Goal: Task Accomplishment & Management: Manage account settings

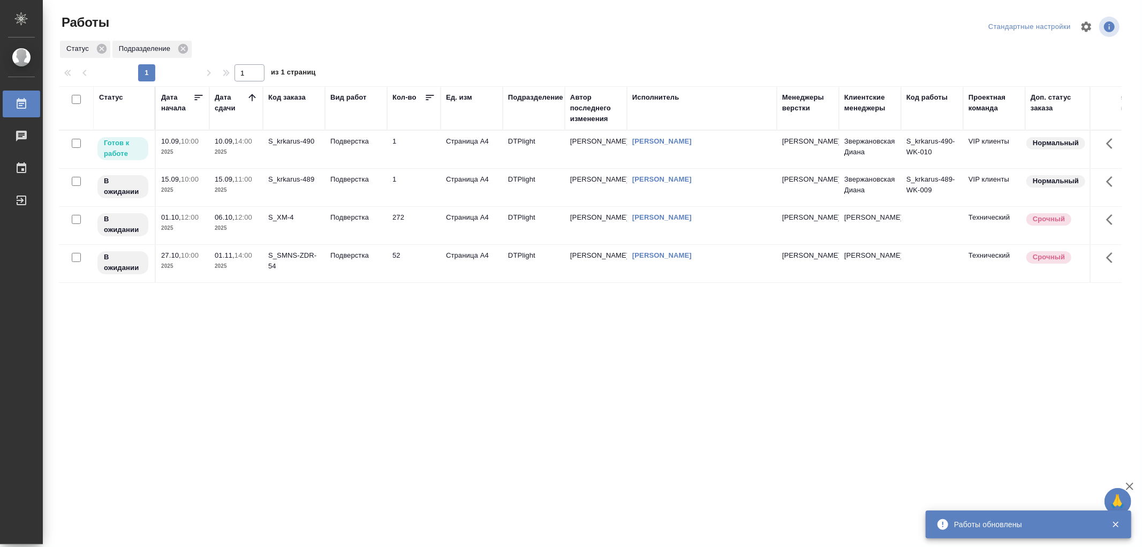
click at [366, 153] on td "Подверстка" at bounding box center [356, 149] width 62 height 37
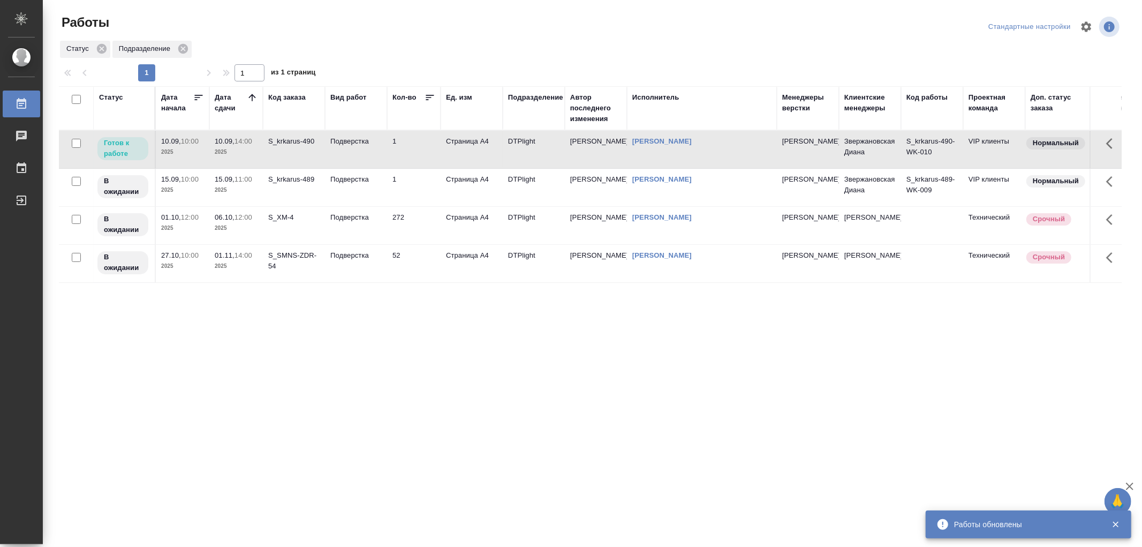
click at [366, 153] on td "Подверстка" at bounding box center [356, 149] width 62 height 37
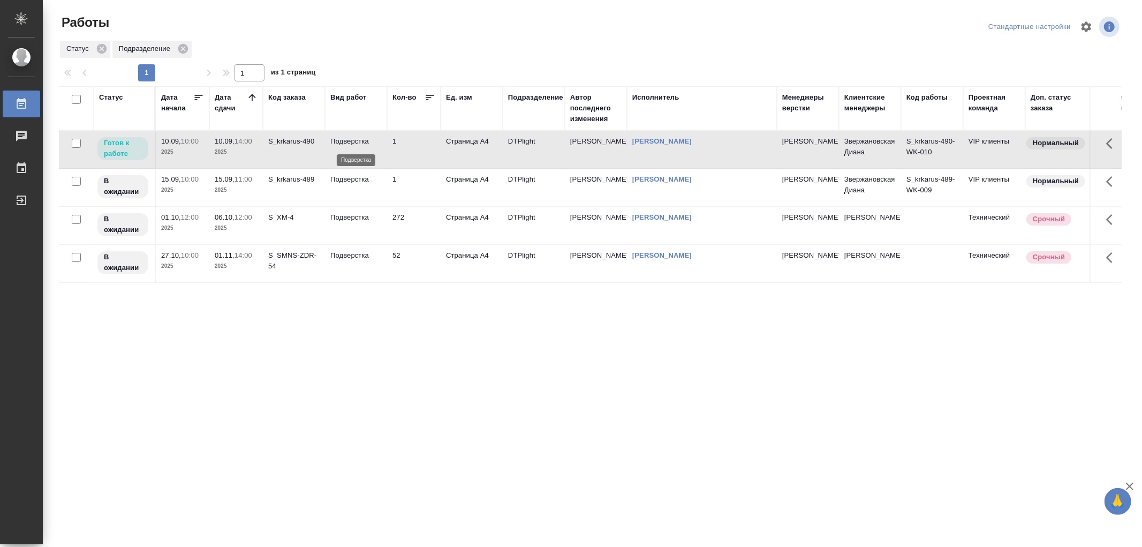
click at [355, 145] on p "Подверстка" at bounding box center [355, 141] width 51 height 11
click at [341, 171] on td "Подверстка" at bounding box center [356, 187] width 62 height 37
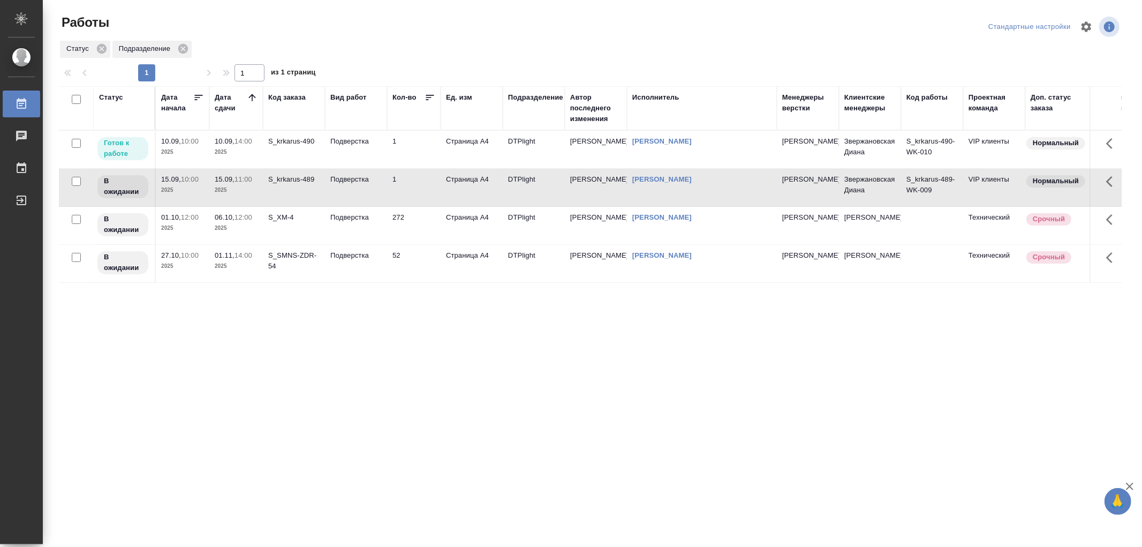
click at [344, 159] on td "Подверстка" at bounding box center [356, 149] width 62 height 37
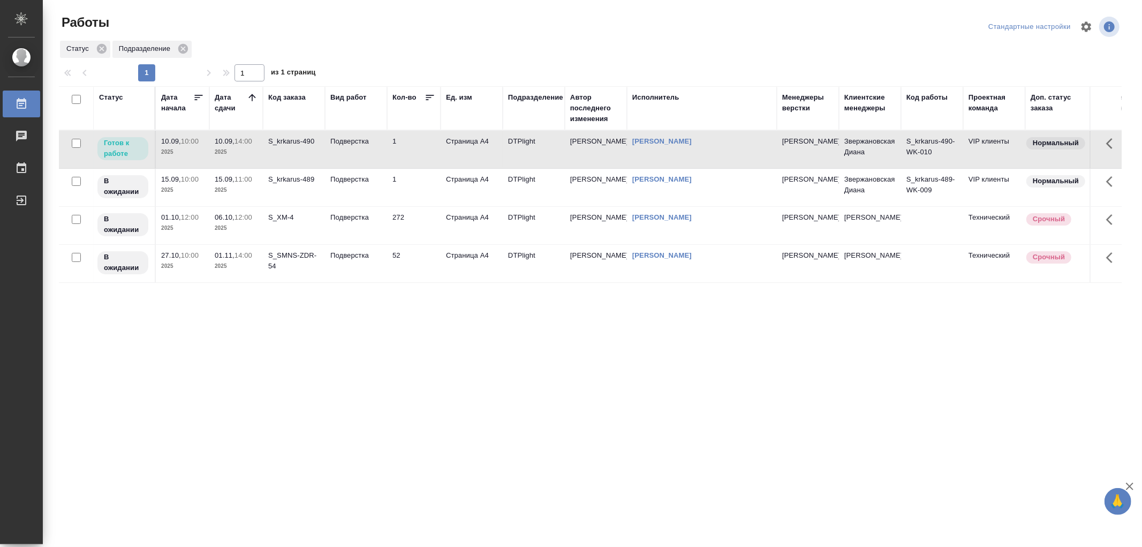
click at [344, 159] on td "Подверстка" at bounding box center [356, 149] width 62 height 37
click at [355, 153] on td "Подверстка" at bounding box center [356, 149] width 62 height 37
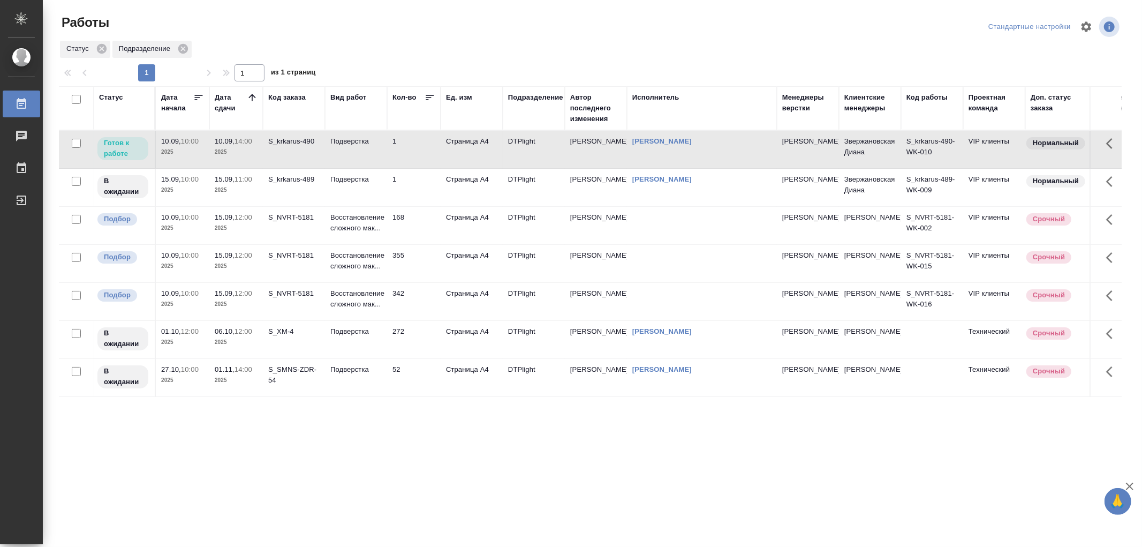
click at [387, 227] on td "168" at bounding box center [414, 225] width 54 height 37
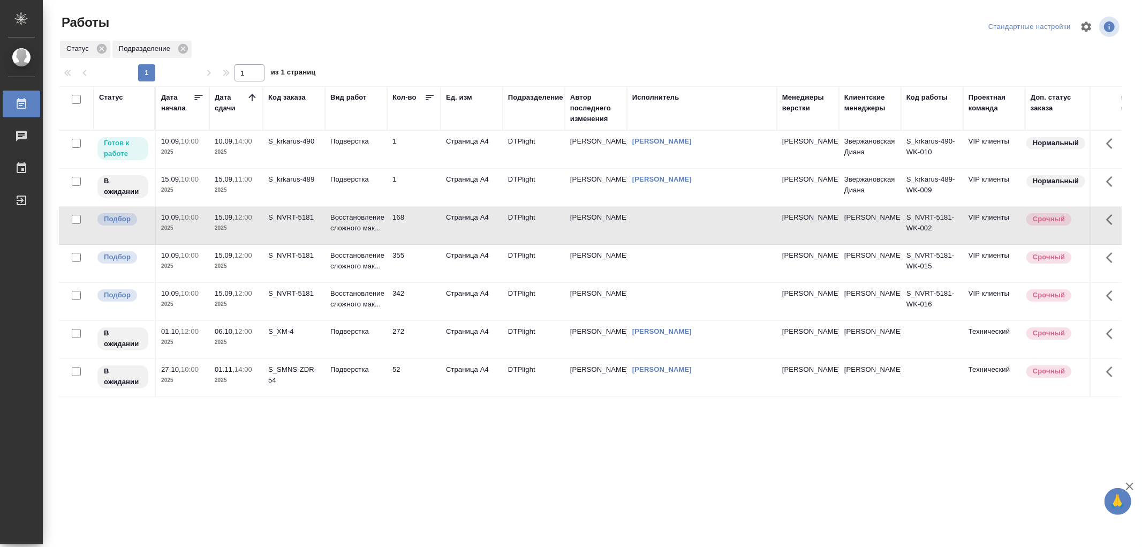
click at [387, 227] on td "168" at bounding box center [414, 225] width 54 height 37
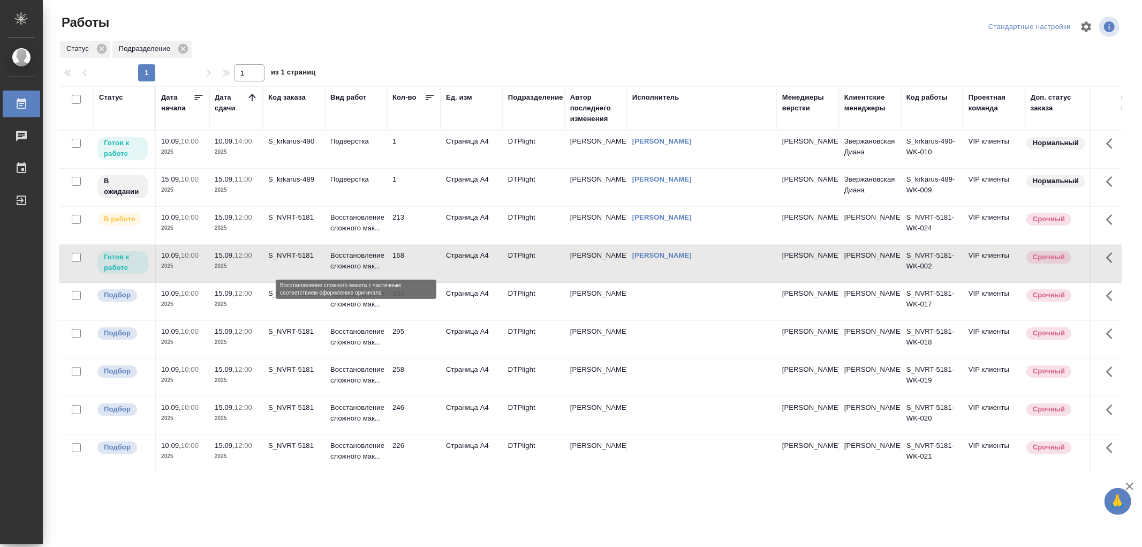
click at [371, 269] on p "Восстановление сложного мак..." at bounding box center [355, 260] width 51 height 21
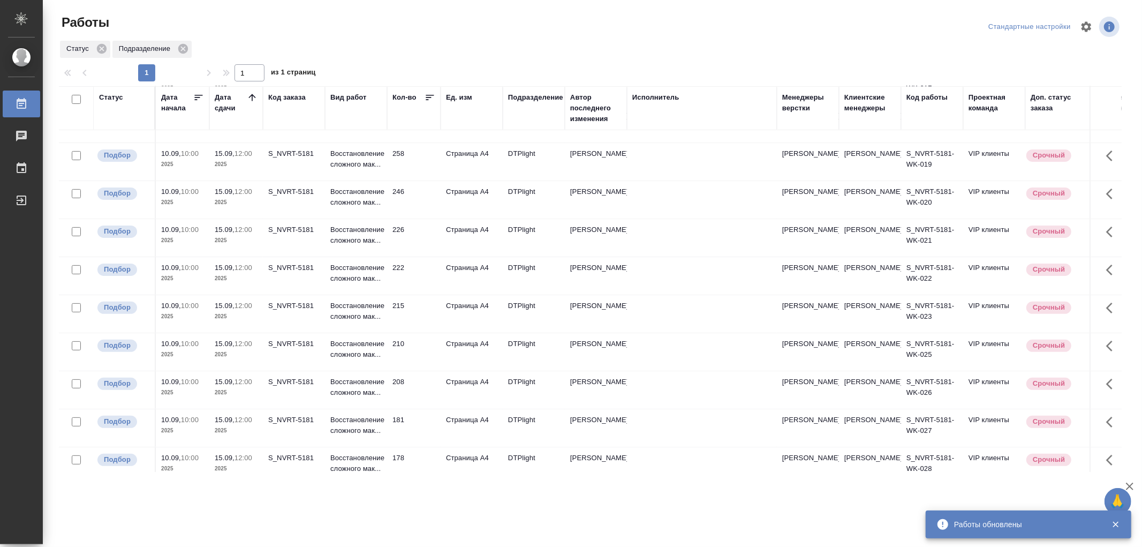
scroll to position [297, 0]
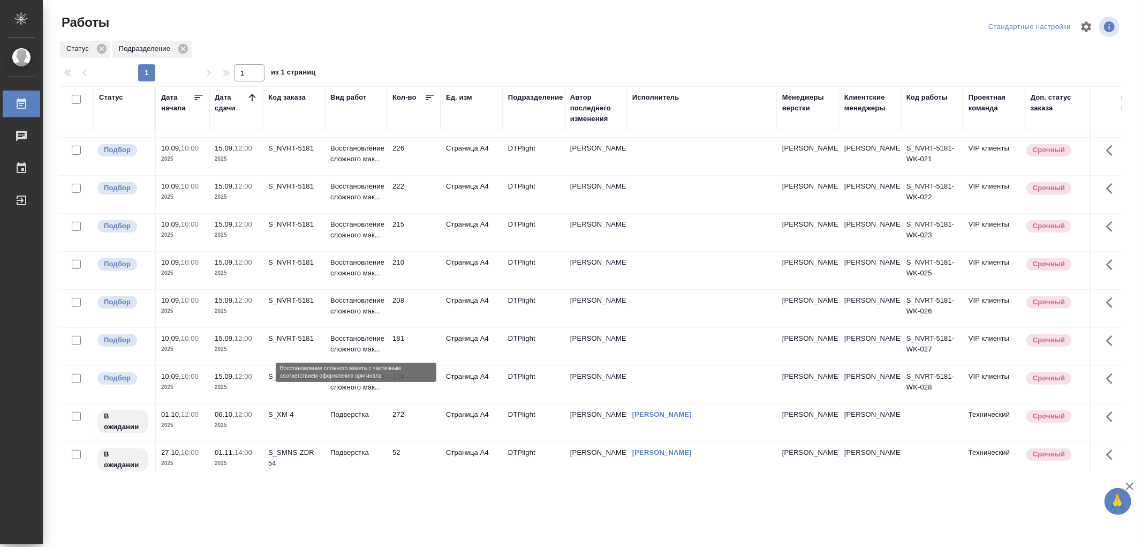
click at [370, 335] on p "Восстановление сложного мак..." at bounding box center [355, 343] width 51 height 21
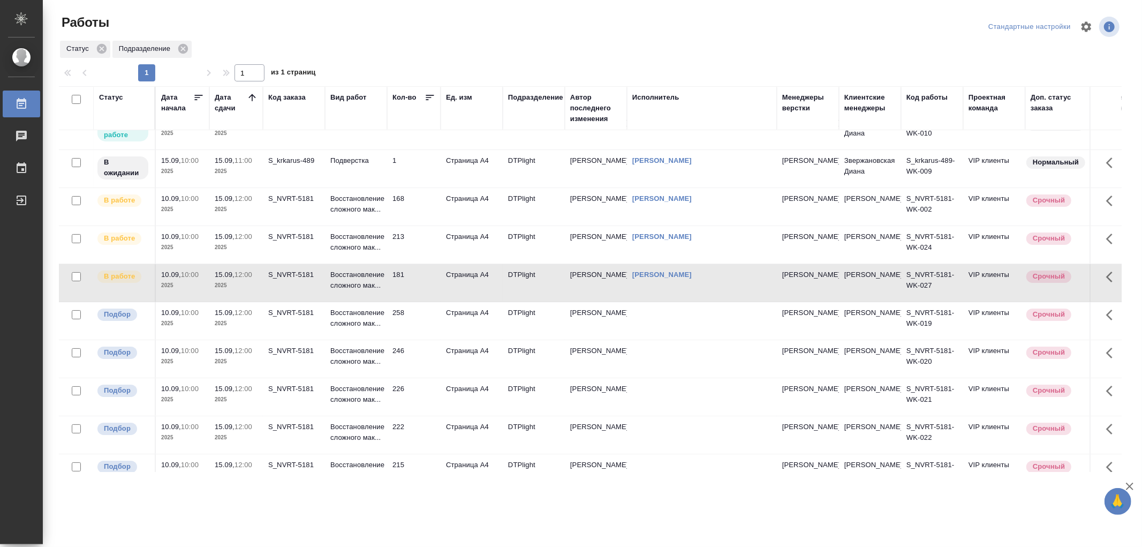
scroll to position [1, 0]
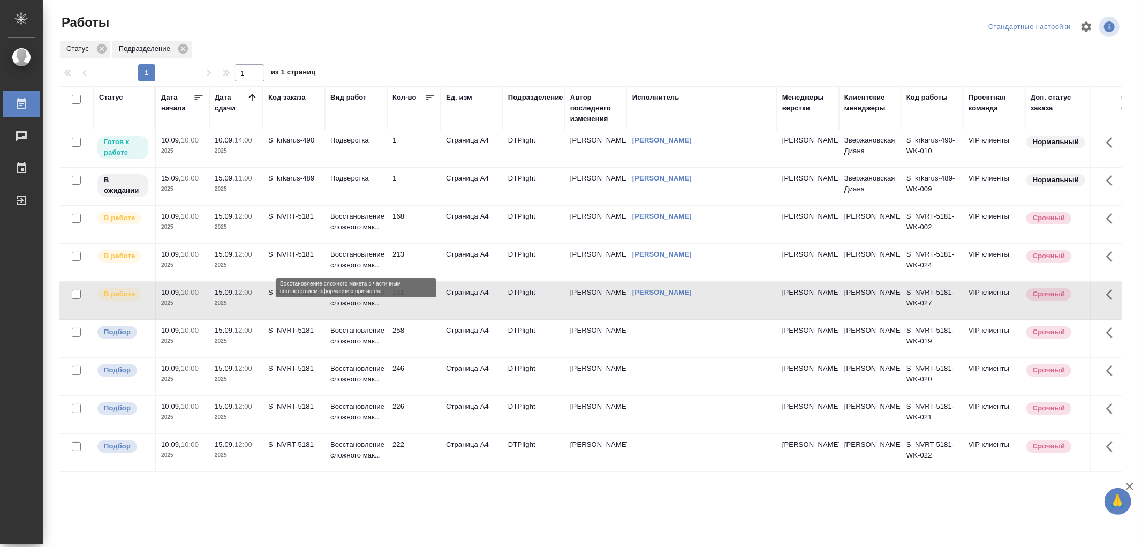
click at [361, 269] on p "Восстановление сложного мак..." at bounding box center [355, 259] width 51 height 21
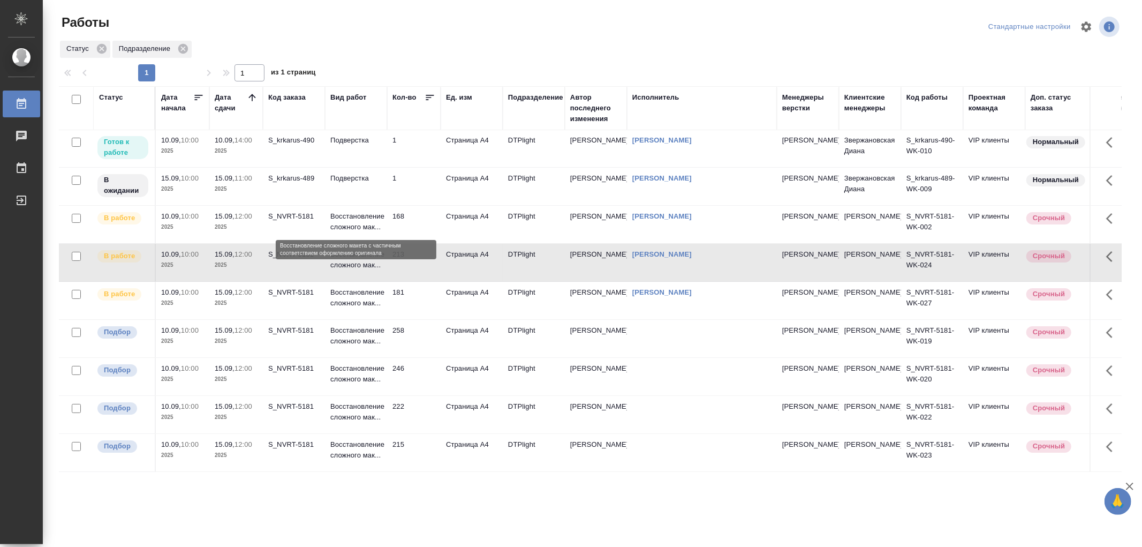
click at [364, 222] on p "Восстановление сложного мак..." at bounding box center [355, 221] width 51 height 21
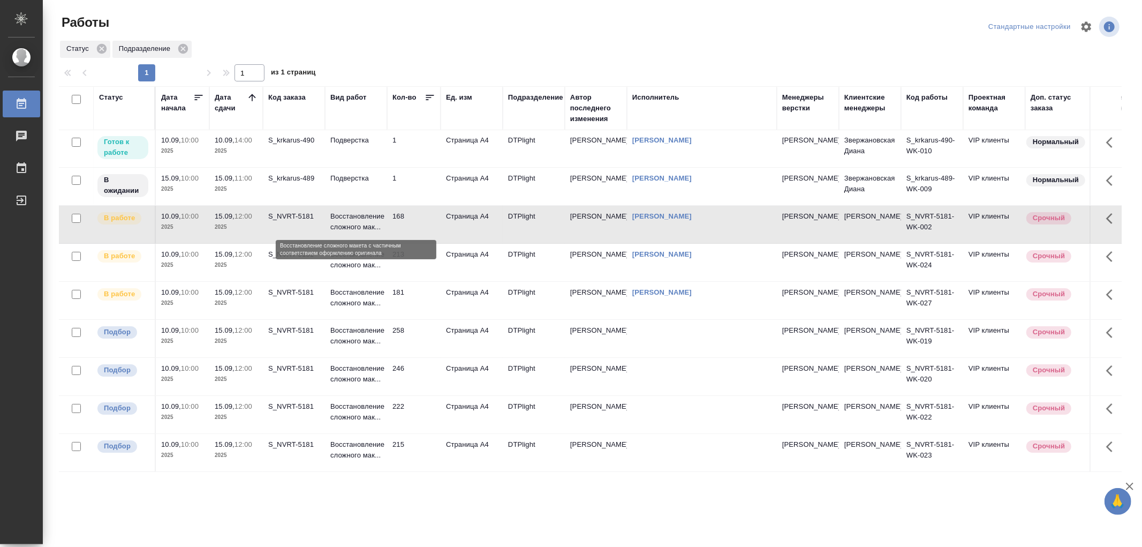
click at [364, 221] on p "Восстановление сложного мак..." at bounding box center [355, 221] width 51 height 21
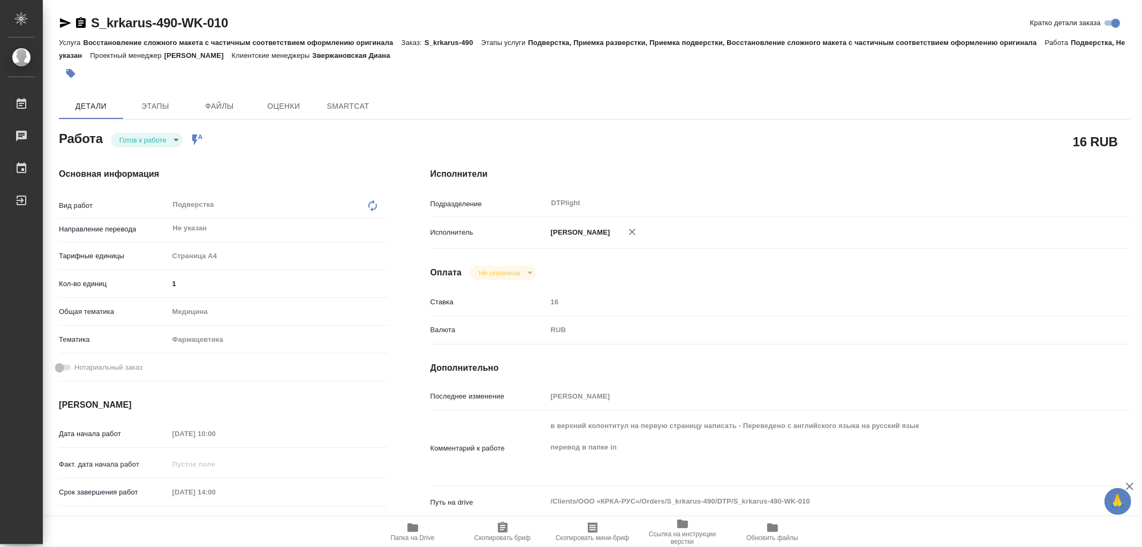
type textarea "x"
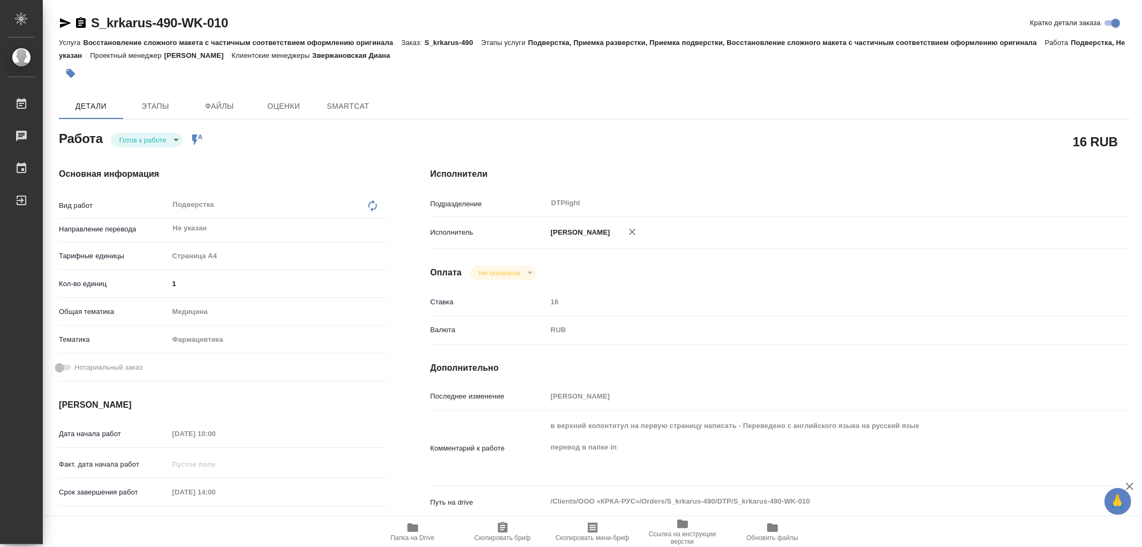
type textarea "x"
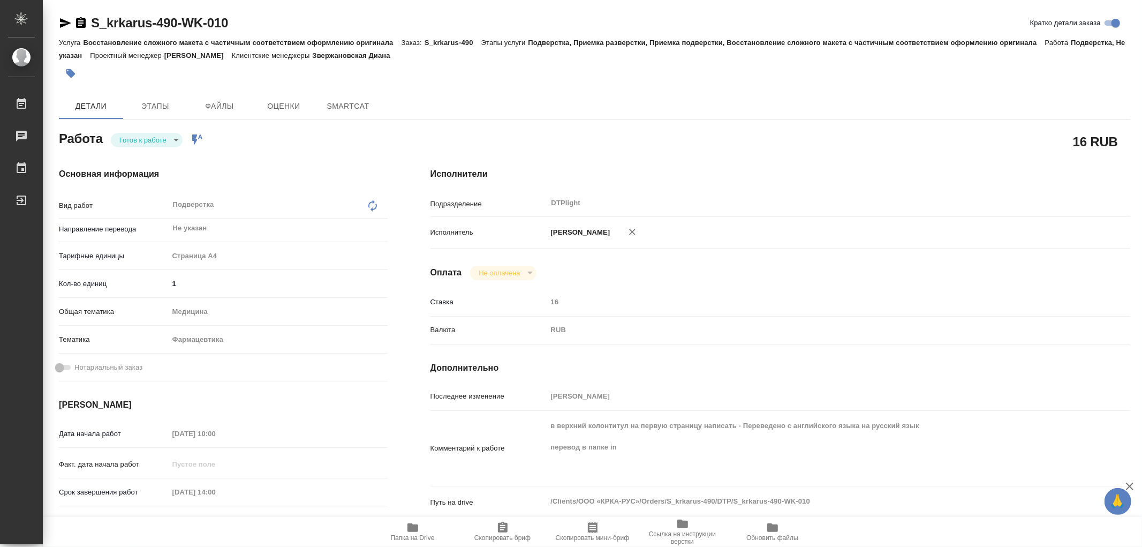
type textarea "x"
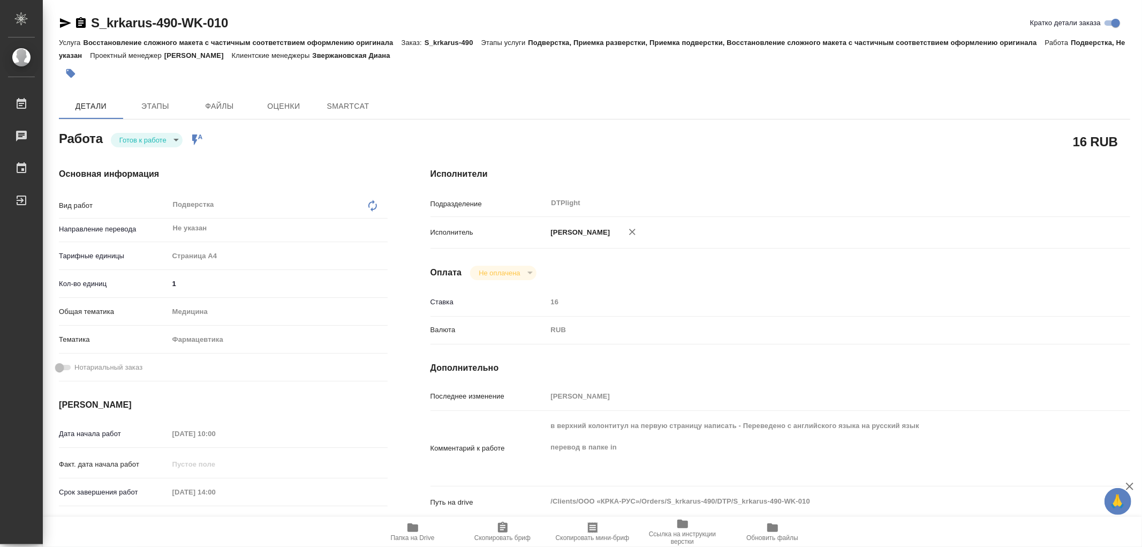
type textarea "x"
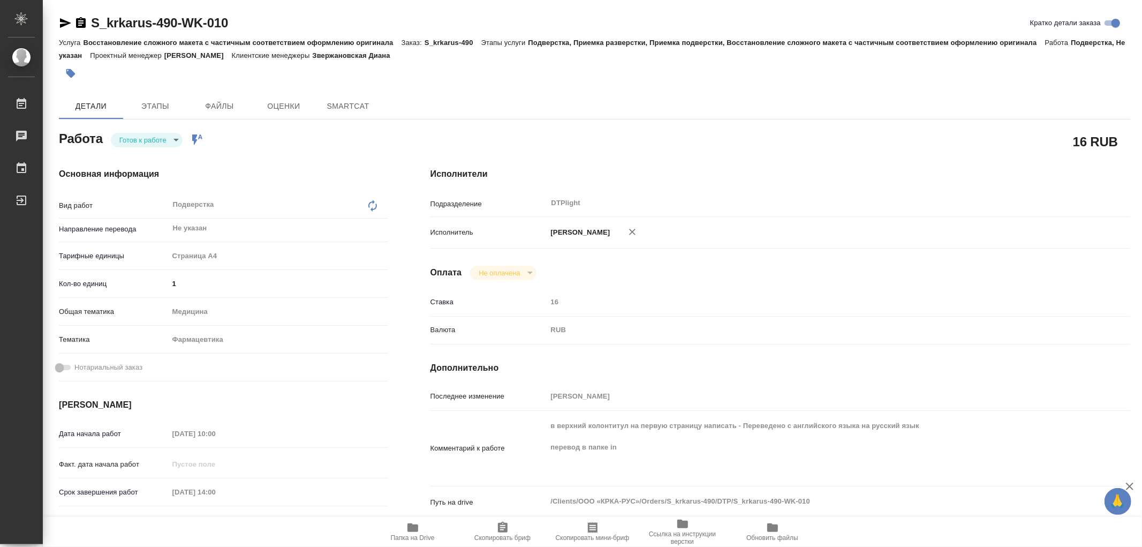
type textarea "x"
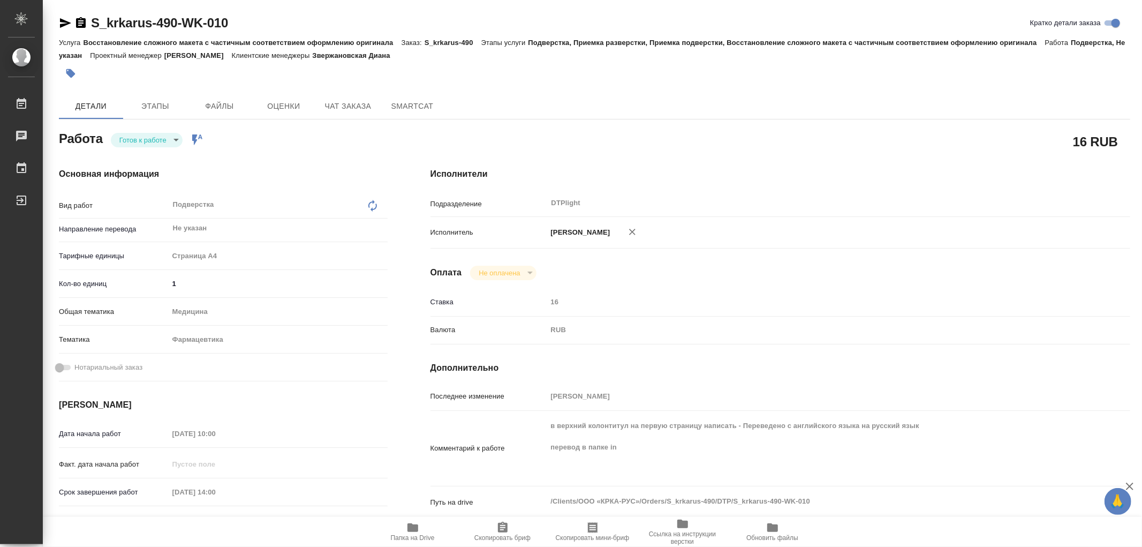
type textarea "x"
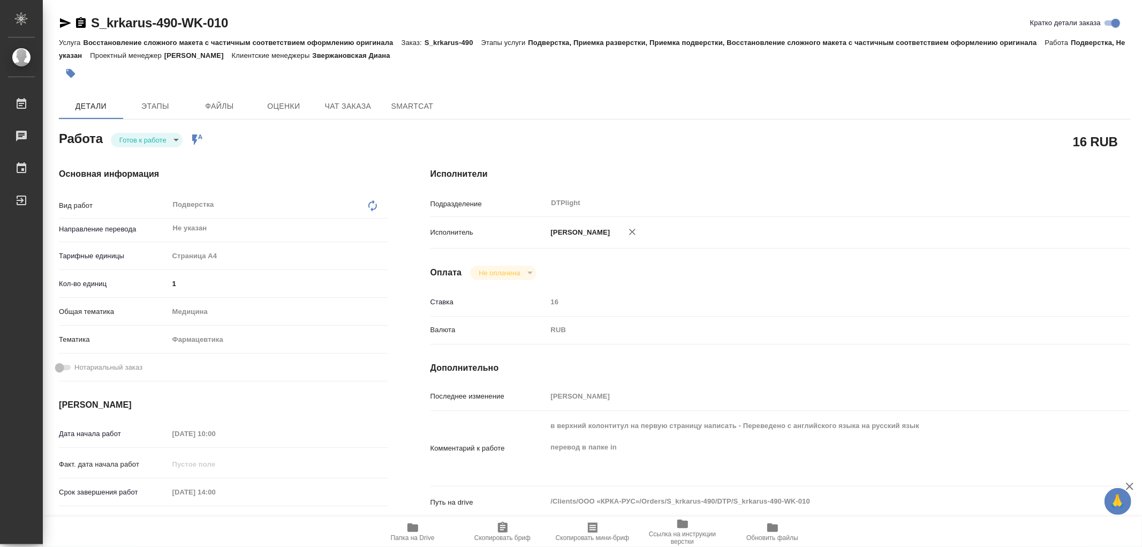
type textarea "x"
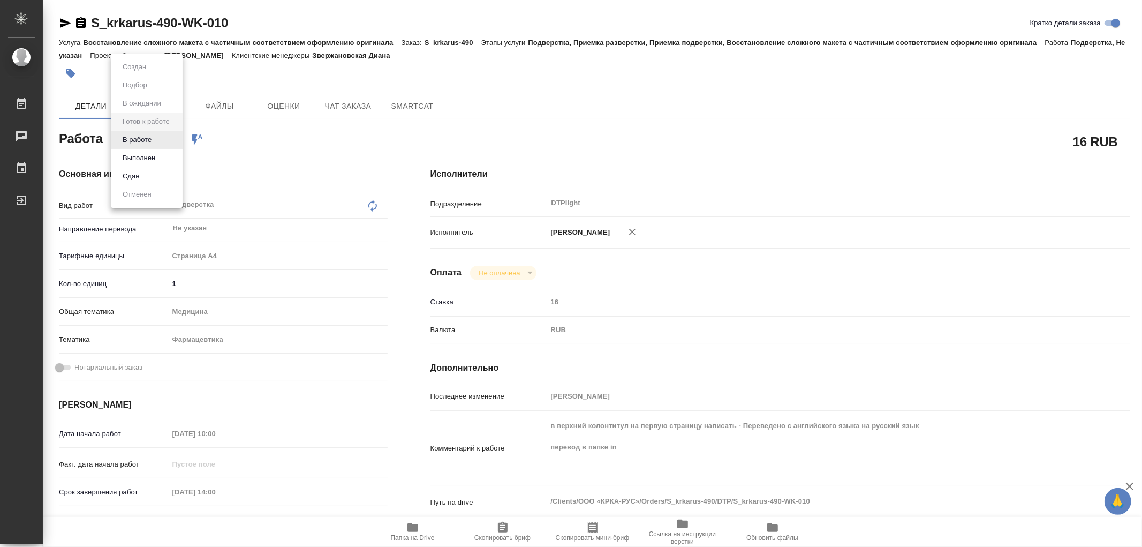
click at [137, 135] on body "🙏 .cls-1 fill:#fff; AWATERA Работы 0 Чаты График Выйти S_krkarus-490-WK-010 Кра…" at bounding box center [571, 273] width 1142 height 547
click at [137, 135] on button "В работе" at bounding box center [136, 140] width 35 height 12
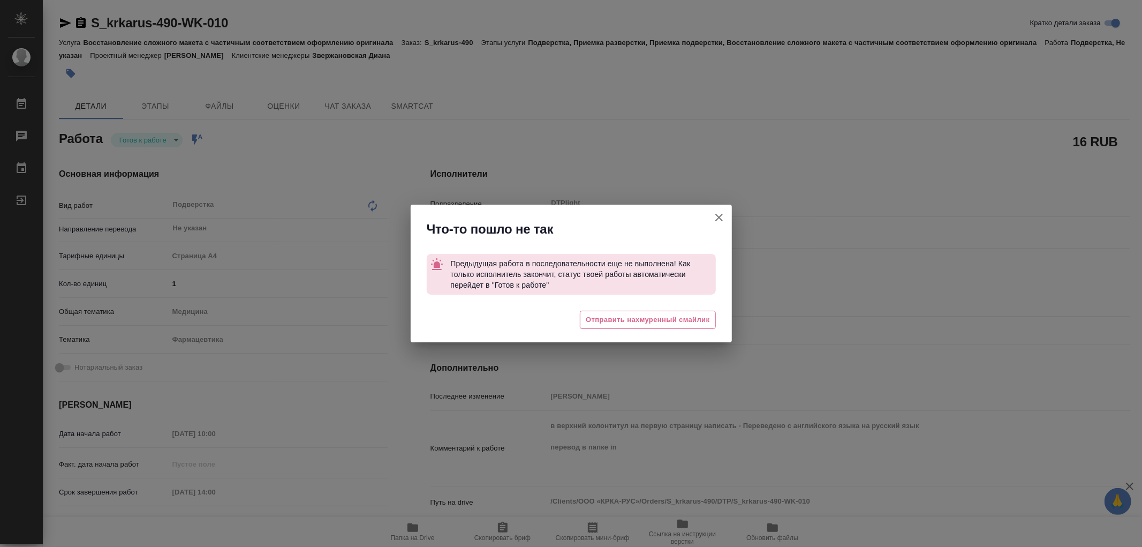
type textarea "x"
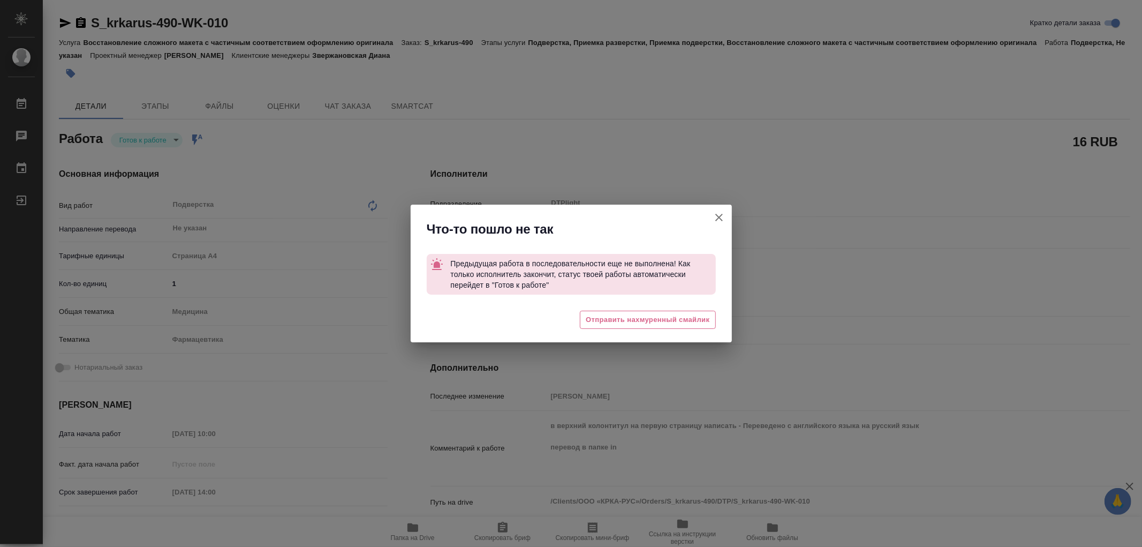
type textarea "x"
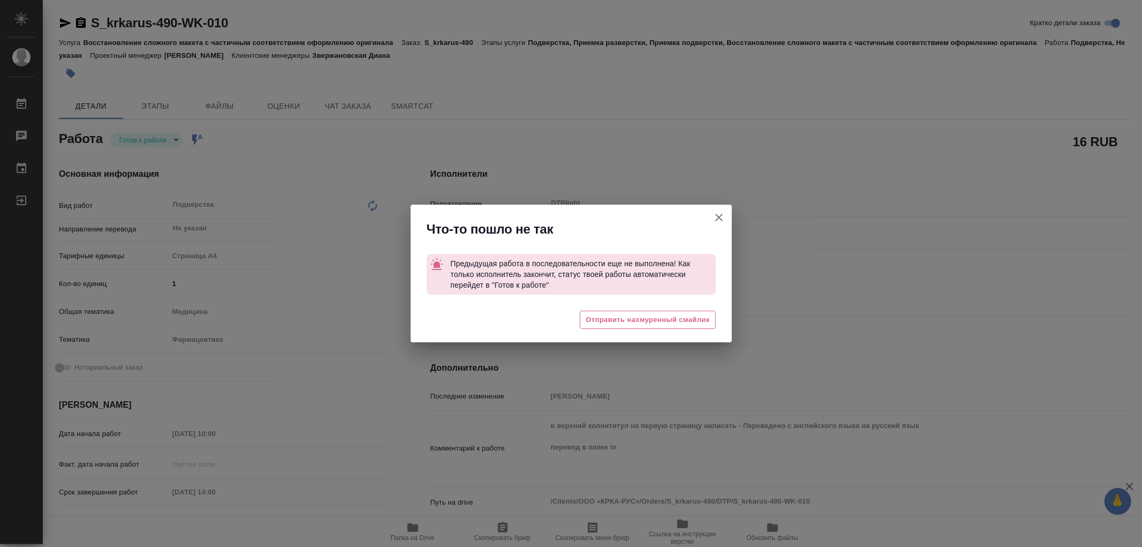
type textarea "x"
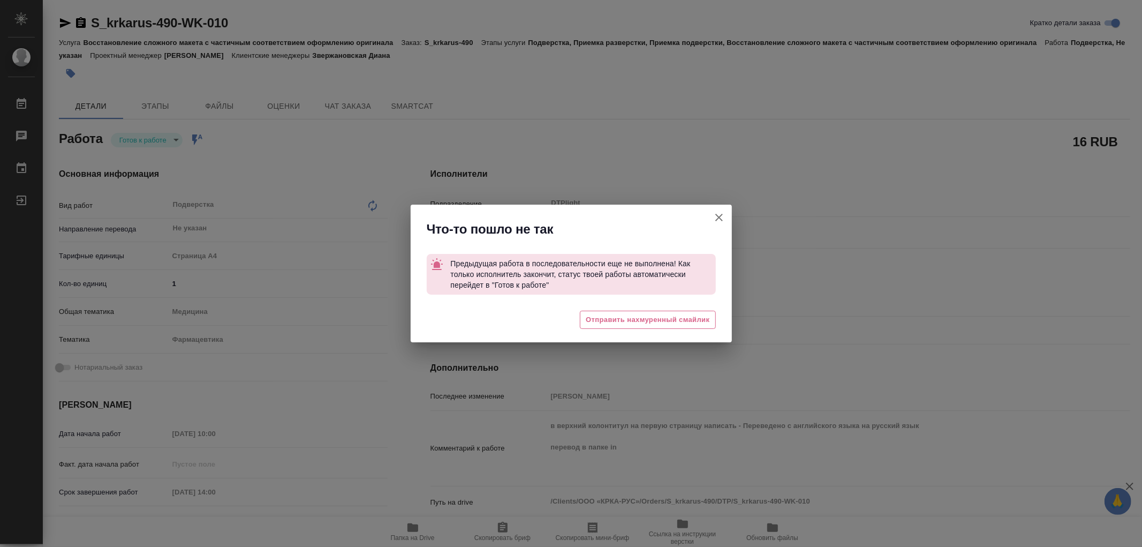
click at [717, 222] on icon "button" at bounding box center [718, 217] width 13 height 13
type textarea "x"
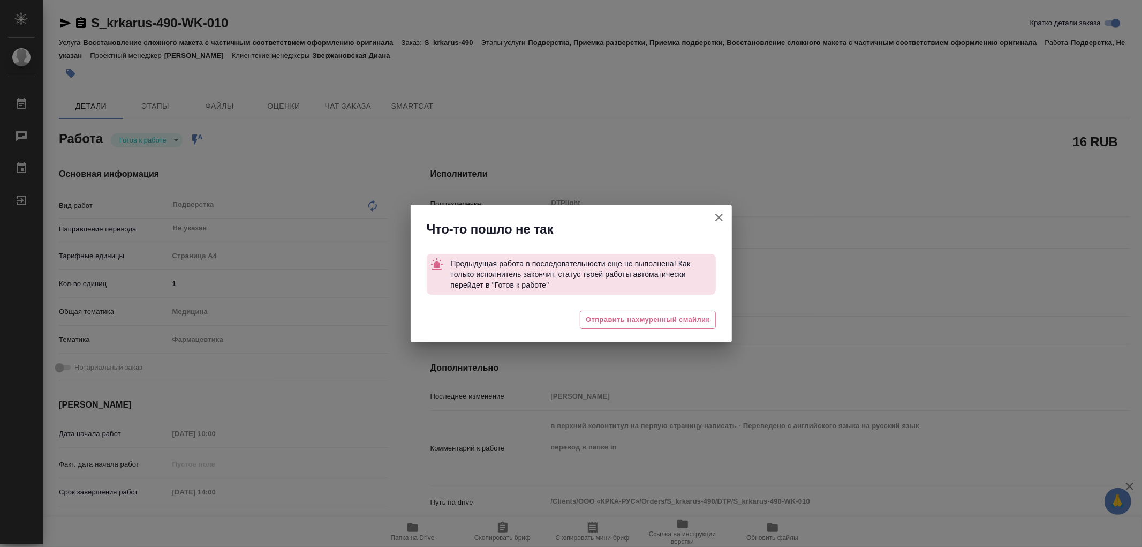
type textarea "x"
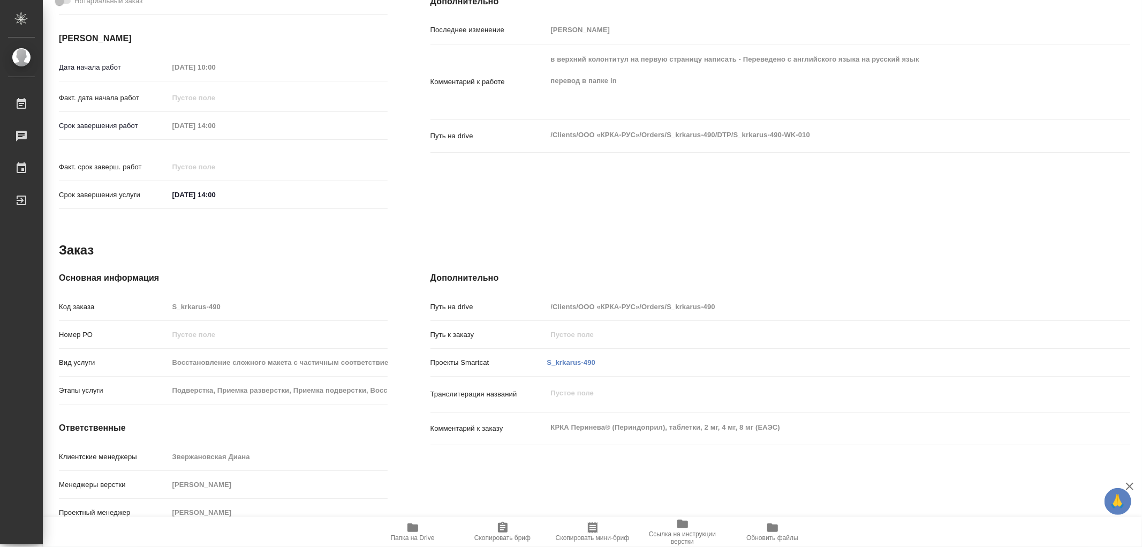
scroll to position [69, 0]
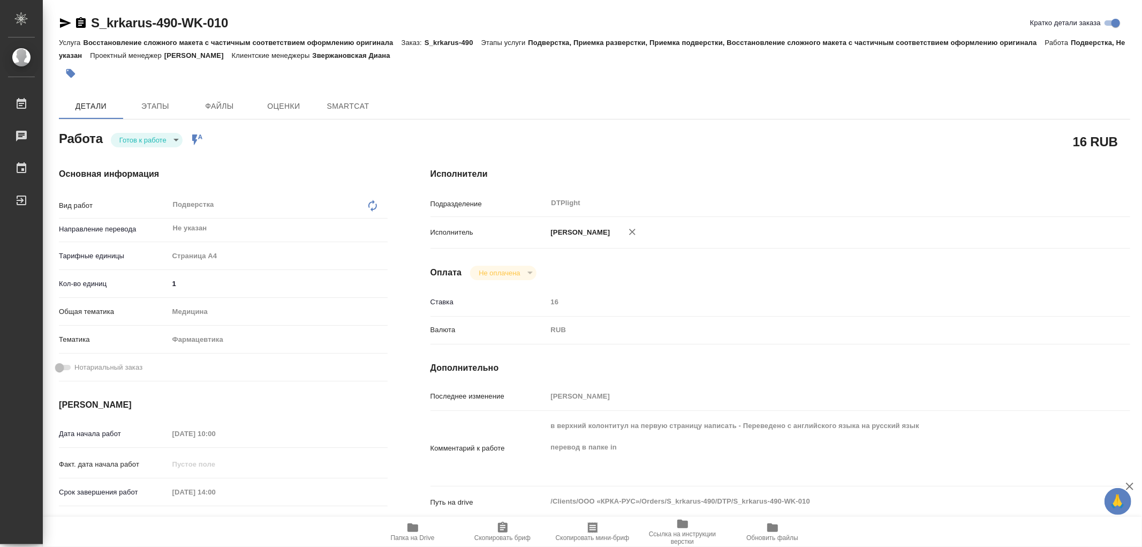
type textarea "x"
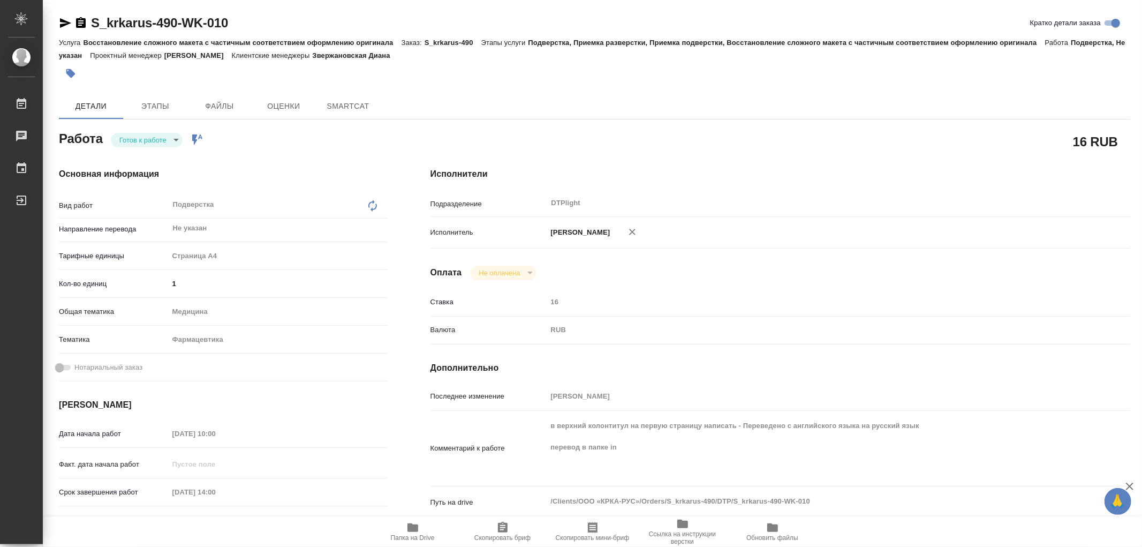
type textarea "x"
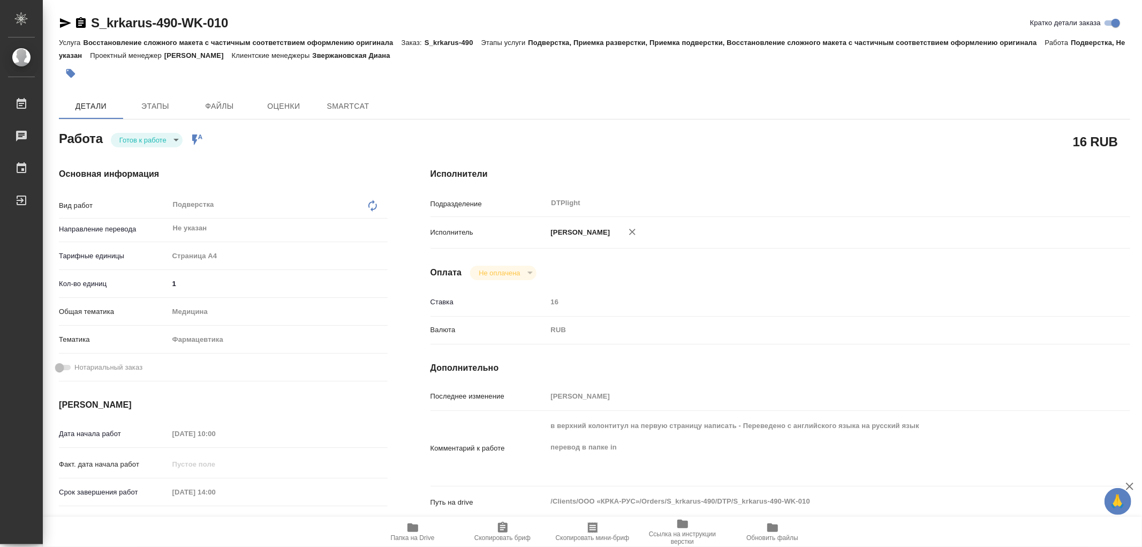
type textarea "x"
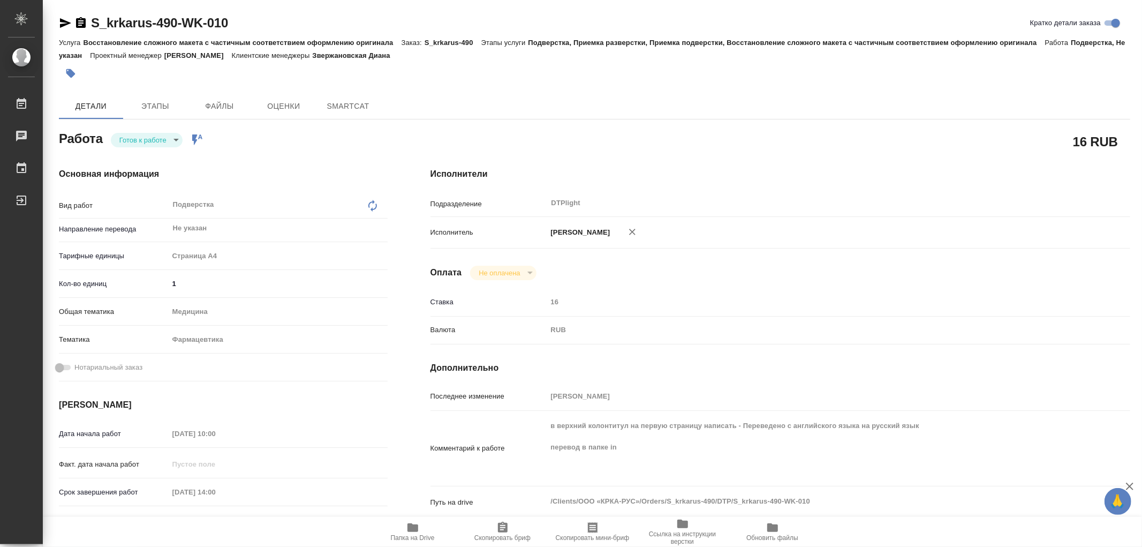
type textarea "x"
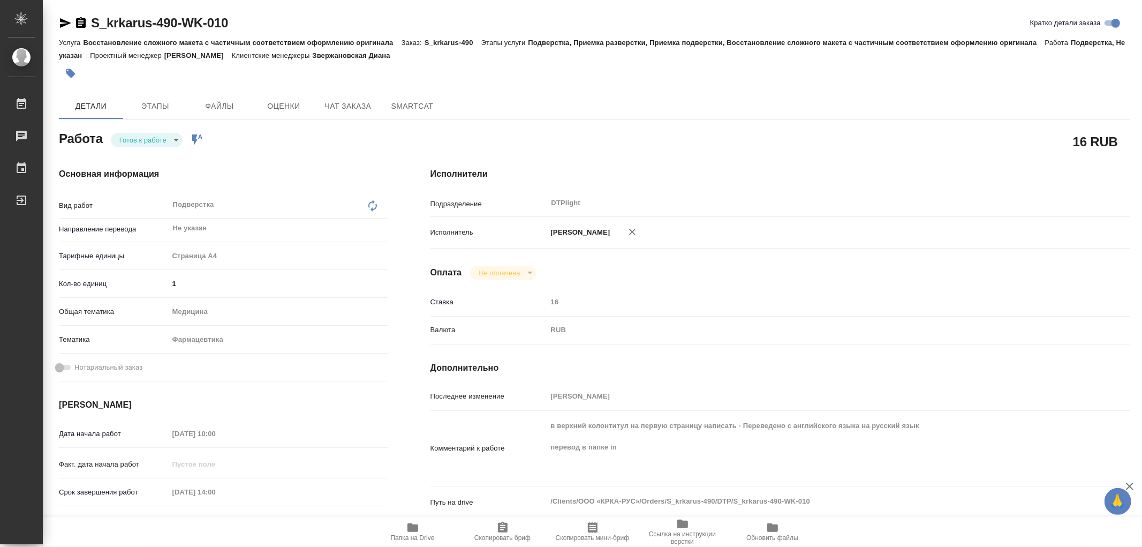
type textarea "x"
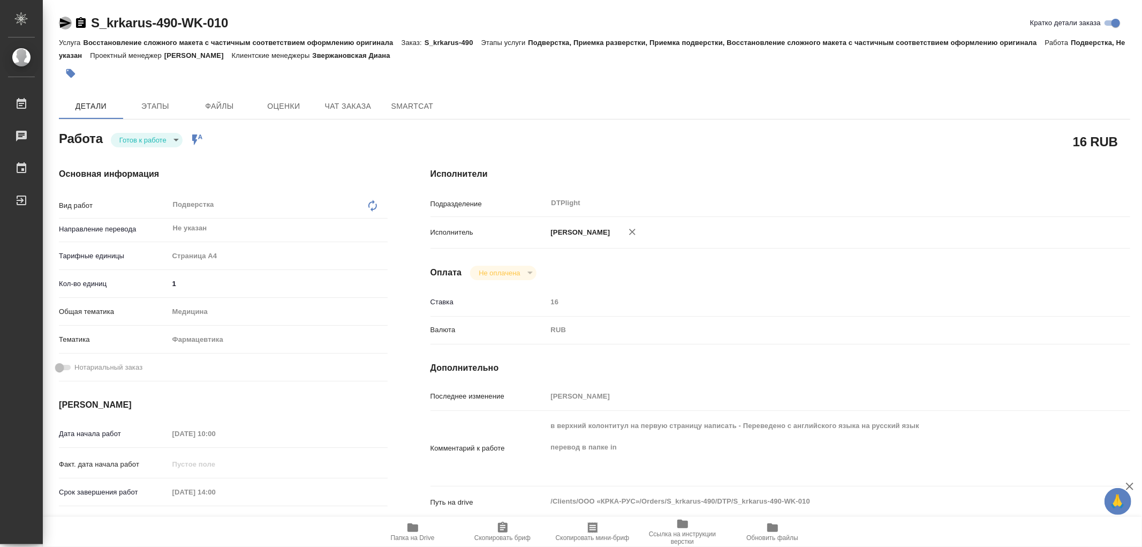
click at [60, 23] on icon "button" at bounding box center [65, 23] width 13 height 13
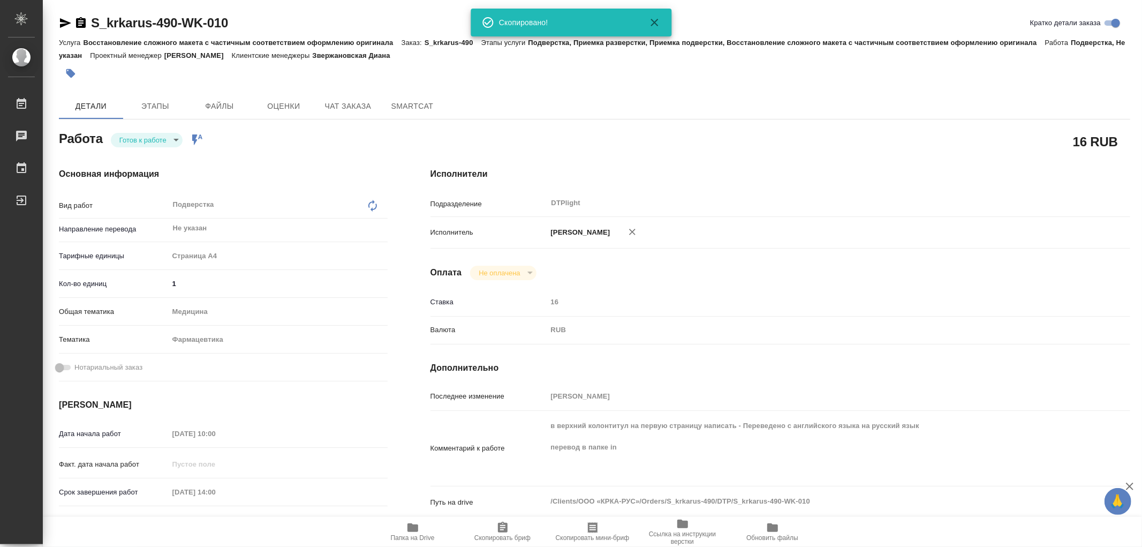
type textarea "x"
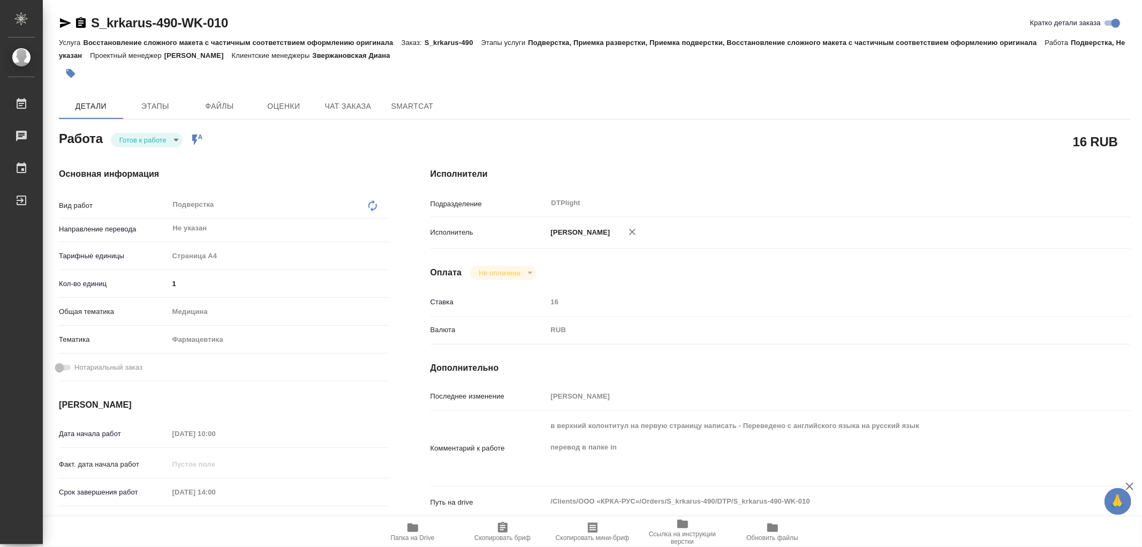
click at [414, 528] on icon "button" at bounding box center [412, 527] width 11 height 9
type textarea "x"
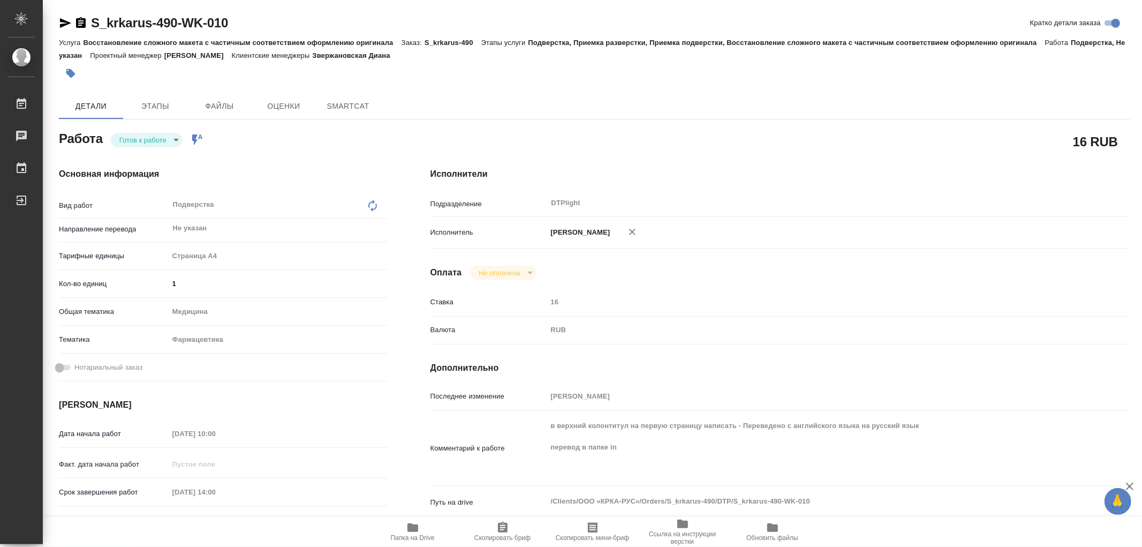
type textarea "x"
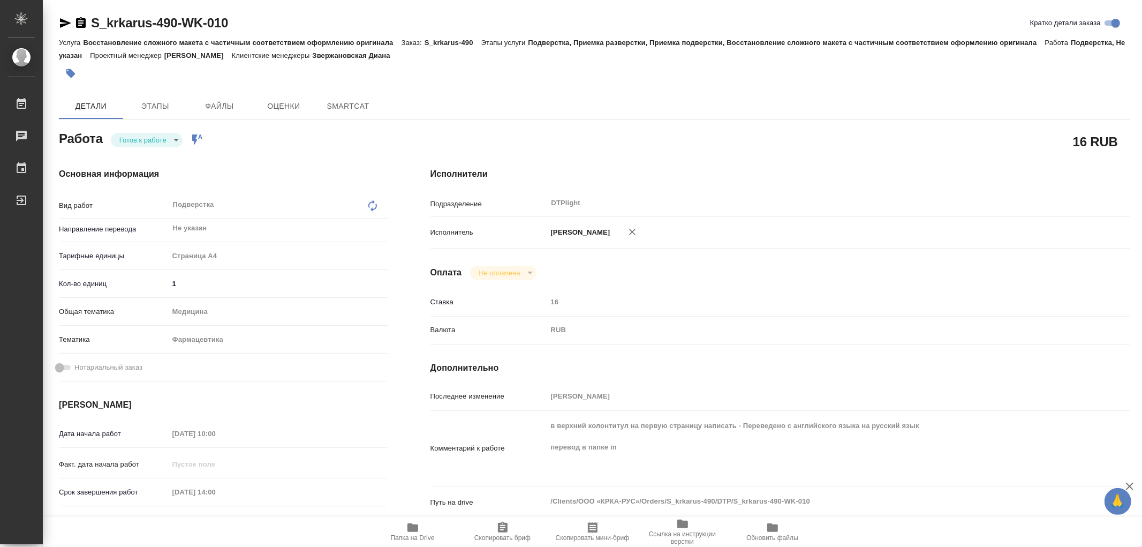
type textarea "x"
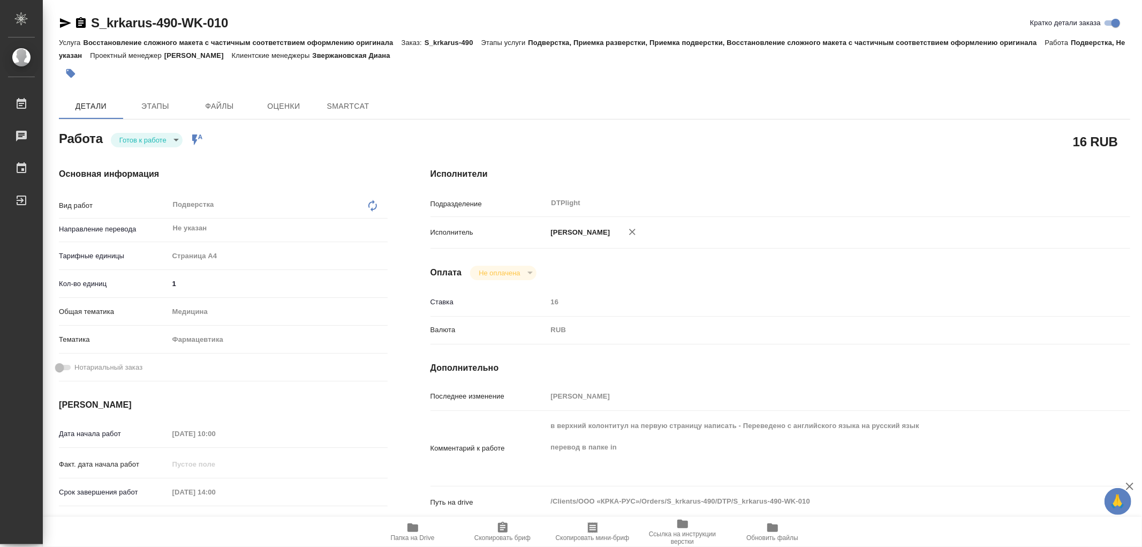
type textarea "x"
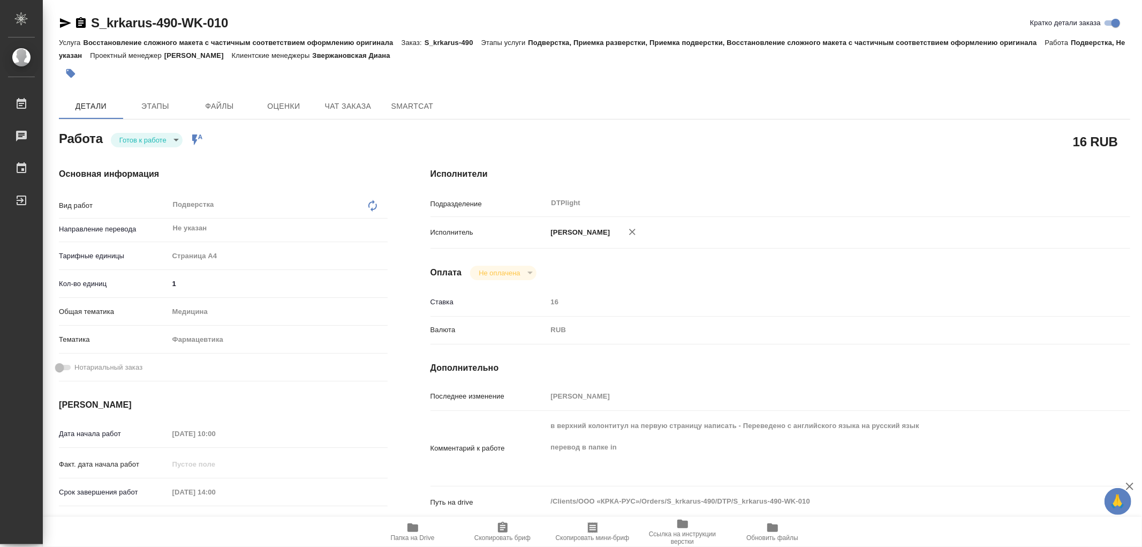
type textarea "x"
click at [140, 141] on body "🙏 .cls-1 fill:#fff; AWATERA Работы Чаты График Выйти S_krkarus-490-WK-010 Кратк…" at bounding box center [571, 273] width 1142 height 547
click at [140, 141] on button "В работе" at bounding box center [136, 140] width 35 height 12
type textarea "x"
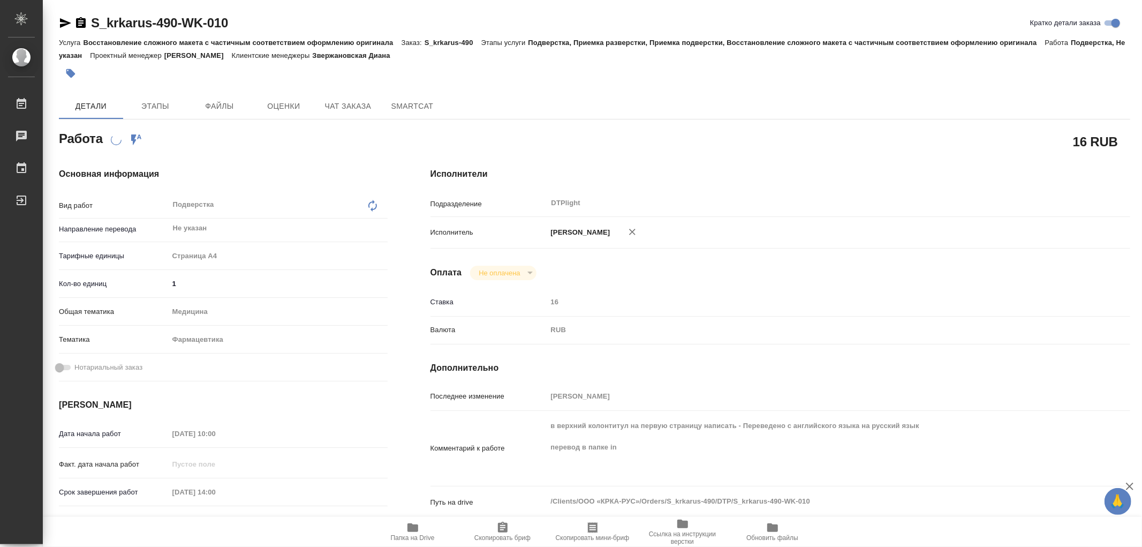
type textarea "x"
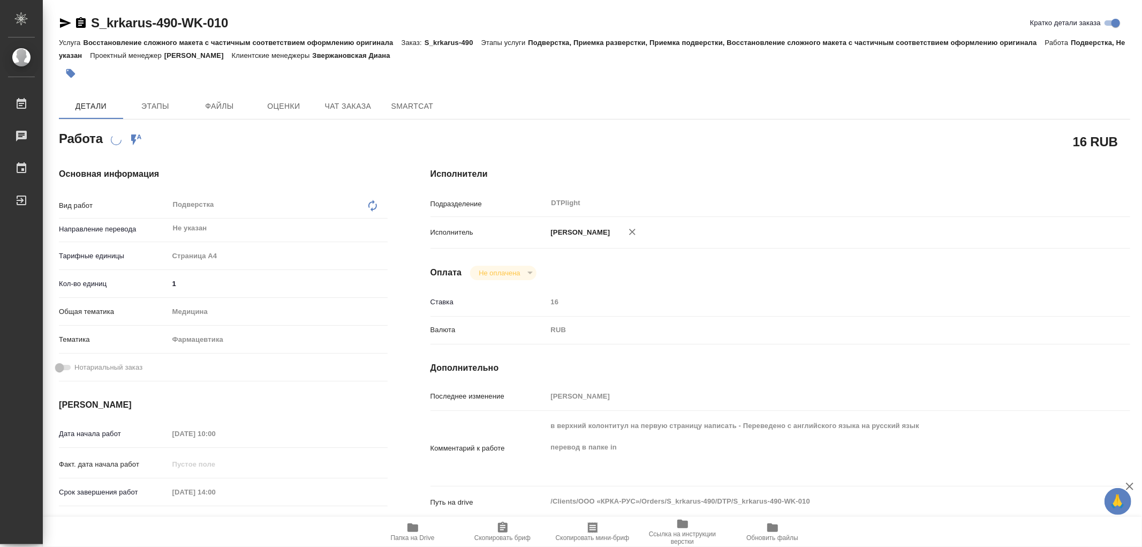
type textarea "x"
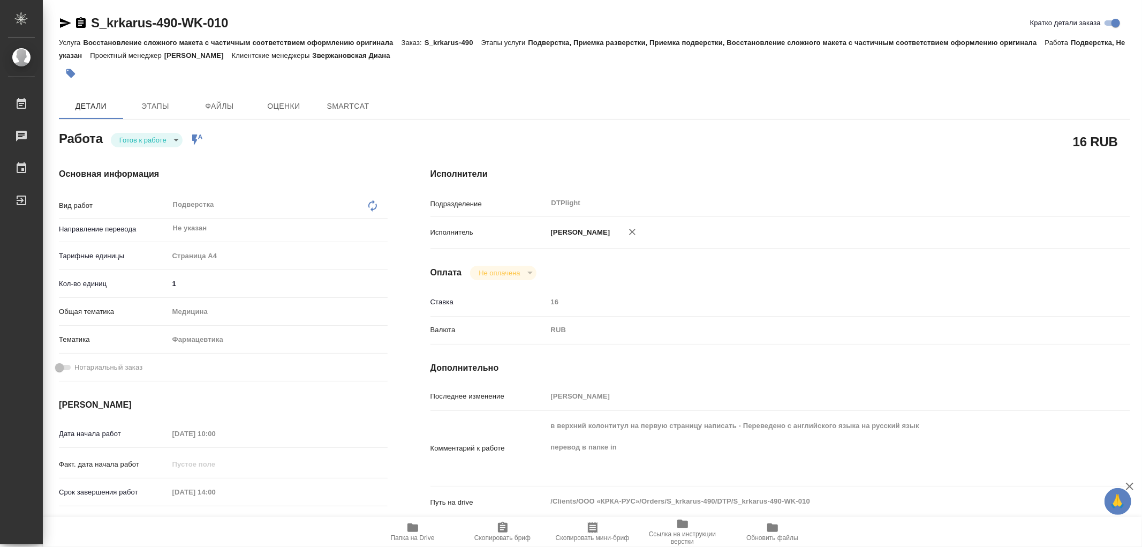
type textarea "x"
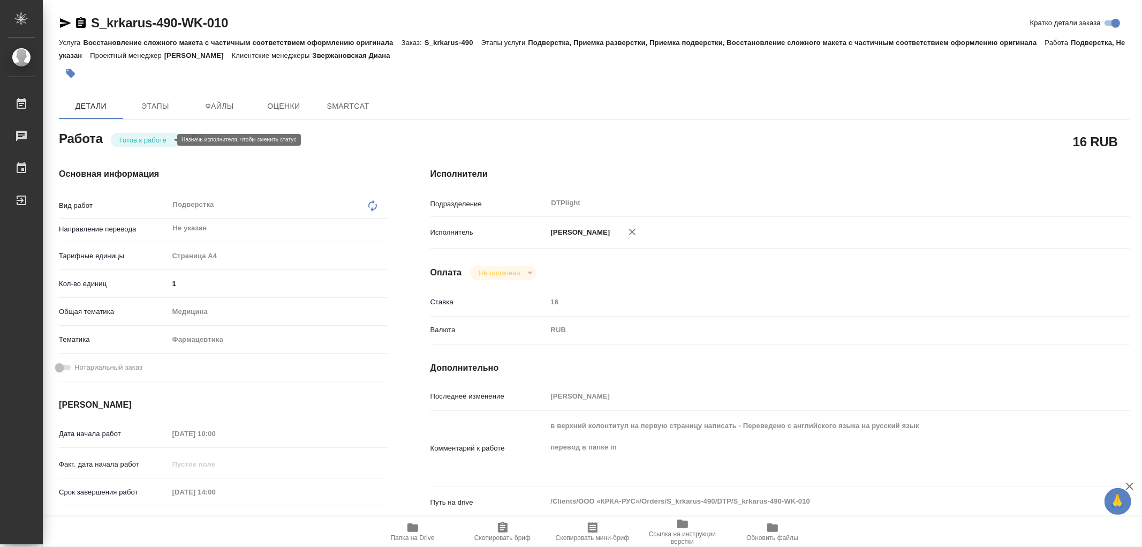
type textarea "x"
click at [162, 140] on body "🙏 .cls-1 fill:#fff; AWATERA Работы Чаты График Выйти S_krkarus-490-WK-010 Кратк…" at bounding box center [571, 273] width 1142 height 547
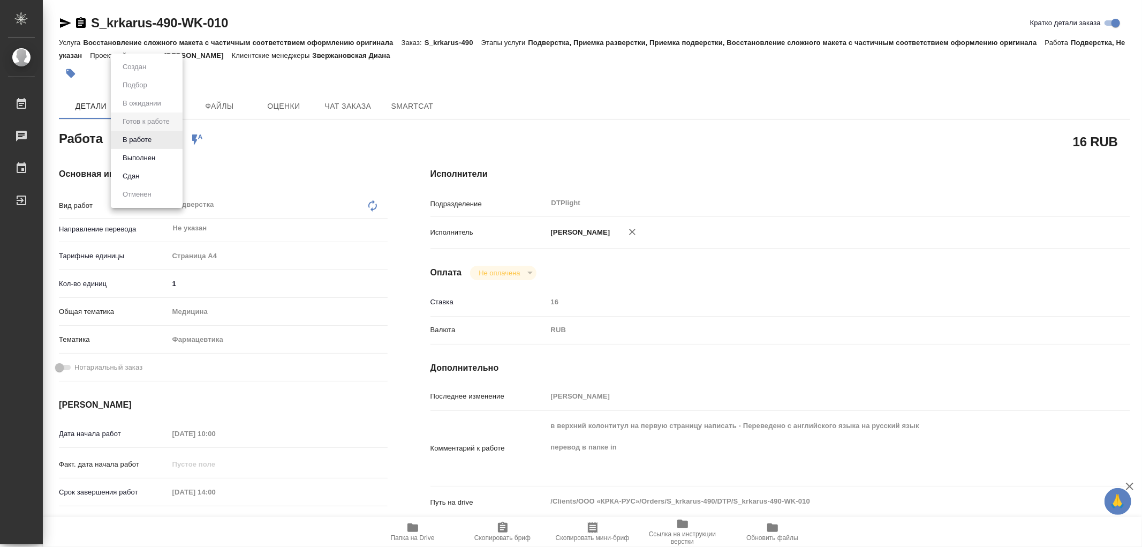
type textarea "x"
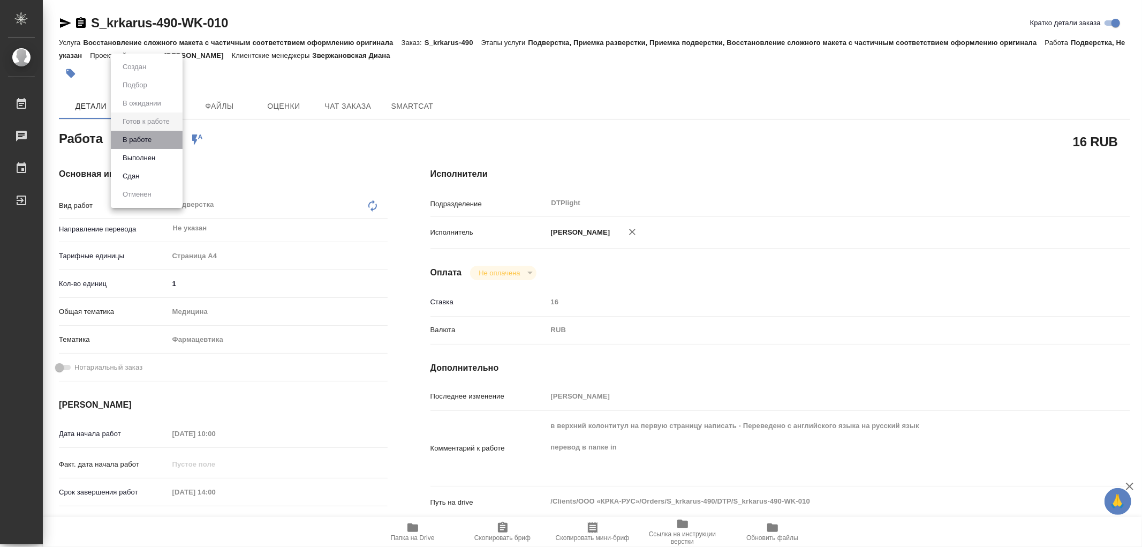
click at [162, 140] on li "В работе" at bounding box center [147, 140] width 72 height 18
type textarea "x"
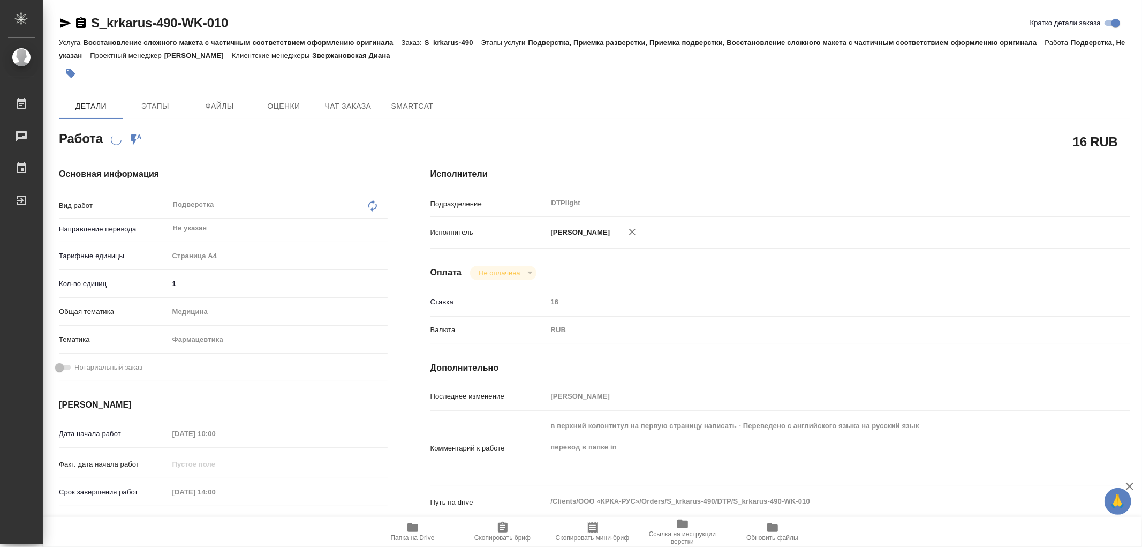
type textarea "x"
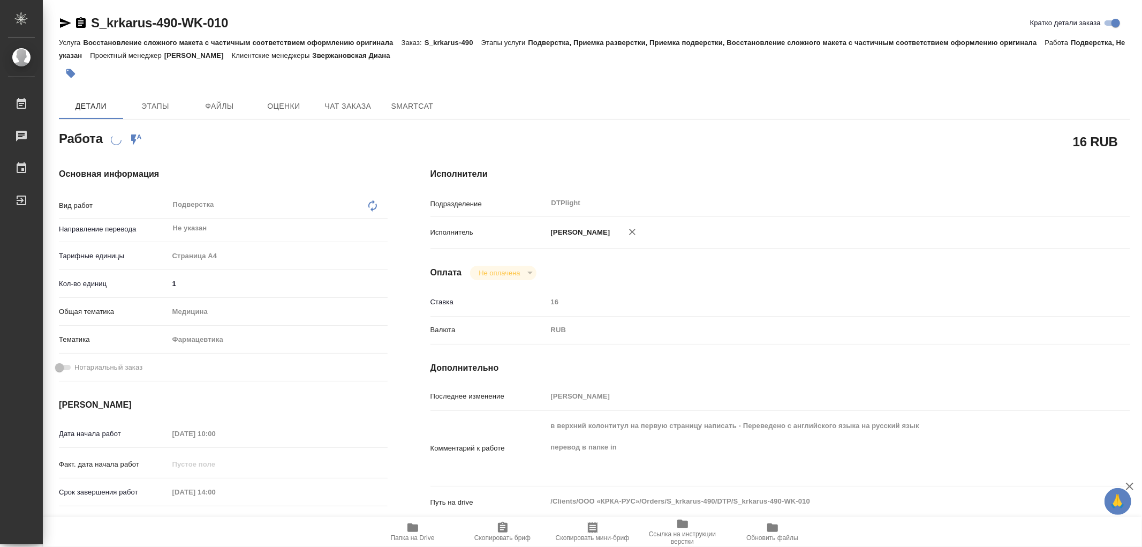
type textarea "x"
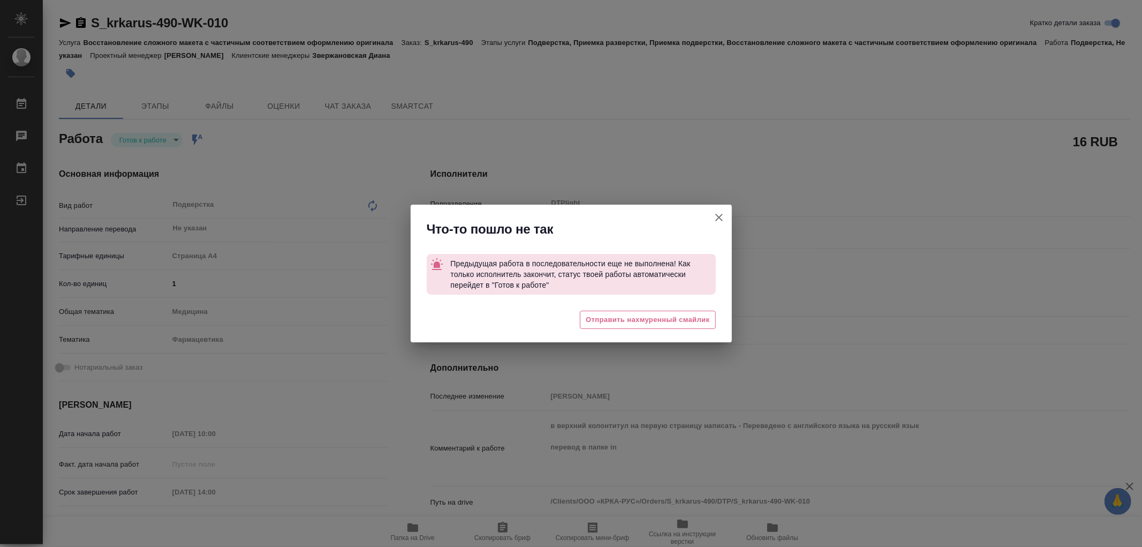
type textarea "x"
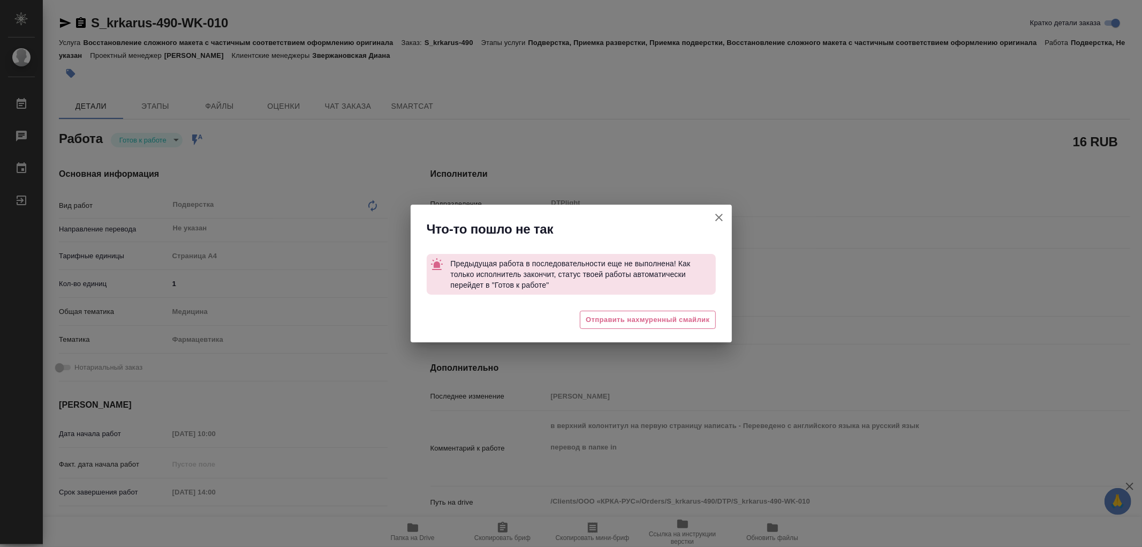
type textarea "x"
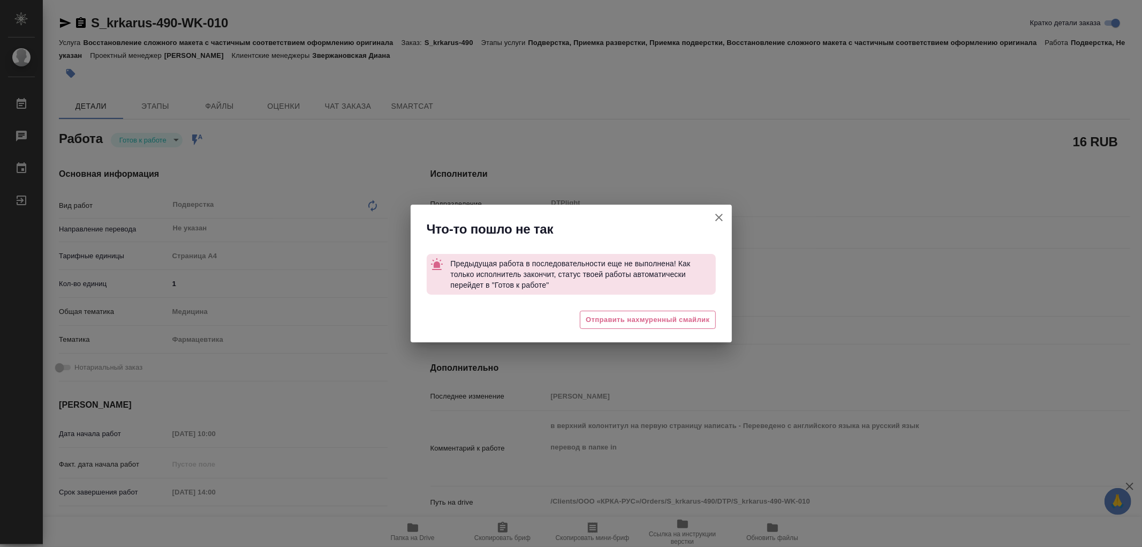
click at [722, 215] on icon "button" at bounding box center [718, 217] width 13 height 13
type textarea "x"
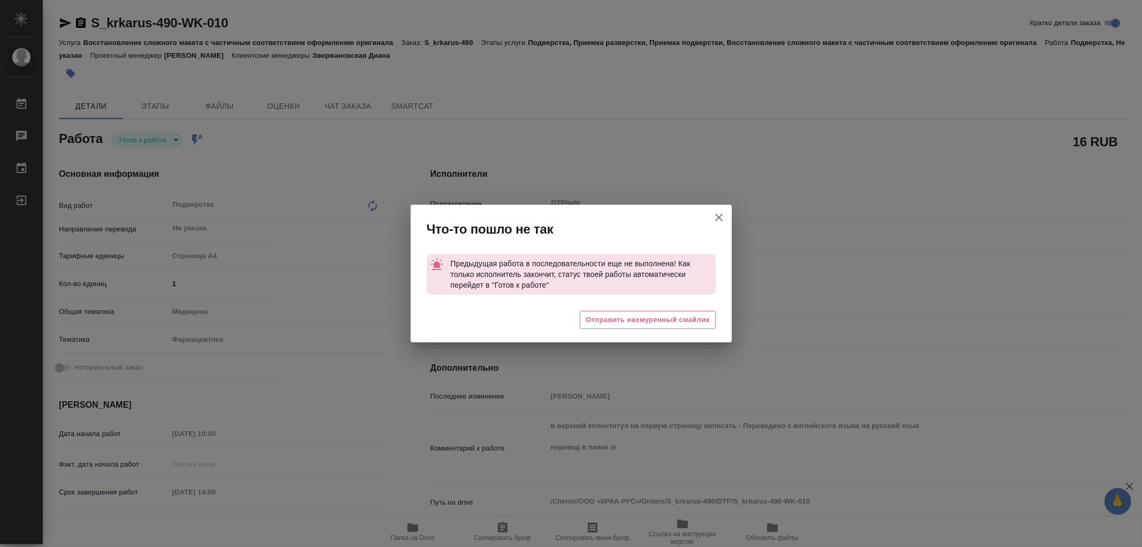
type textarea "x"
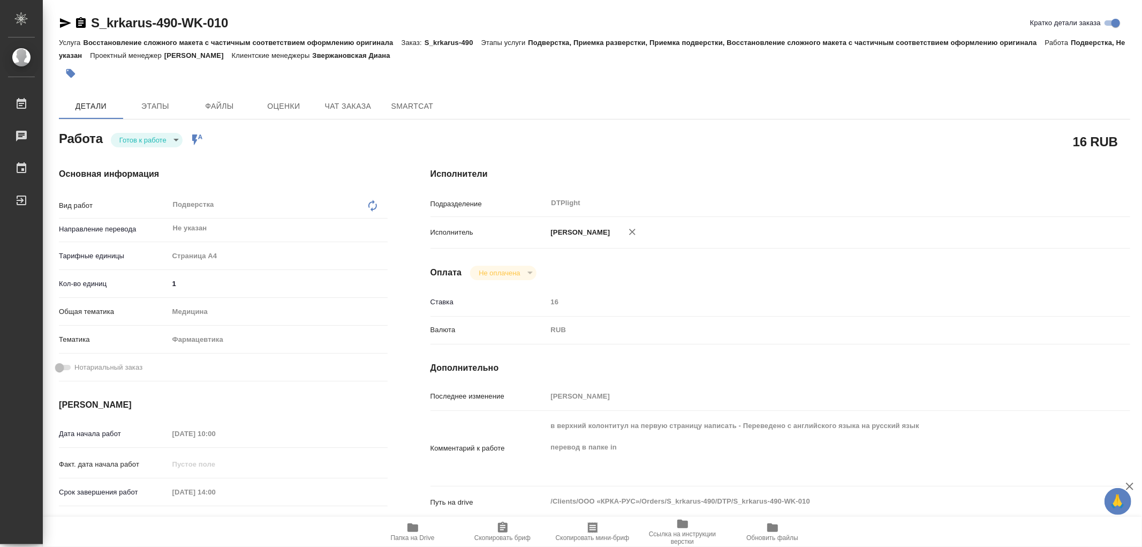
type textarea "x"
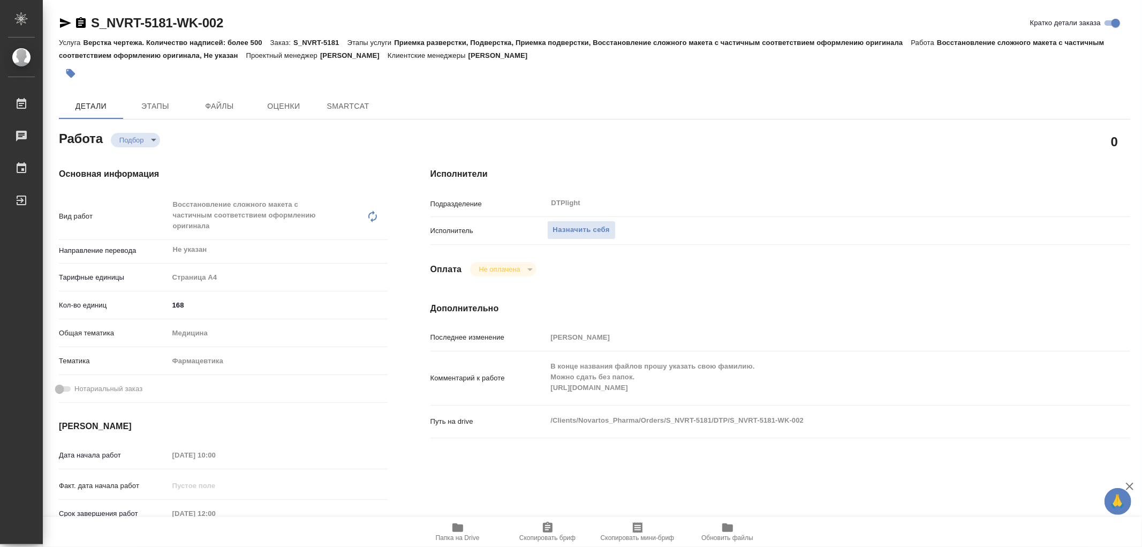
type textarea "x"
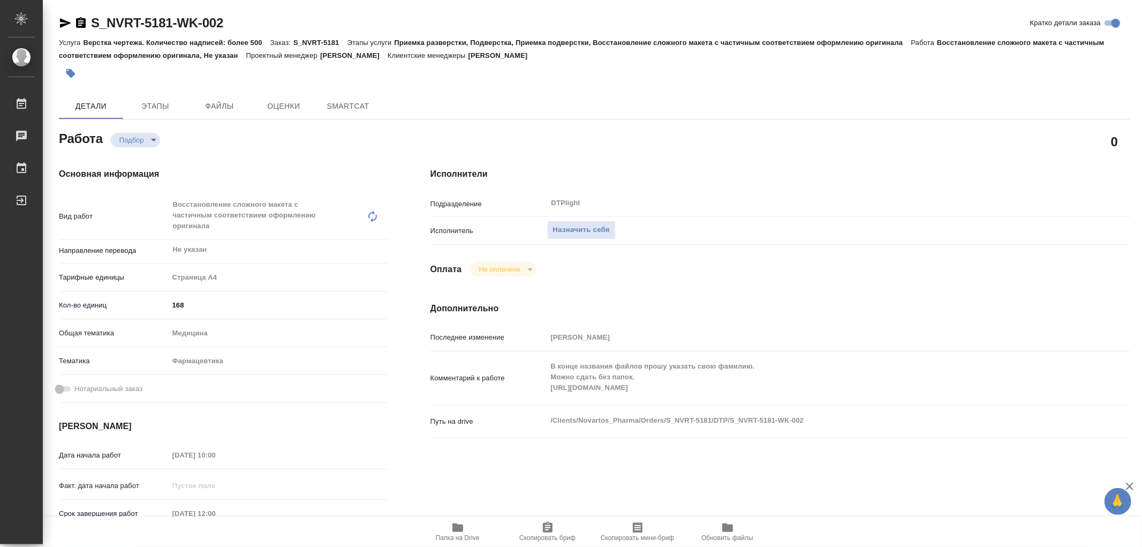
type textarea "x"
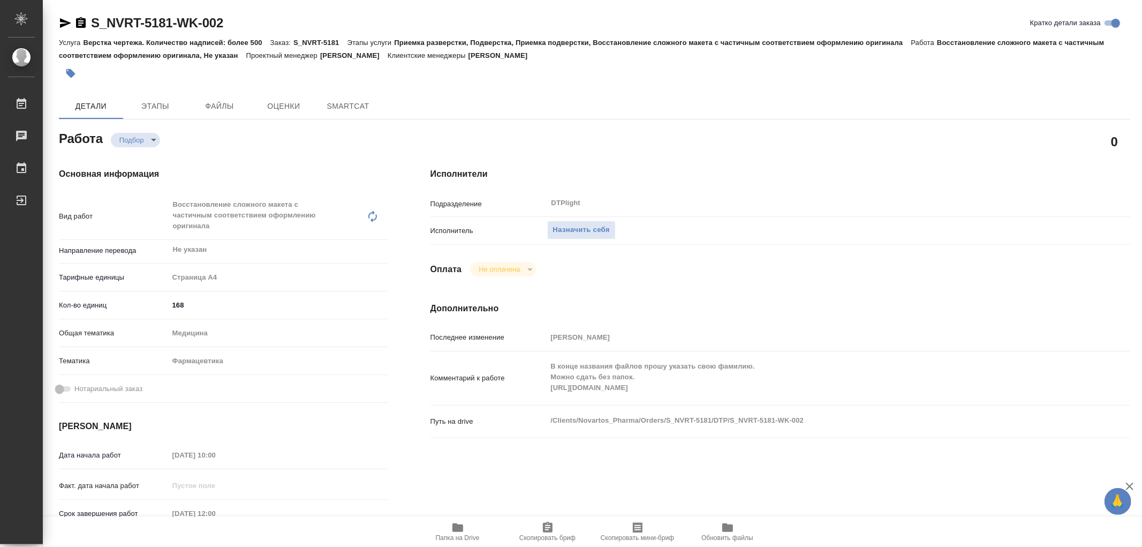
type textarea "x"
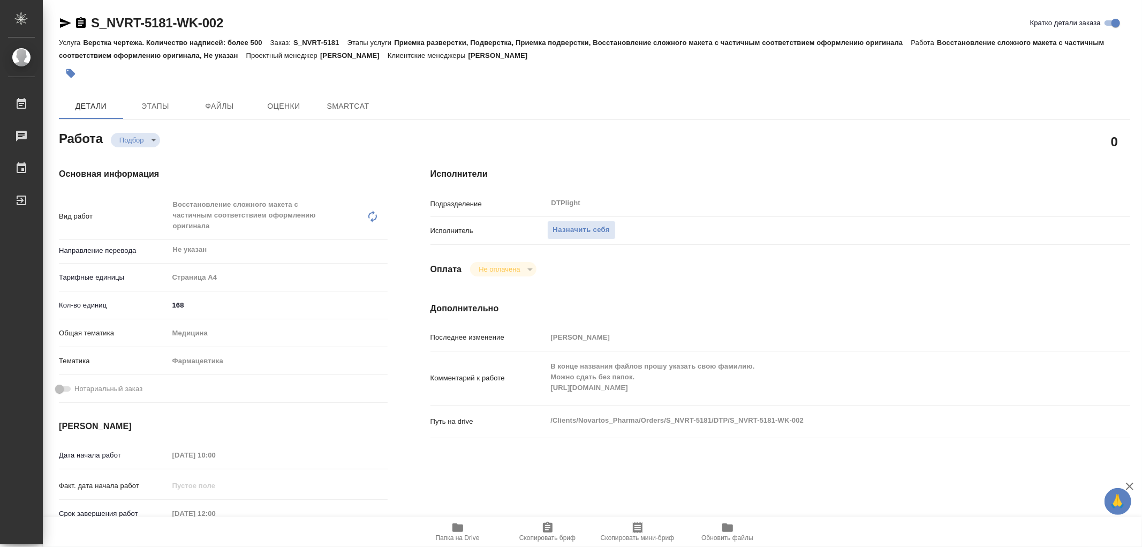
type textarea "x"
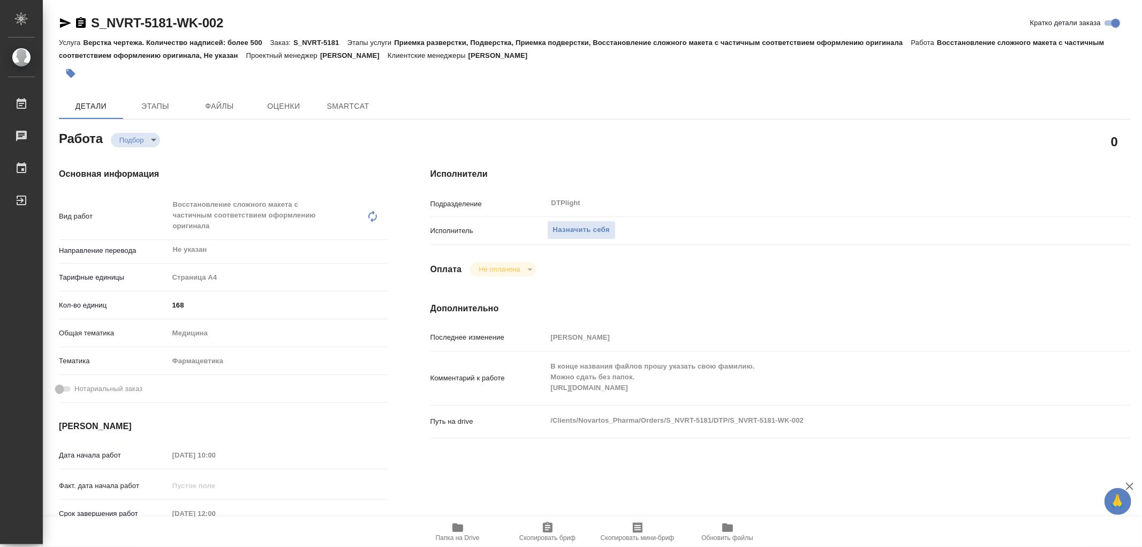
type textarea "x"
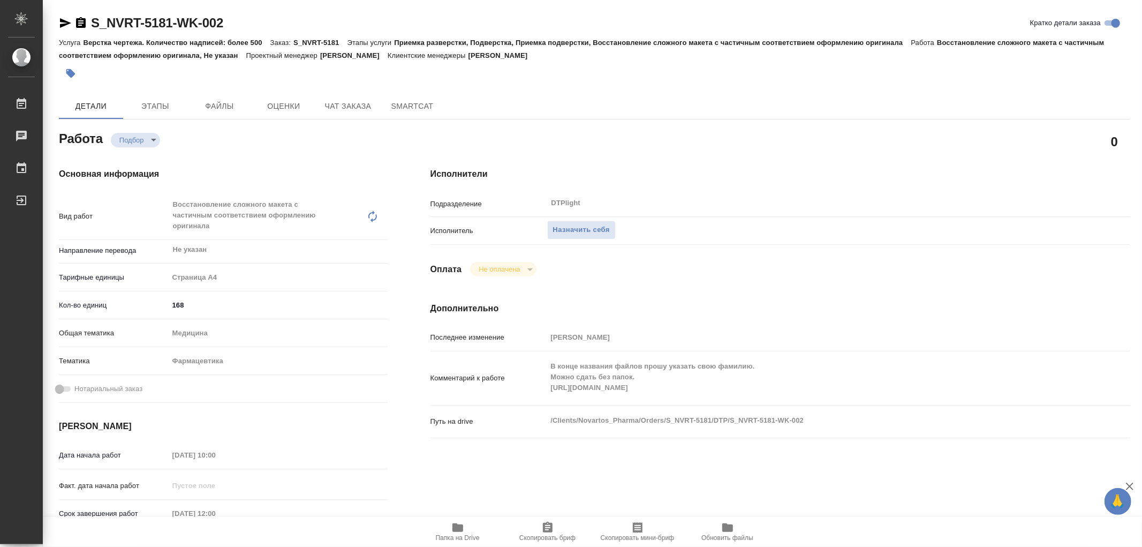
type textarea "x"
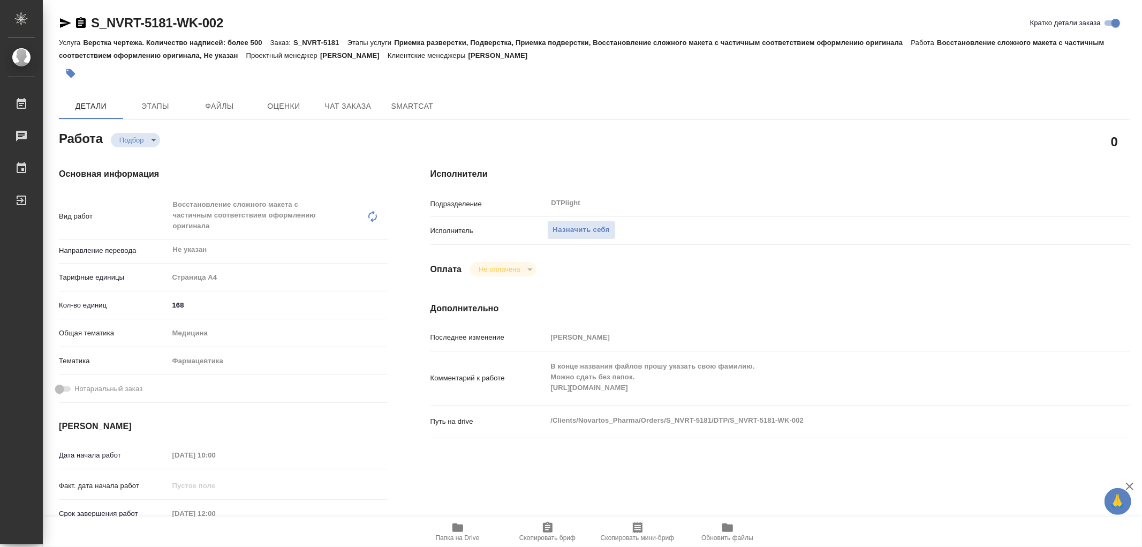
click at [676, 396] on div "Комментарий к работе В конце названия файлов прошу указать свою фамилию. Можно …" at bounding box center [780, 377] width 700 height 45
type textarea "x"
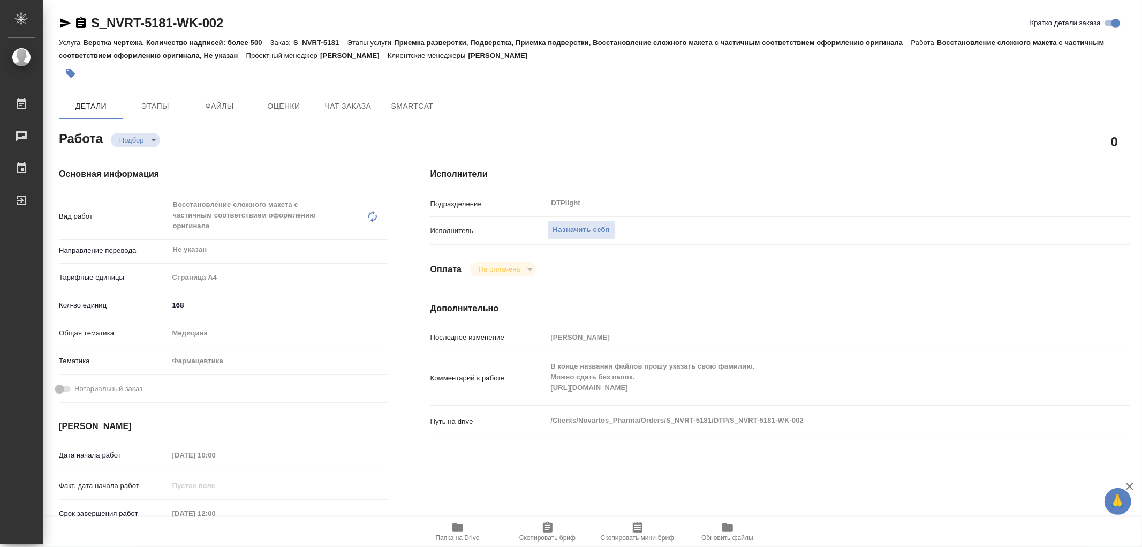
type textarea "x"
click at [596, 231] on span "Назначить себя" at bounding box center [581, 230] width 57 height 12
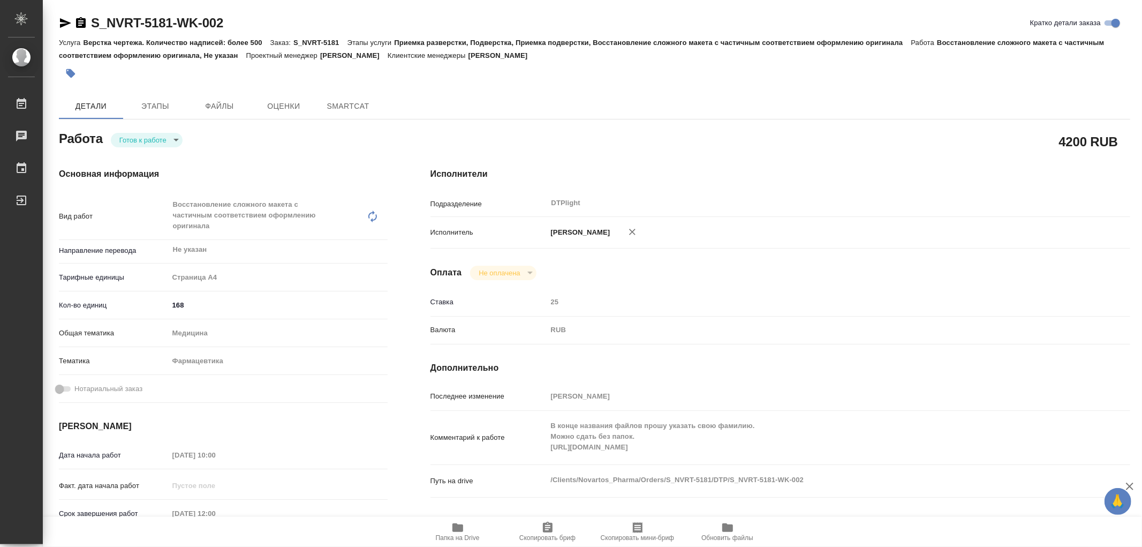
type textarea "x"
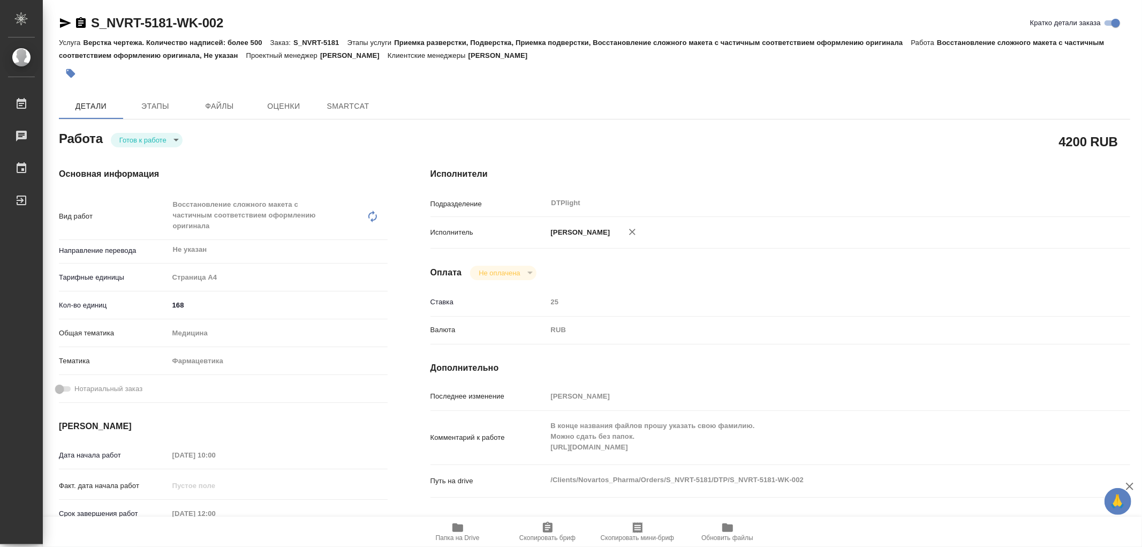
type textarea "x"
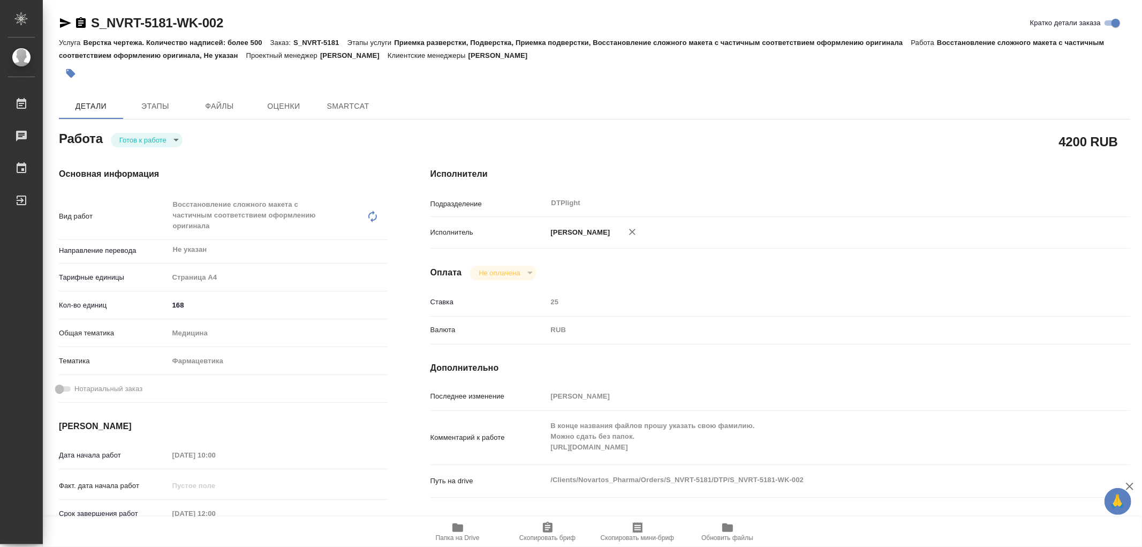
type textarea "x"
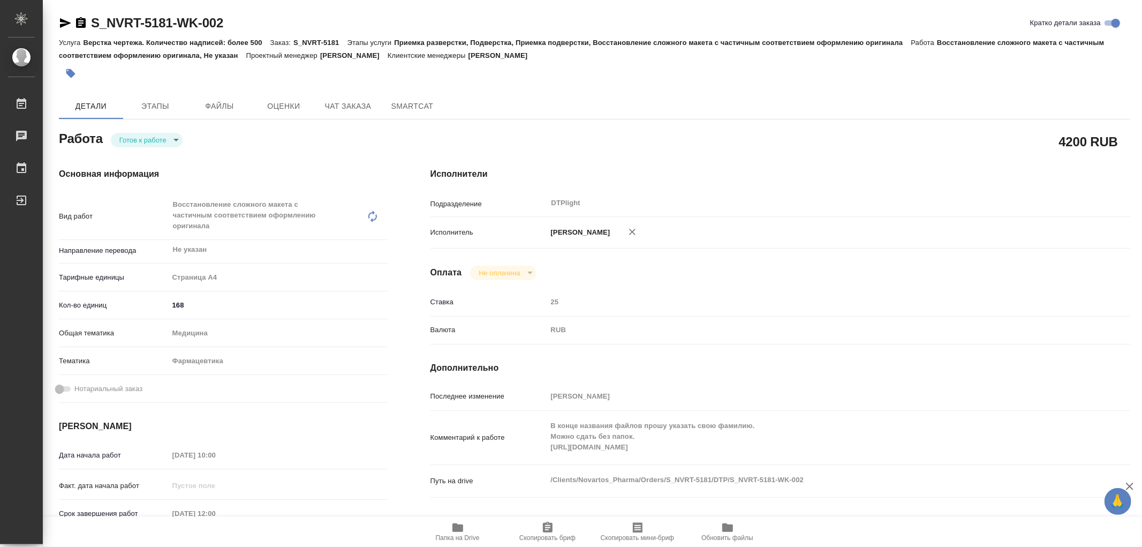
type textarea "x"
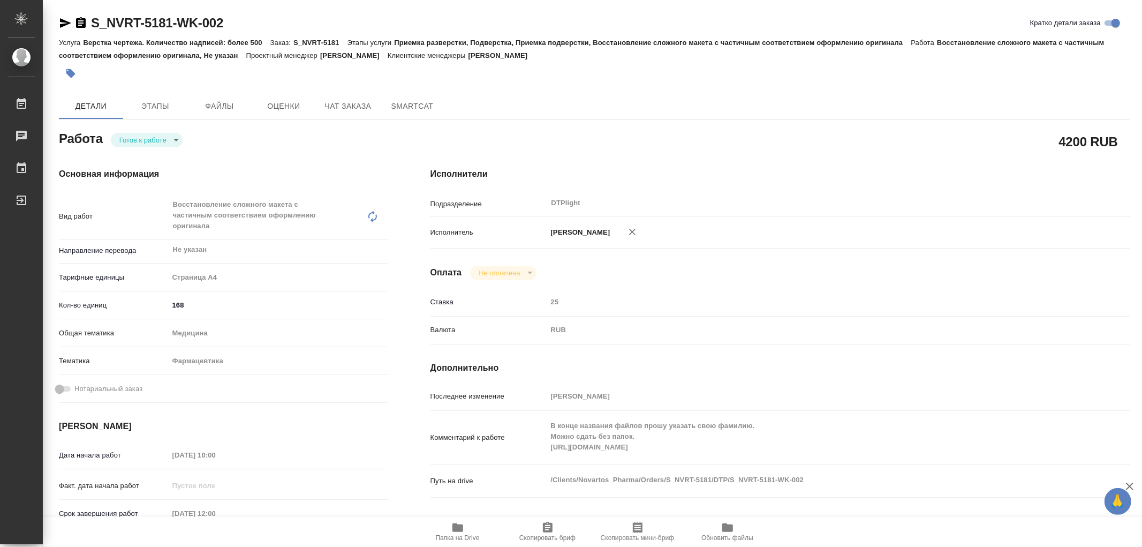
type textarea "x"
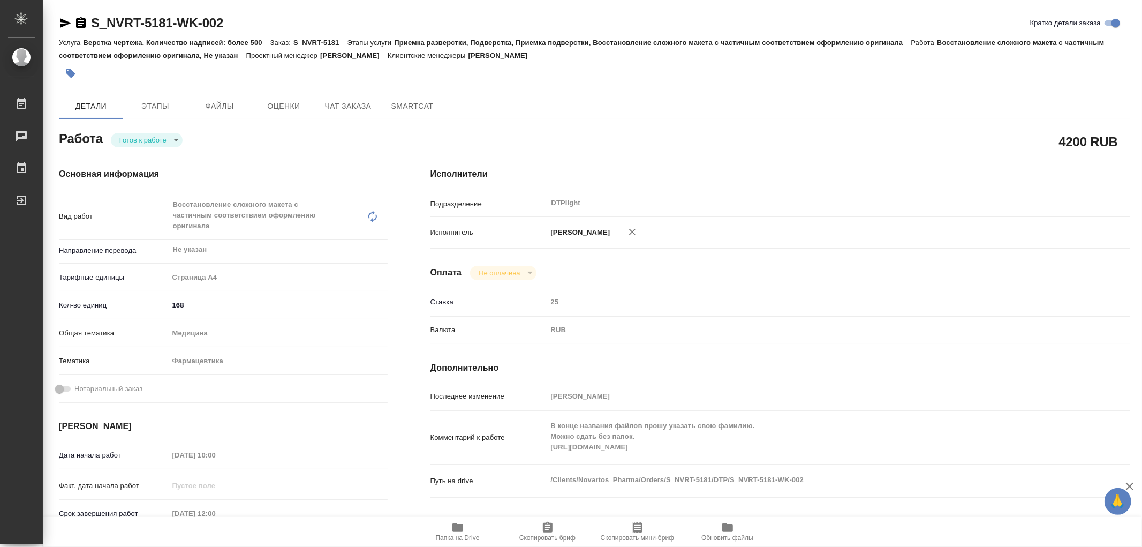
type textarea "x"
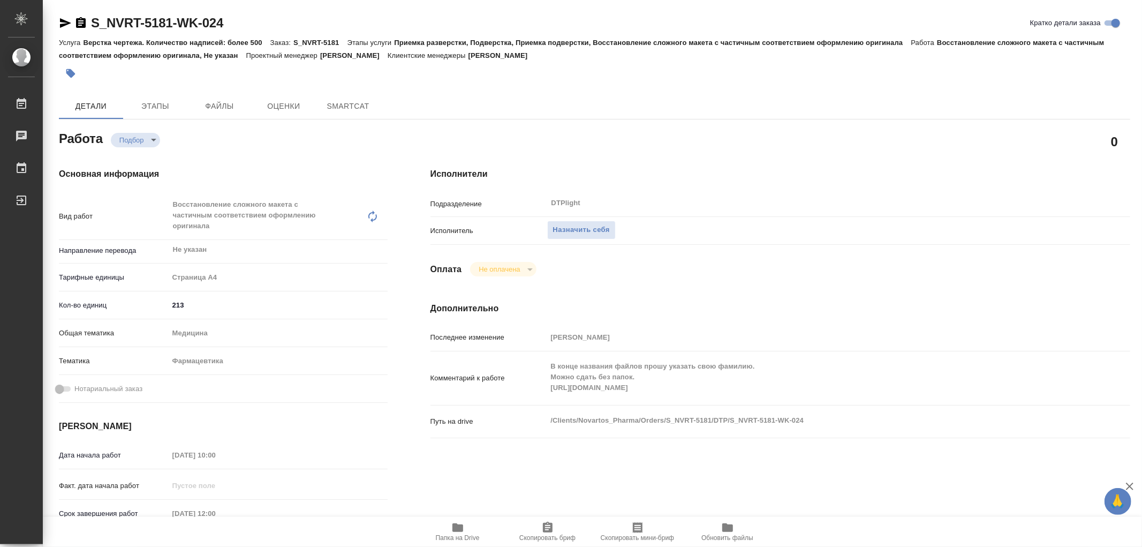
type textarea "x"
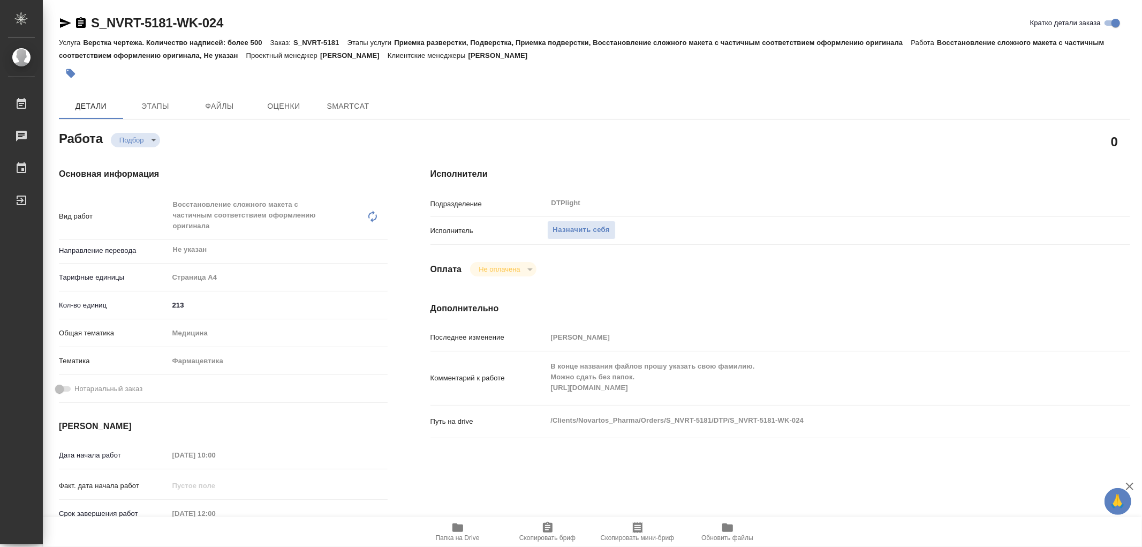
type textarea "x"
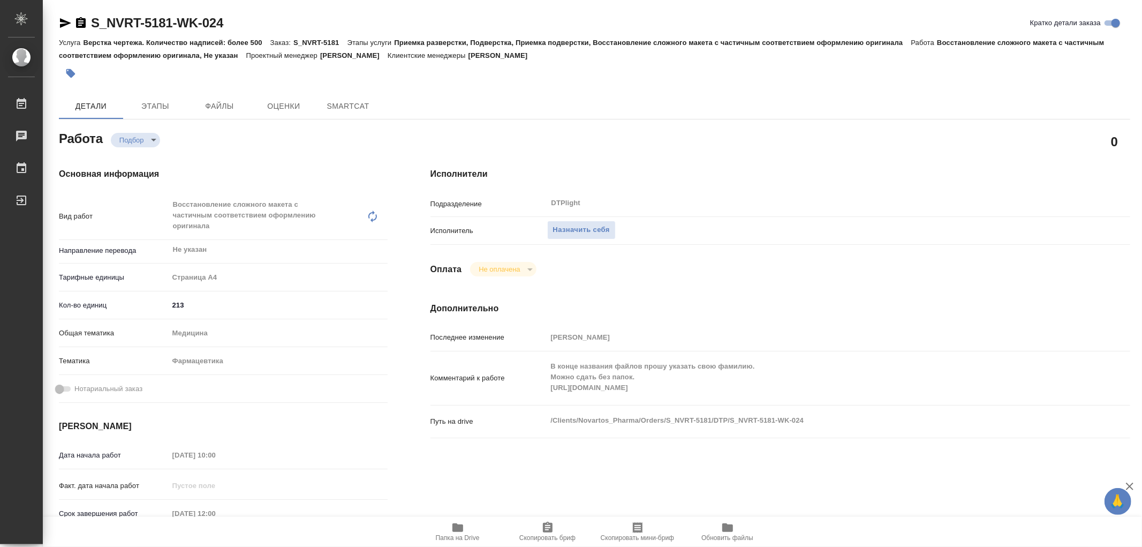
type textarea "x"
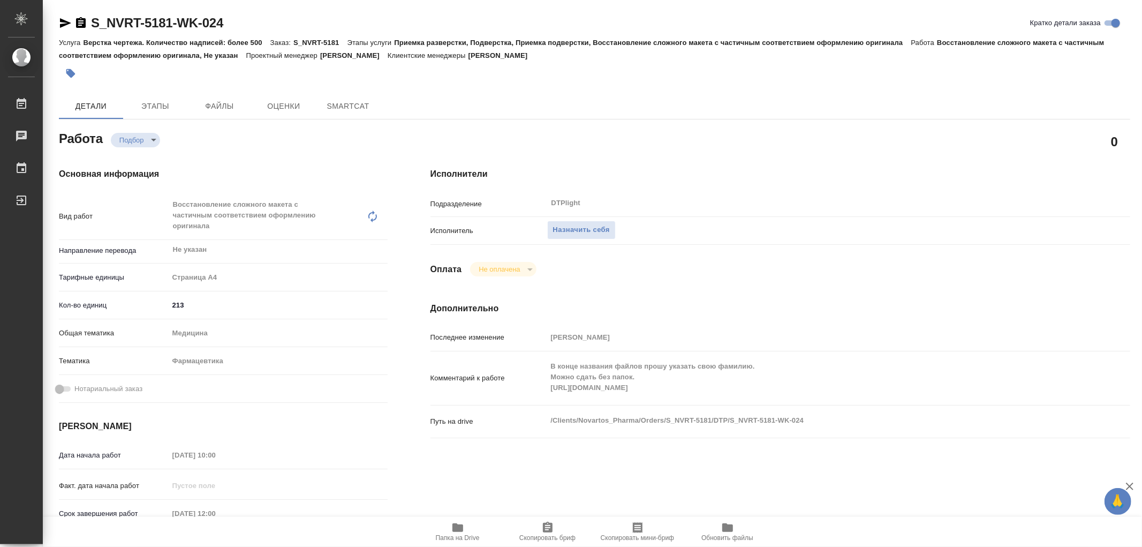
type textarea "x"
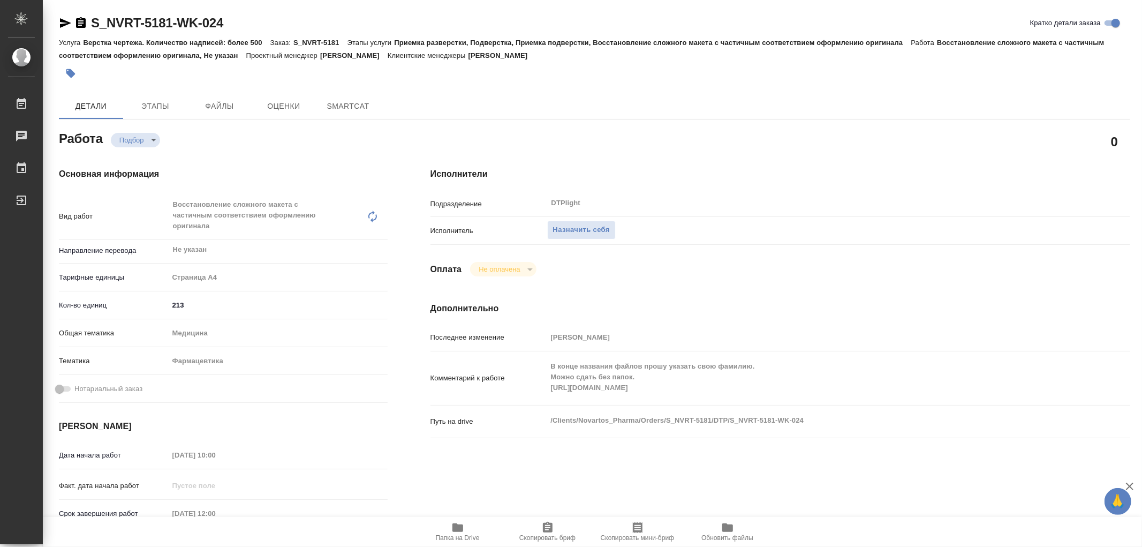
type textarea "x"
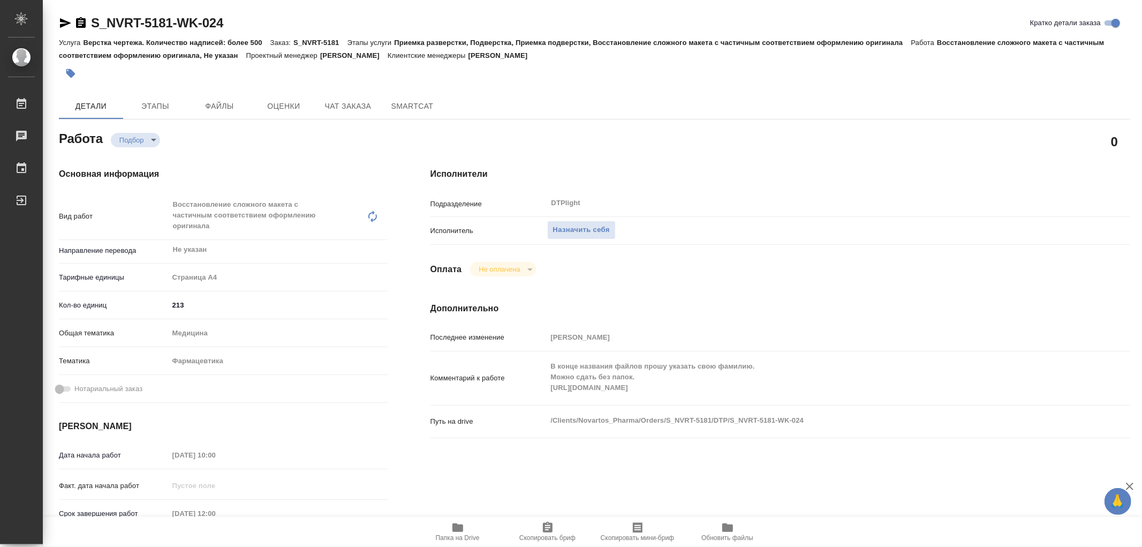
type textarea "x"
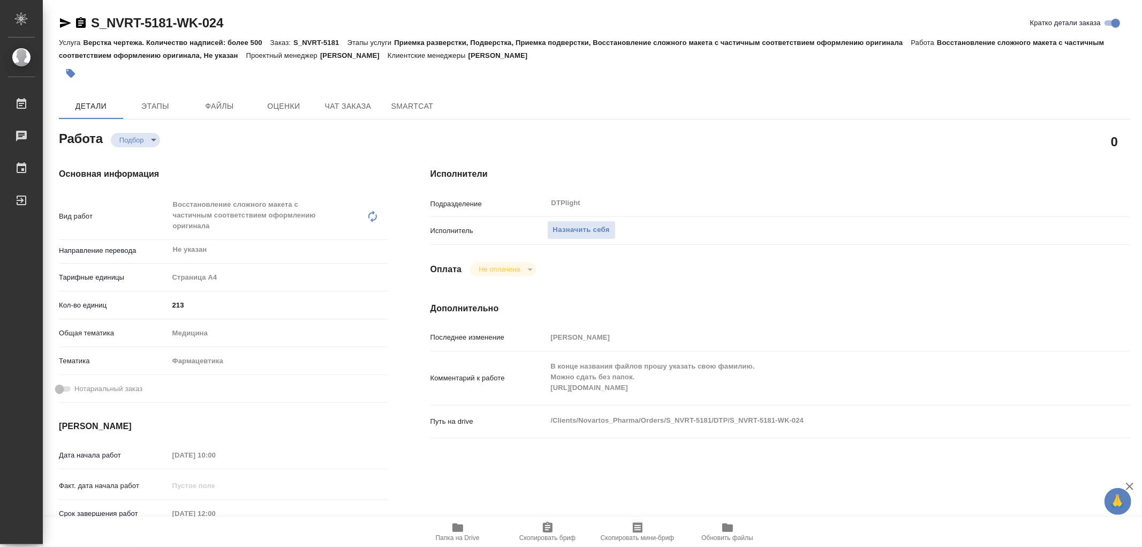
click at [696, 397] on div "В конце названия файлов прошу указать свою фамилию. Можно сдать без папок. http…" at bounding box center [809, 377] width 525 height 45
type textarea "x"
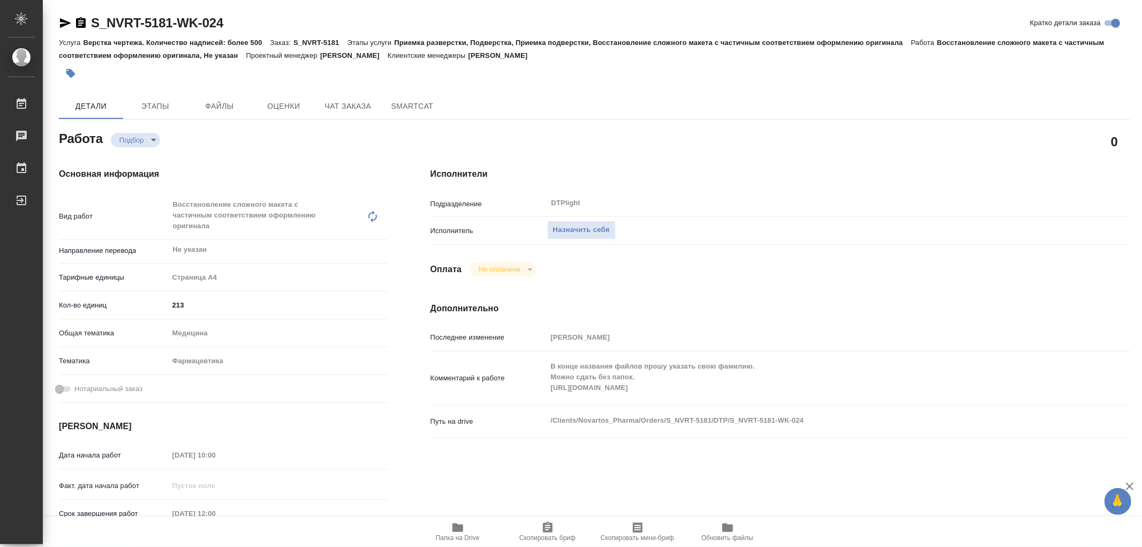
type textarea "x"
click at [577, 230] on span "Назначить себя" at bounding box center [581, 230] width 57 height 12
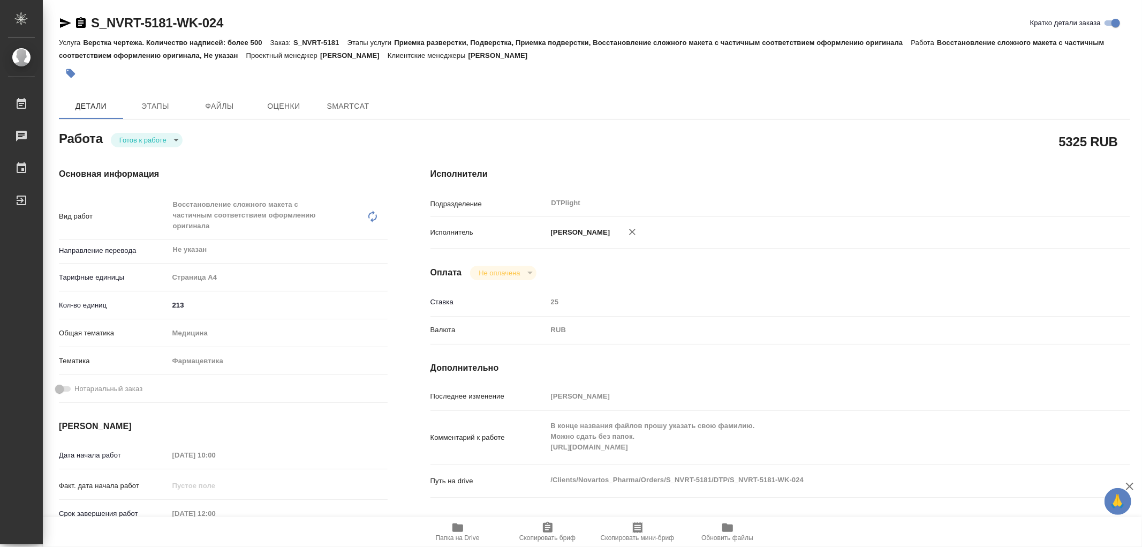
type textarea "x"
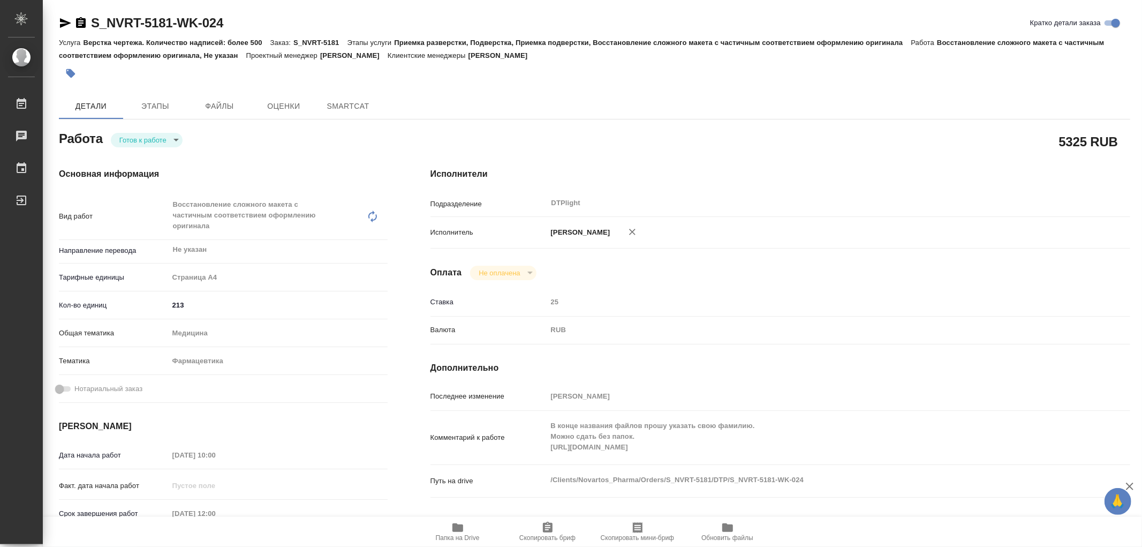
type textarea "x"
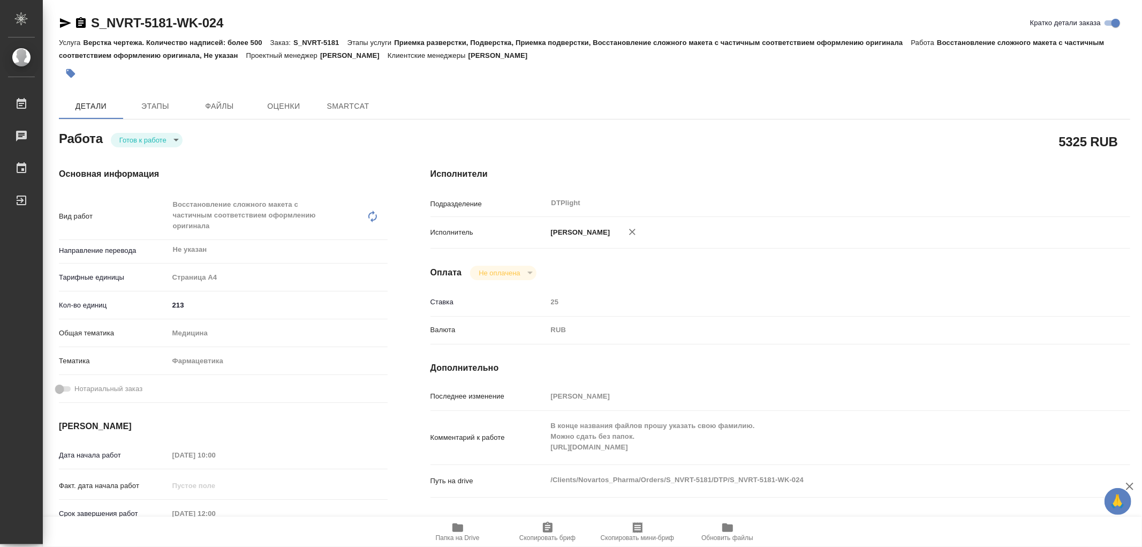
type textarea "x"
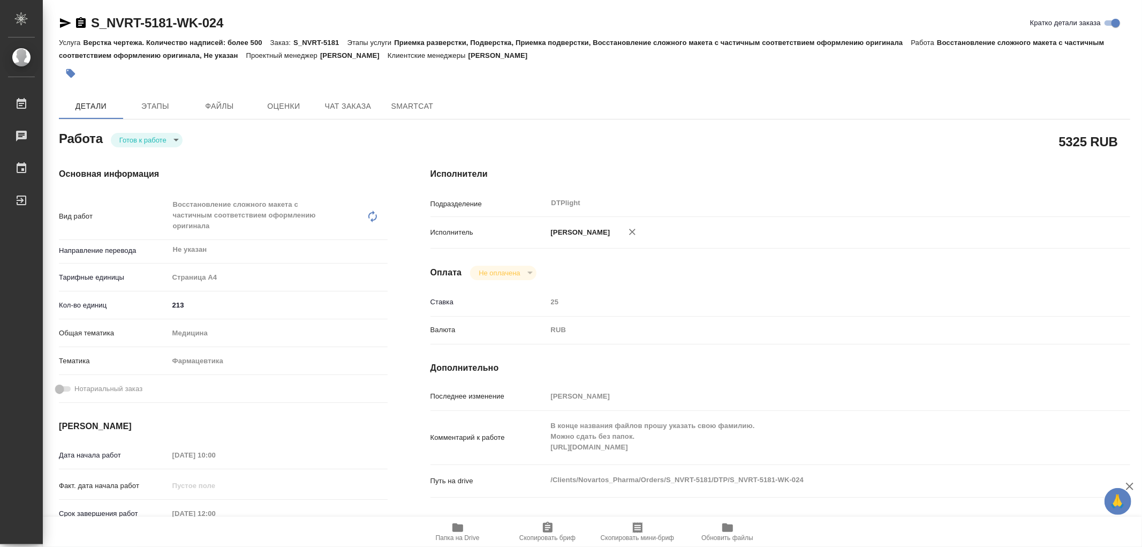
type textarea "x"
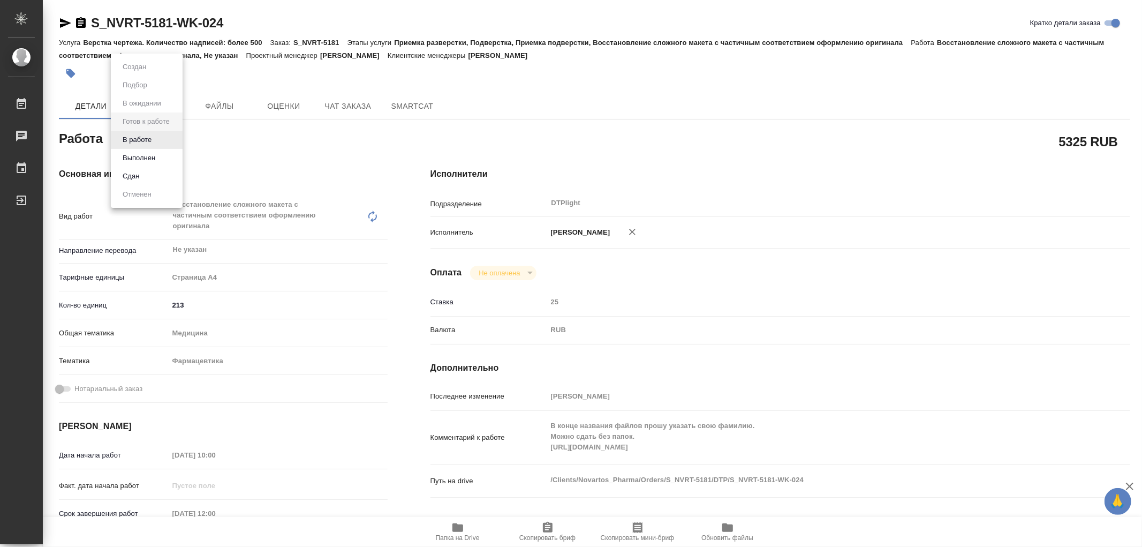
click at [138, 134] on body "🙏 .cls-1 fill:#fff; AWATERA Работы Чаты График Выйти S_NVRT-5181-WK-024 Кратко …" at bounding box center [571, 273] width 1142 height 547
type textarea "x"
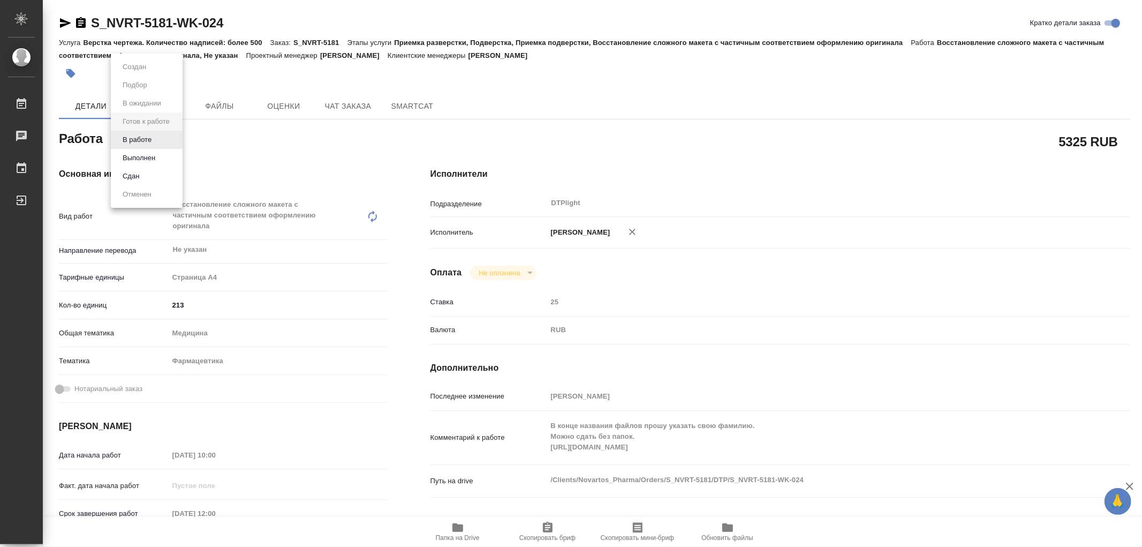
type textarea "x"
click at [138, 134] on button "В работе" at bounding box center [136, 140] width 35 height 12
type textarea "x"
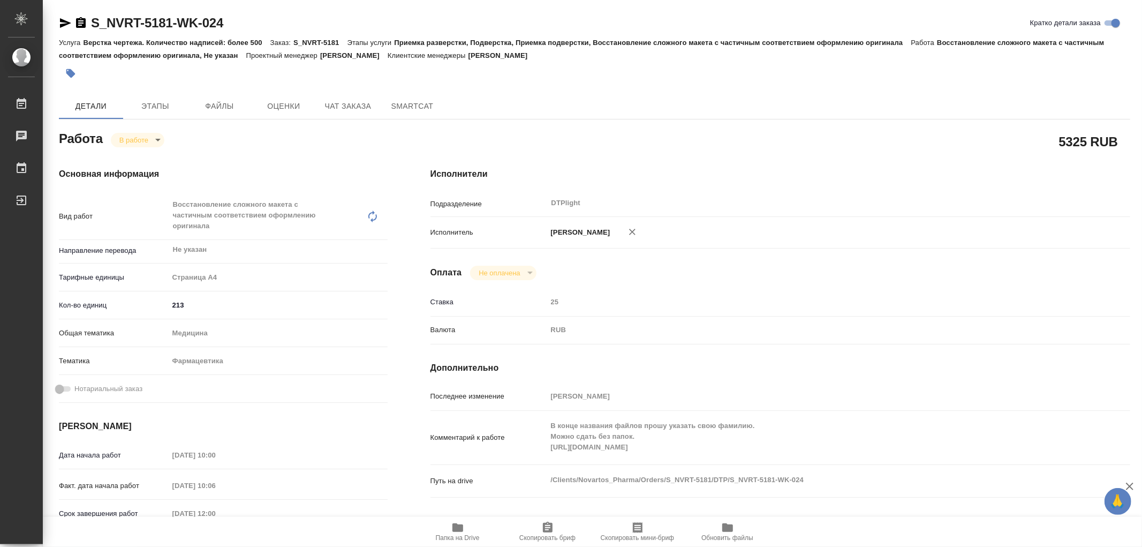
type textarea "x"
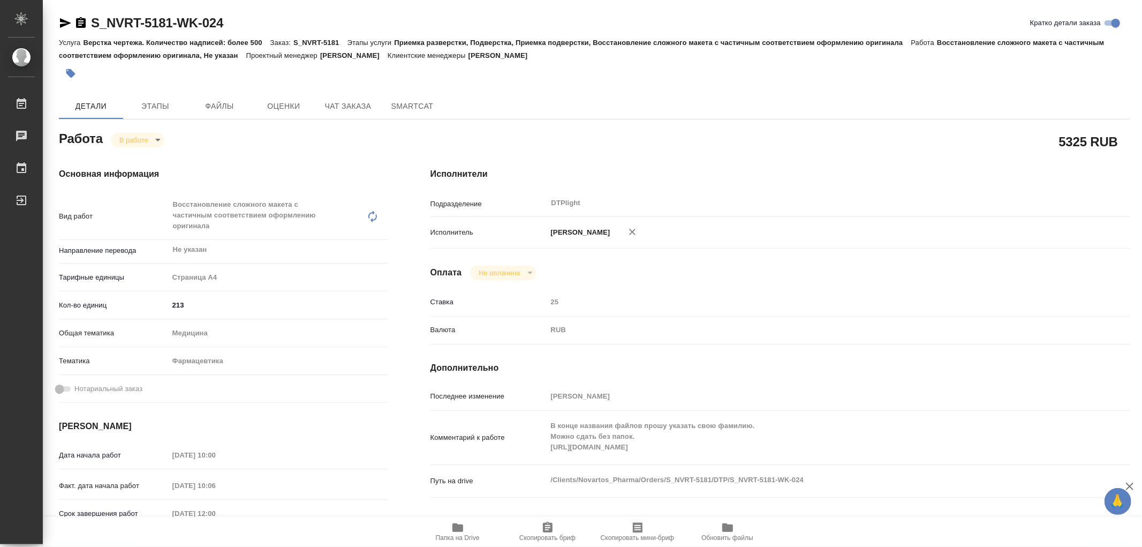
type textarea "x"
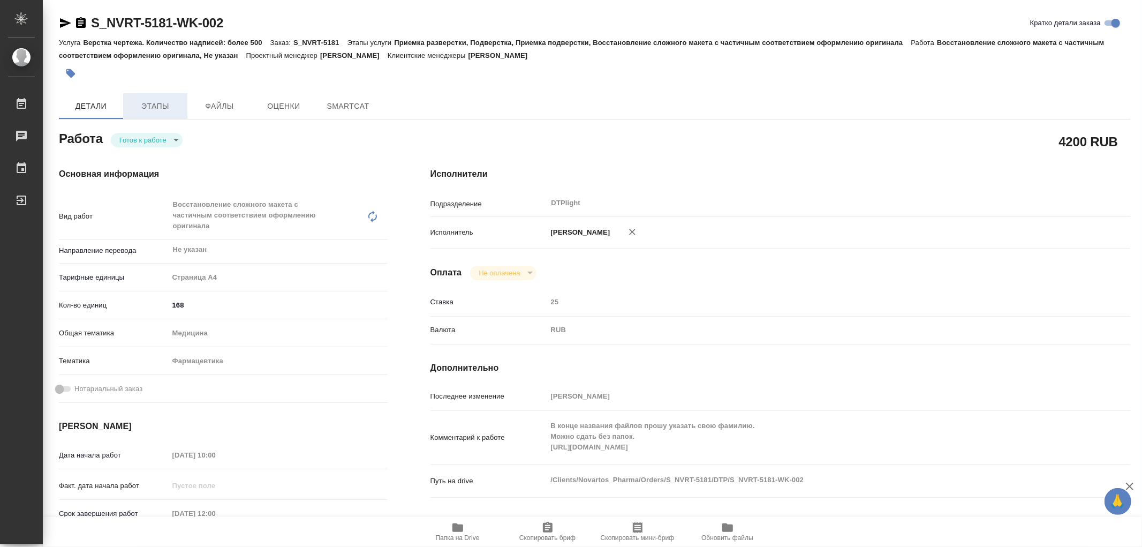
type textarea "x"
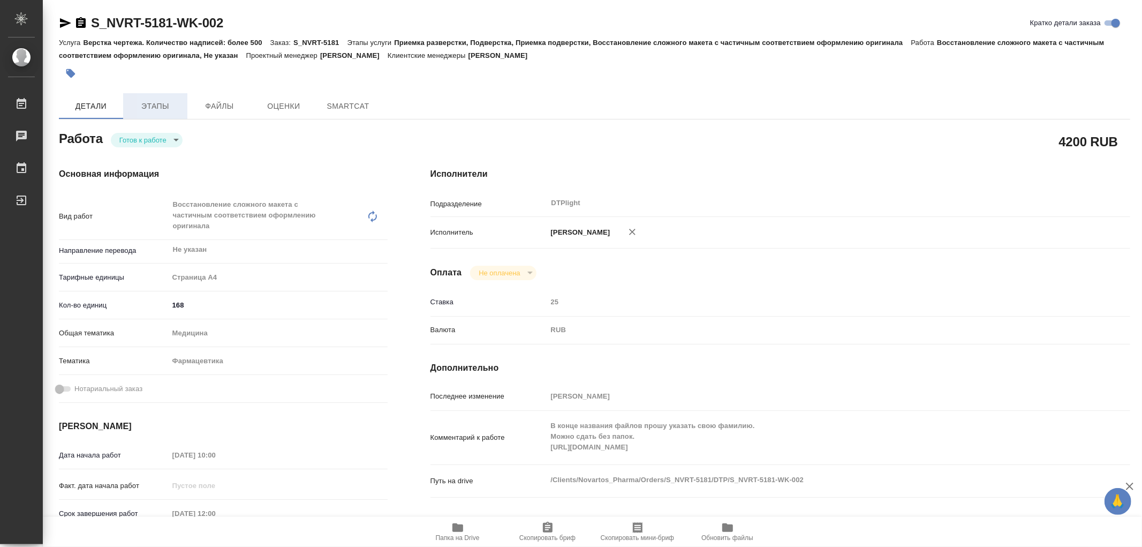
type textarea "x"
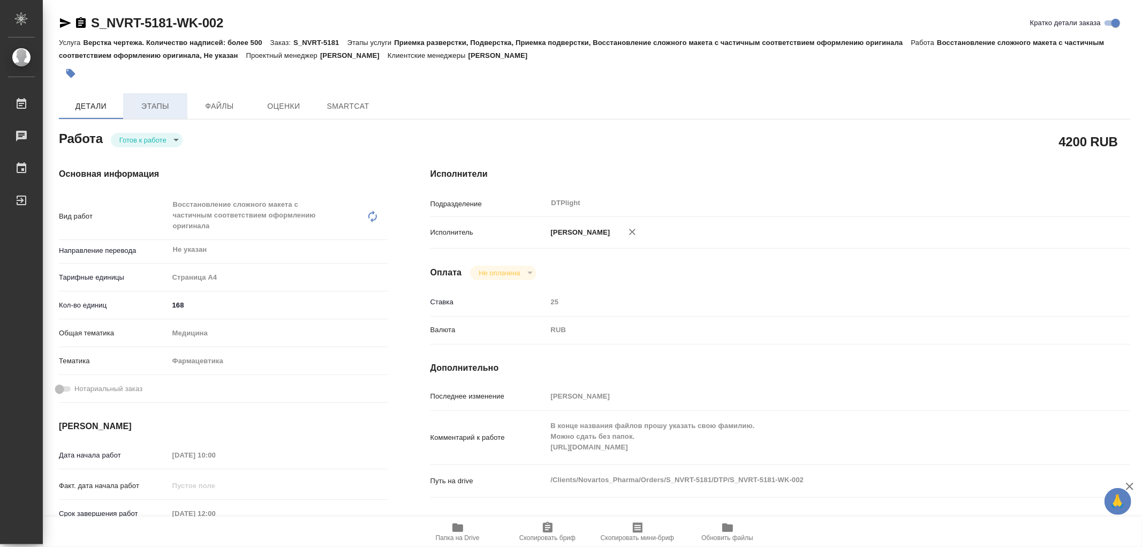
type textarea "x"
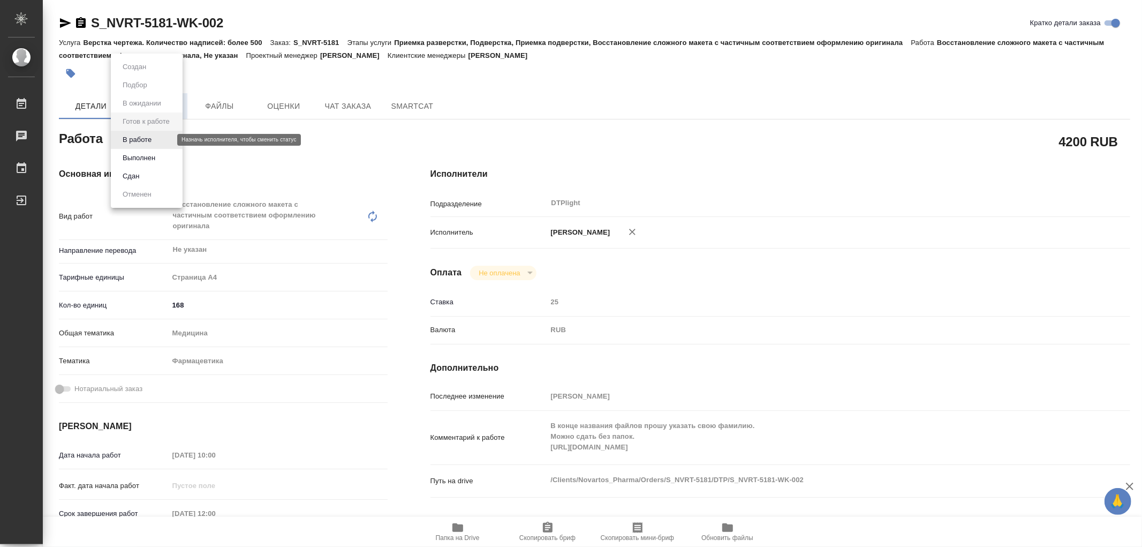
click at [126, 135] on body "🙏 .cls-1 fill:#fff; AWATERA Работы Чаты График Выйти S_NVRT-5181-WK-002 Кратко …" at bounding box center [571, 273] width 1142 height 547
type textarea "x"
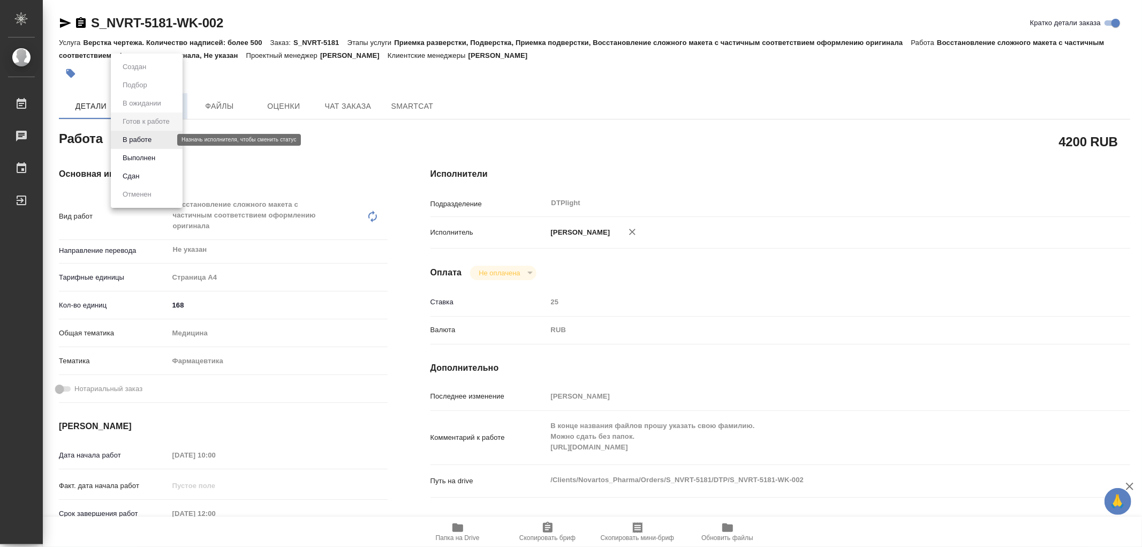
type textarea "x"
click at [126, 135] on button "В работе" at bounding box center [136, 140] width 35 height 12
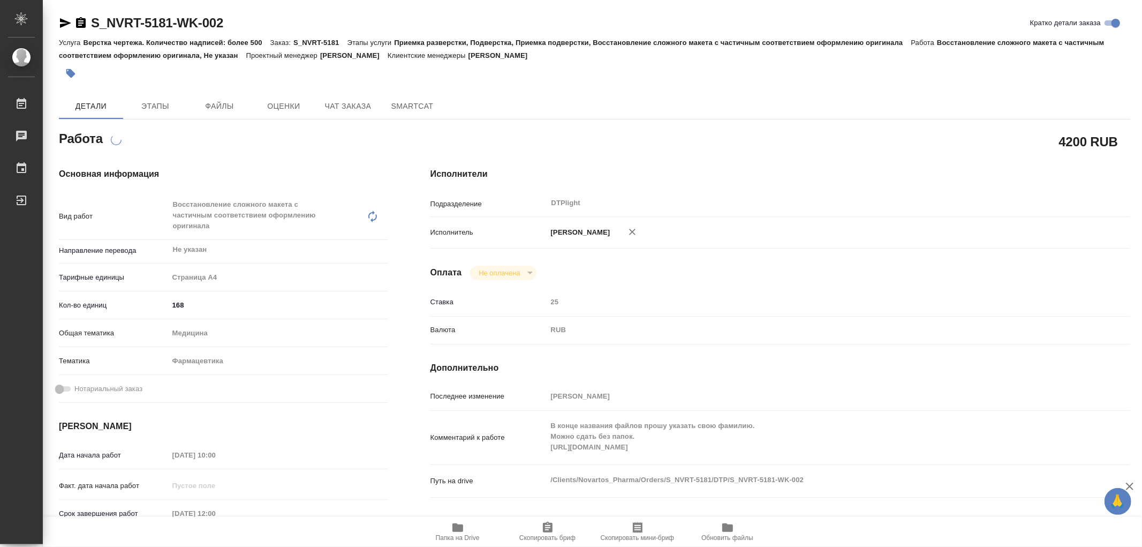
type textarea "x"
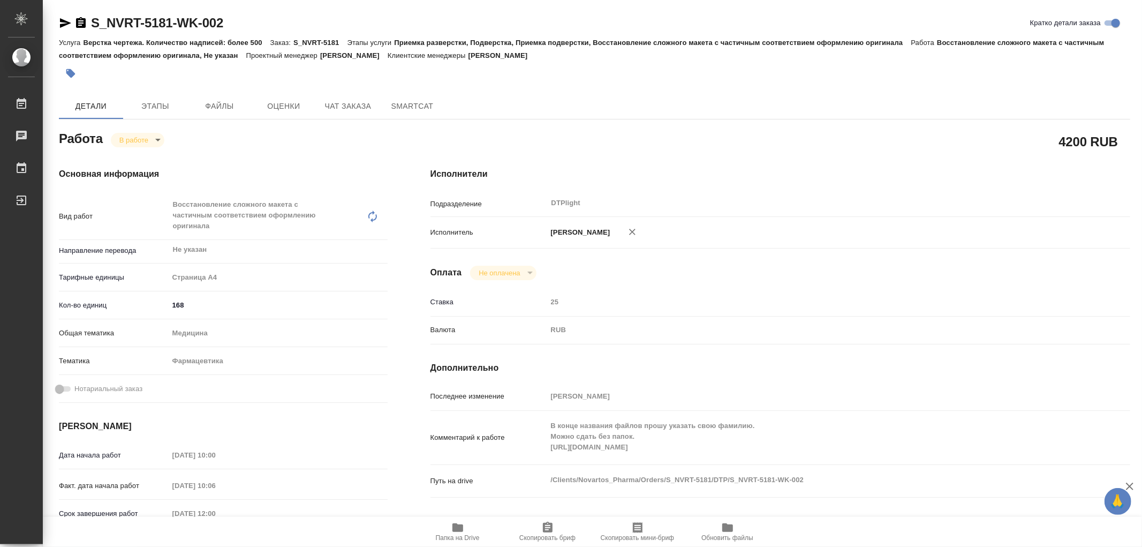
type textarea "x"
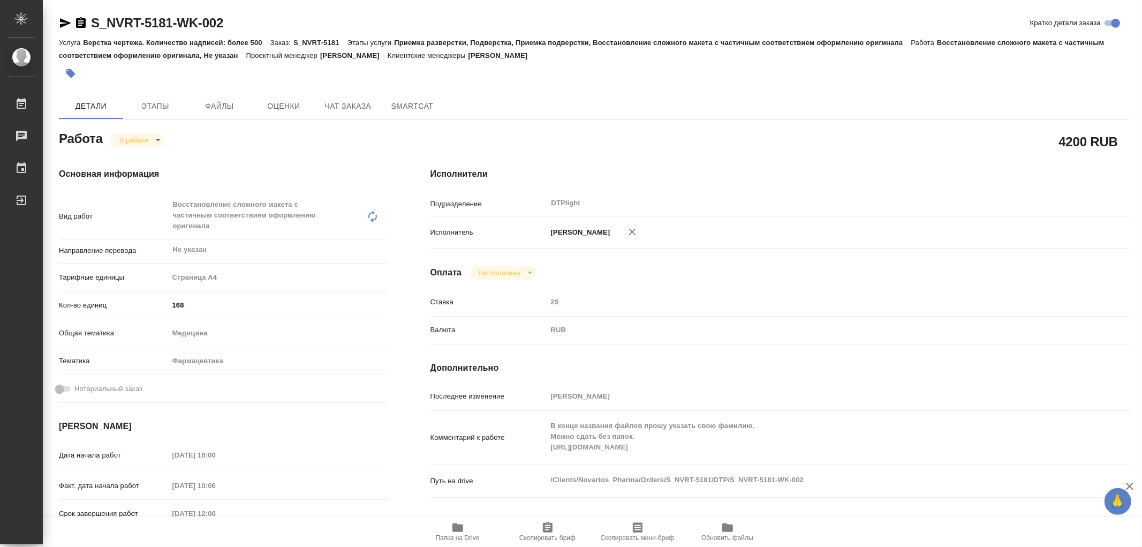
type textarea "x"
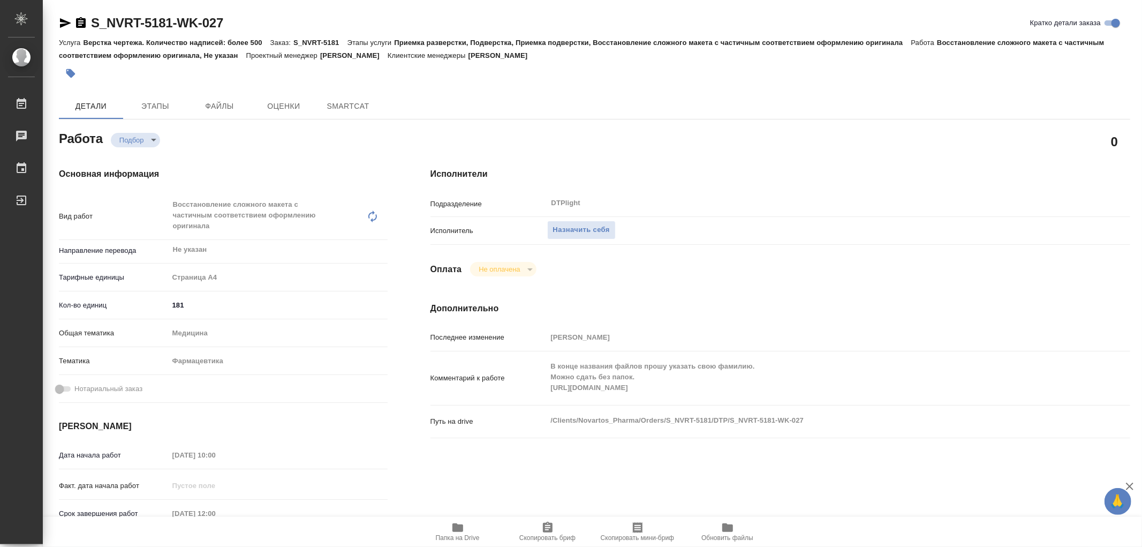
type textarea "x"
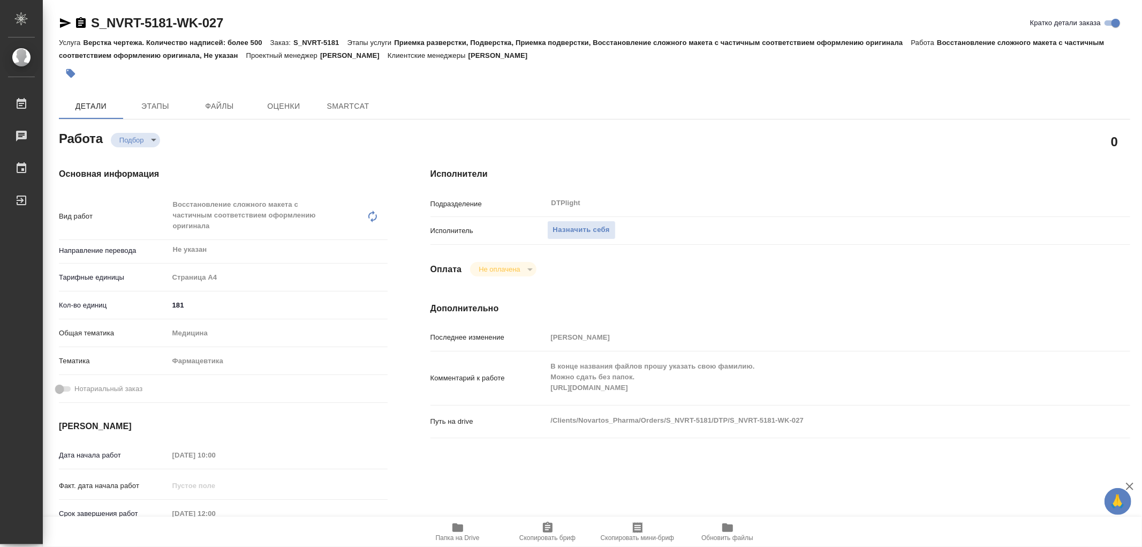
type textarea "x"
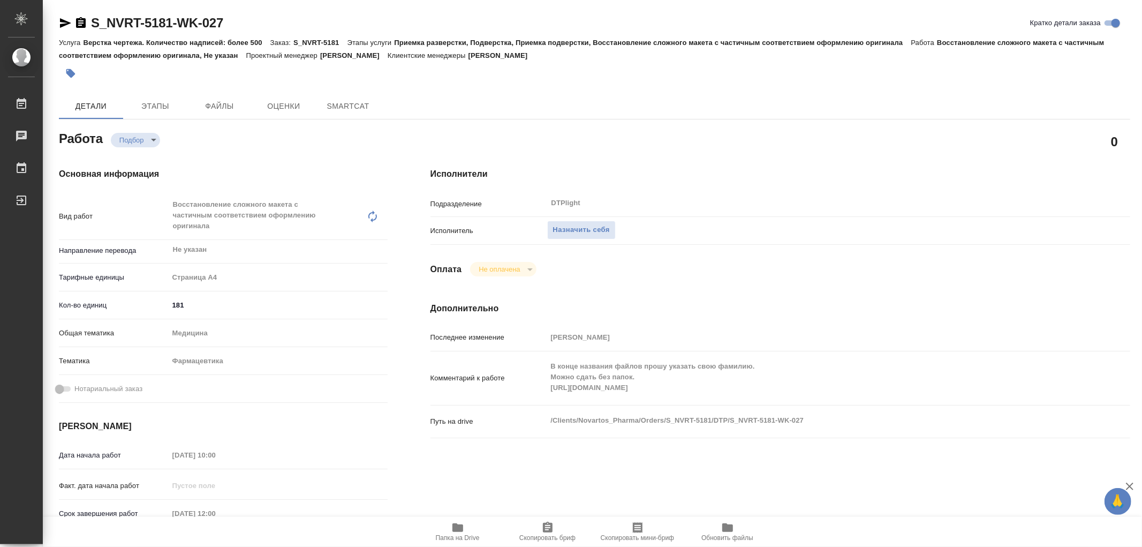
type textarea "x"
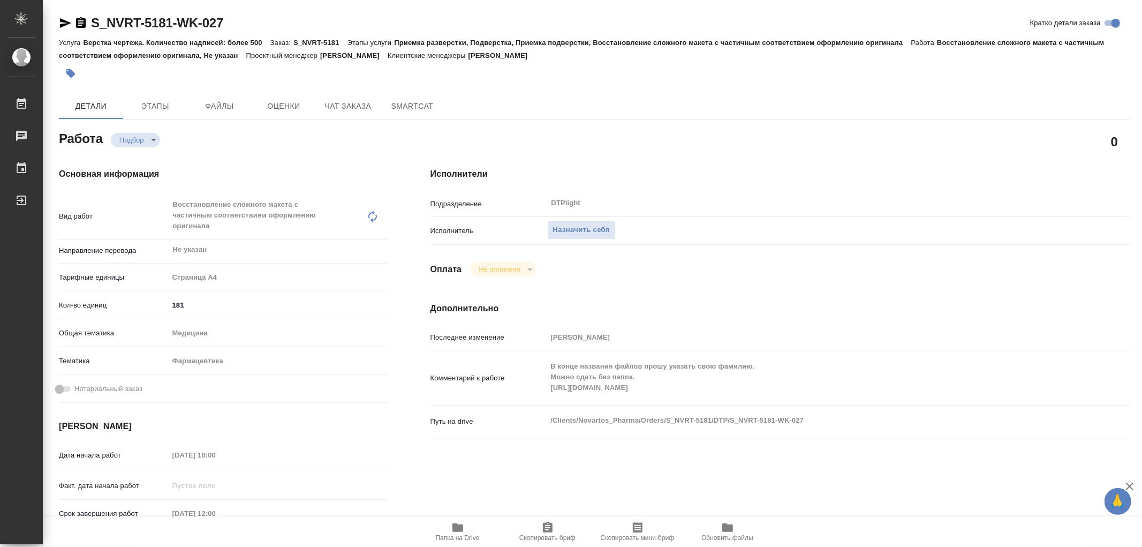
type textarea "x"
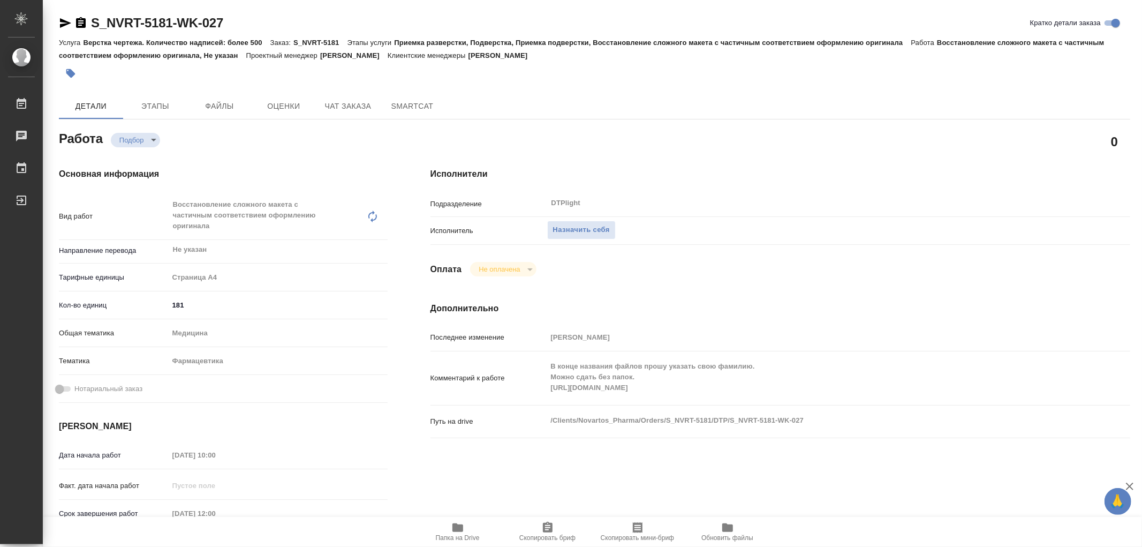
click at [705, 397] on div "В конце названия файлов прошу указать свою фамилию. Можно сдать без папок. http…" at bounding box center [809, 377] width 525 height 45
type textarea "x"
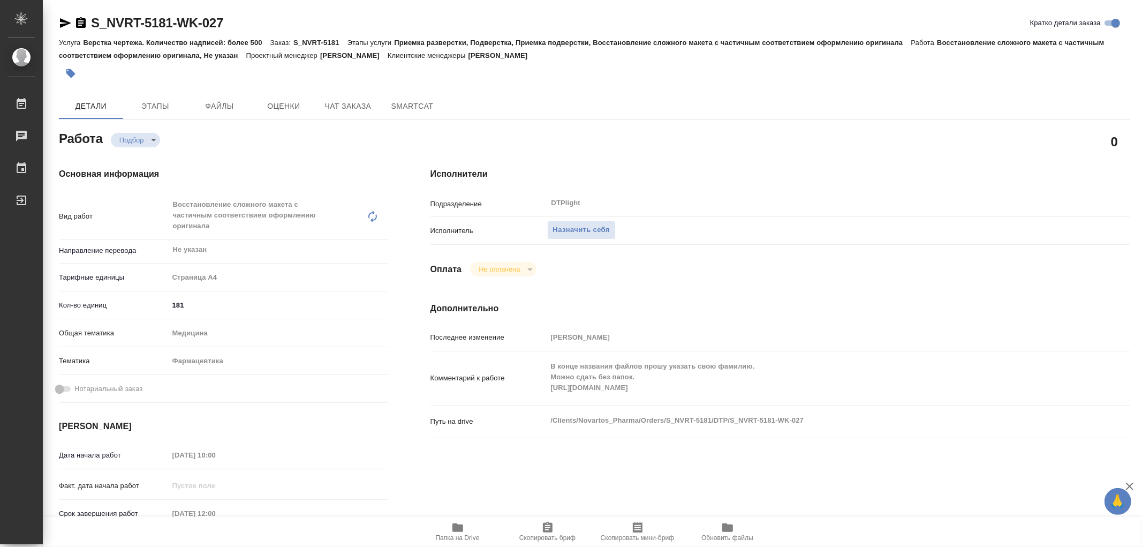
type textarea "x"
click at [580, 229] on span "Назначить себя" at bounding box center [581, 230] width 57 height 12
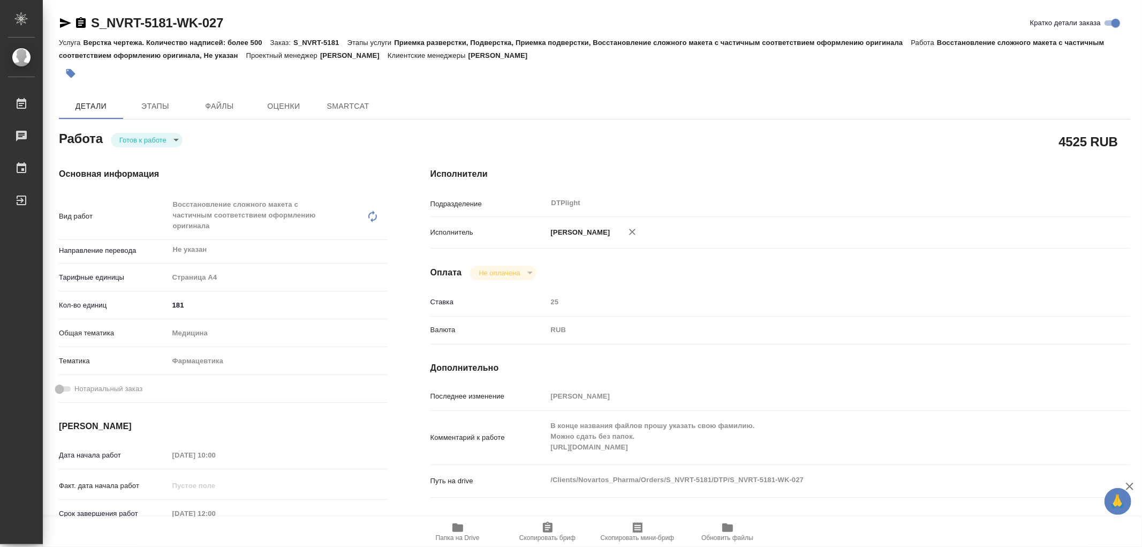
type textarea "x"
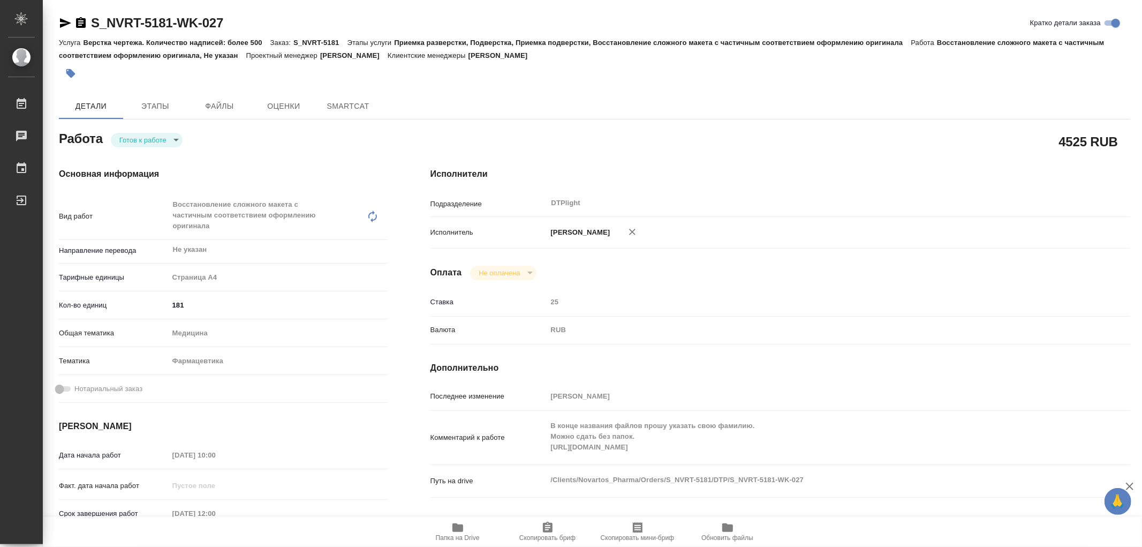
type textarea "x"
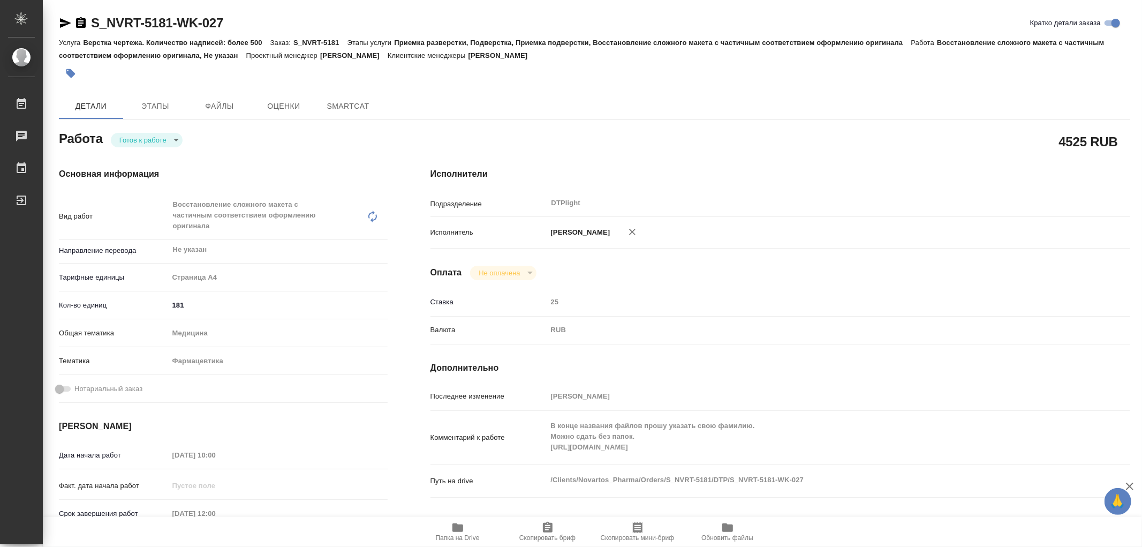
type textarea "x"
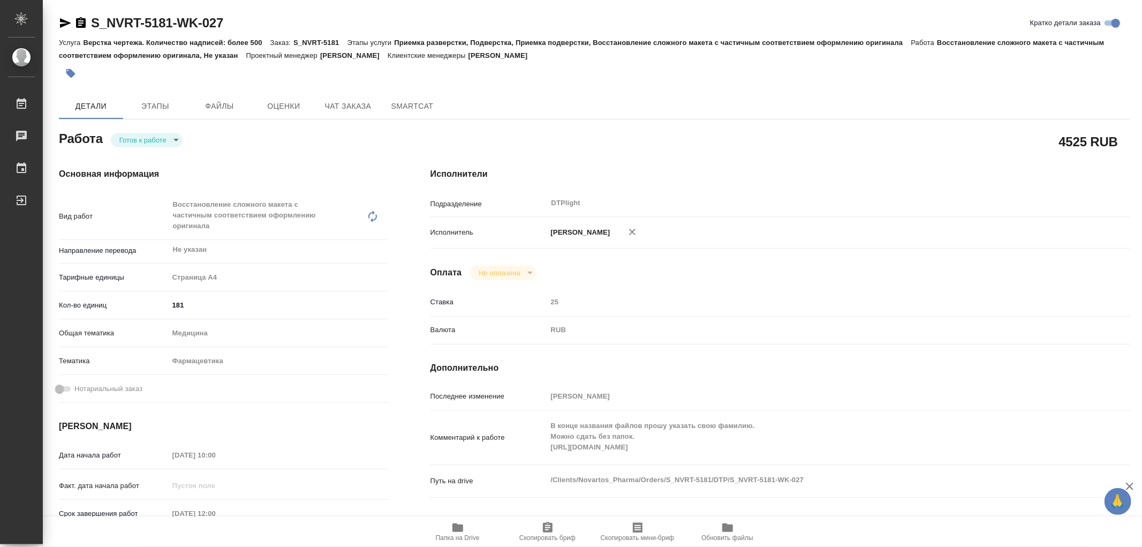
click at [145, 124] on div "[PERSON_NAME] к работе readyForWork" at bounding box center [222, 142] width 371 height 70
click at [146, 133] on body "🙏 .cls-1 fill:#fff; AWATERA Работы Чаты График Выйти S_NVRT-5181-WK-027 Кратко …" at bounding box center [571, 273] width 1142 height 547
type textarea "x"
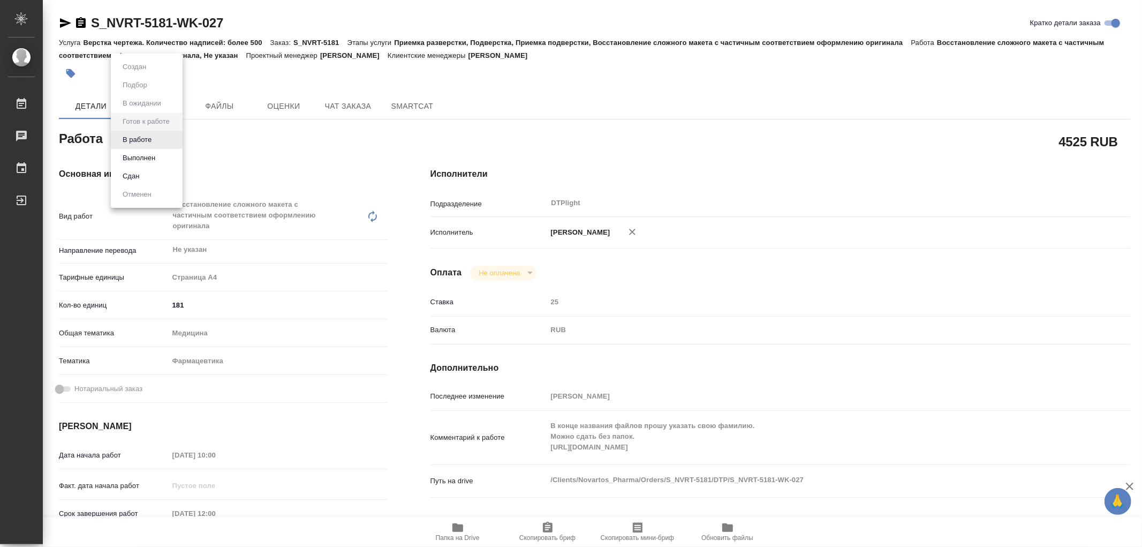
type textarea "x"
click at [146, 134] on button "В работе" at bounding box center [136, 140] width 35 height 12
type textarea "x"
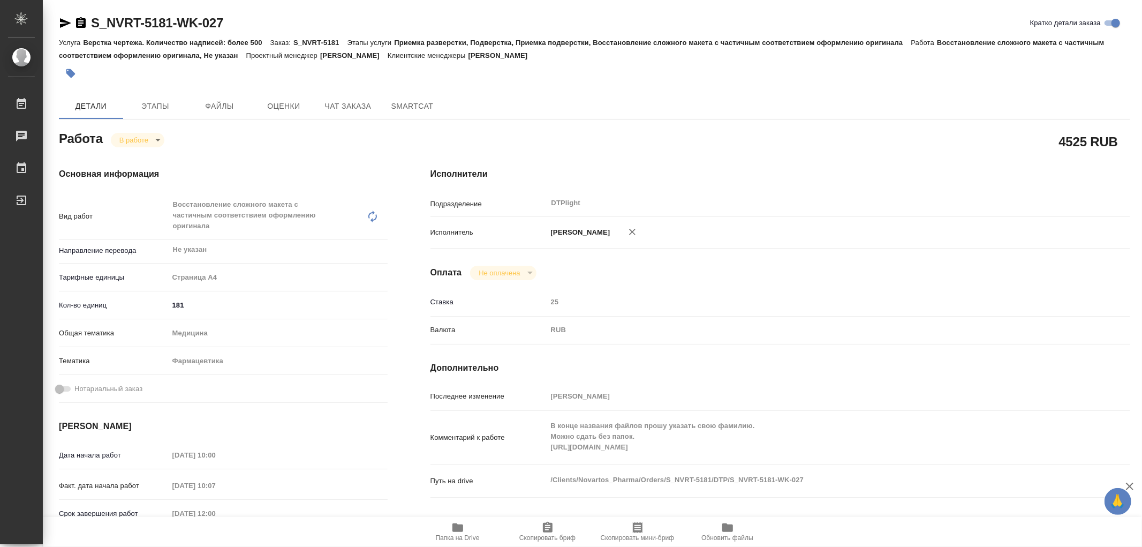
type textarea "x"
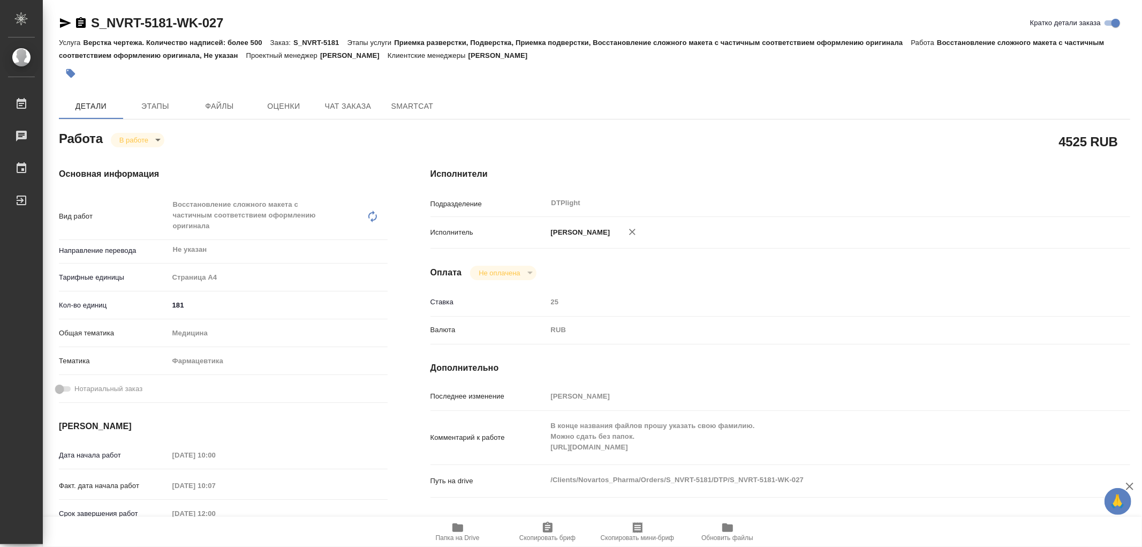
type textarea "x"
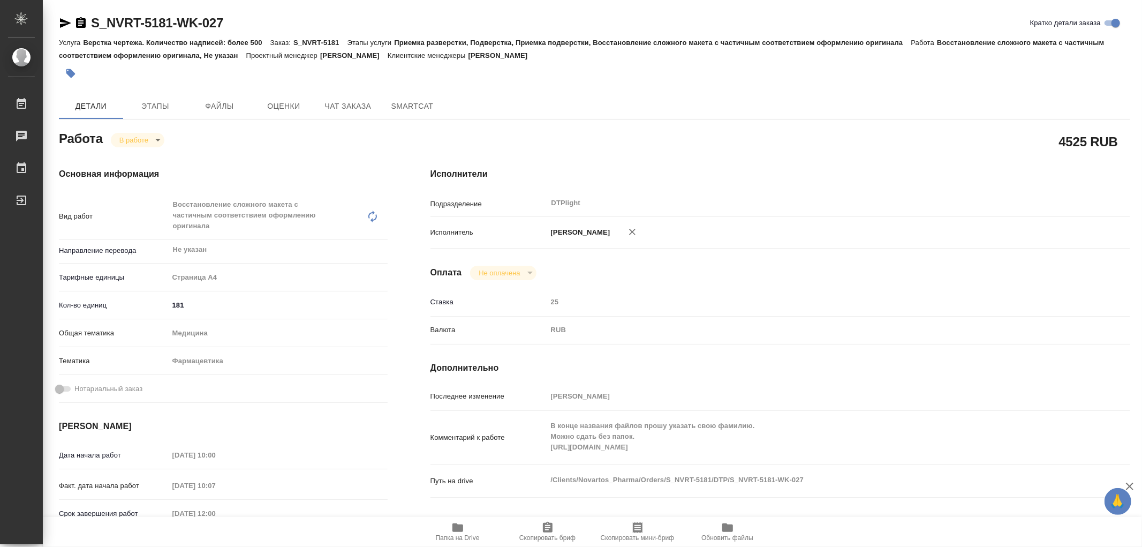
type textarea "x"
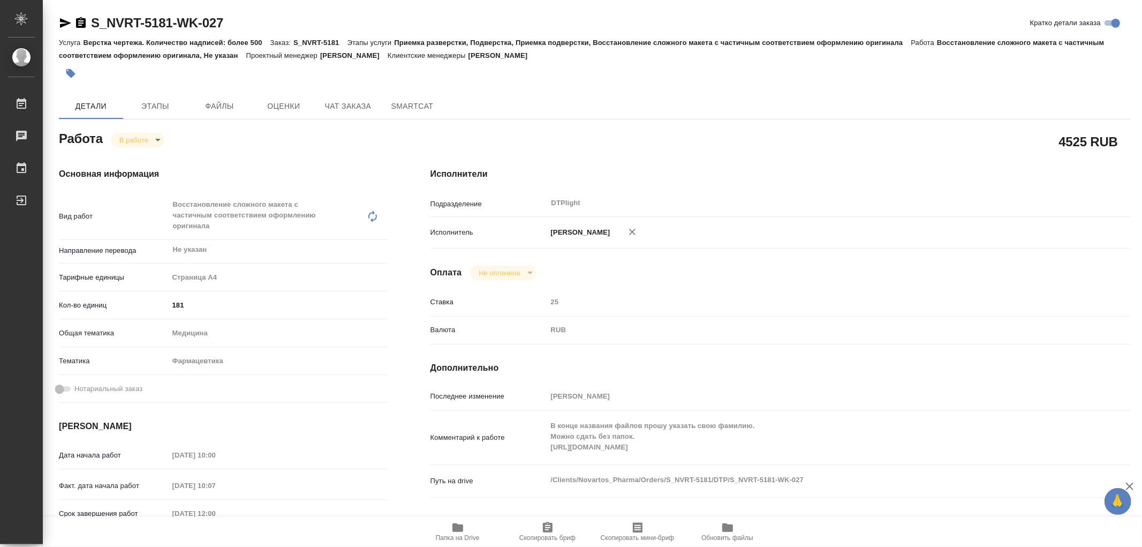
type textarea "x"
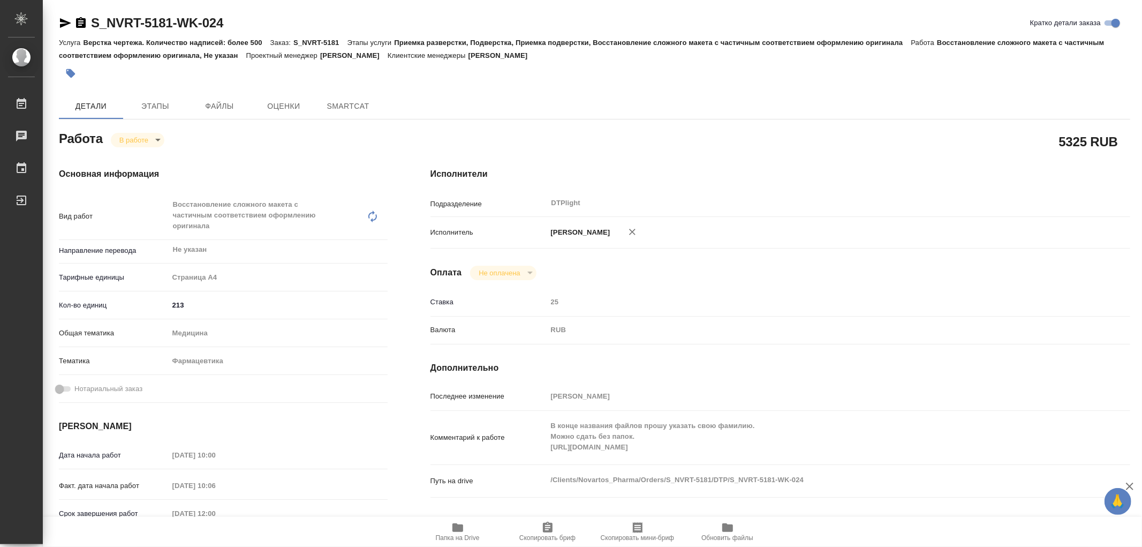
type textarea "x"
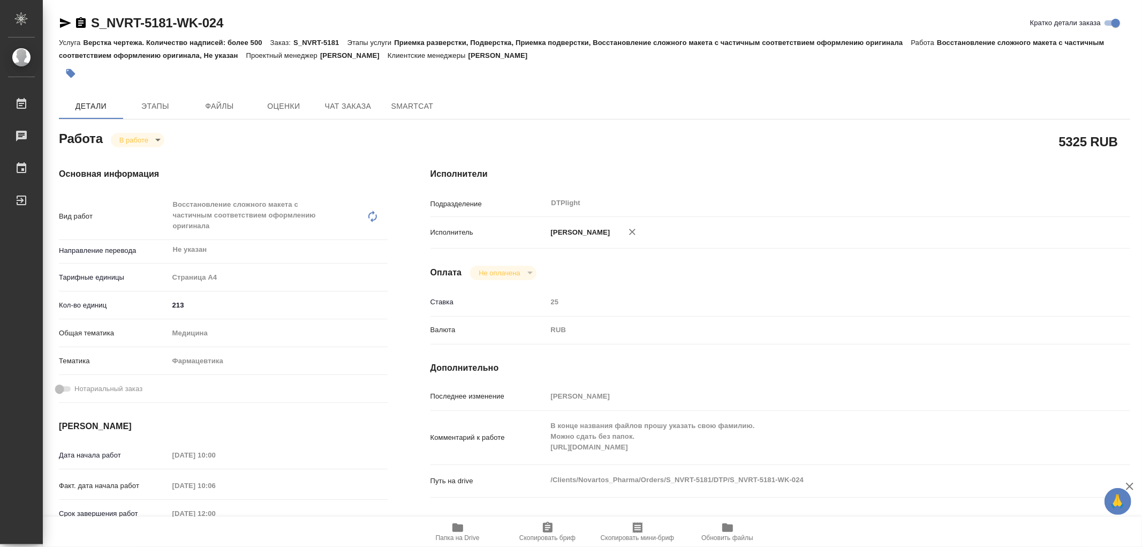
type textarea "x"
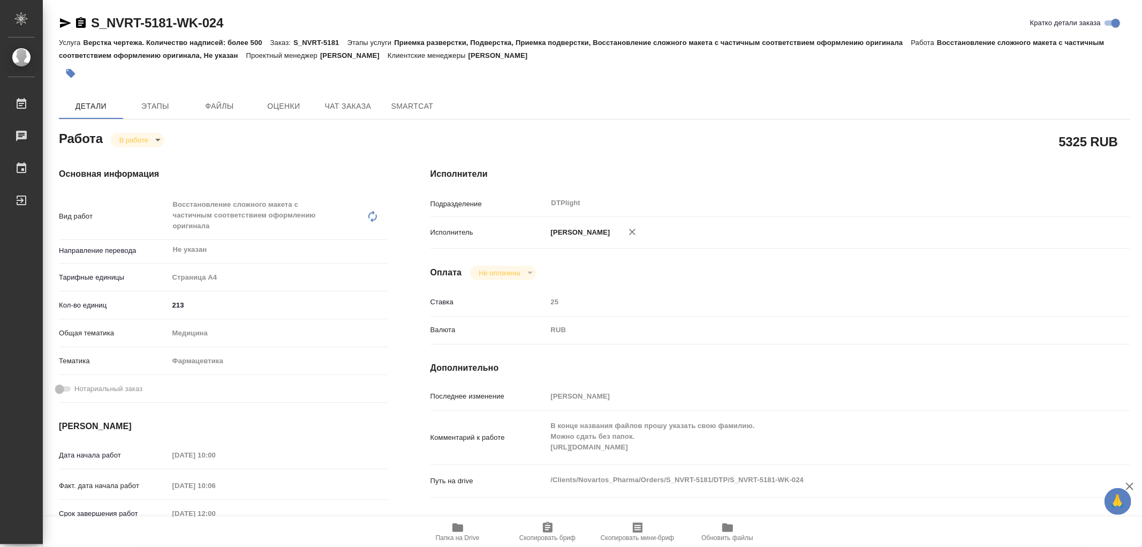
type textarea "x"
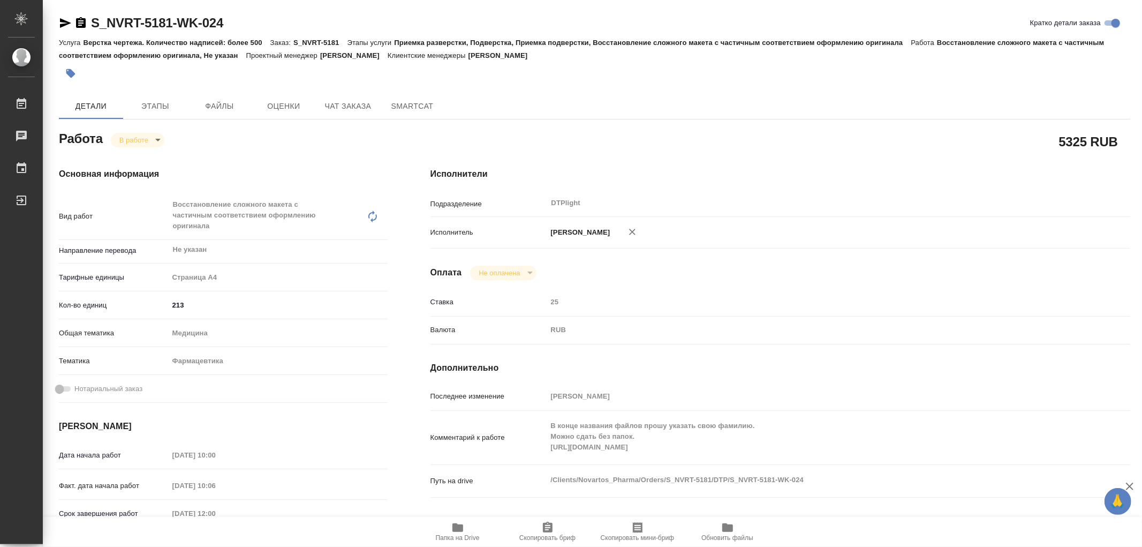
type textarea "x"
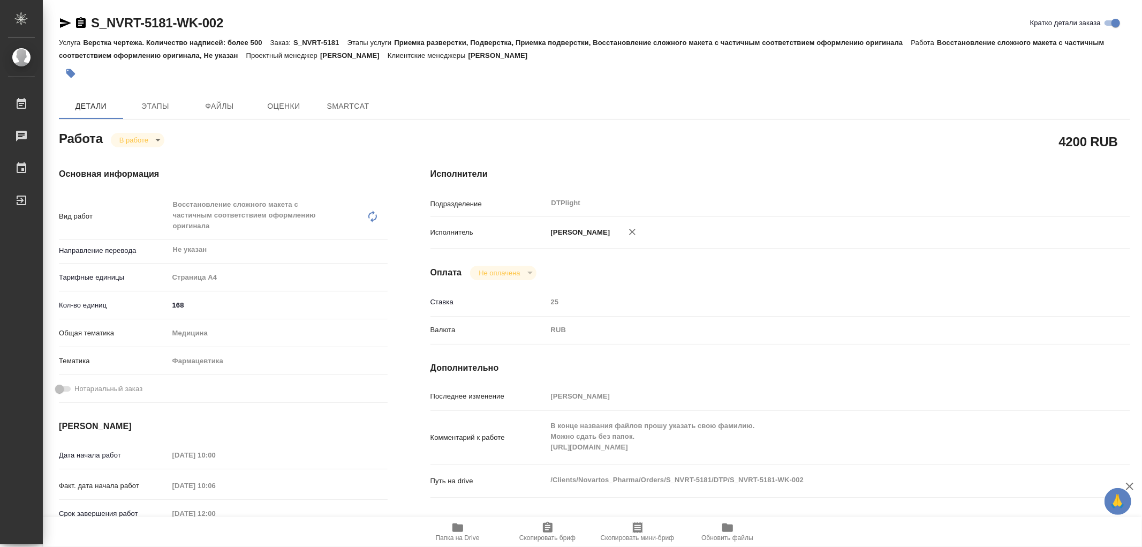
type textarea "x"
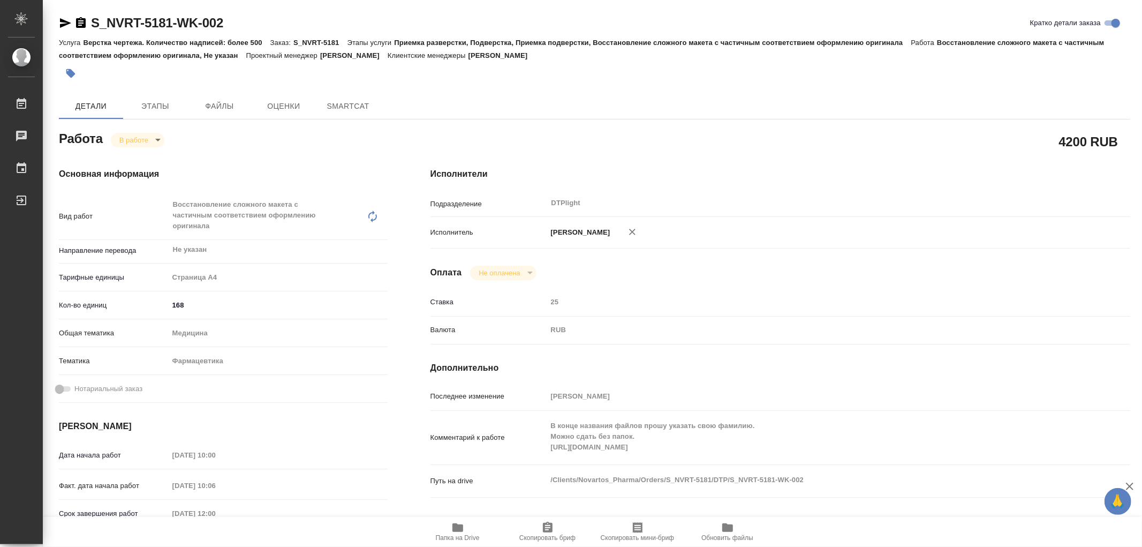
type textarea "x"
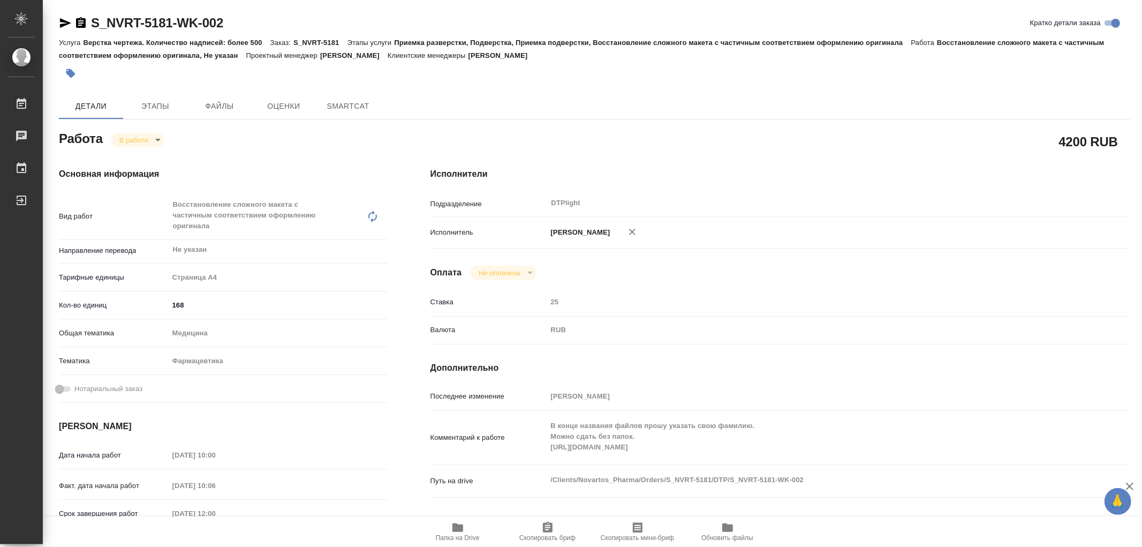
type textarea "x"
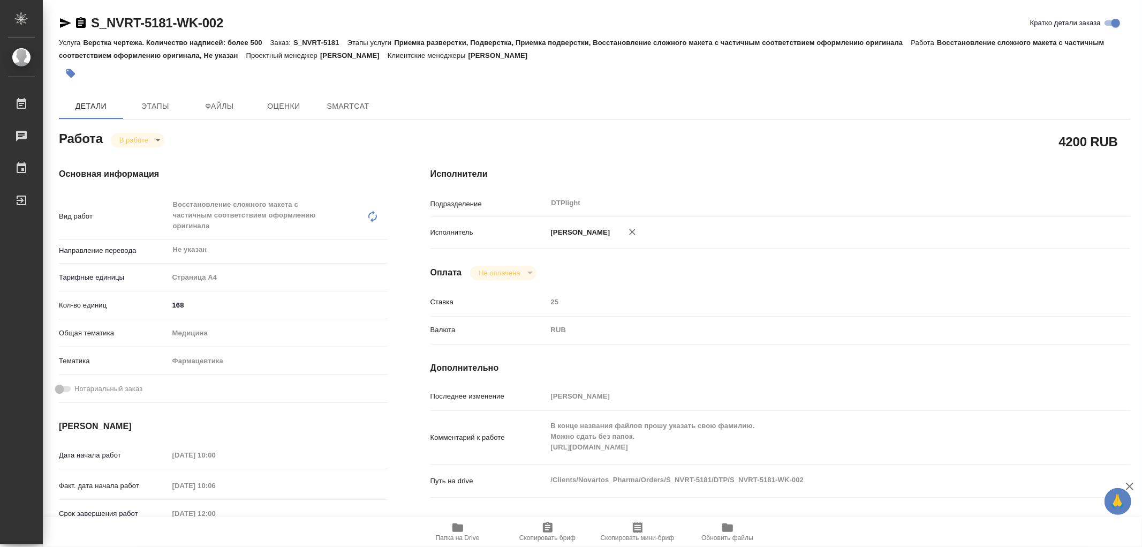
type textarea "x"
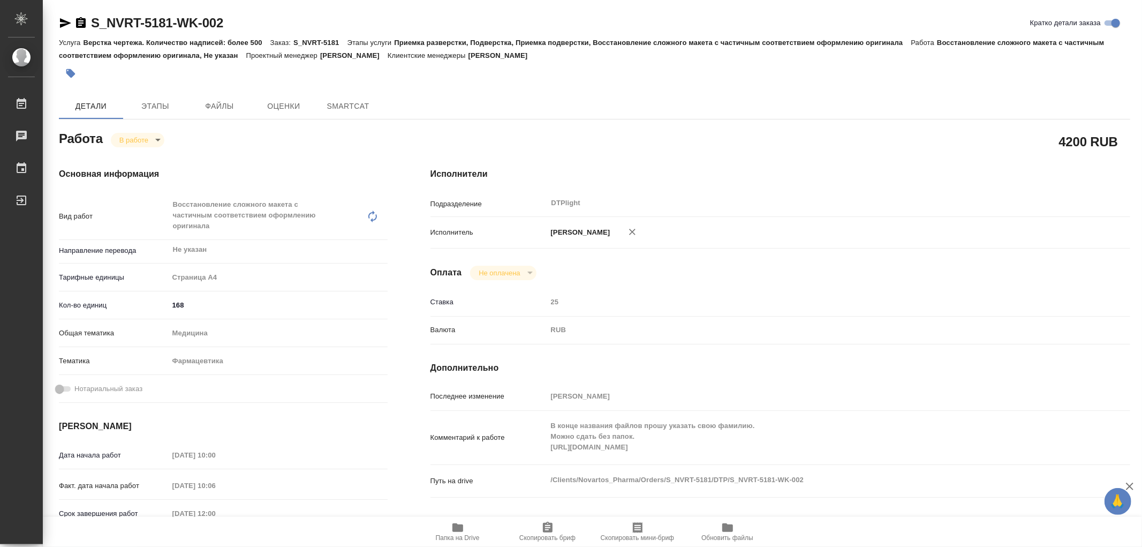
type textarea "x"
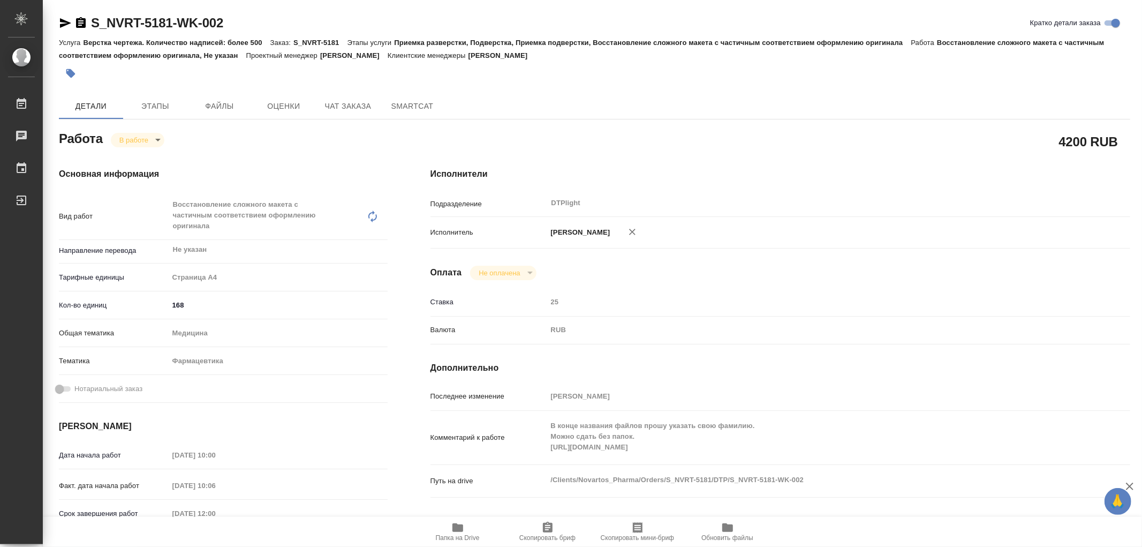
type textarea "x"
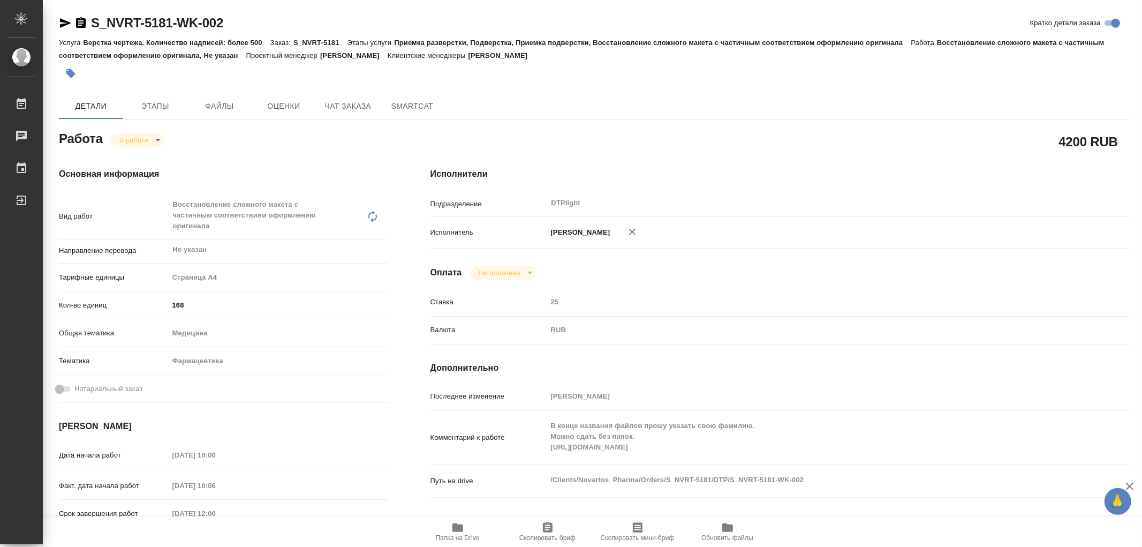
type textarea "x"
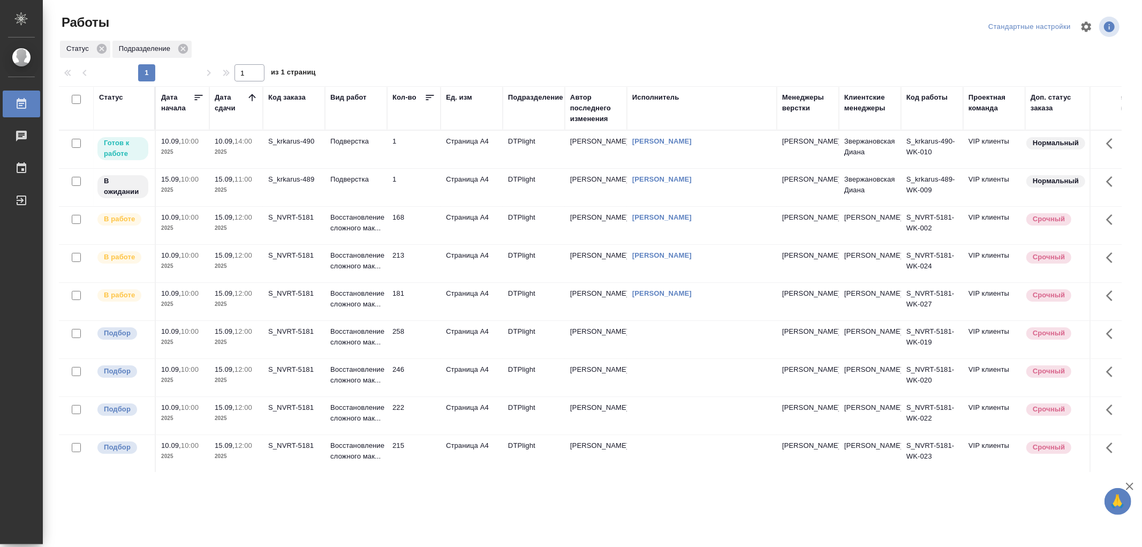
click at [358, 233] on td "Восстановление сложного мак..." at bounding box center [356, 225] width 62 height 37
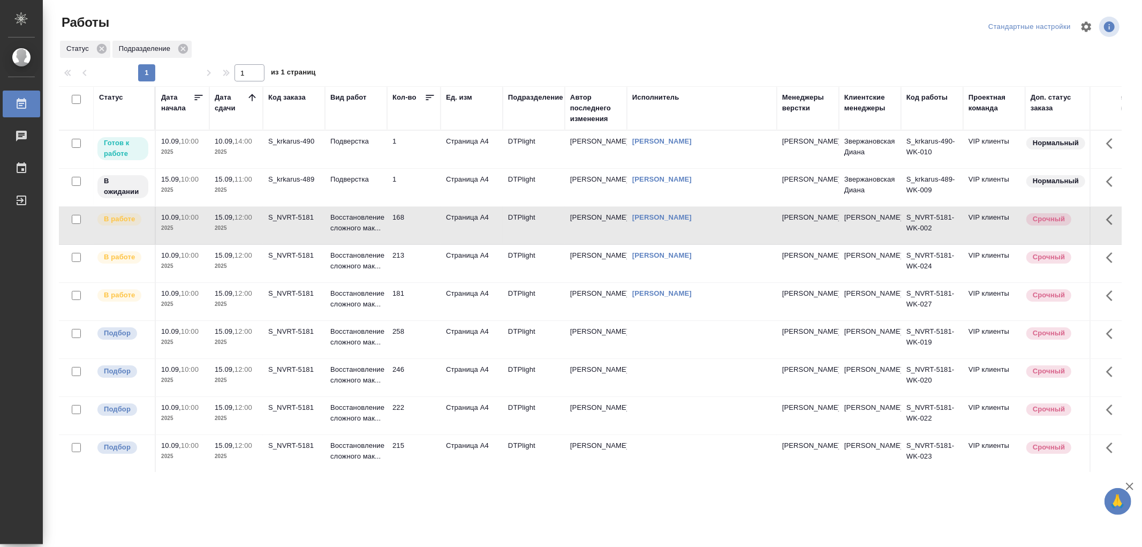
click at [358, 233] on td "Восстановление сложного мак..." at bounding box center [356, 225] width 62 height 37
click at [366, 148] on td "Подверстка" at bounding box center [356, 149] width 62 height 37
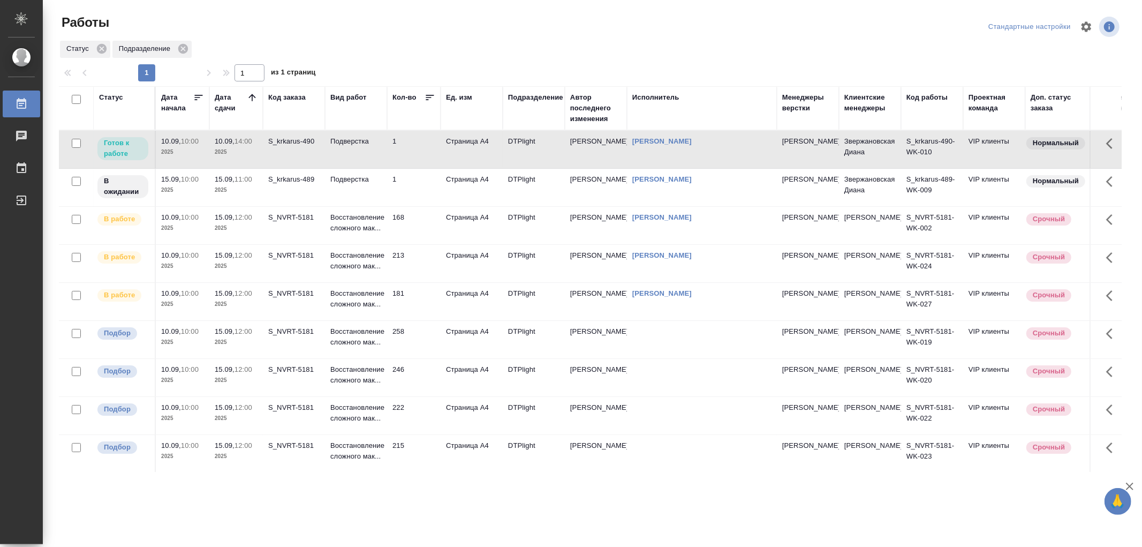
click at [366, 148] on td "Подверстка" at bounding box center [356, 149] width 62 height 37
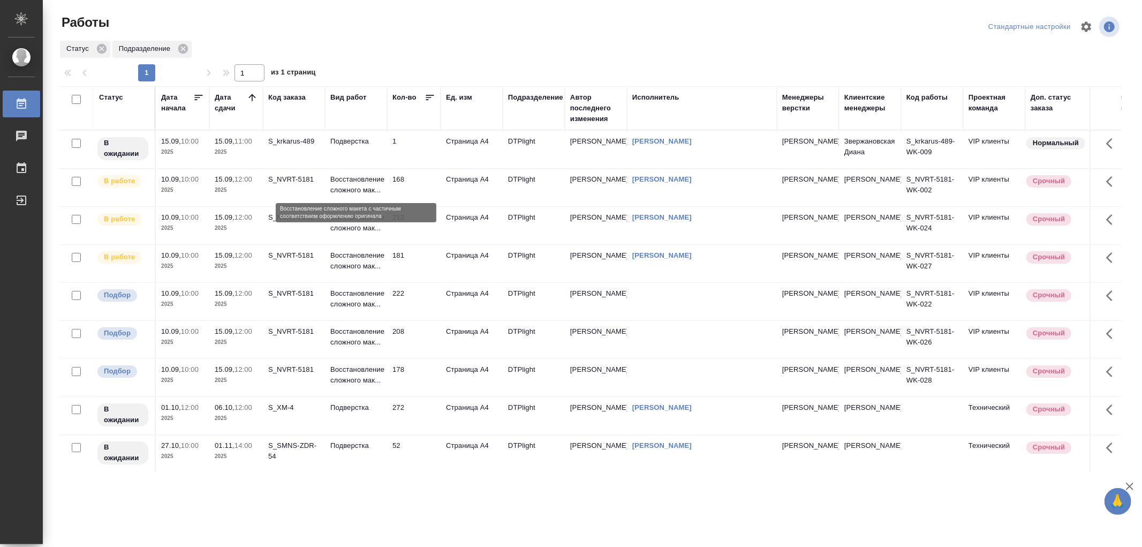
click at [356, 191] on p "Восстановление сложного мак..." at bounding box center [355, 184] width 51 height 21
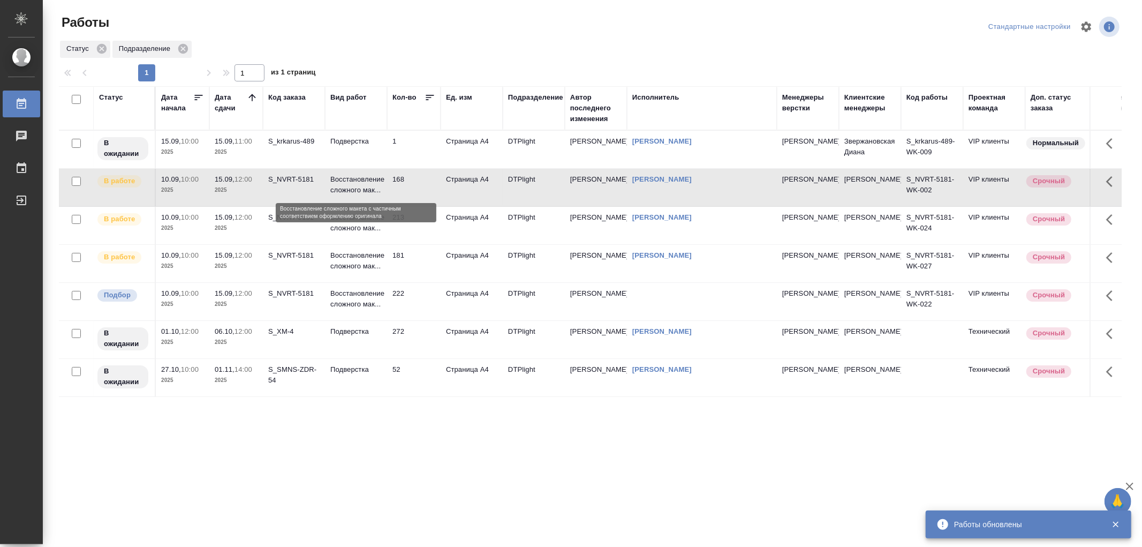
click at [366, 182] on p "Восстановление сложного мак..." at bounding box center [355, 184] width 51 height 21
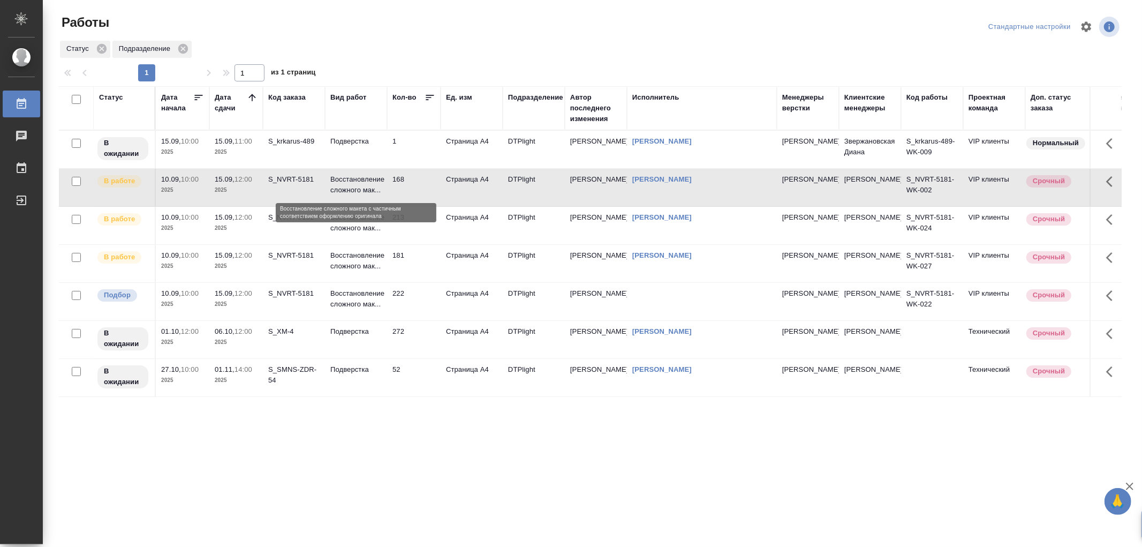
click at [366, 182] on p "Восстановление сложного мак..." at bounding box center [355, 184] width 51 height 21
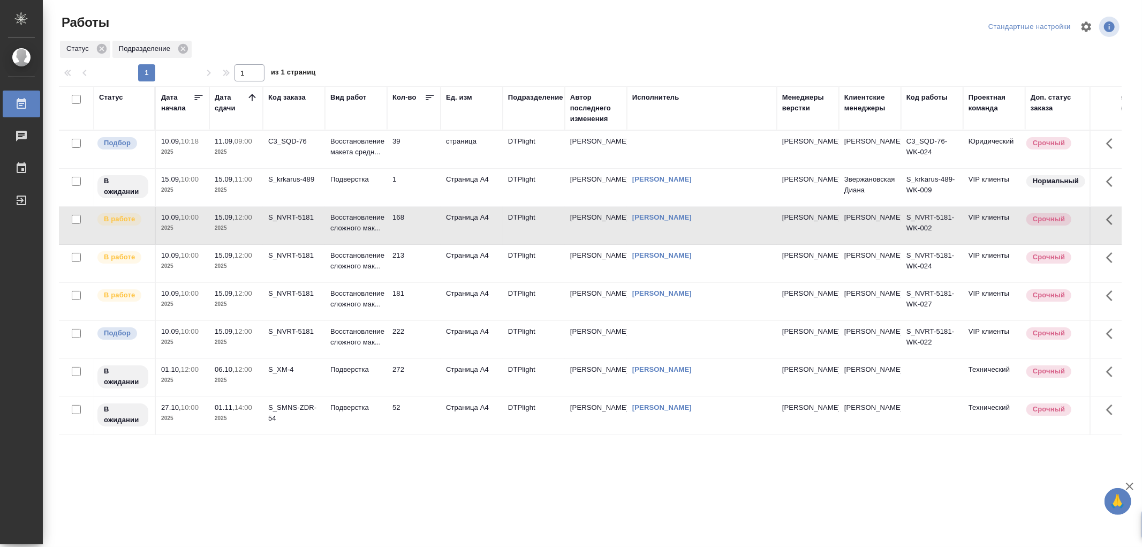
click at [352, 148] on p "Восстановление макета средн..." at bounding box center [355, 146] width 51 height 21
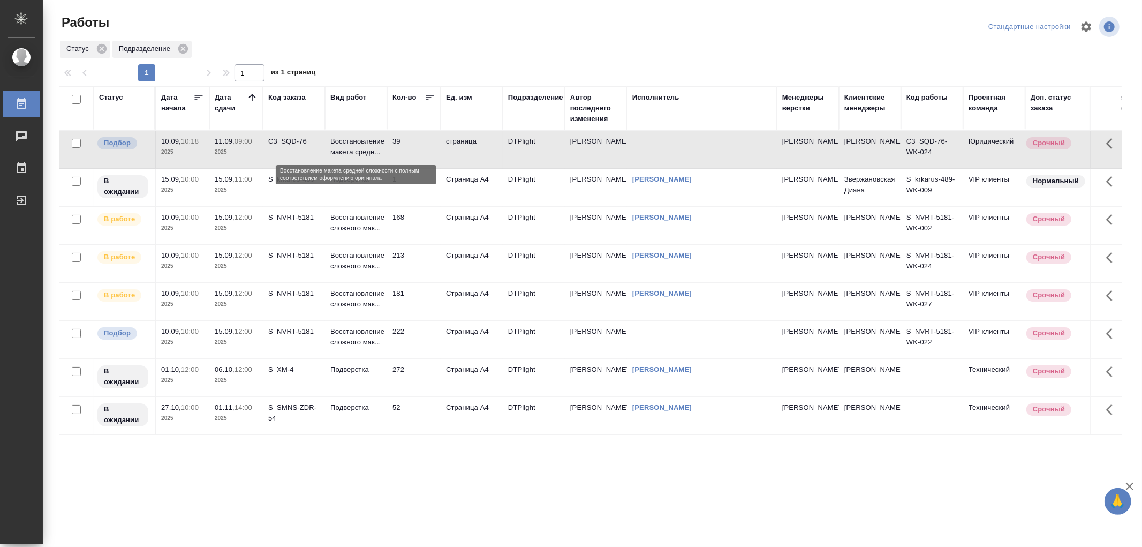
click at [352, 148] on p "Восстановление макета средн..." at bounding box center [355, 146] width 51 height 21
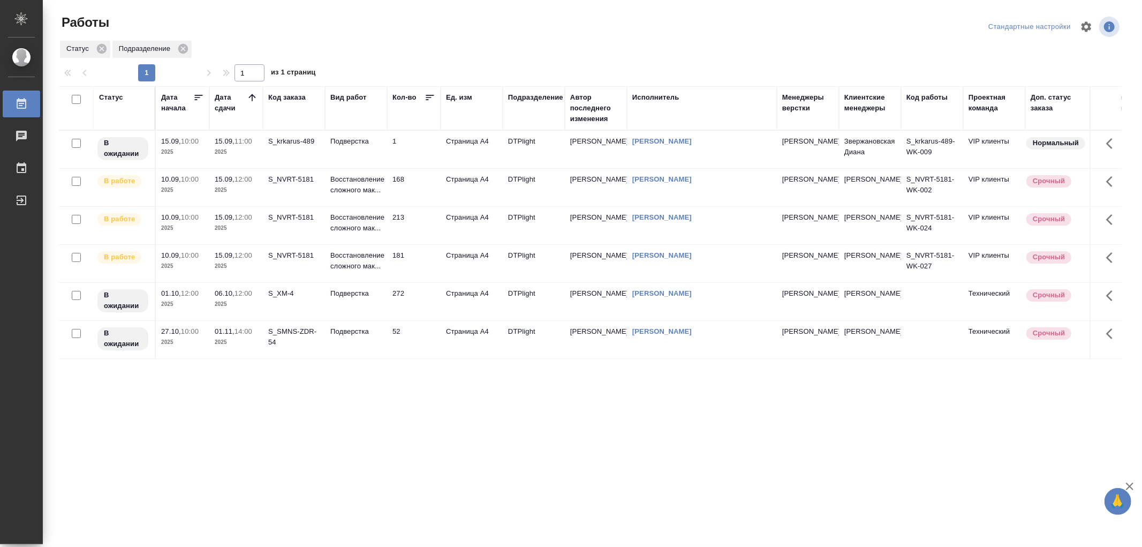
click at [386, 188] on td "Восстановление сложного мак..." at bounding box center [356, 187] width 62 height 37
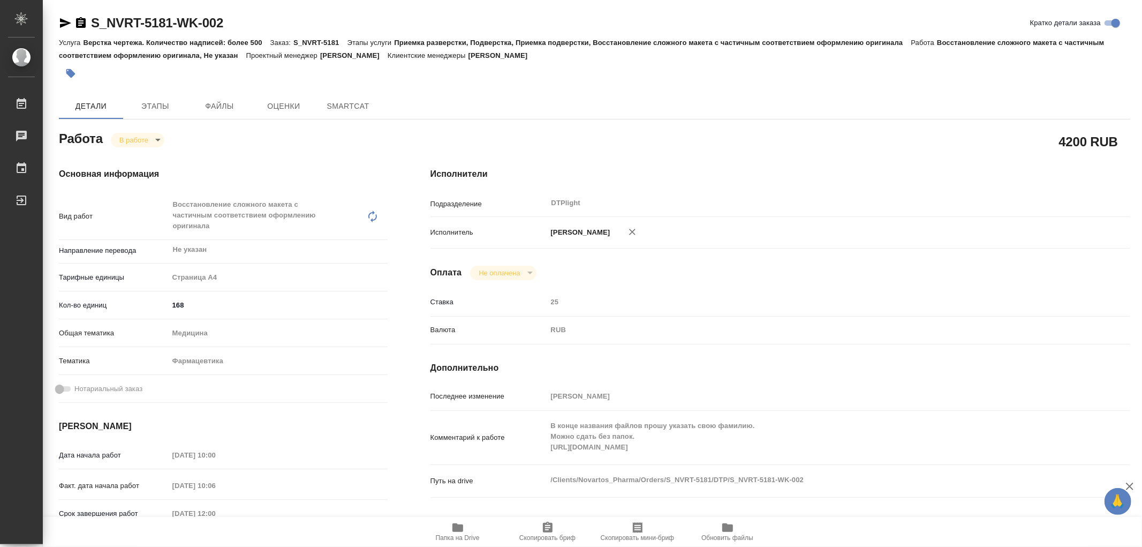
type textarea "x"
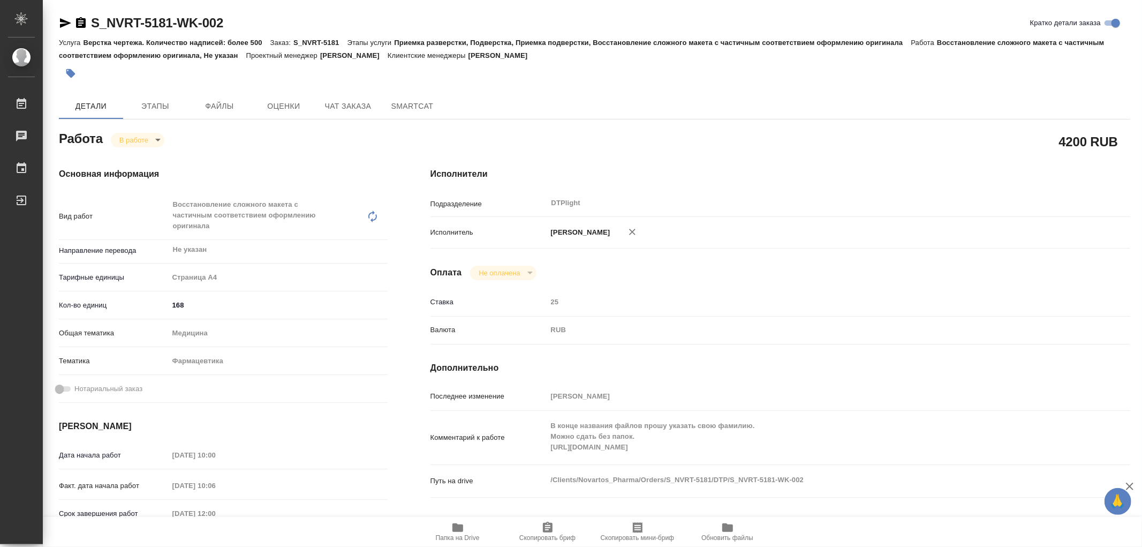
type textarea "x"
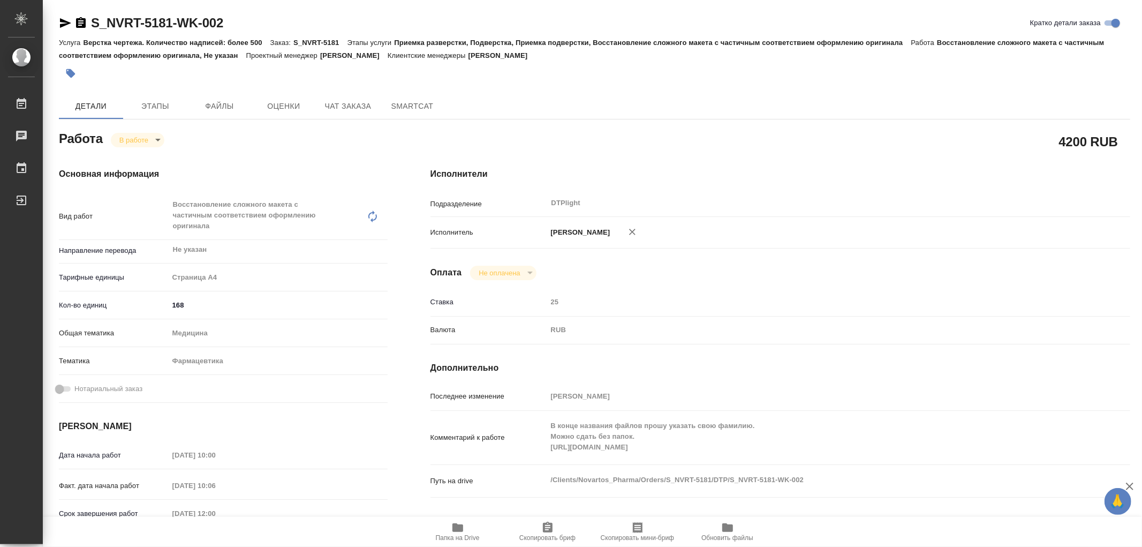
type textarea "x"
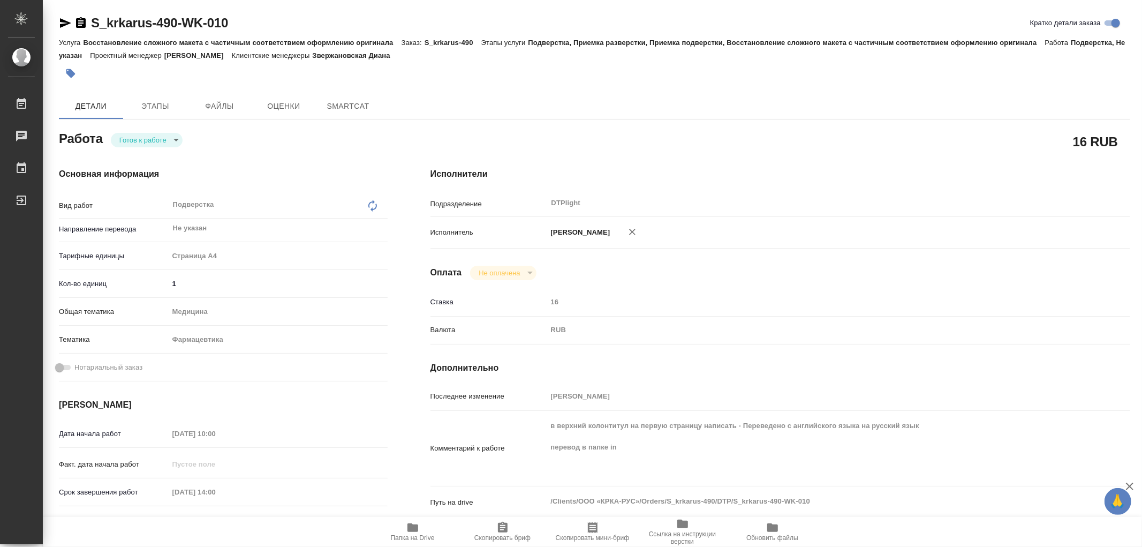
type textarea "x"
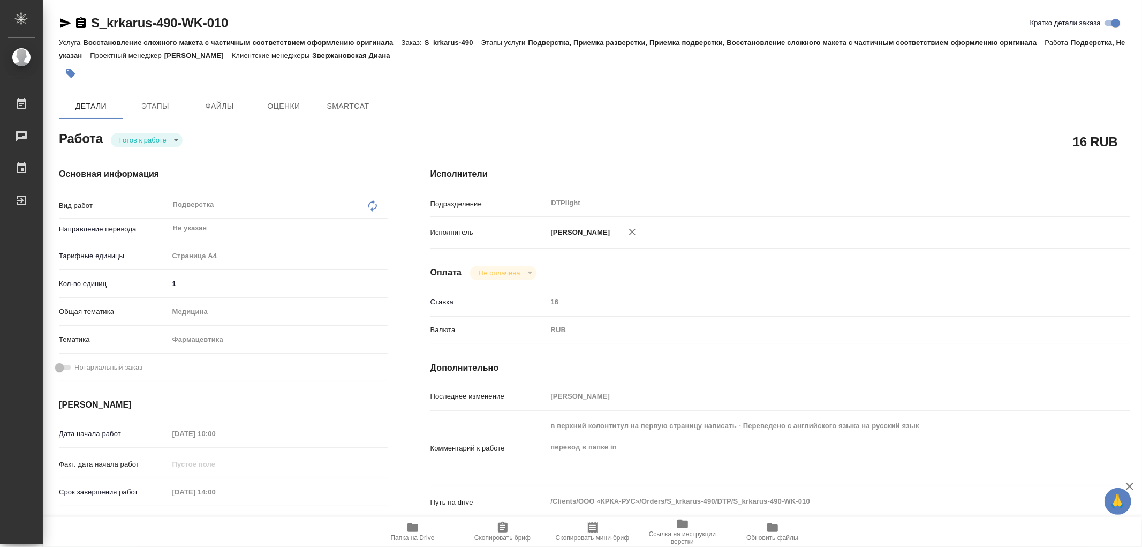
type textarea "x"
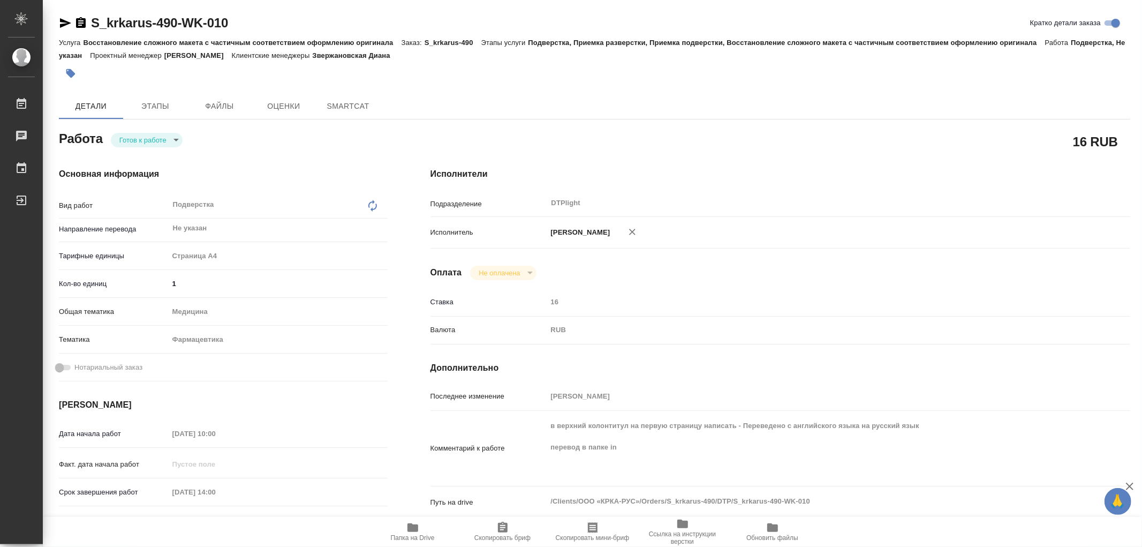
type textarea "x"
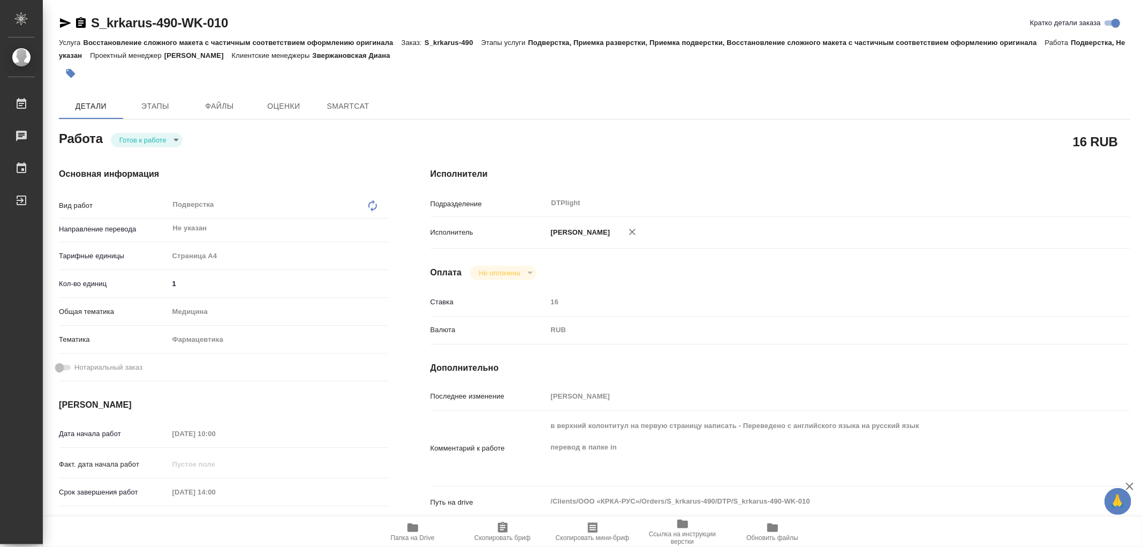
type textarea "x"
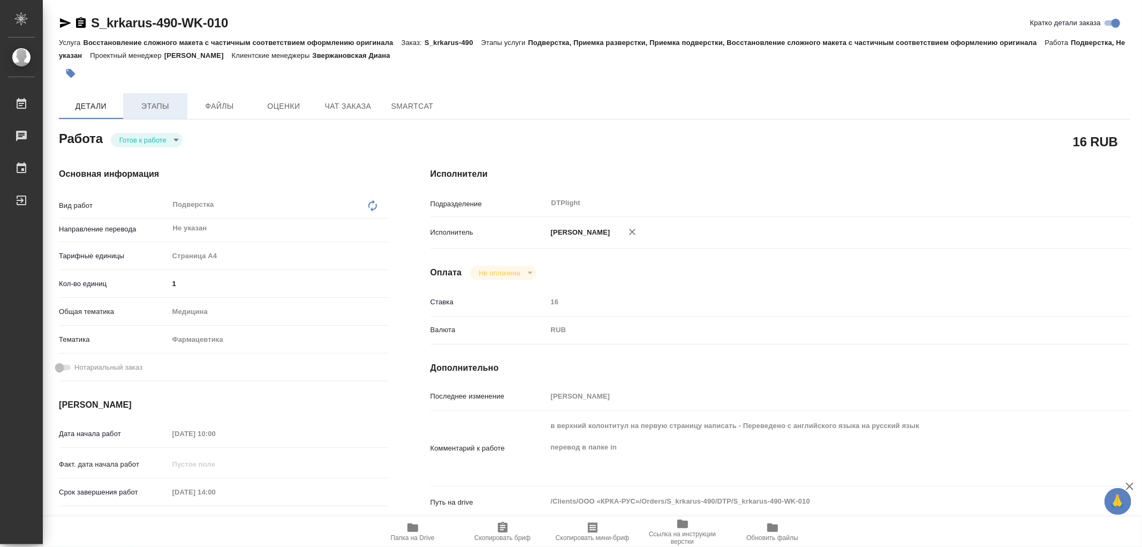
type textarea "x"
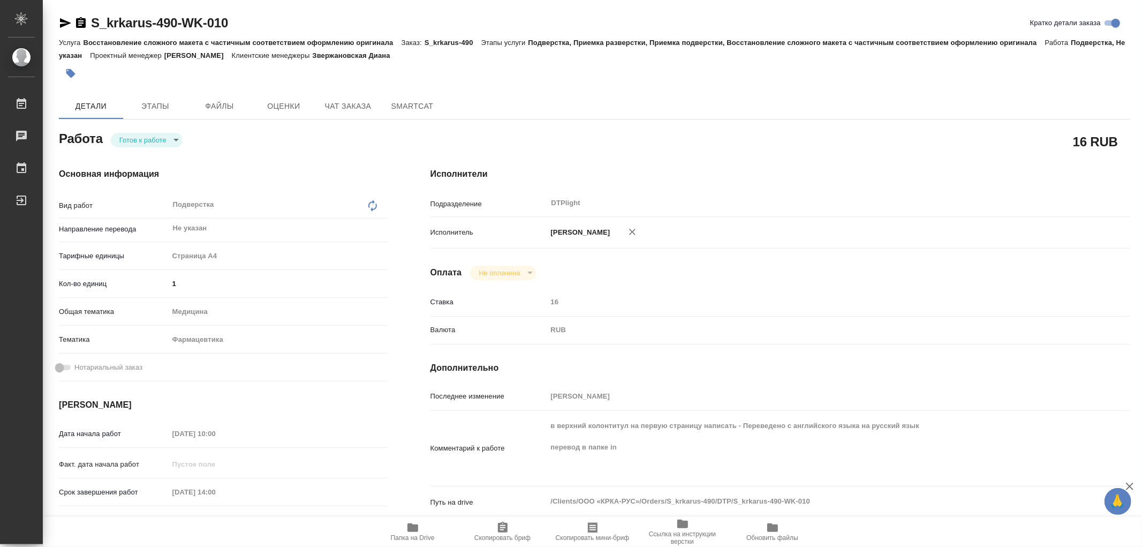
click at [146, 136] on body "🙏 .cls-1 fill:#fff; AWATERA Работы Чаты График Выйти S_krkarus-490-WK-010 Кратк…" at bounding box center [571, 273] width 1142 height 547
type textarea "x"
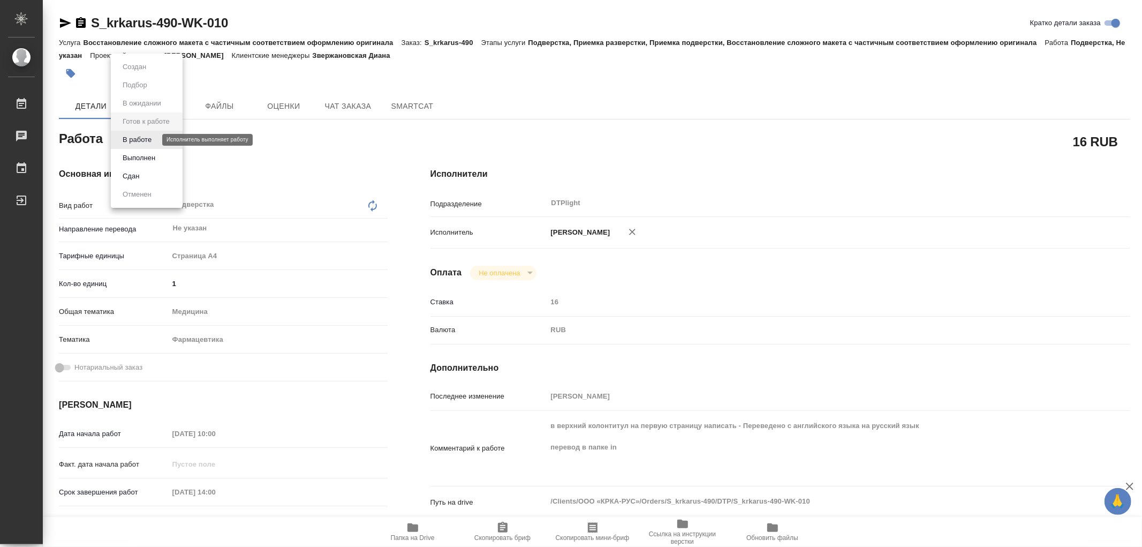
type textarea "x"
click at [146, 136] on button "В работе" at bounding box center [136, 140] width 35 height 12
type textarea "x"
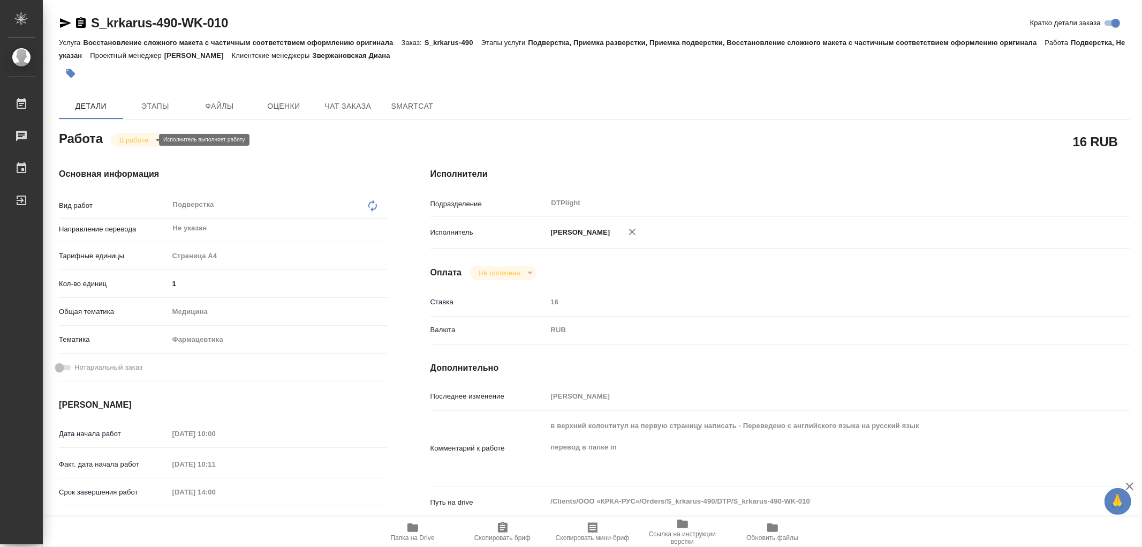
type textarea "x"
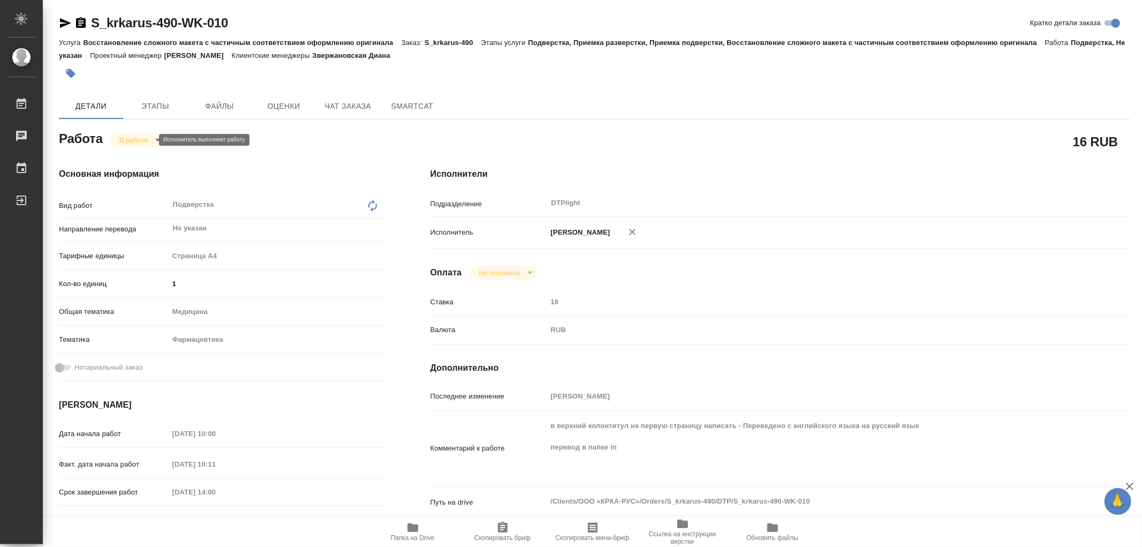
type textarea "x"
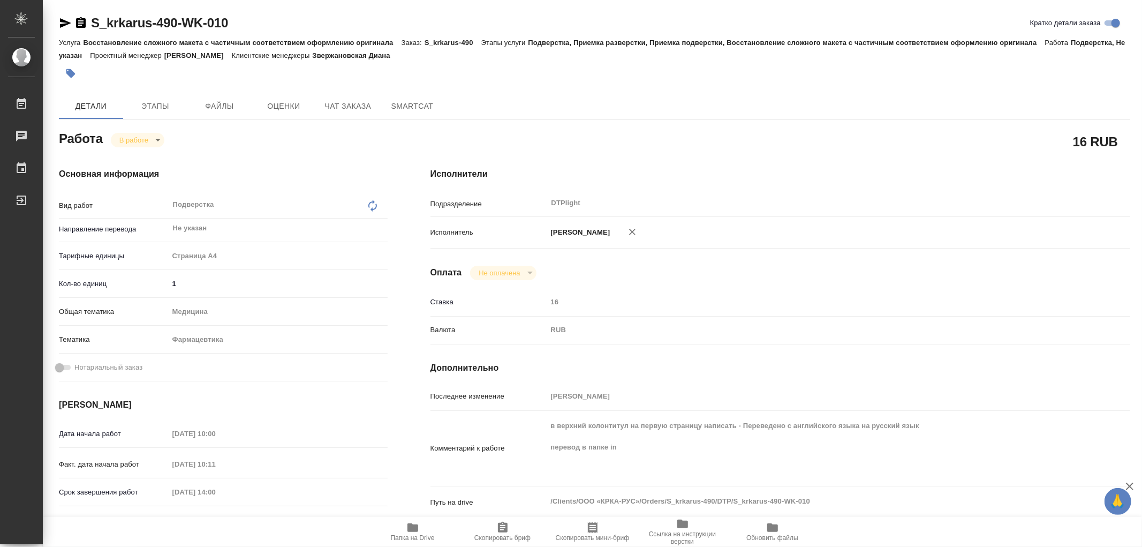
type textarea "x"
click at [422, 525] on span "Папка на Drive" at bounding box center [412, 531] width 77 height 20
click at [143, 136] on body "🙏 .cls-1 fill:#fff; AWATERA Работы 0 Чаты График Выйти S_krkarus-490-WK-010 Кра…" at bounding box center [571, 273] width 1142 height 547
click at [134, 157] on button "Выполнен" at bounding box center [138, 158] width 39 height 12
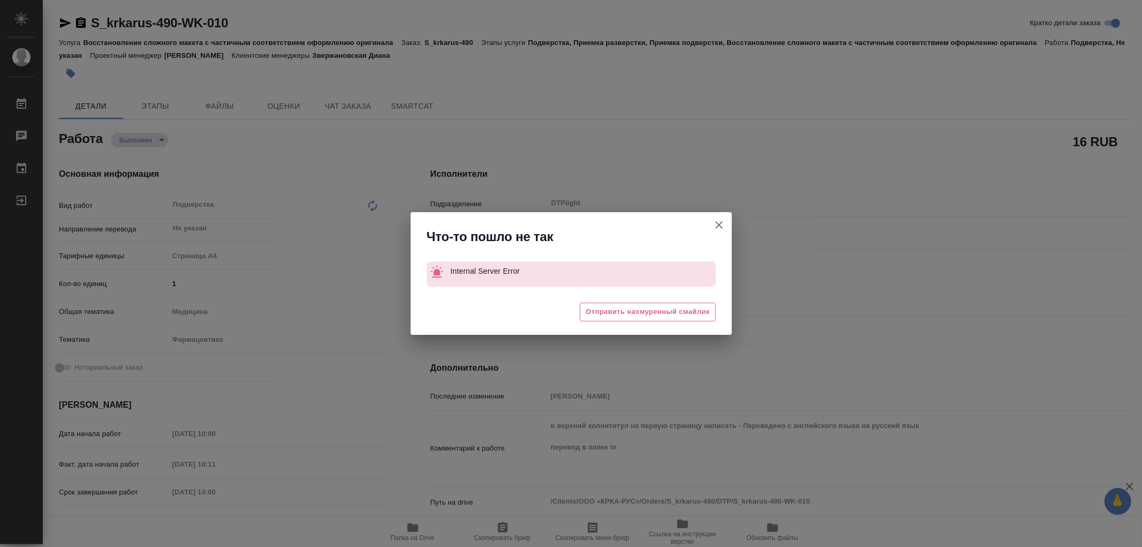
type textarea "x"
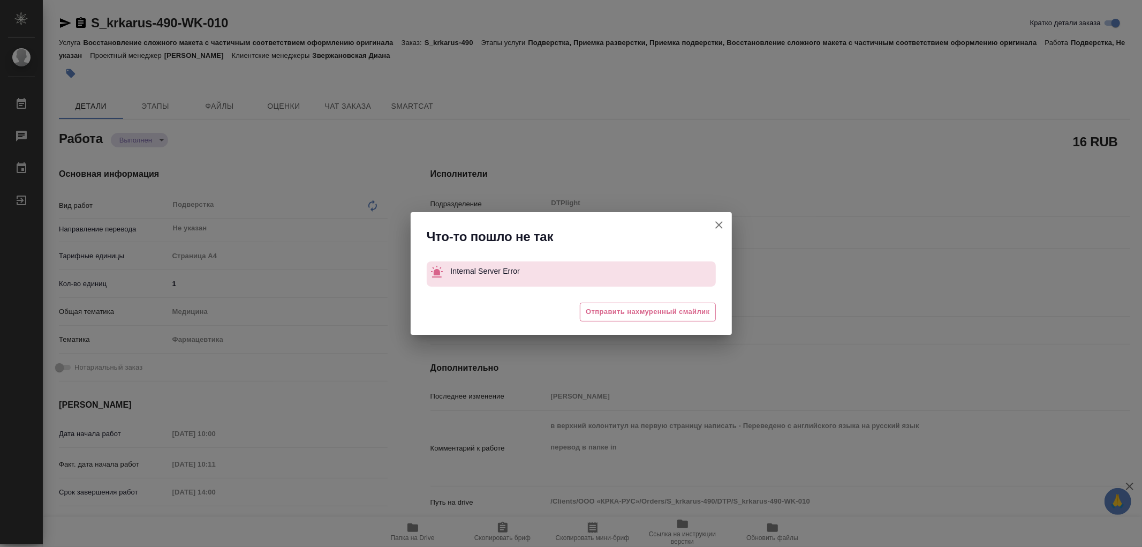
type textarea "x"
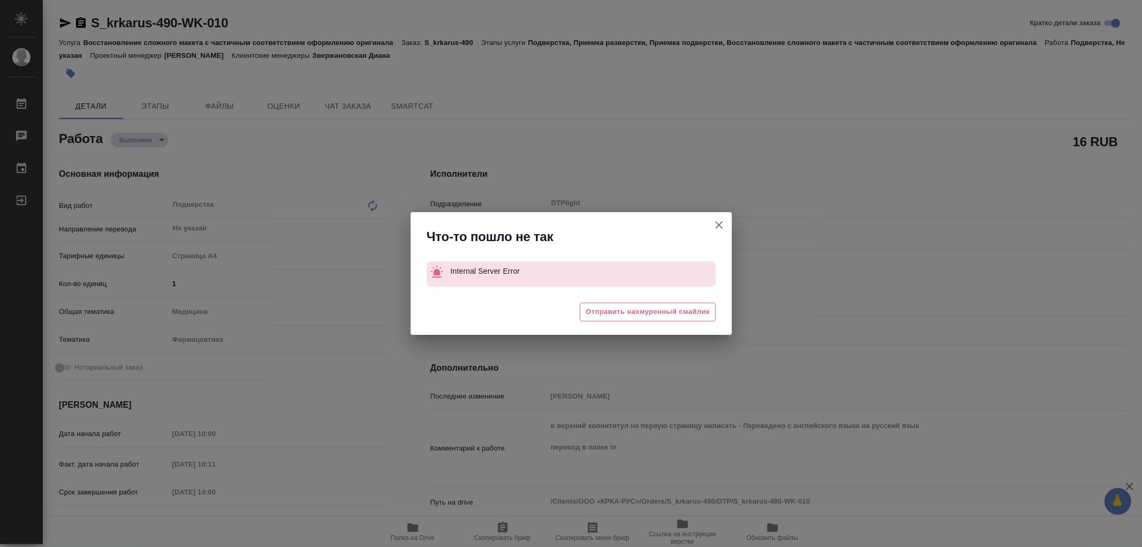
click at [723, 223] on icon "button" at bounding box center [718, 224] width 13 height 13
type textarea "x"
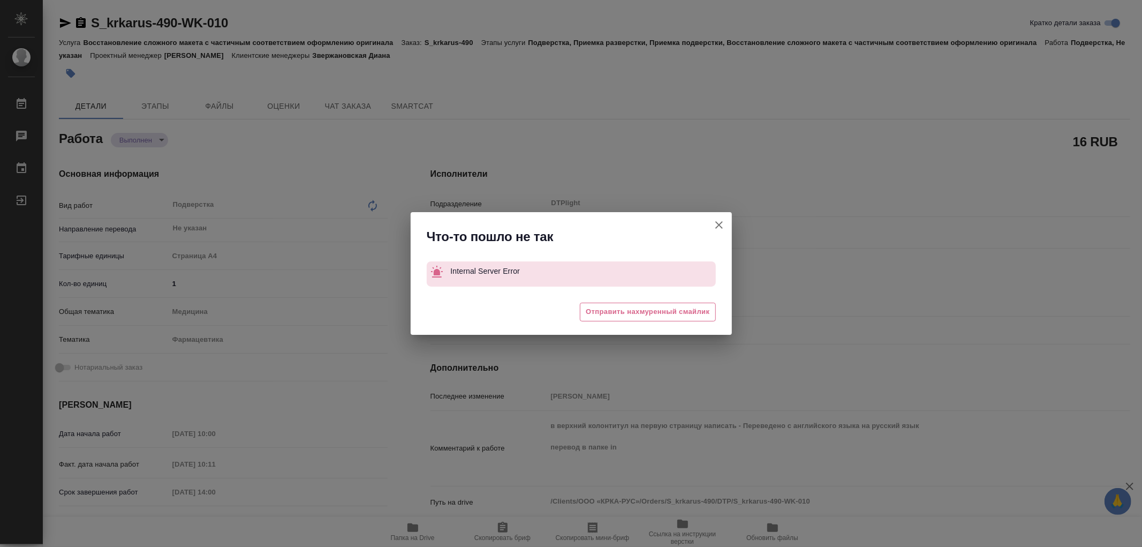
type textarea "x"
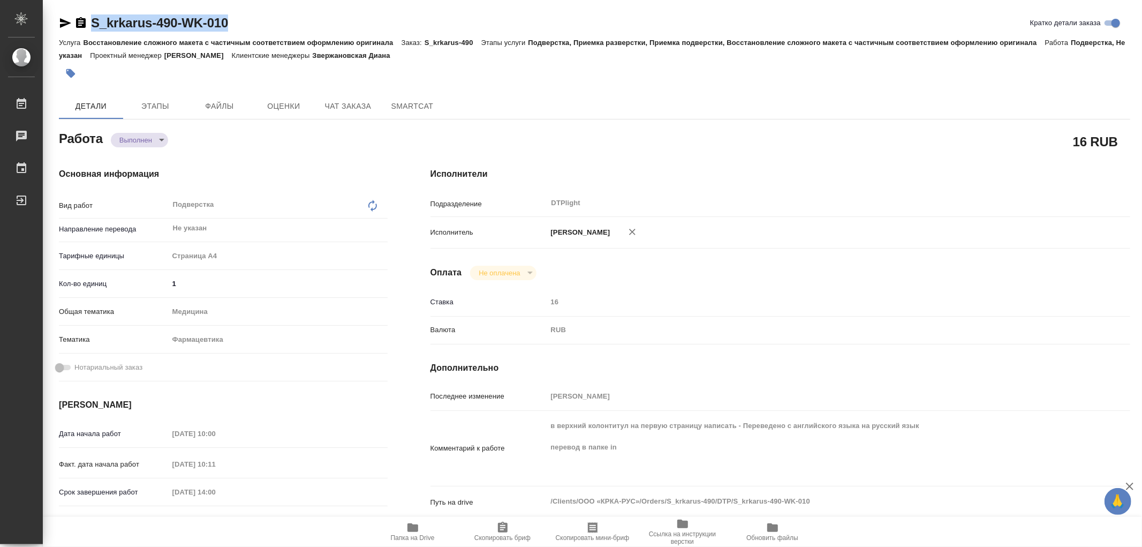
drag, startPoint x: 251, startPoint y: 25, endPoint x: 98, endPoint y: 18, distance: 152.2
click at [84, 20] on div "S_krkarus-490-WK-010 Кратко детали заказа" at bounding box center [594, 22] width 1071 height 17
copy link "S_krkarus-490-WK-010"
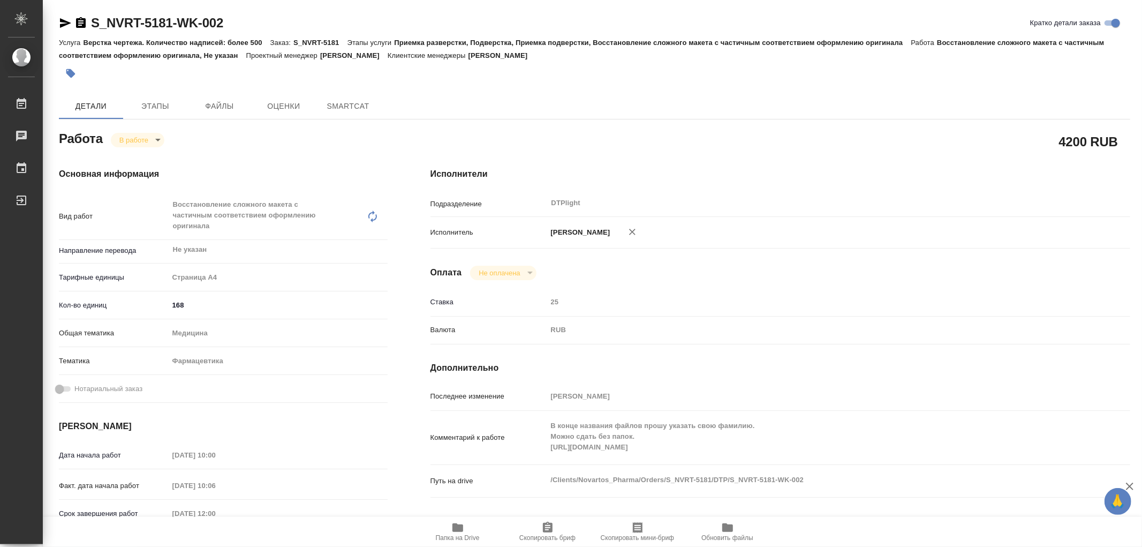
type textarea "x"
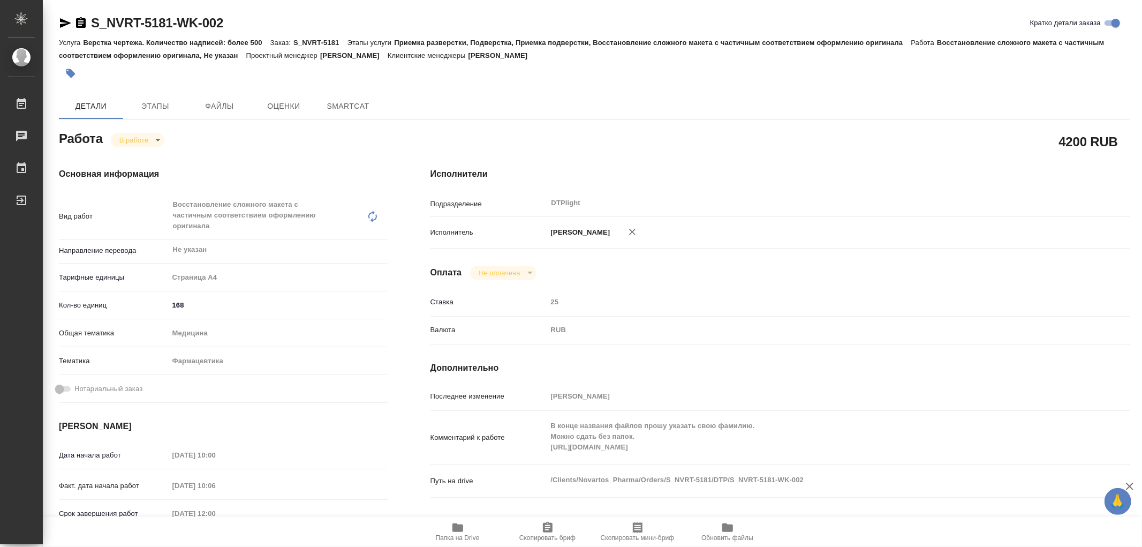
type textarea "x"
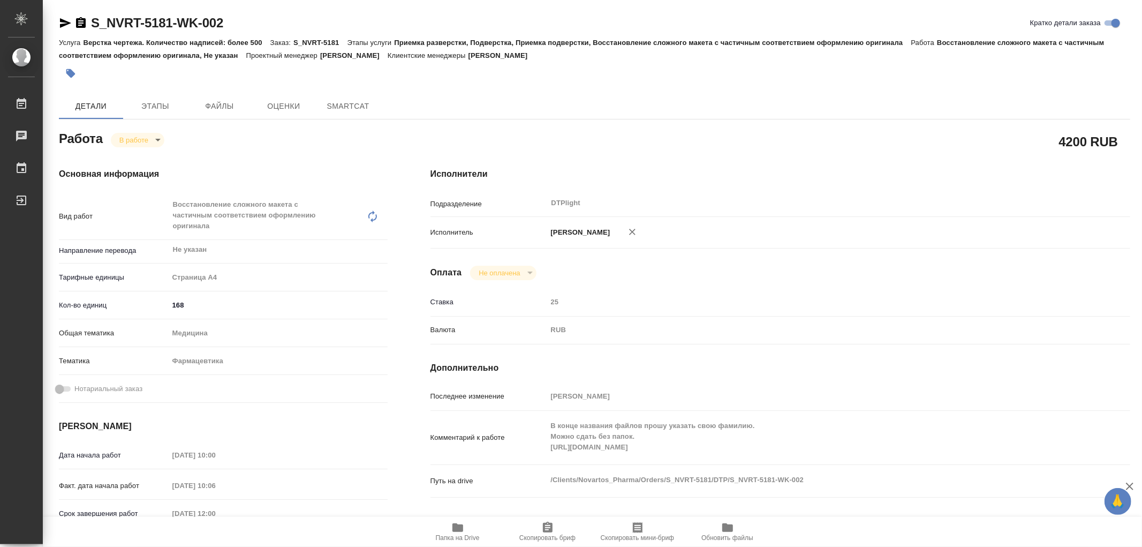
type textarea "x"
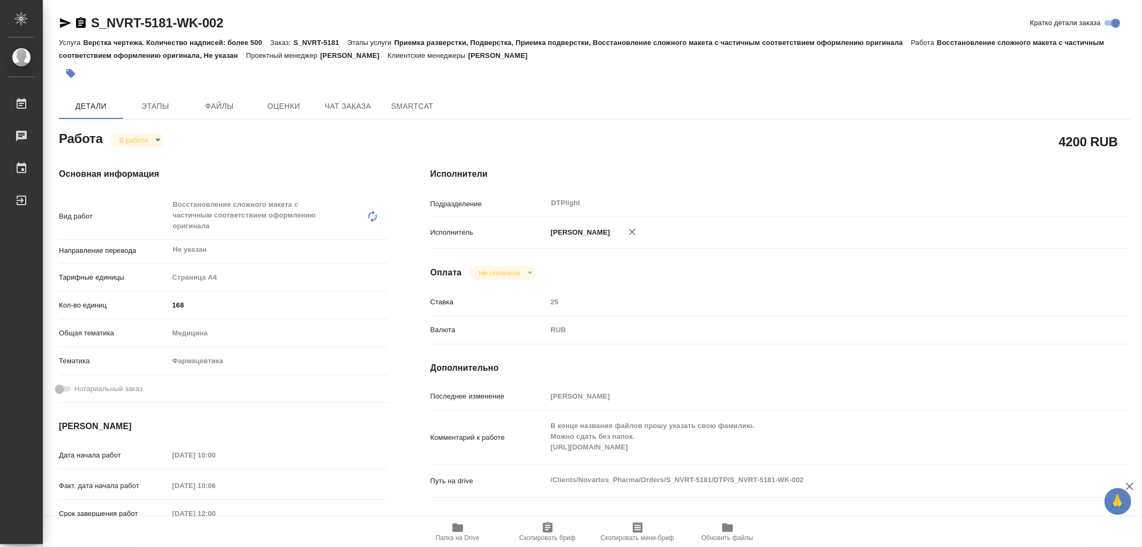
click at [65, 25] on icon "button" at bounding box center [65, 23] width 11 height 10
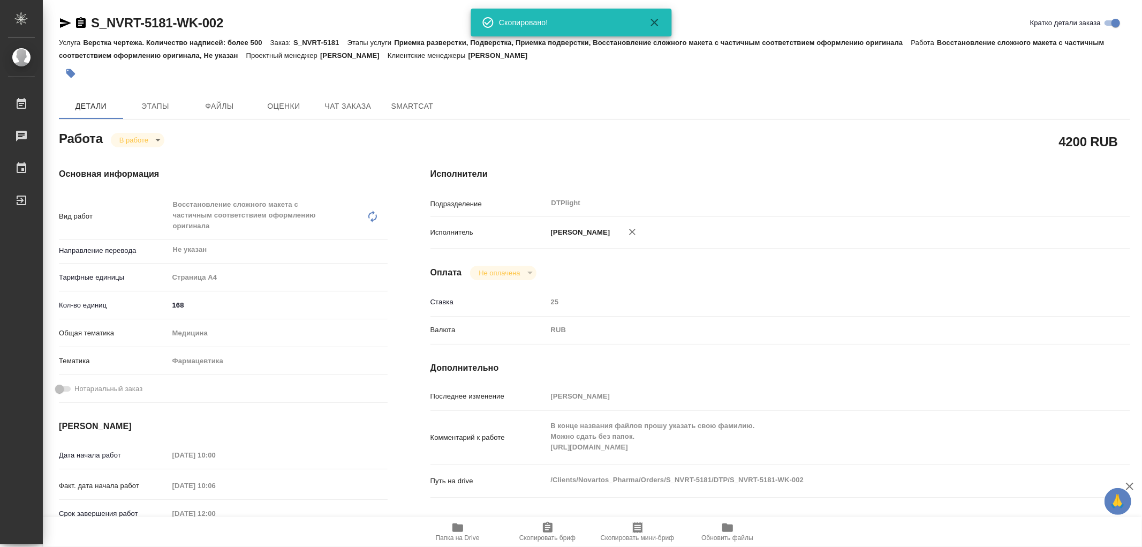
type textarea "x"
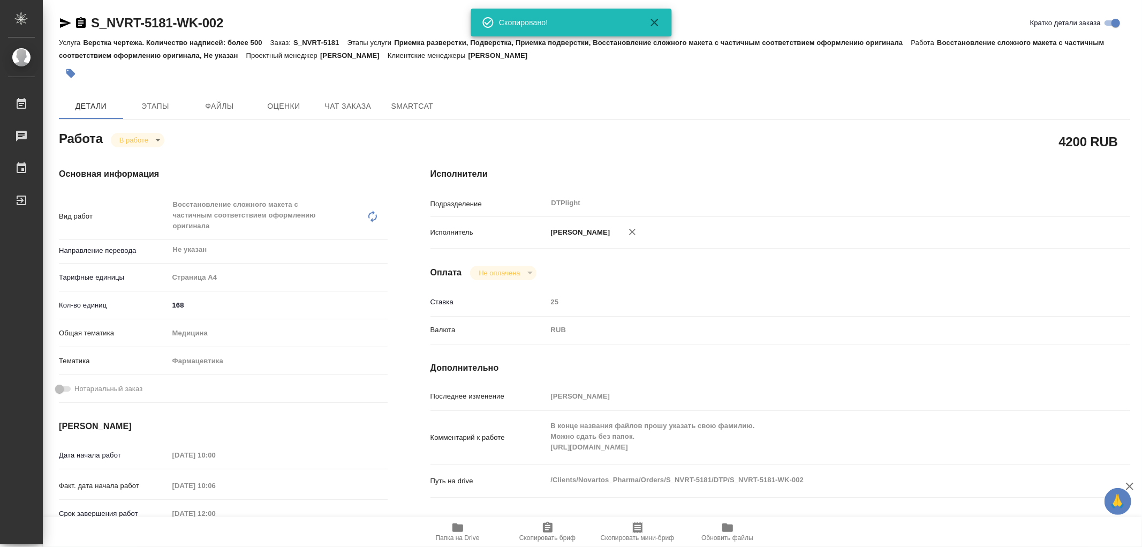
type textarea "x"
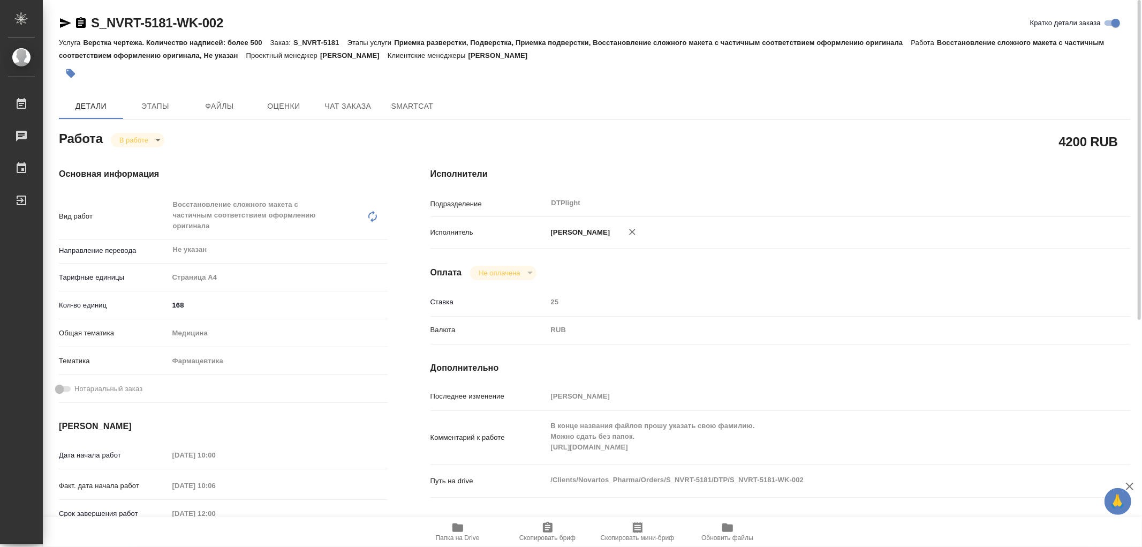
click at [57, 28] on div "S_NVRT-5181-WK-002 [PERSON_NAME] детали заказа Услуга Верстка чертежа. Количест…" at bounding box center [594, 472] width 1083 height 945
click at [61, 25] on icon "button" at bounding box center [65, 23] width 11 height 10
click at [150, 113] on button "Этапы" at bounding box center [155, 106] width 64 height 26
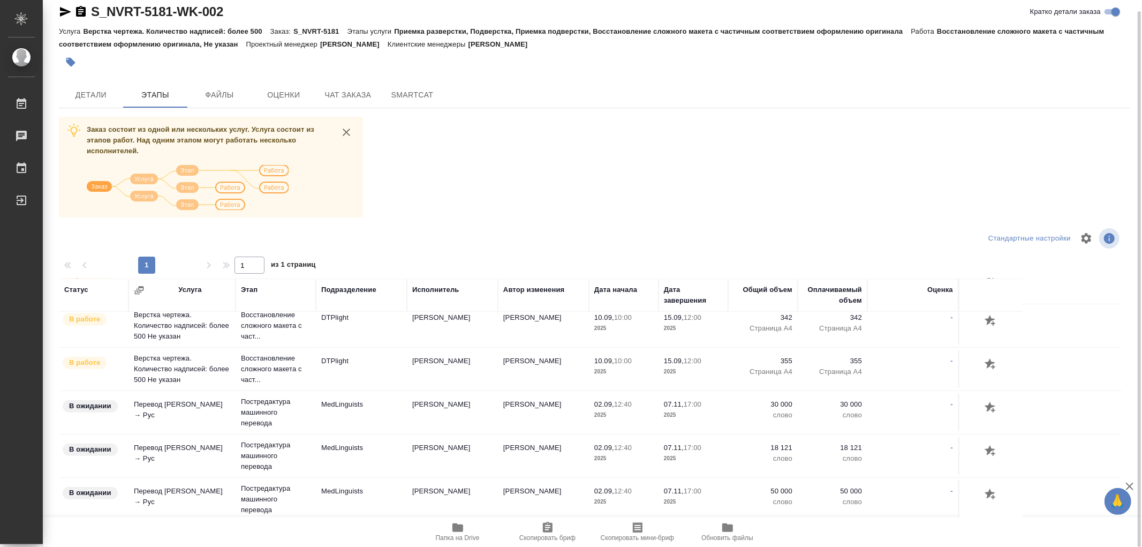
scroll to position [595, 0]
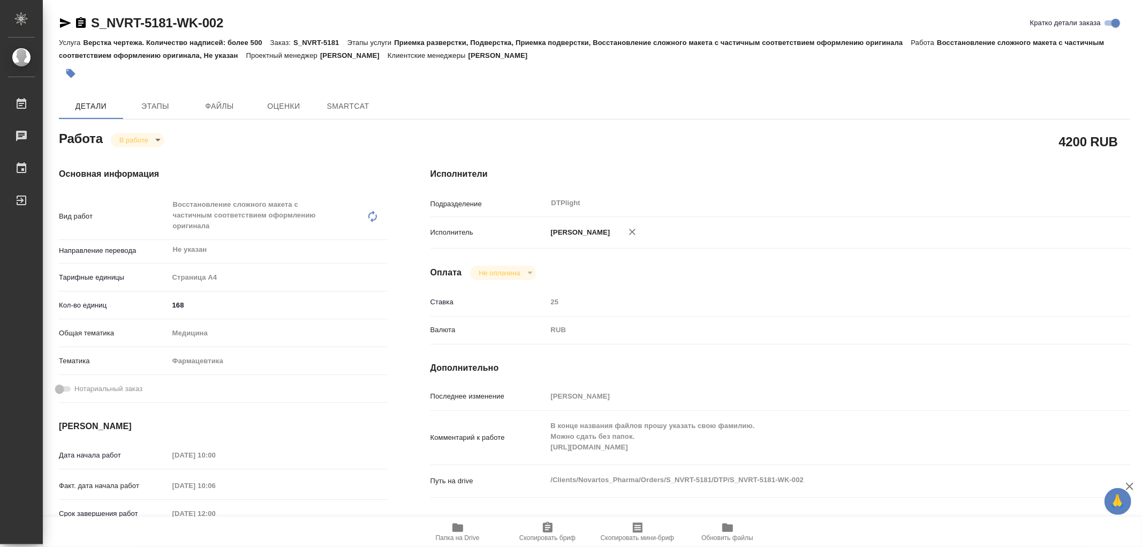
type textarea "x"
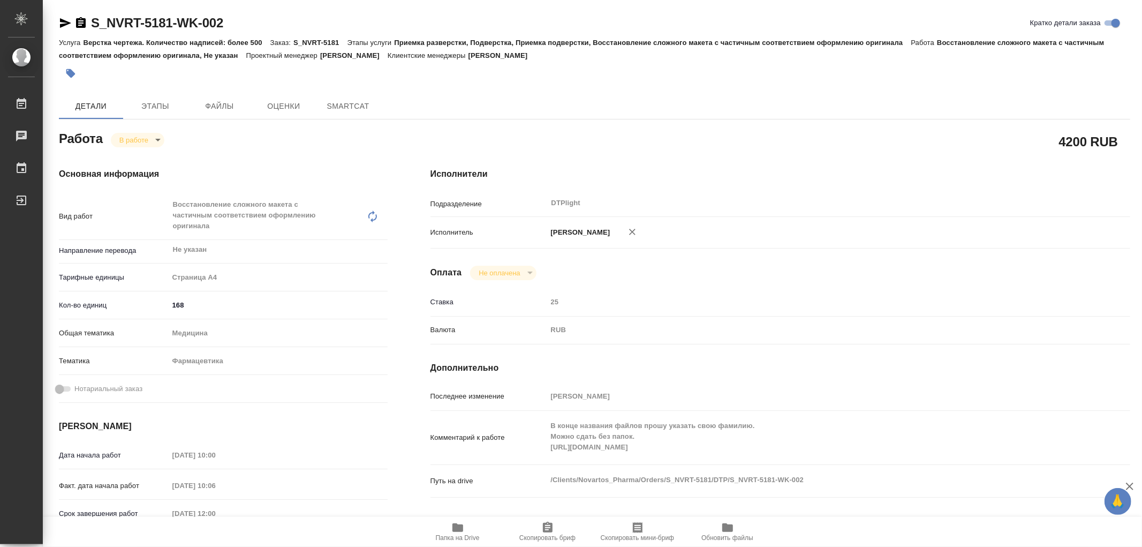
type textarea "x"
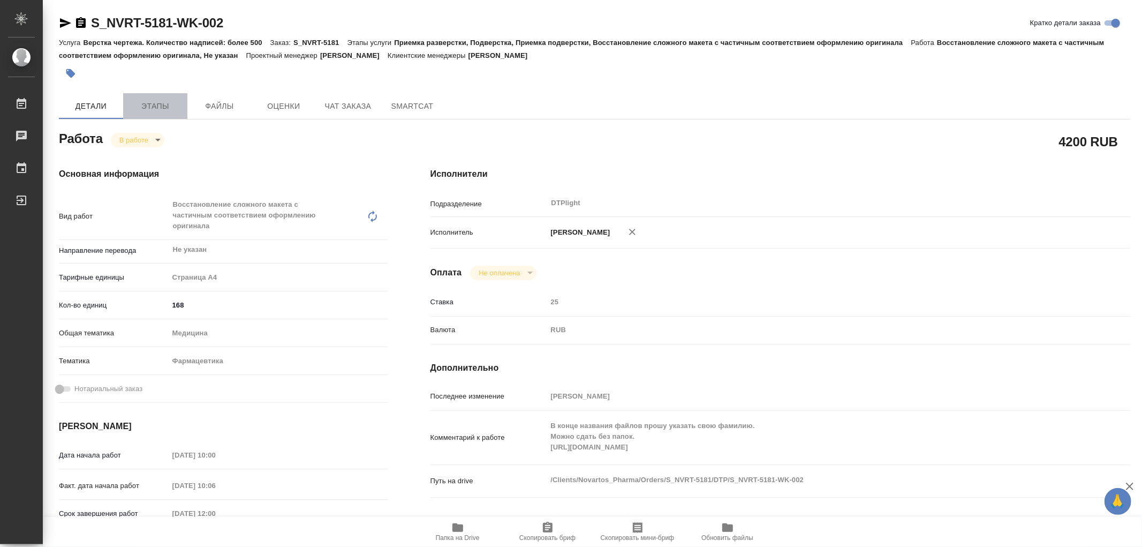
click at [151, 109] on span "Этапы" at bounding box center [155, 106] width 51 height 13
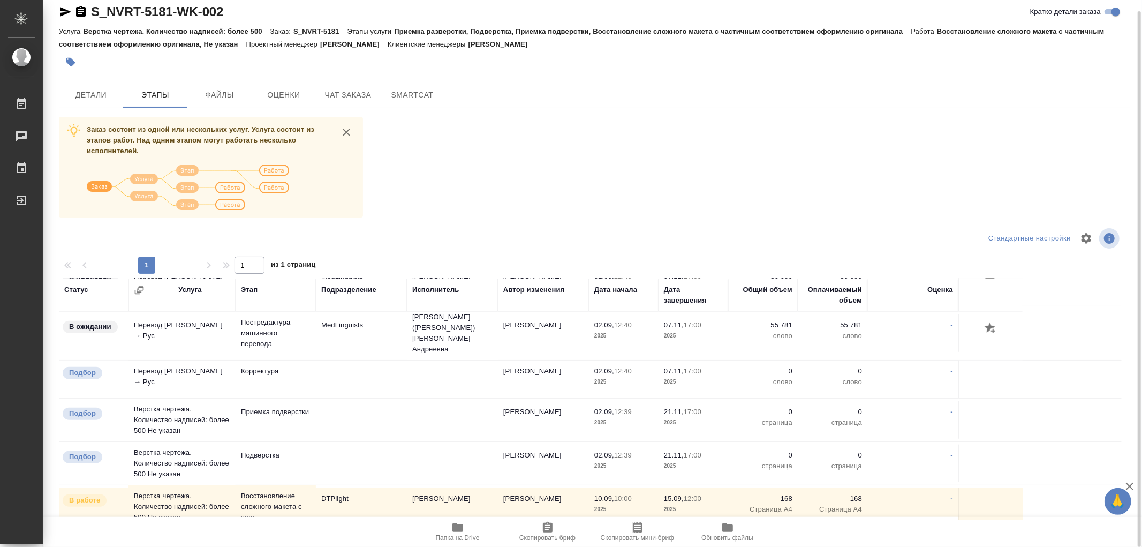
scroll to position [832, 0]
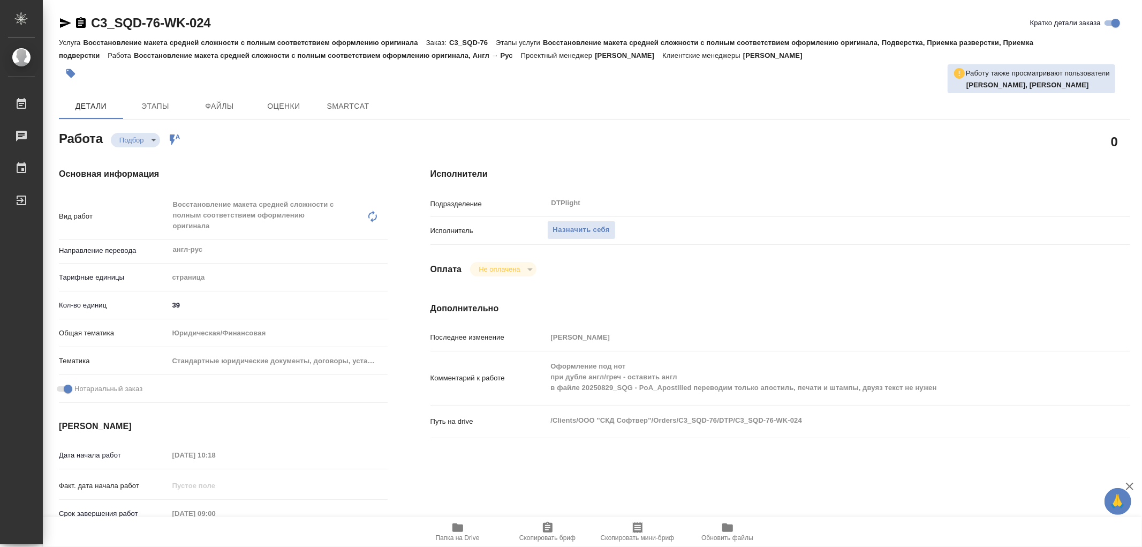
type textarea "x"
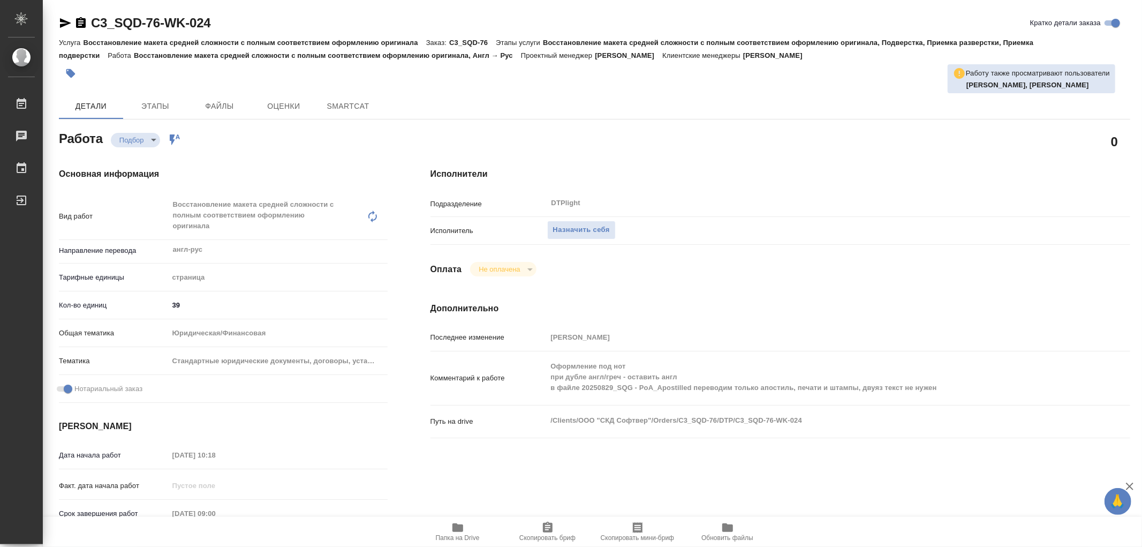
type textarea "x"
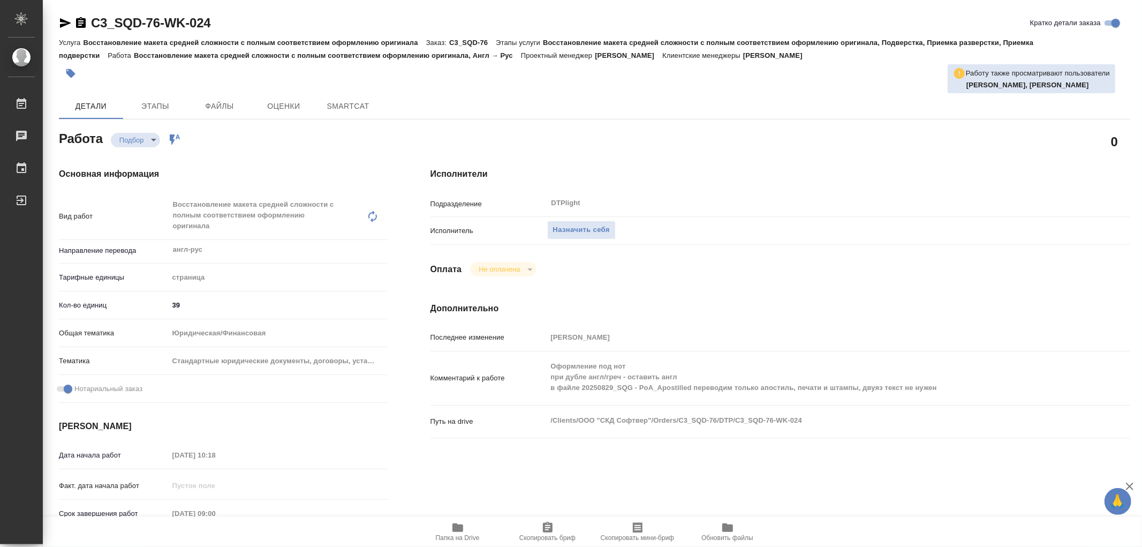
type textarea "x"
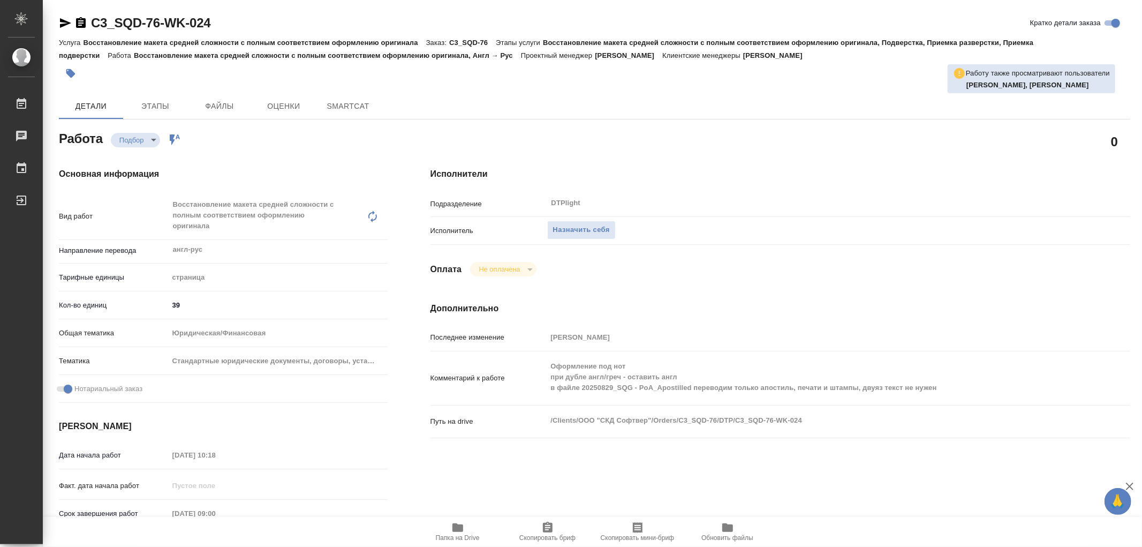
type textarea "x"
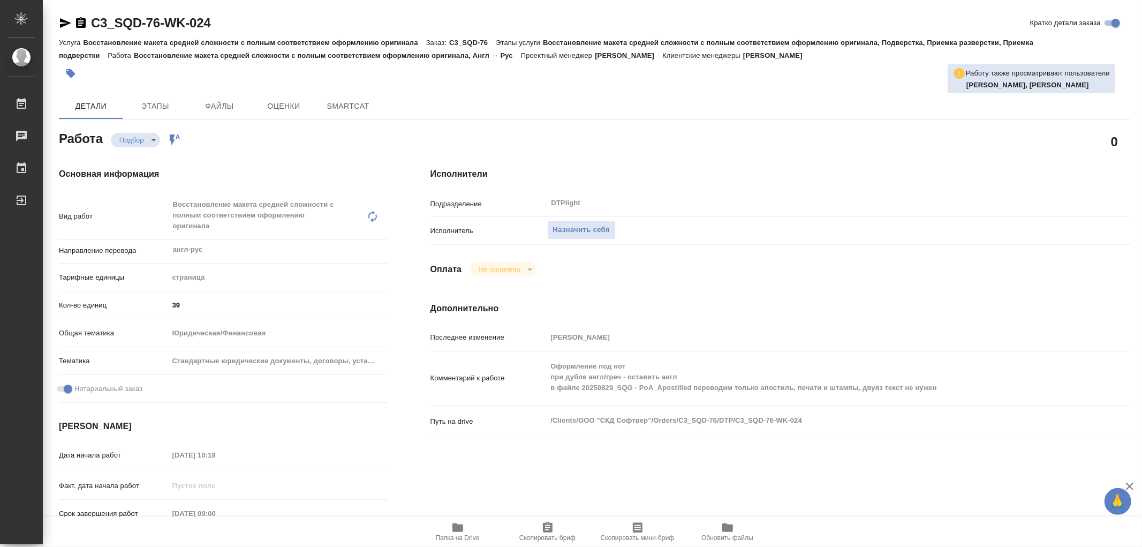
type textarea "x"
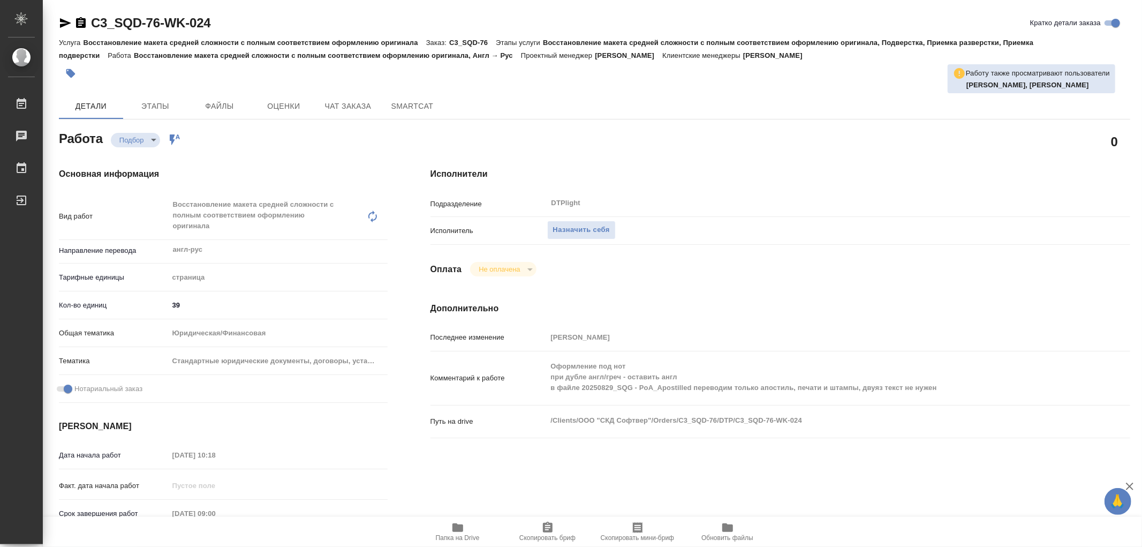
type textarea "x"
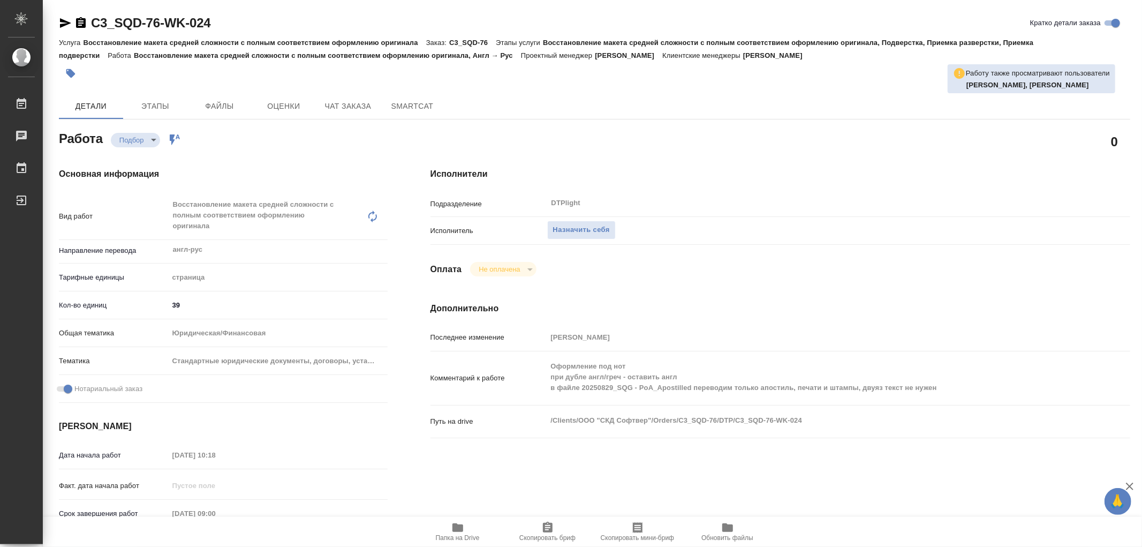
type textarea "x"
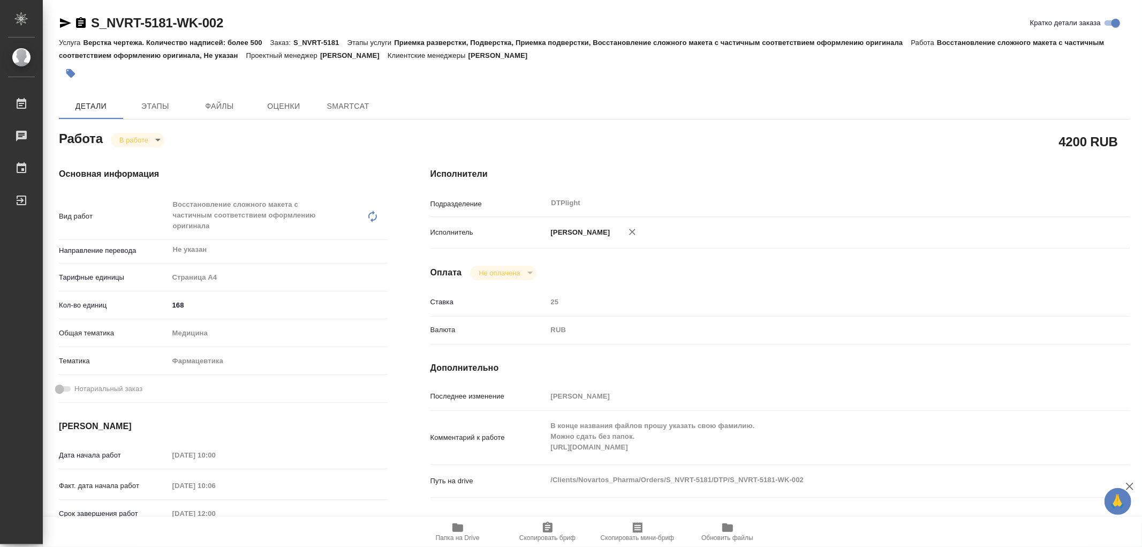
type textarea "x"
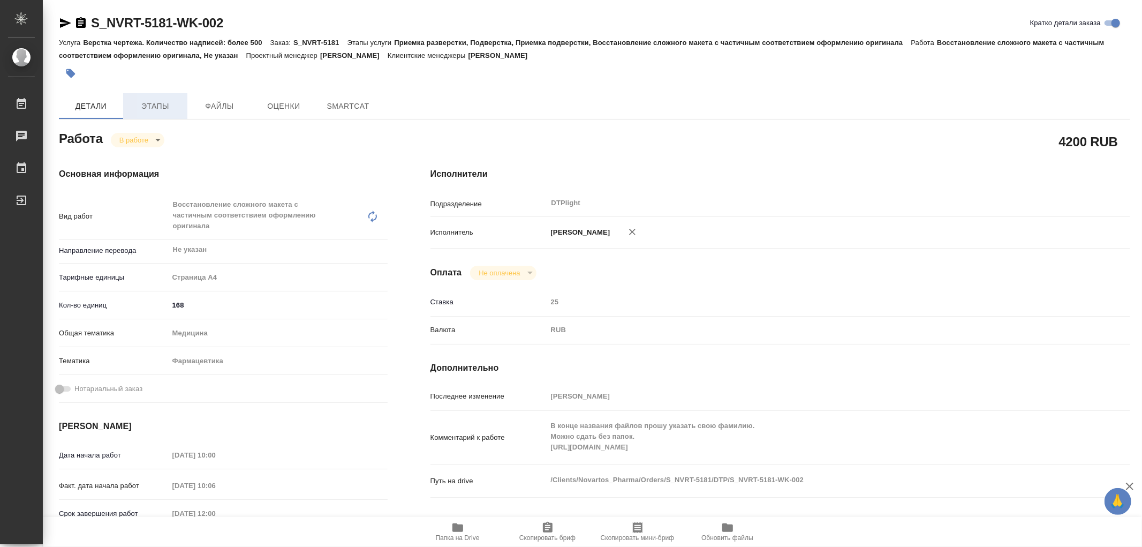
type textarea "x"
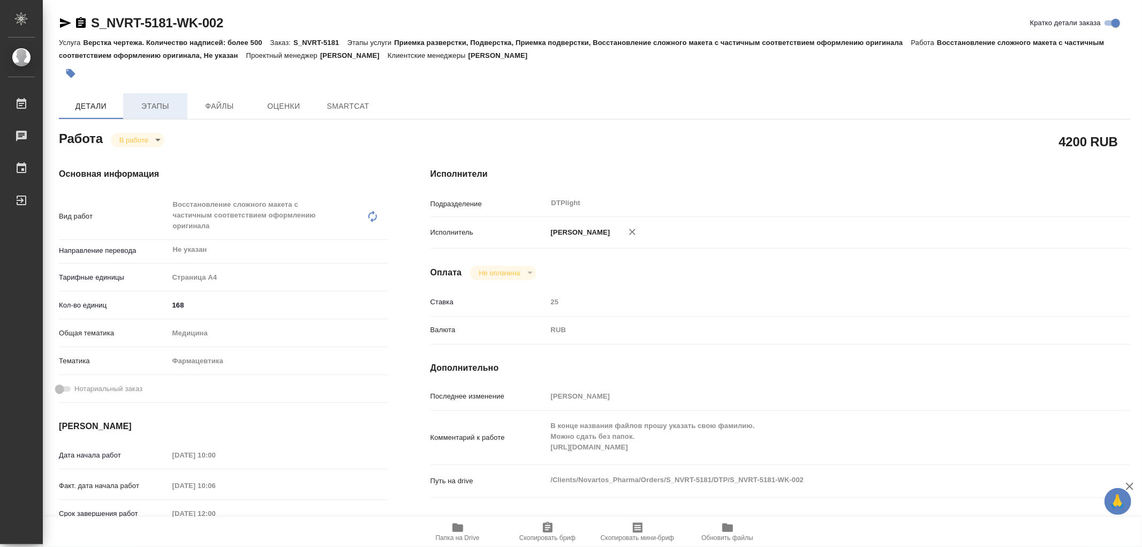
type textarea "x"
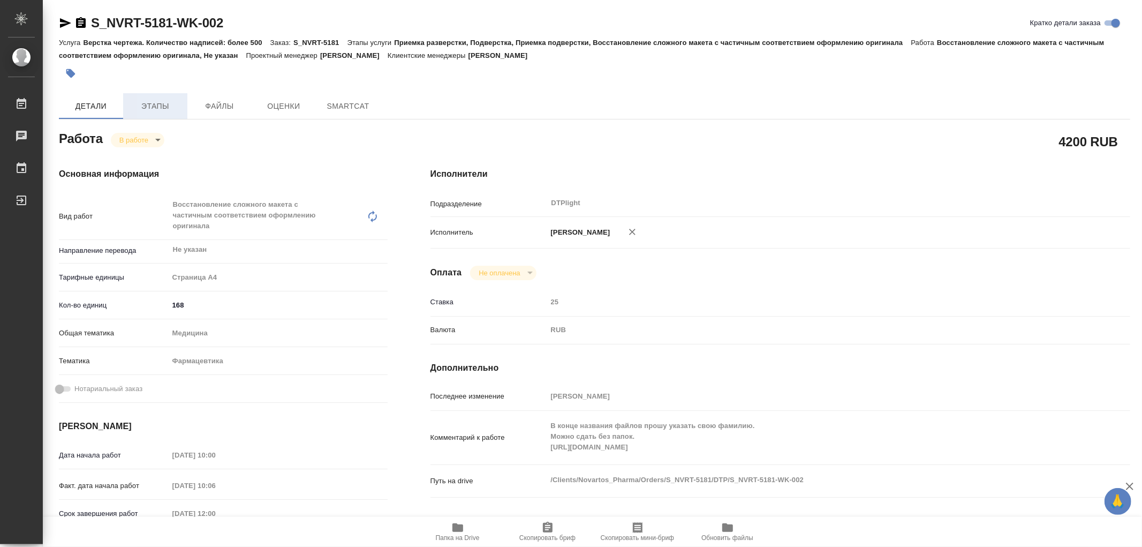
type textarea "x"
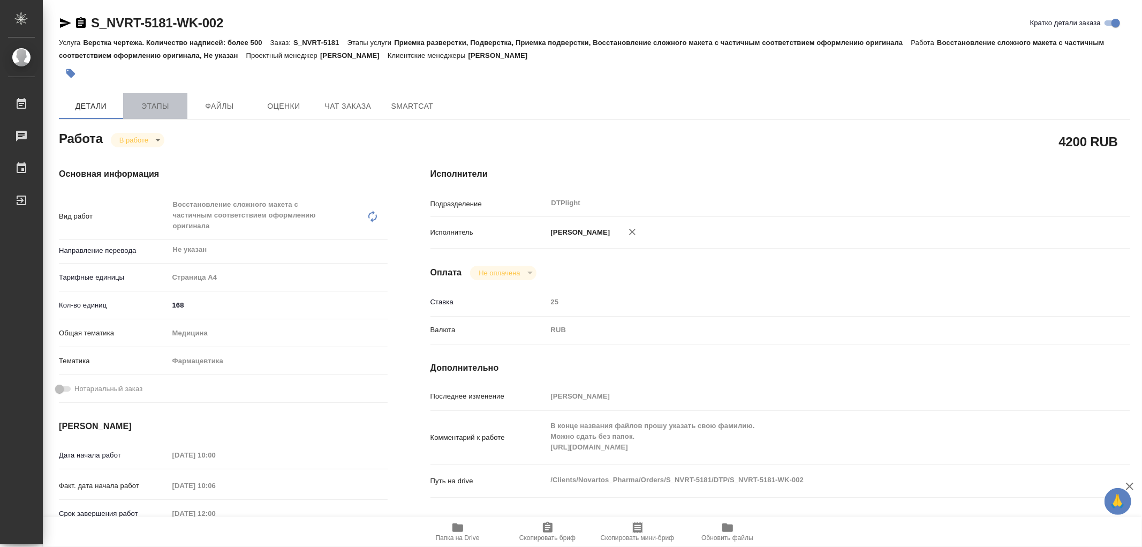
click at [159, 102] on span "Этапы" at bounding box center [155, 106] width 51 height 13
type textarea "x"
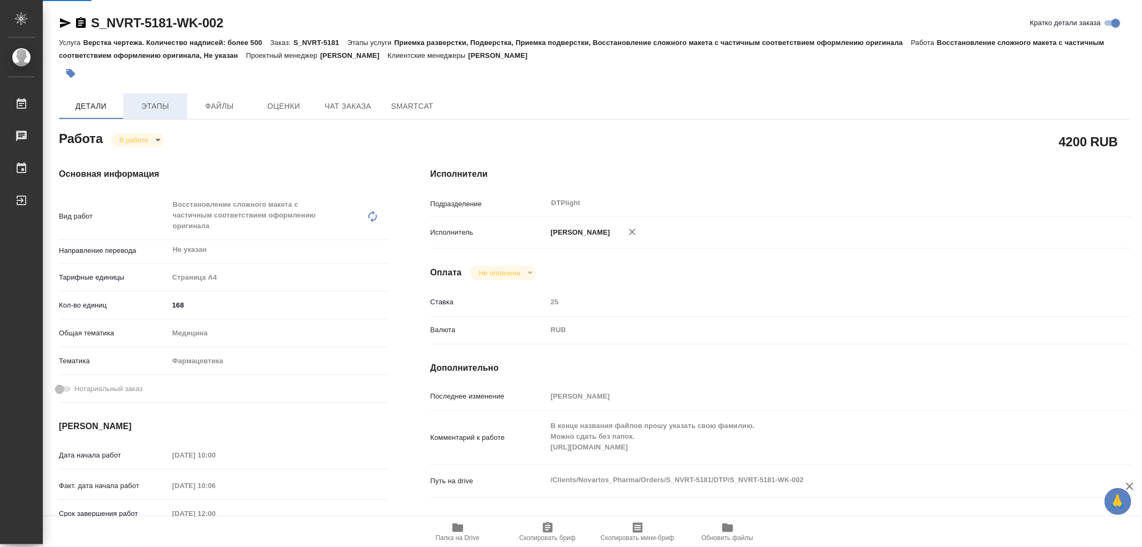
type textarea "x"
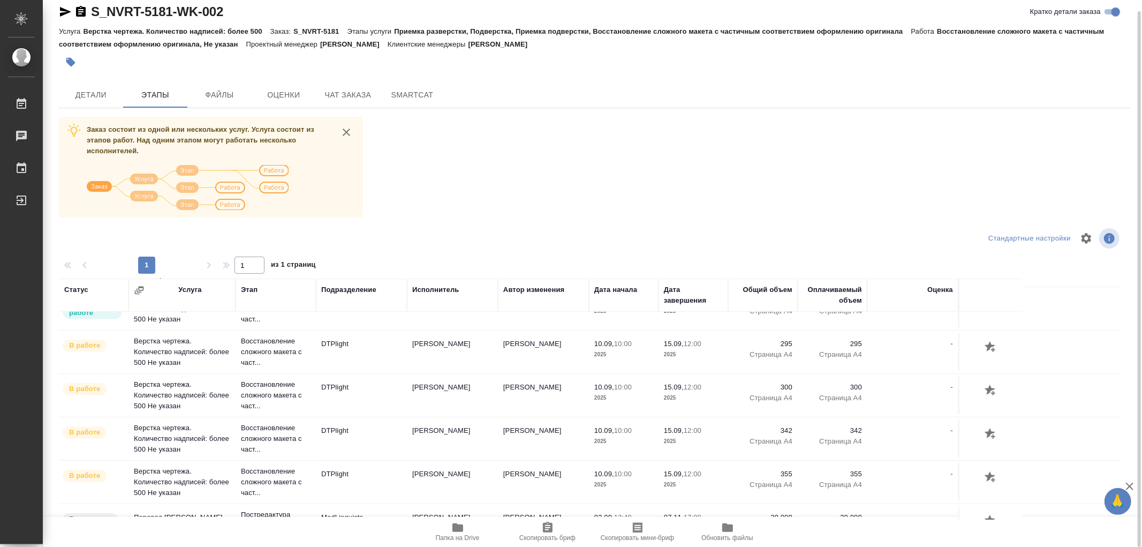
scroll to position [416, 0]
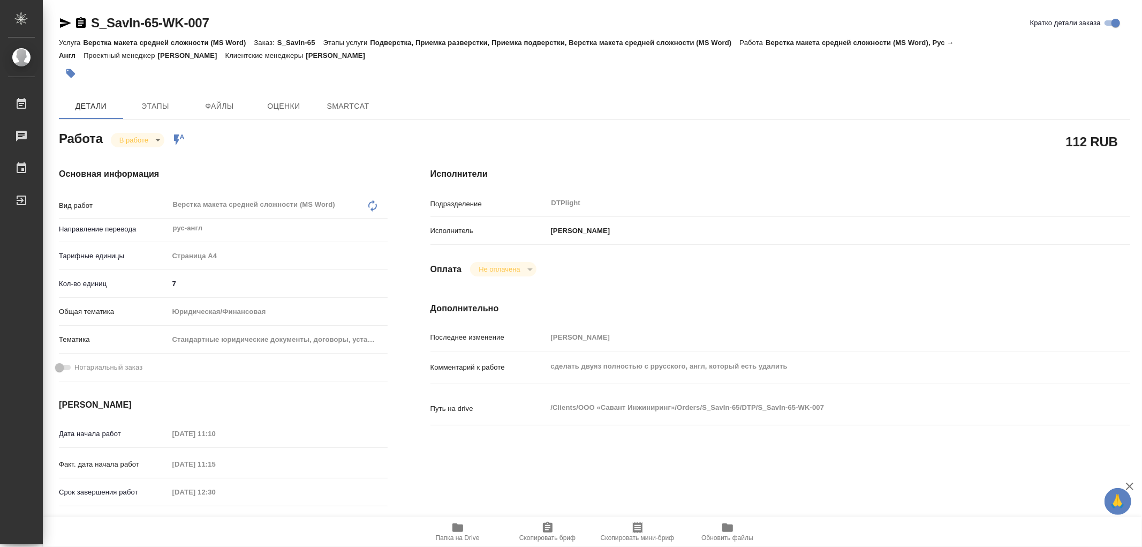
type textarea "x"
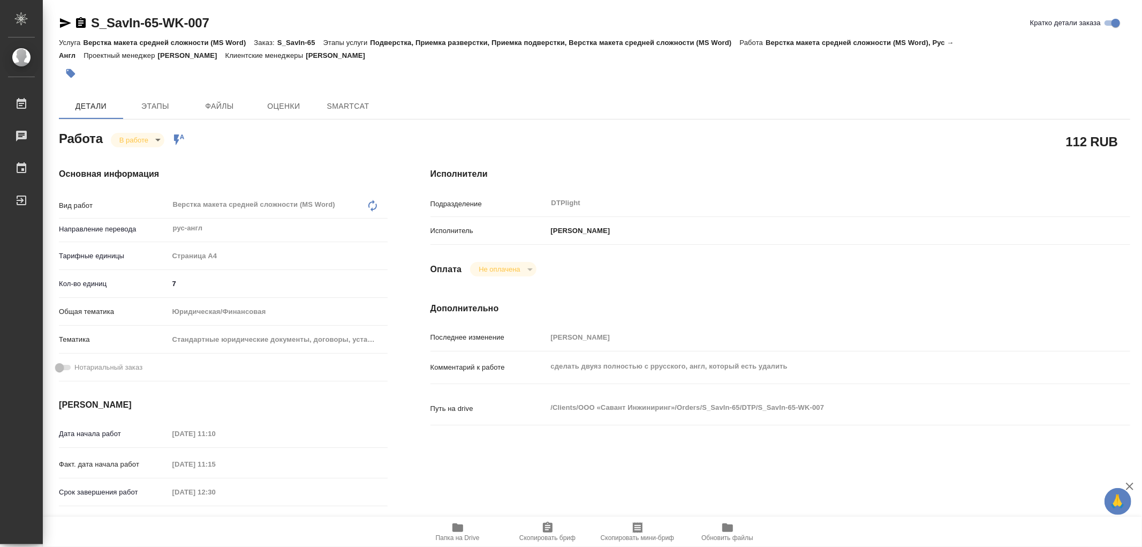
type textarea "x"
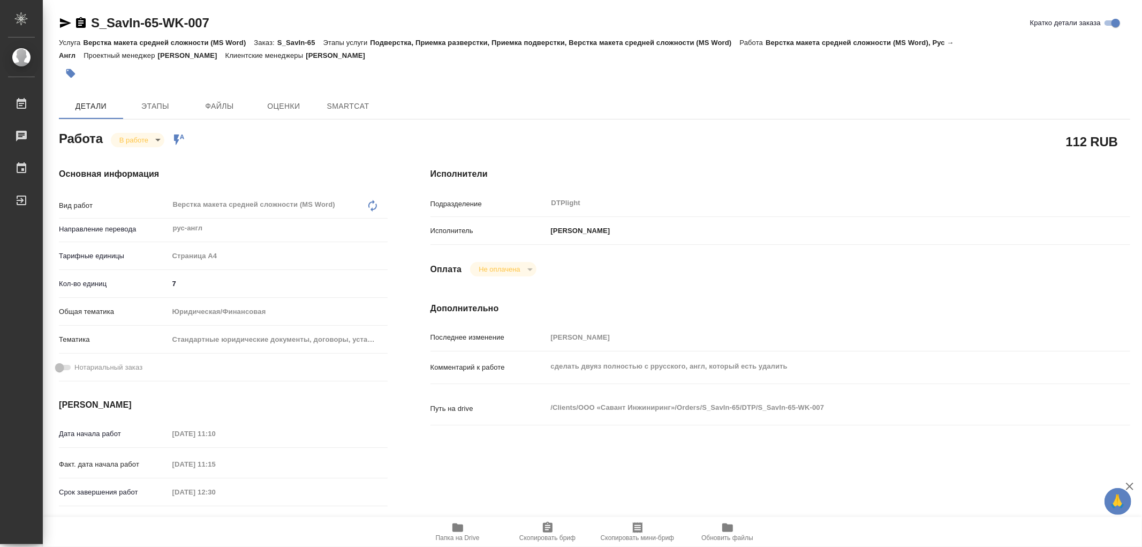
type textarea "x"
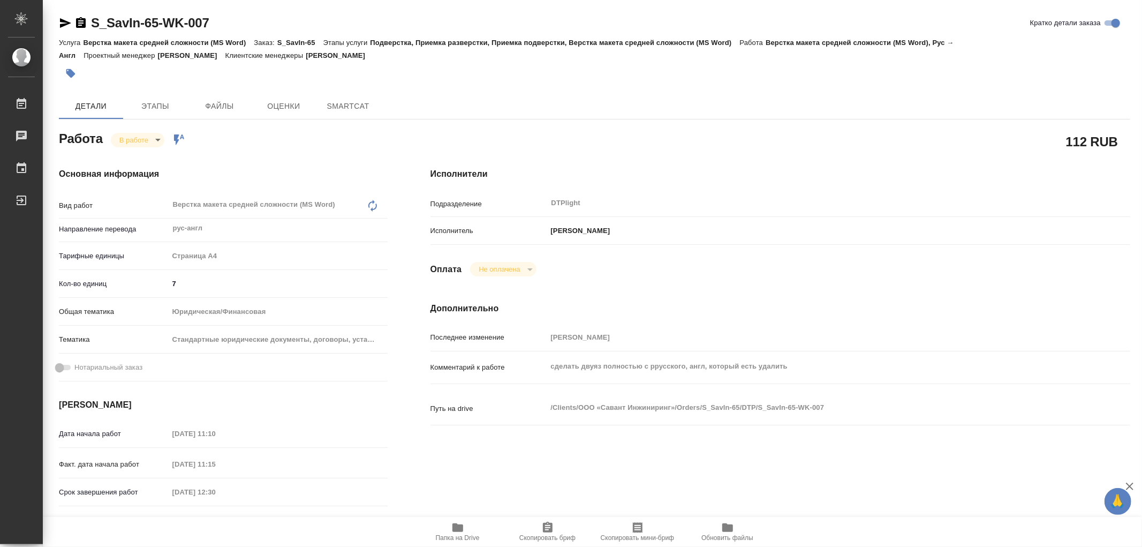
type textarea "x"
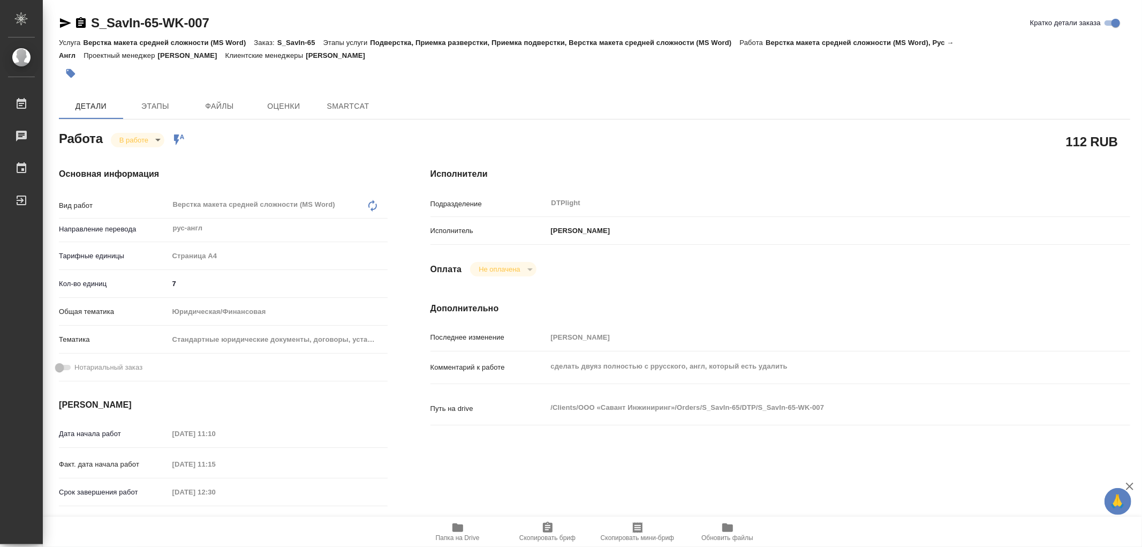
type textarea "x"
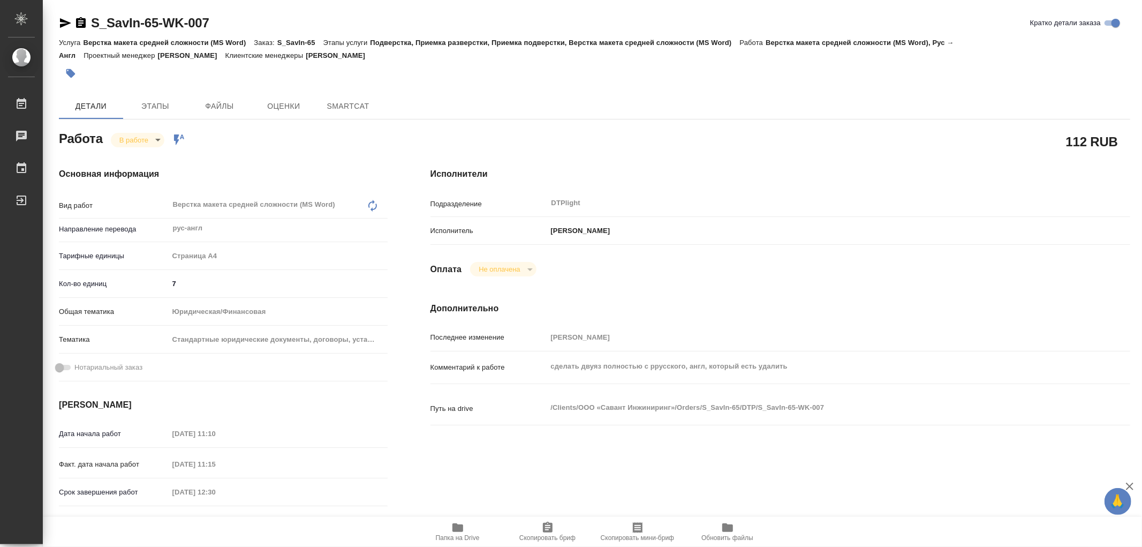
type textarea "x"
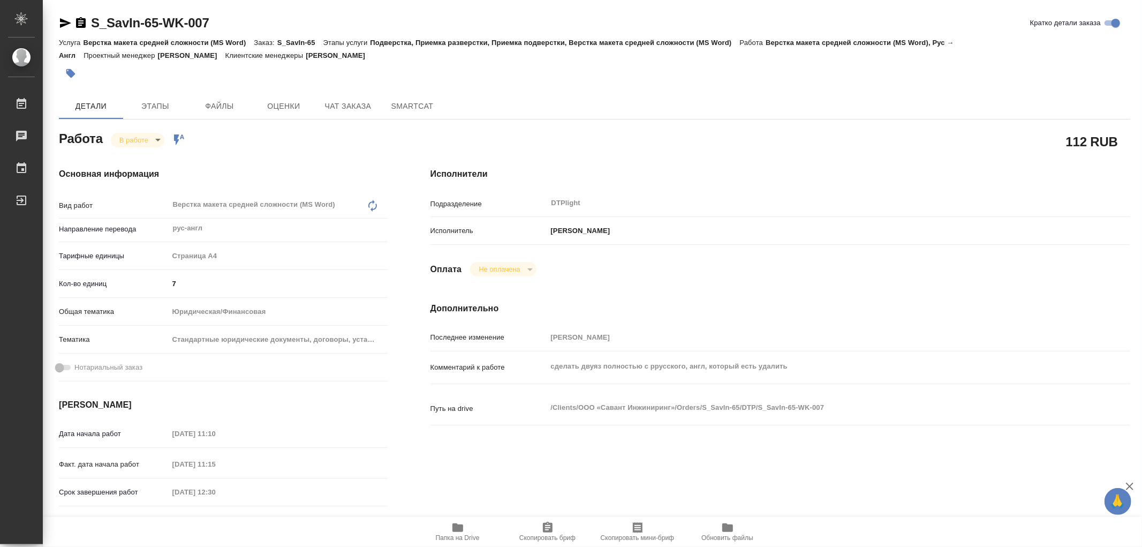
type textarea "x"
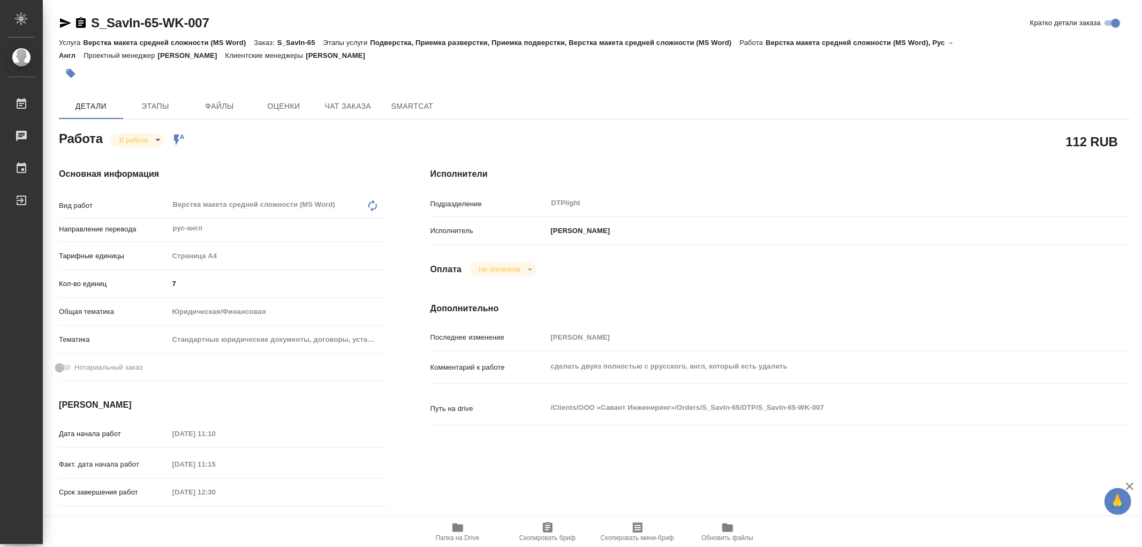
type textarea "x"
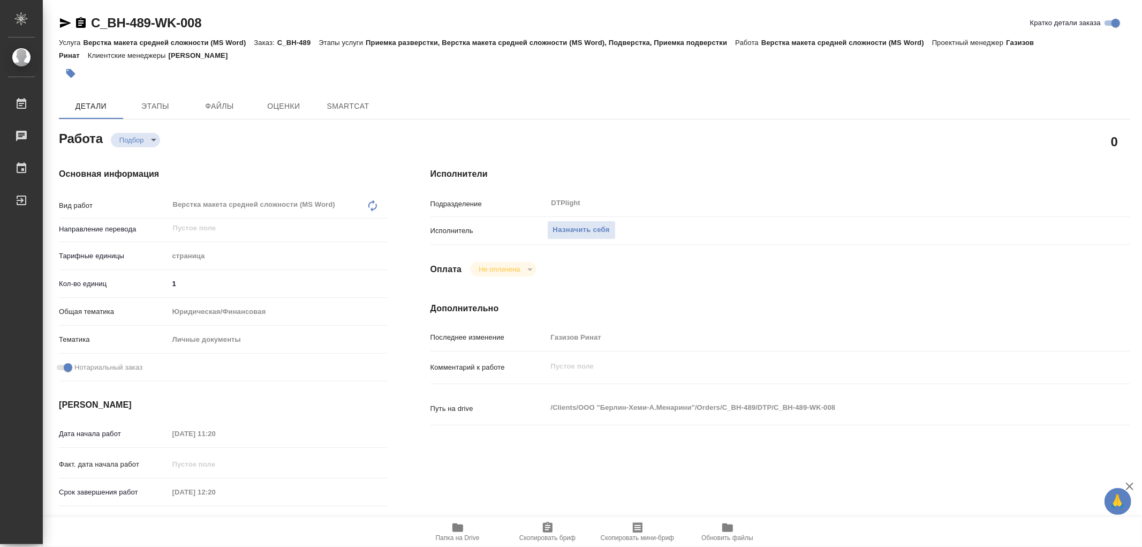
type textarea "x"
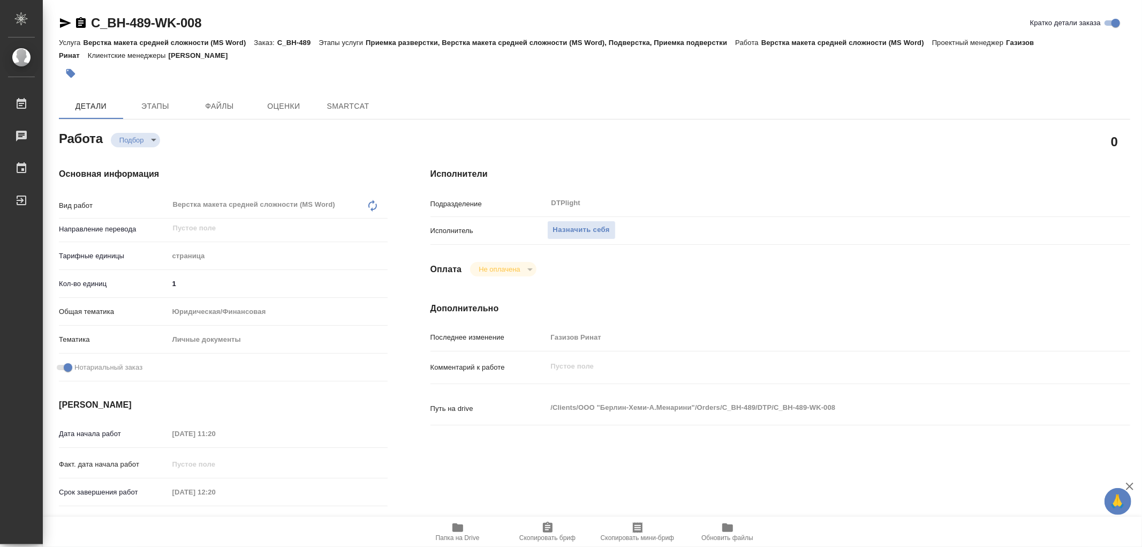
type textarea "x"
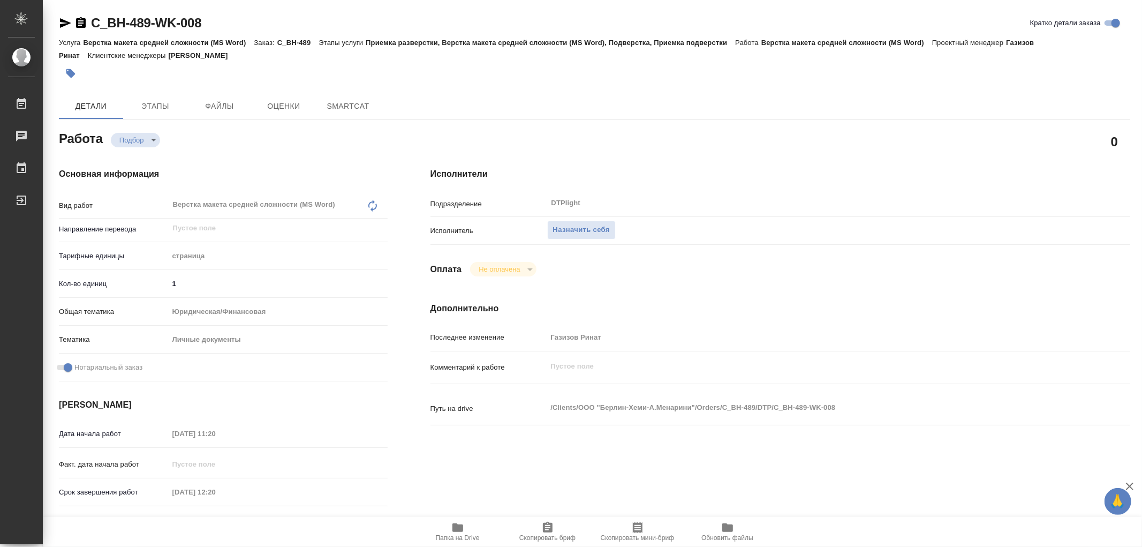
type textarea "x"
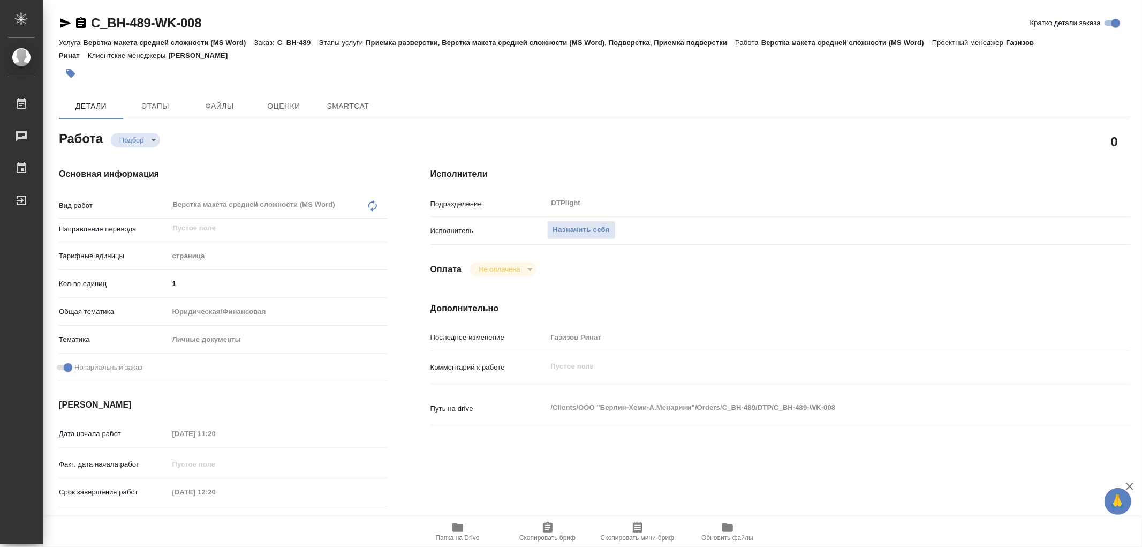
type textarea "x"
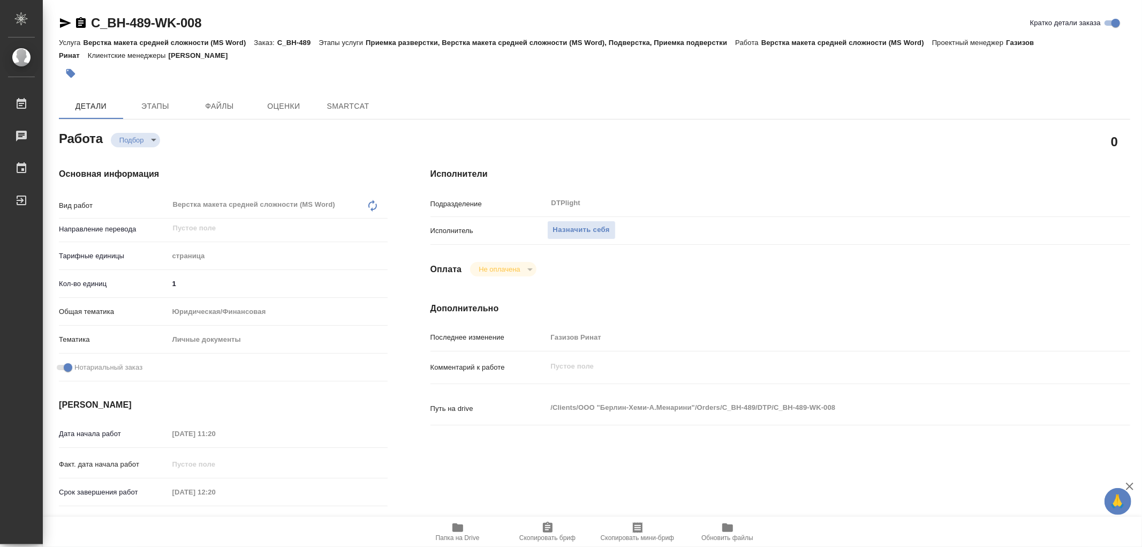
type textarea "x"
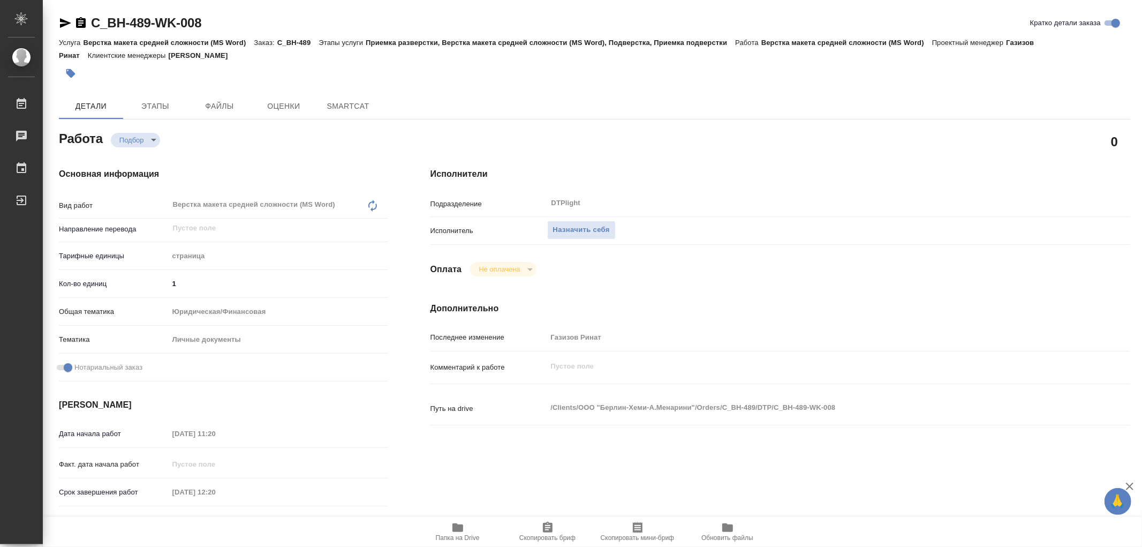
type textarea "x"
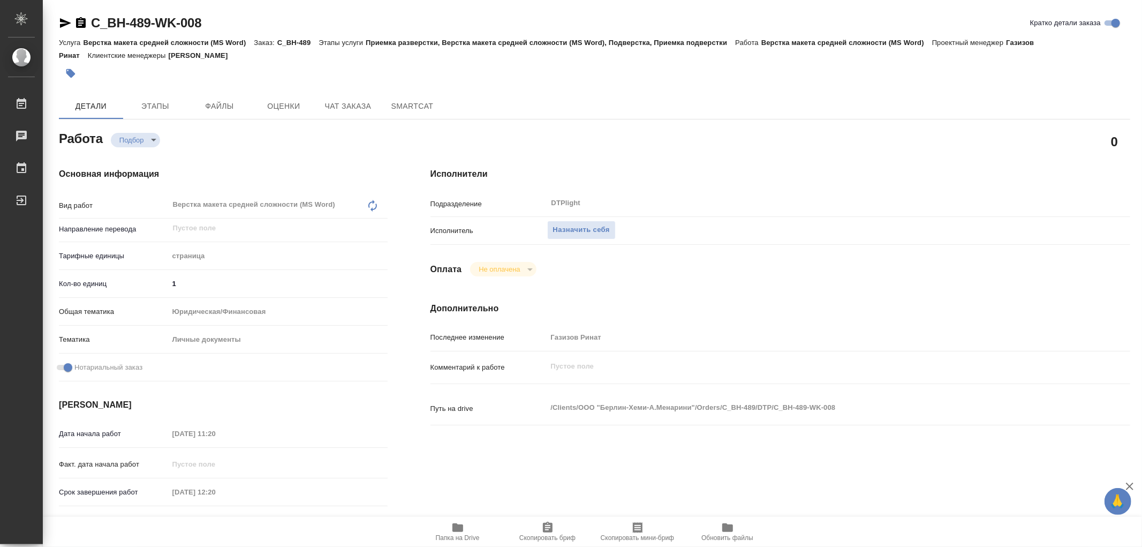
type textarea "x"
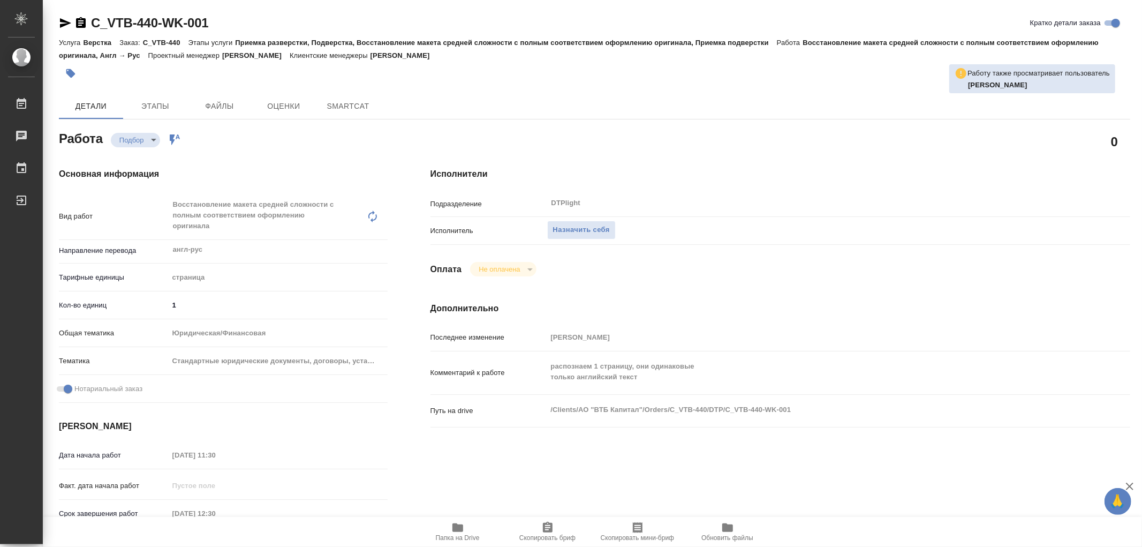
type textarea "x"
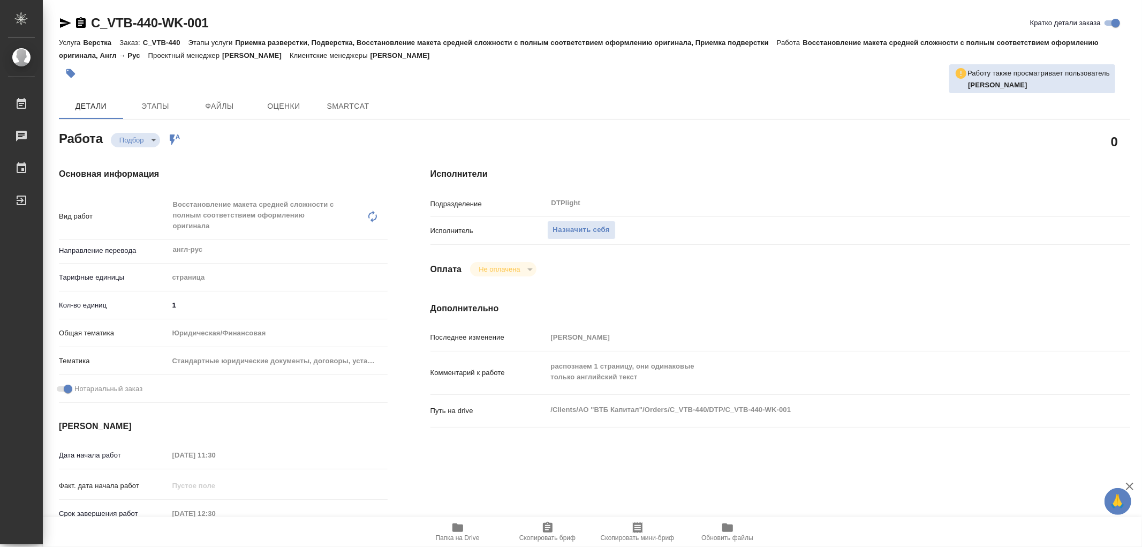
type textarea "x"
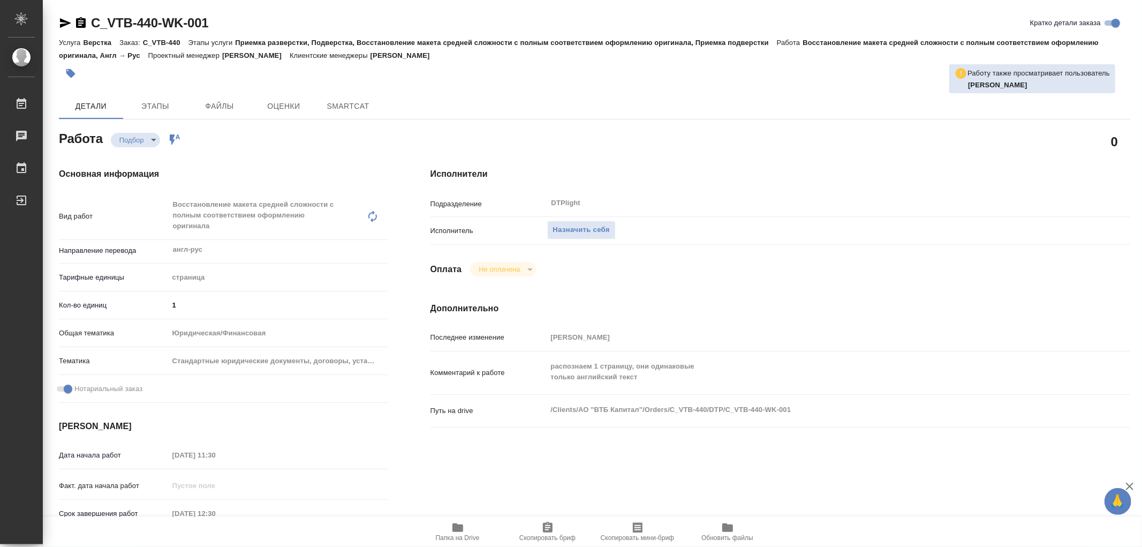
type textarea "x"
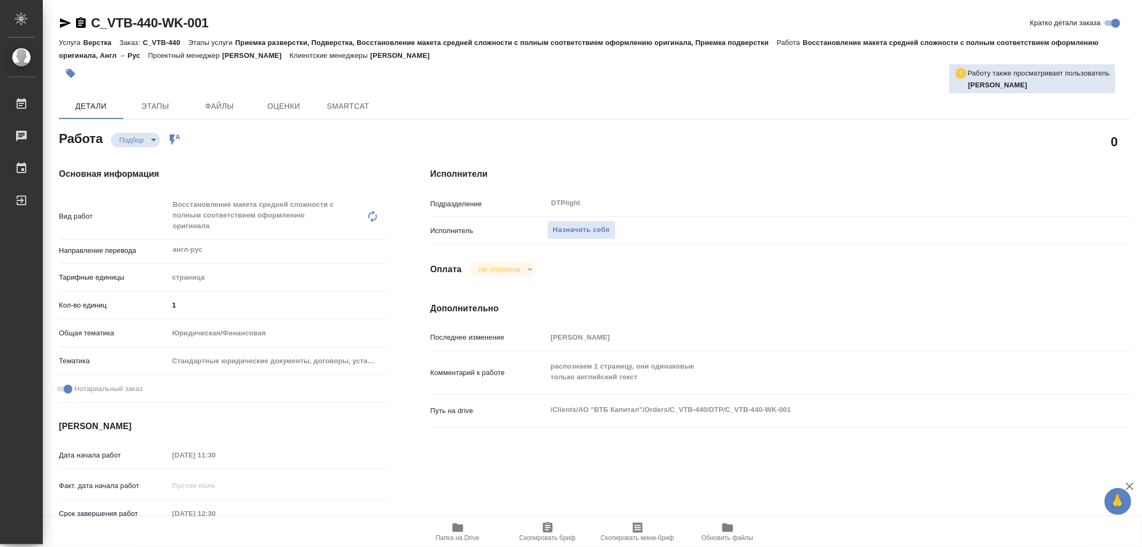
type textarea "x"
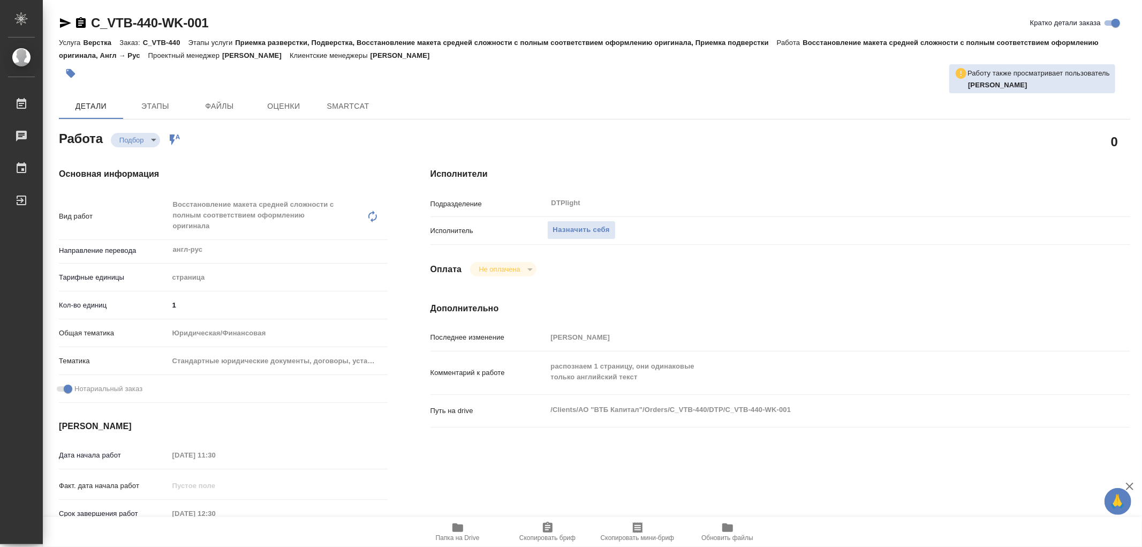
type textarea "x"
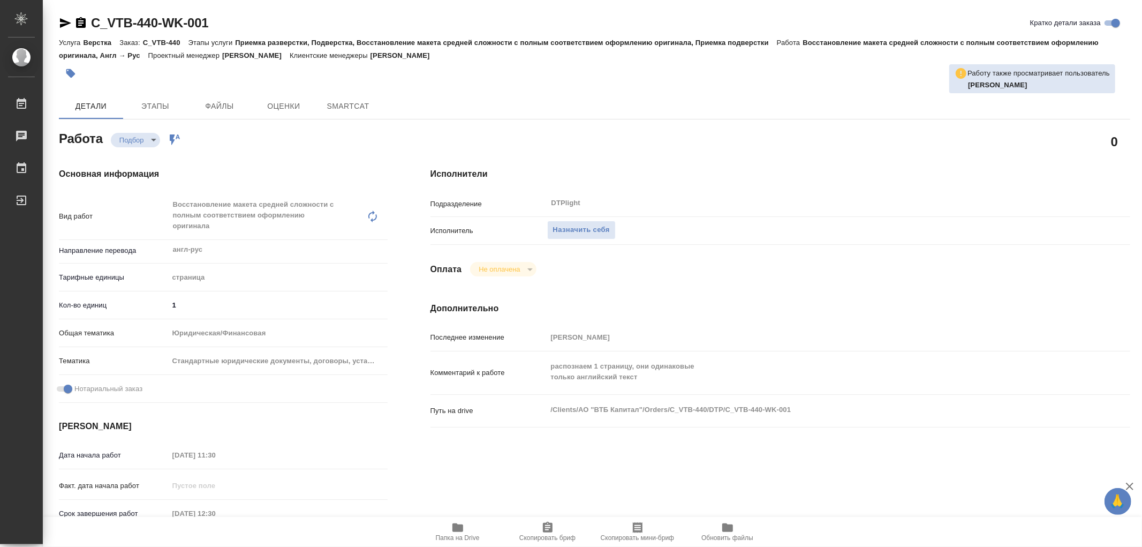
type textarea "x"
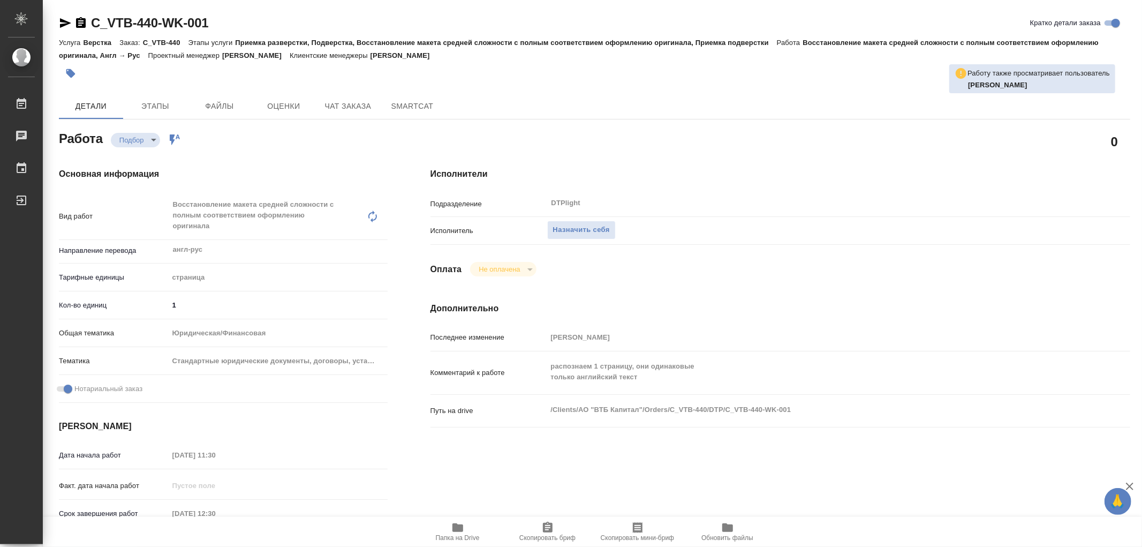
type textarea "x"
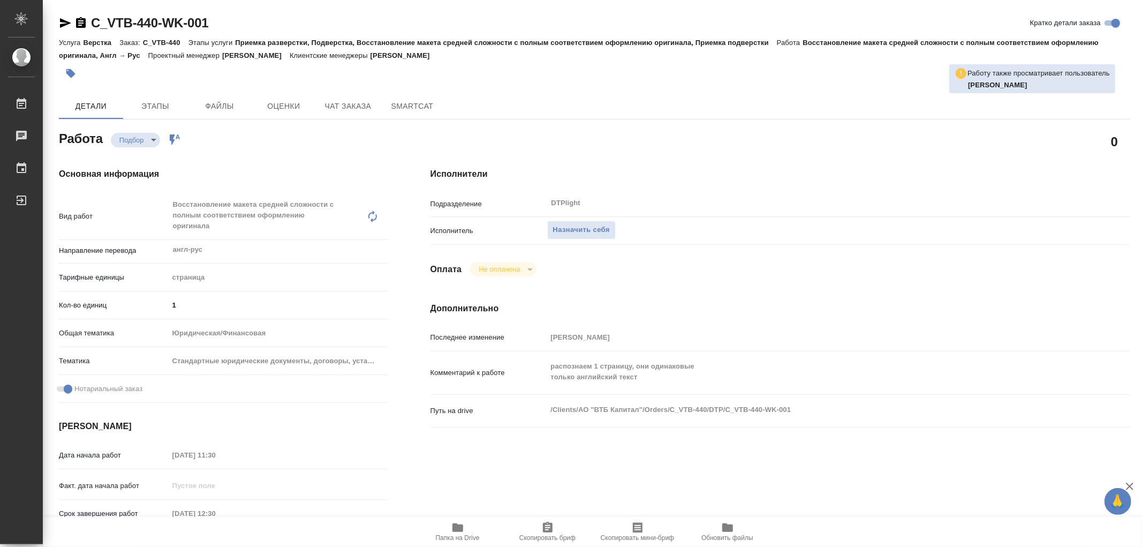
type textarea "x"
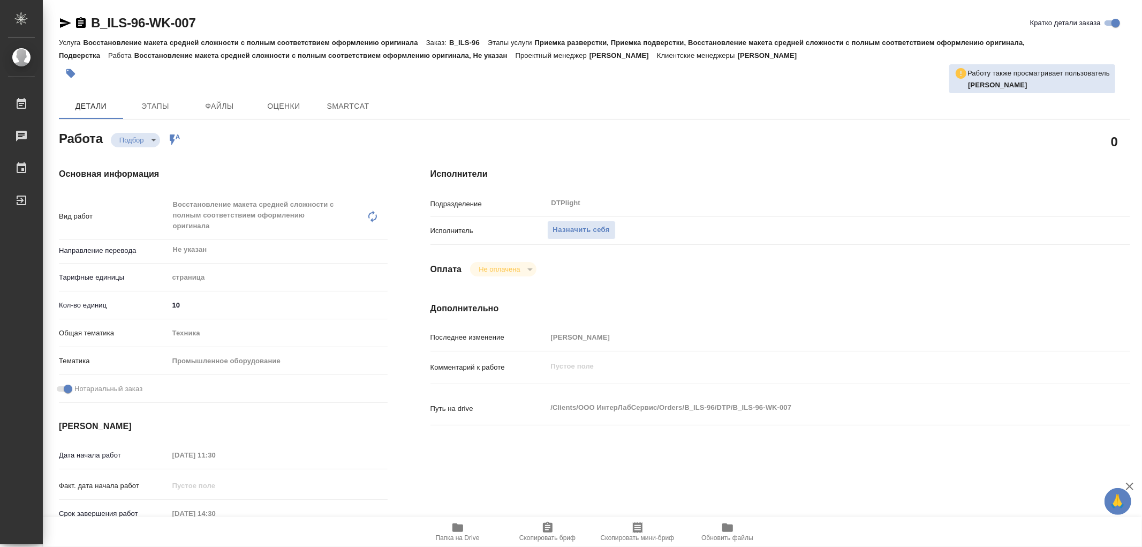
type textarea "x"
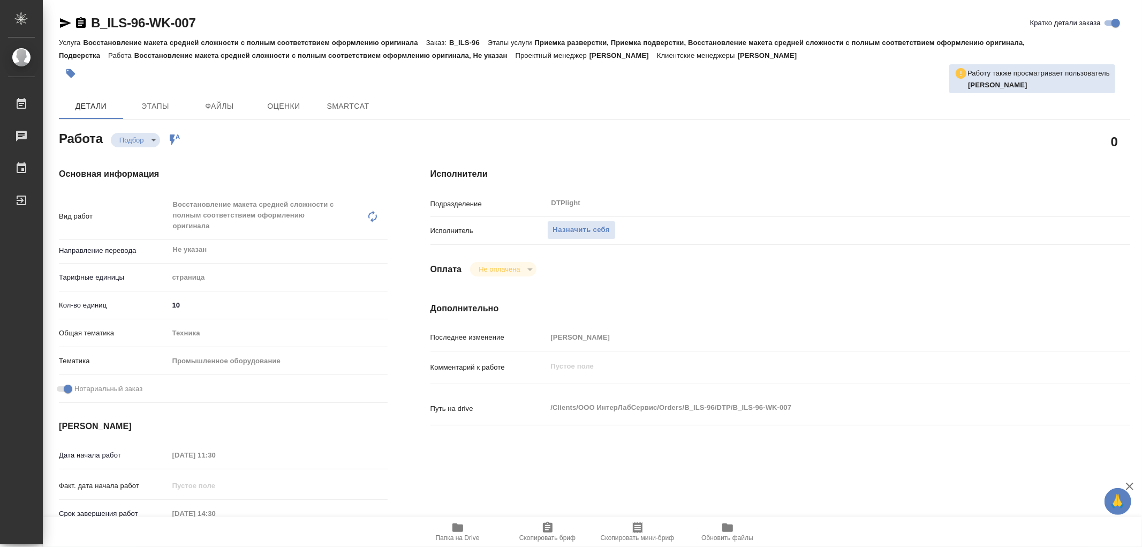
type textarea "x"
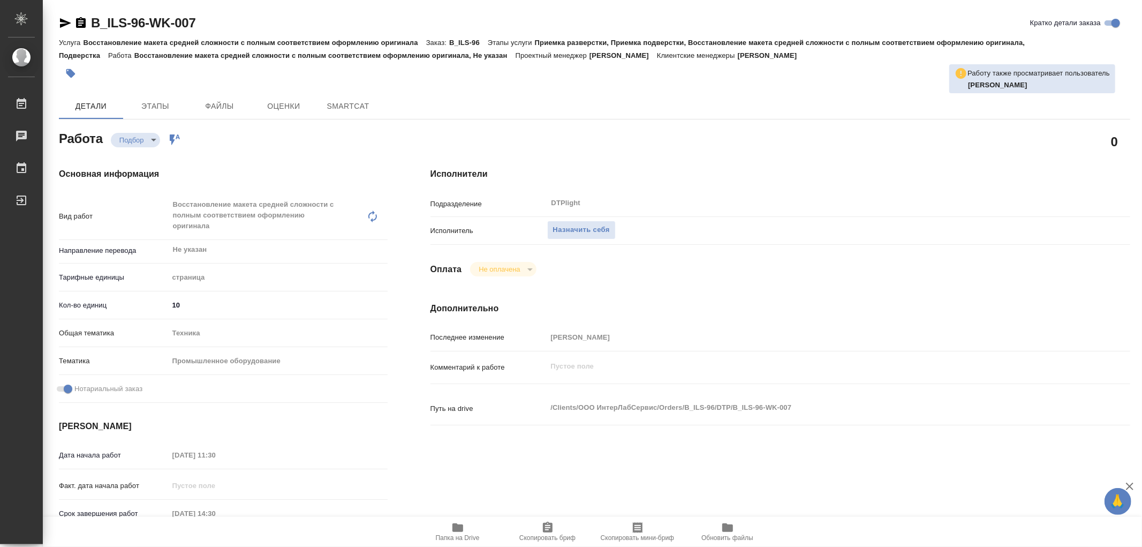
type textarea "x"
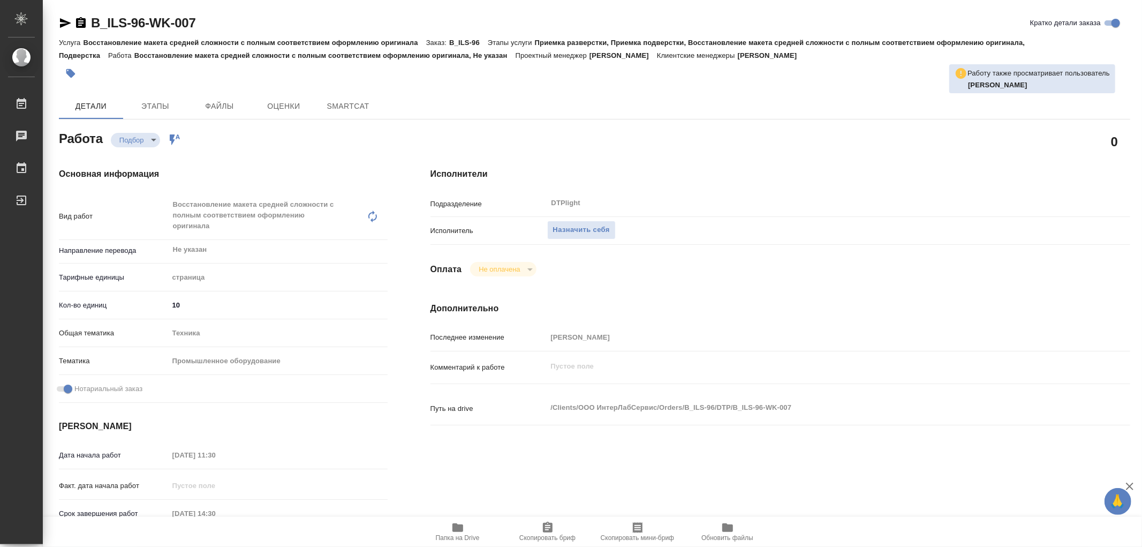
type textarea "x"
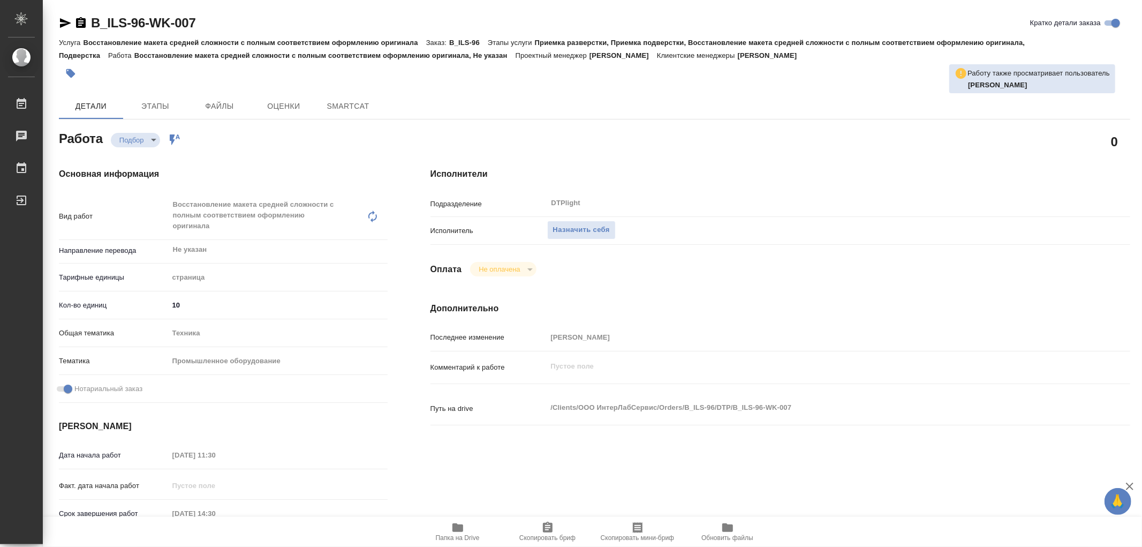
type textarea "x"
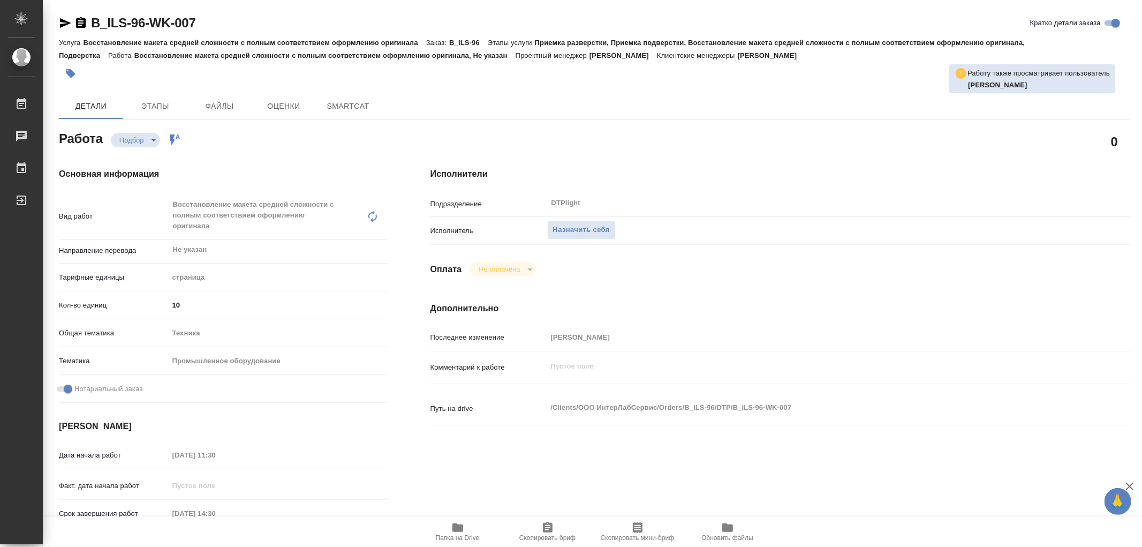
type textarea "x"
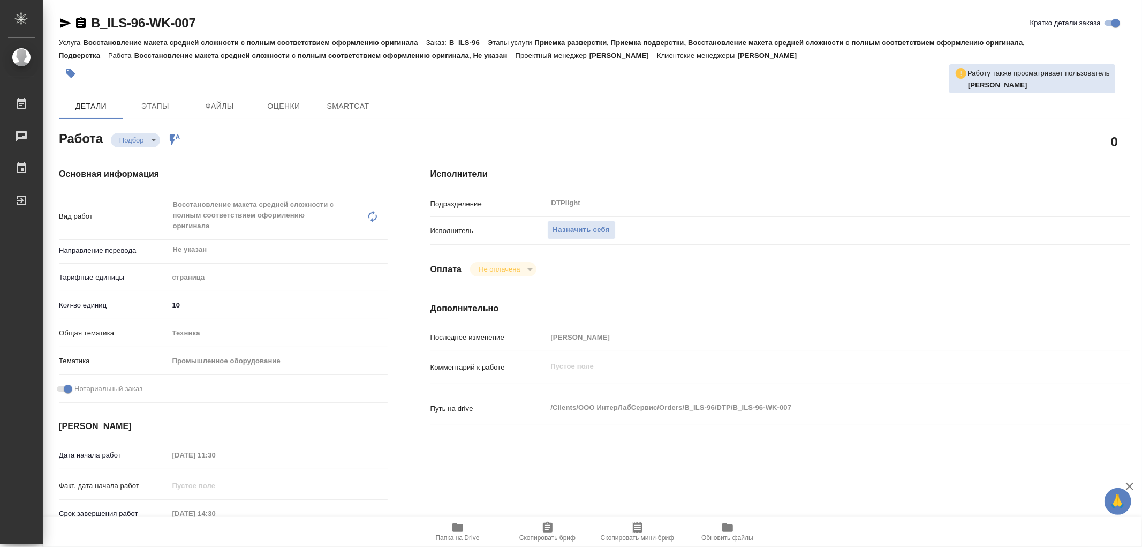
type textarea "x"
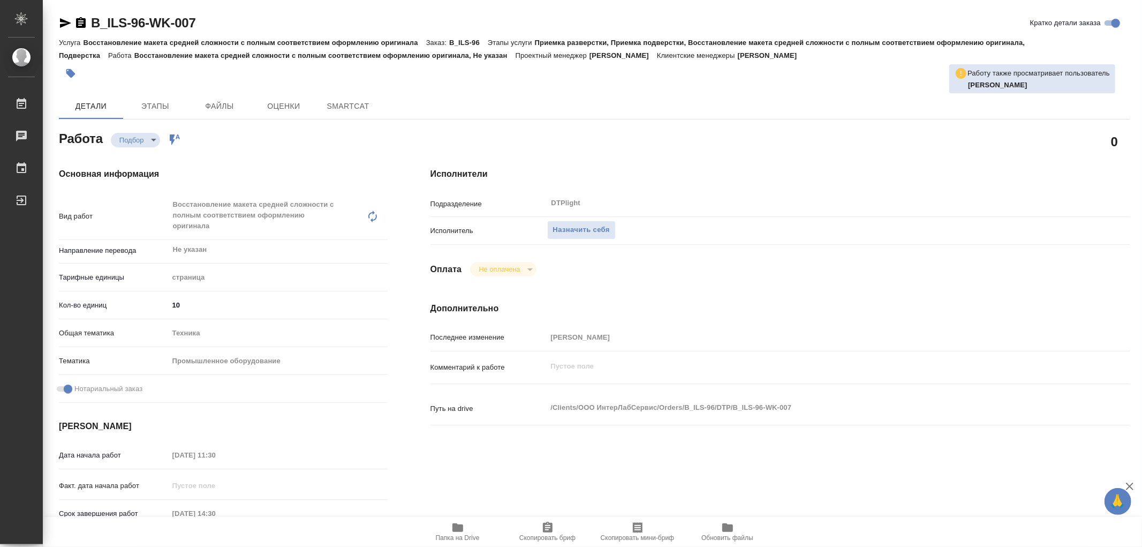
click at [459, 527] on icon "button" at bounding box center [457, 527] width 11 height 9
type textarea "x"
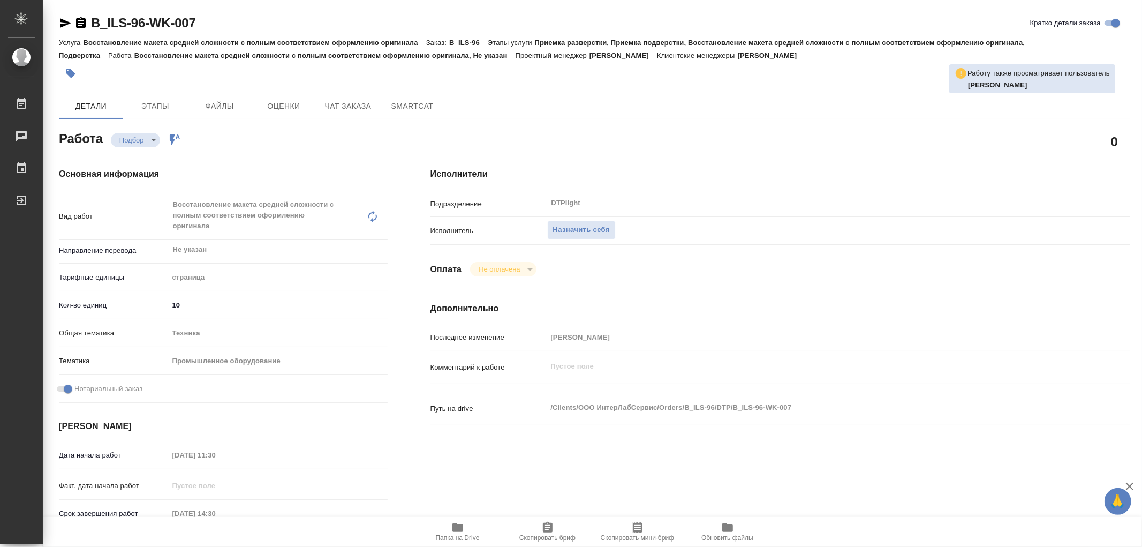
type textarea "x"
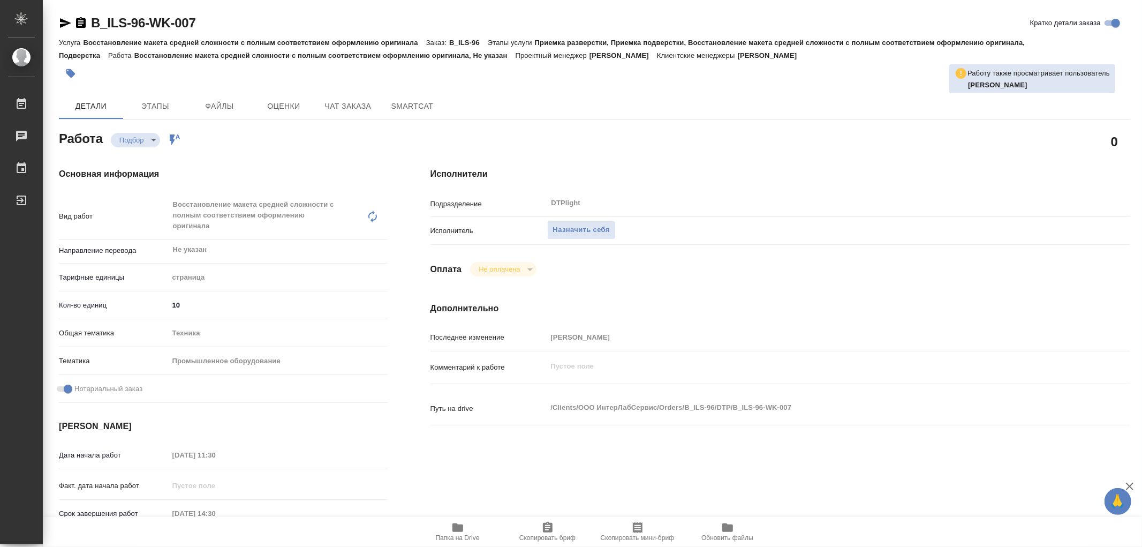
type textarea "x"
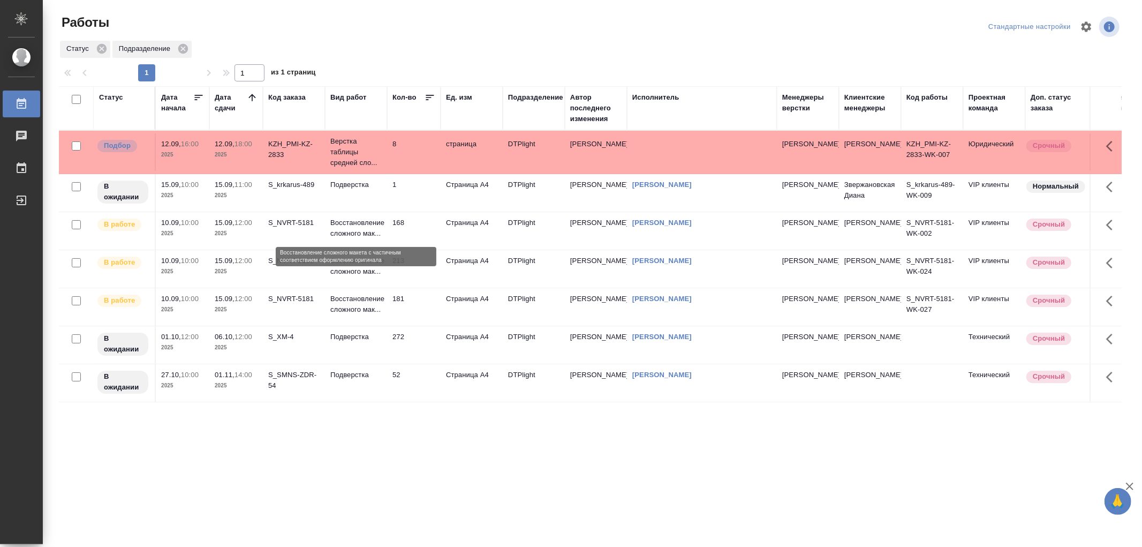
click at [373, 223] on p "Восстановление сложного мак..." at bounding box center [355, 227] width 51 height 21
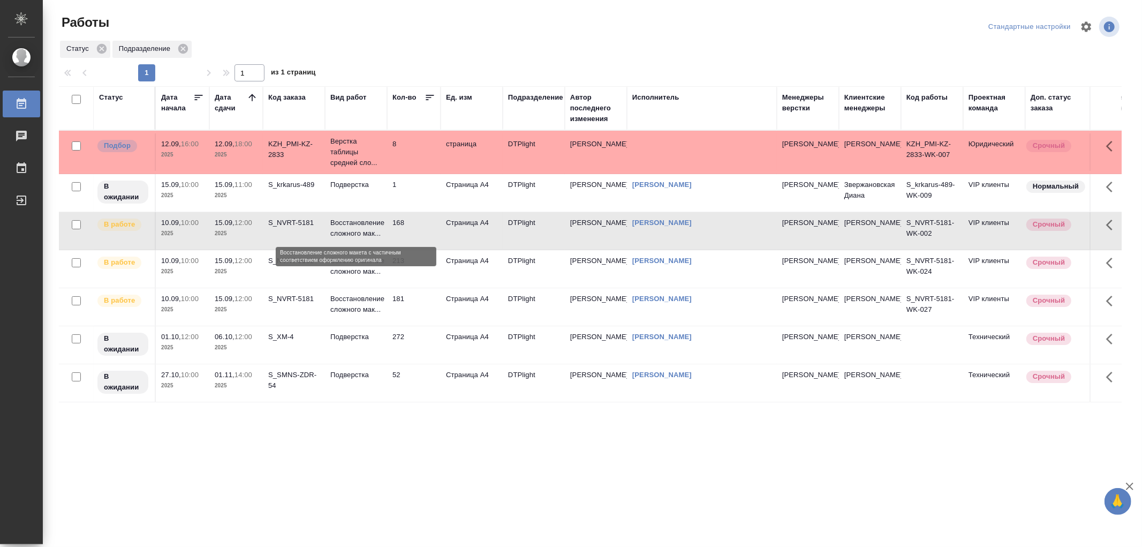
click at [373, 223] on p "Восстановление сложного мак..." at bounding box center [355, 227] width 51 height 21
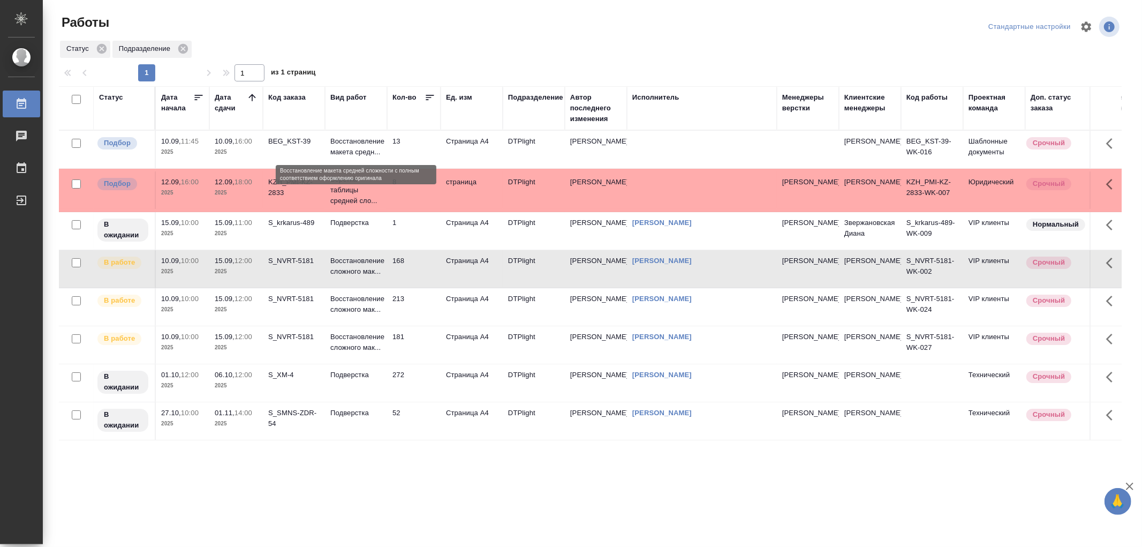
click at [349, 155] on p "Восстановление макета средн..." at bounding box center [355, 146] width 51 height 21
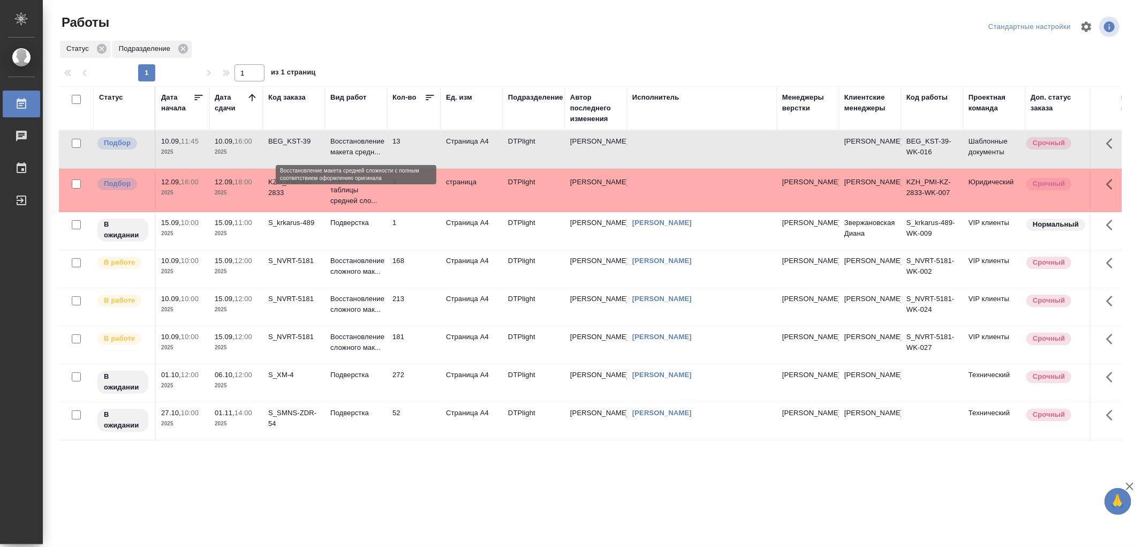
click at [349, 155] on p "Восстановление макета средн..." at bounding box center [355, 146] width 51 height 21
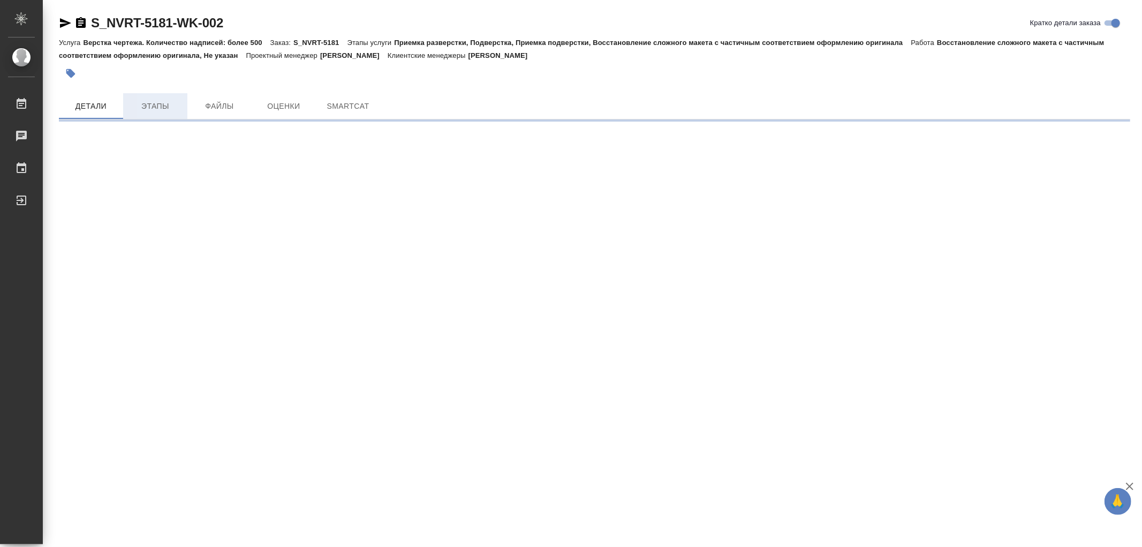
click at [164, 108] on span "Этапы" at bounding box center [155, 106] width 51 height 13
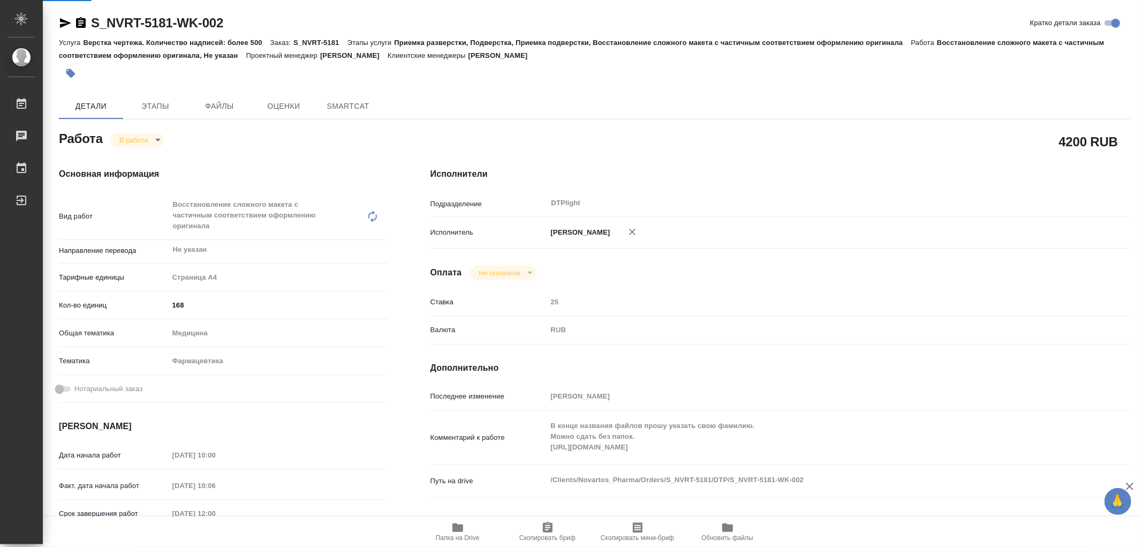
type textarea "x"
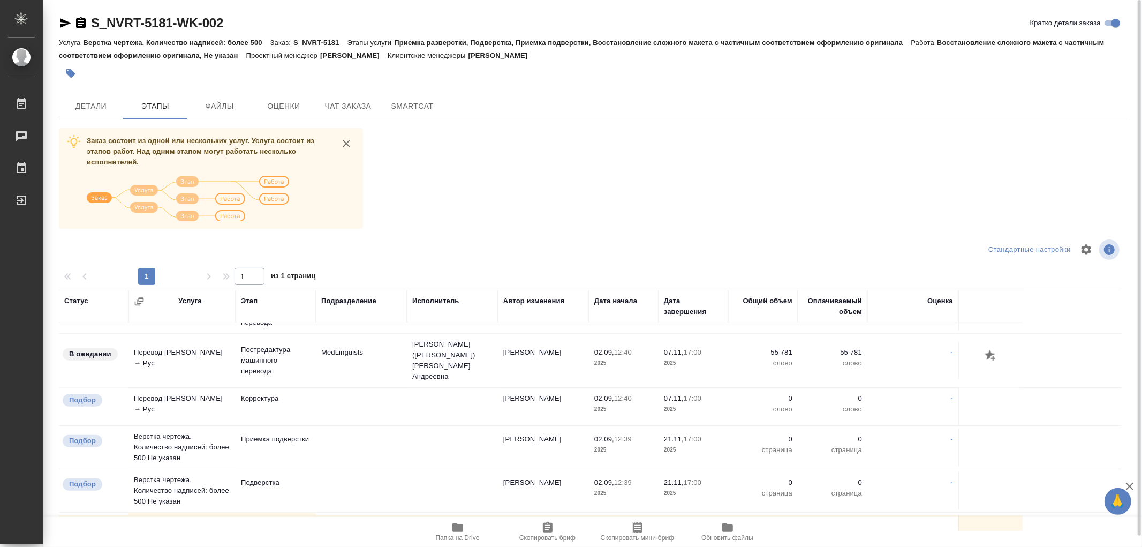
scroll to position [754, 0]
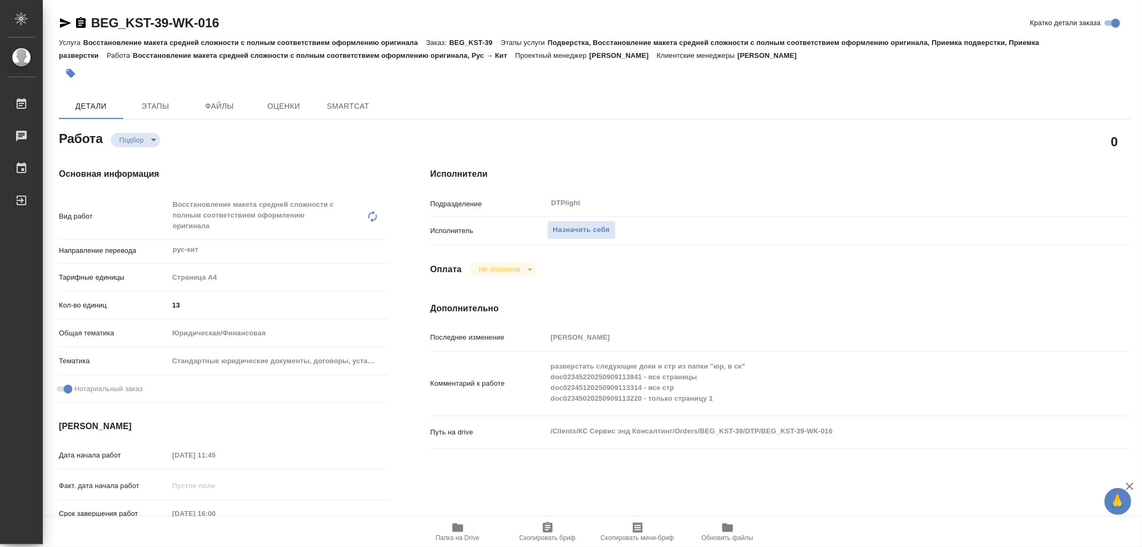
type textarea "x"
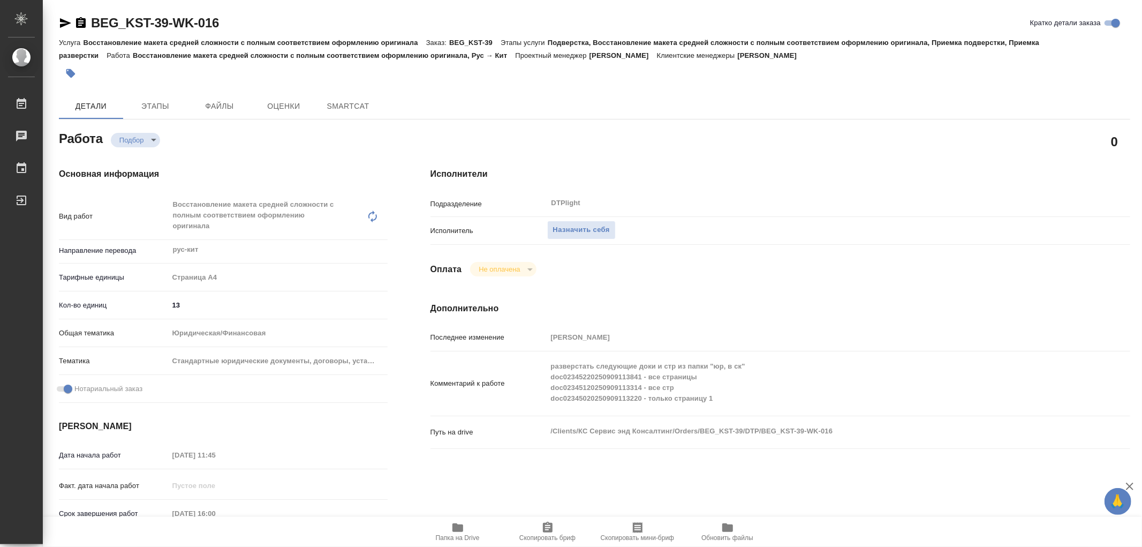
type textarea "x"
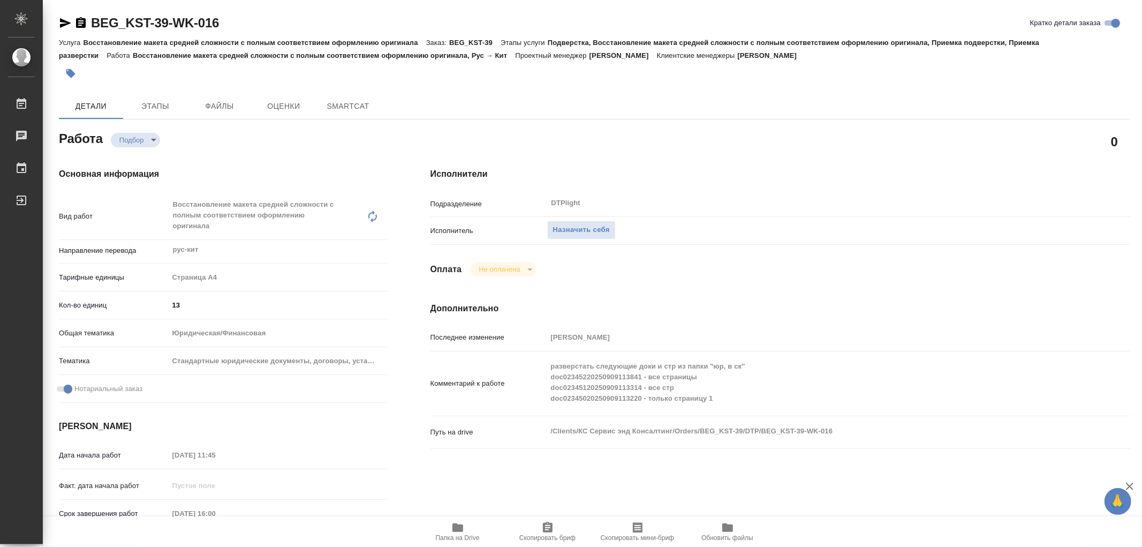
type textarea "x"
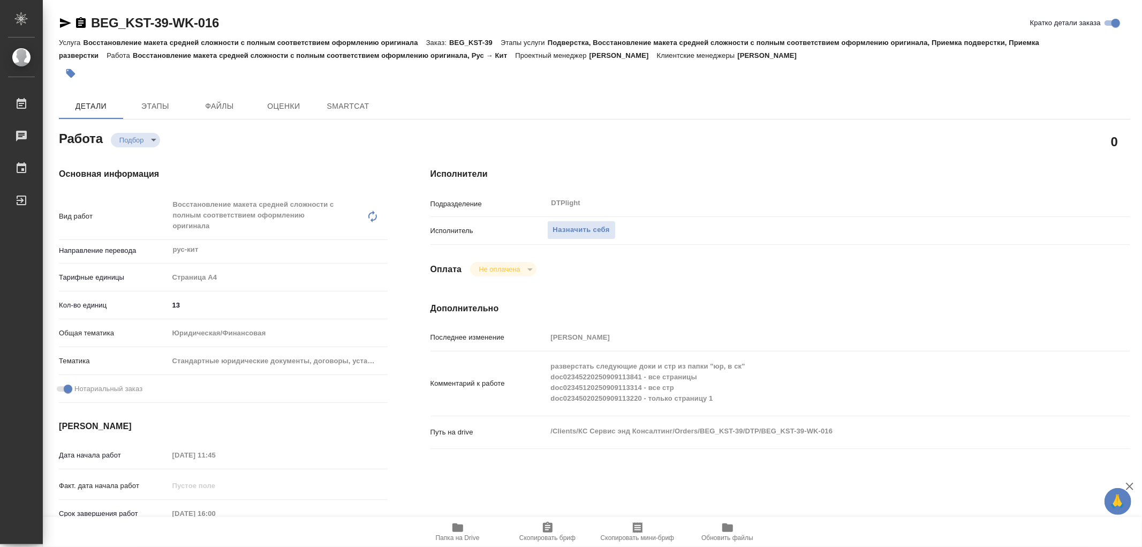
type textarea "x"
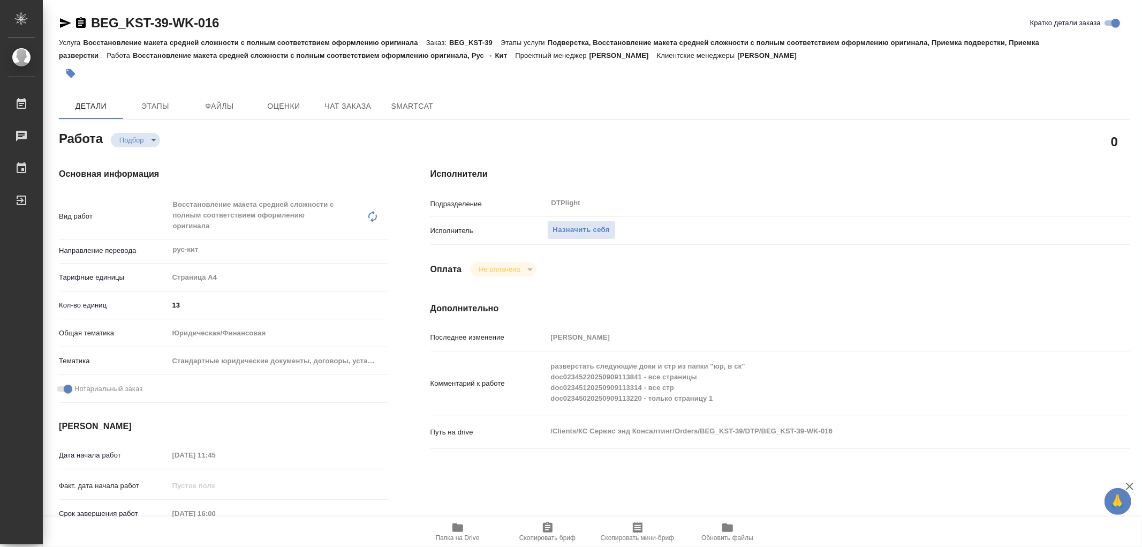
type textarea "x"
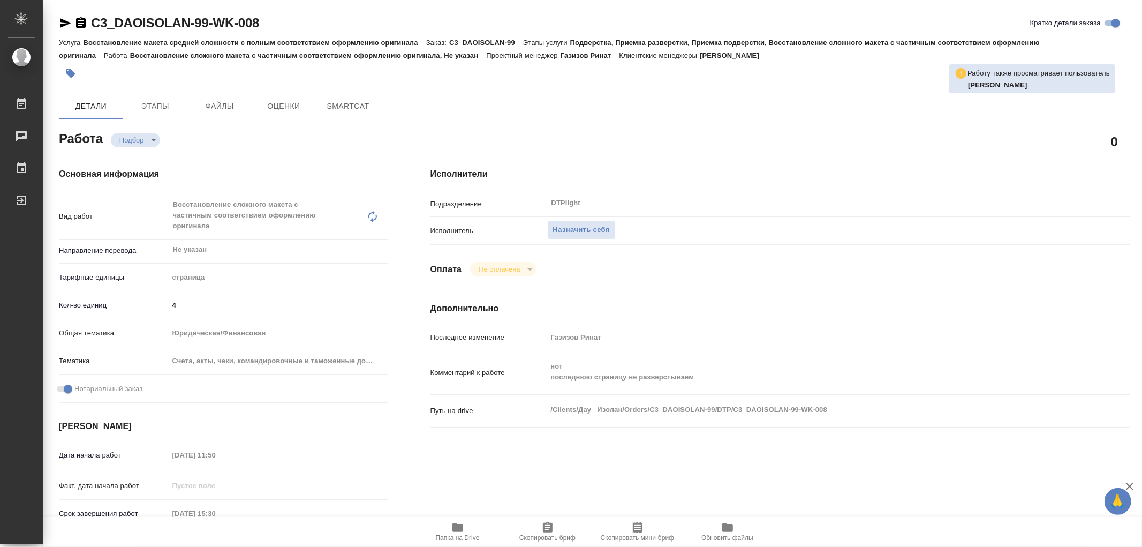
type textarea "x"
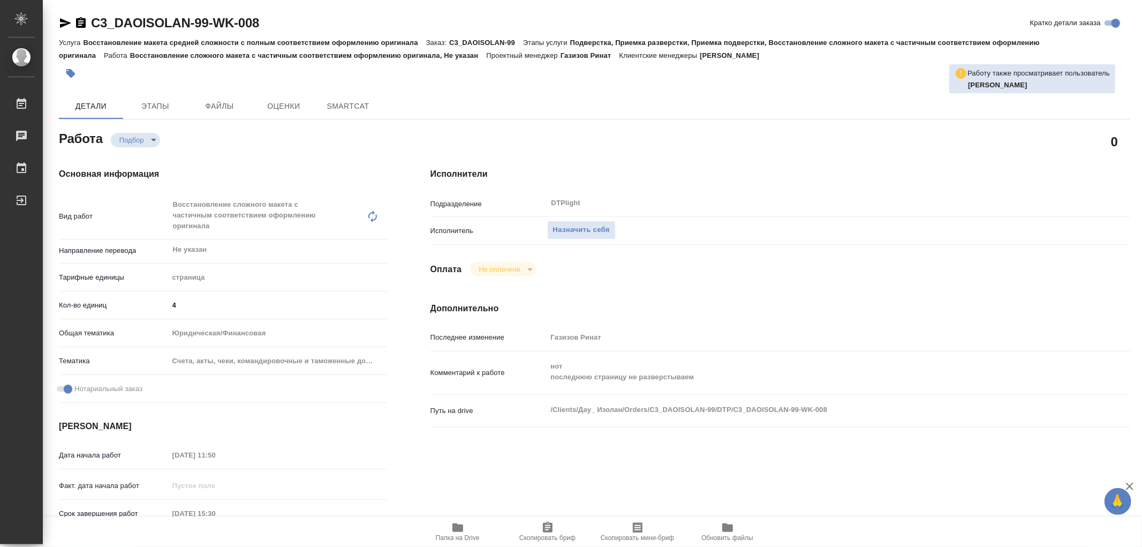
type textarea "x"
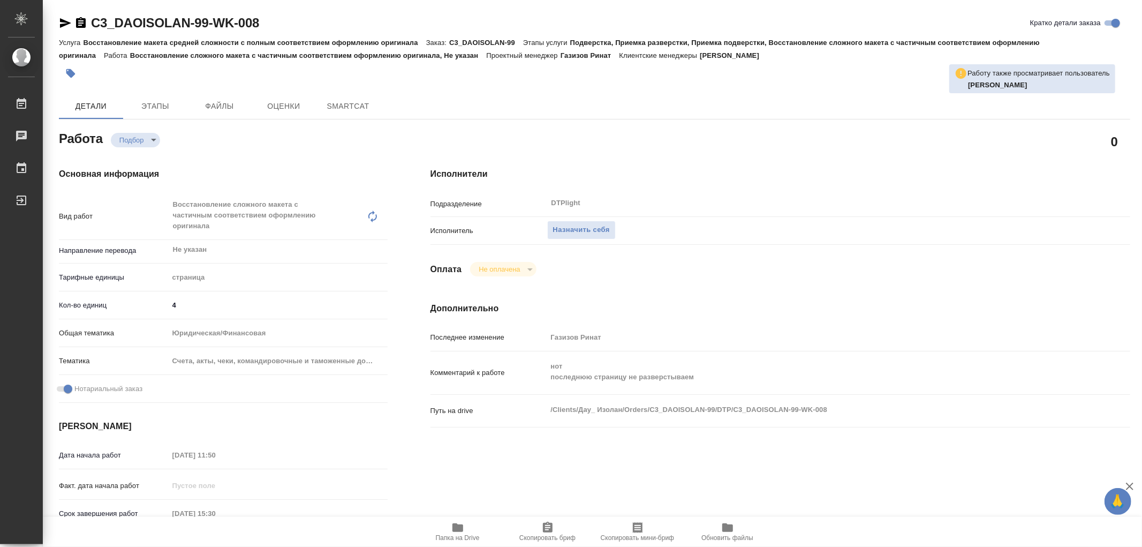
type textarea "x"
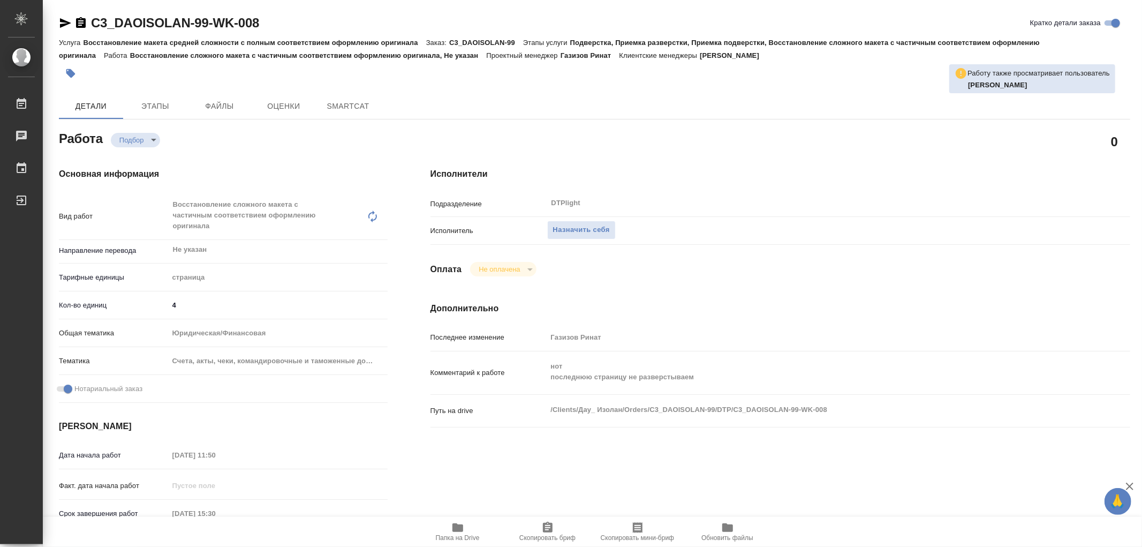
type textarea "x"
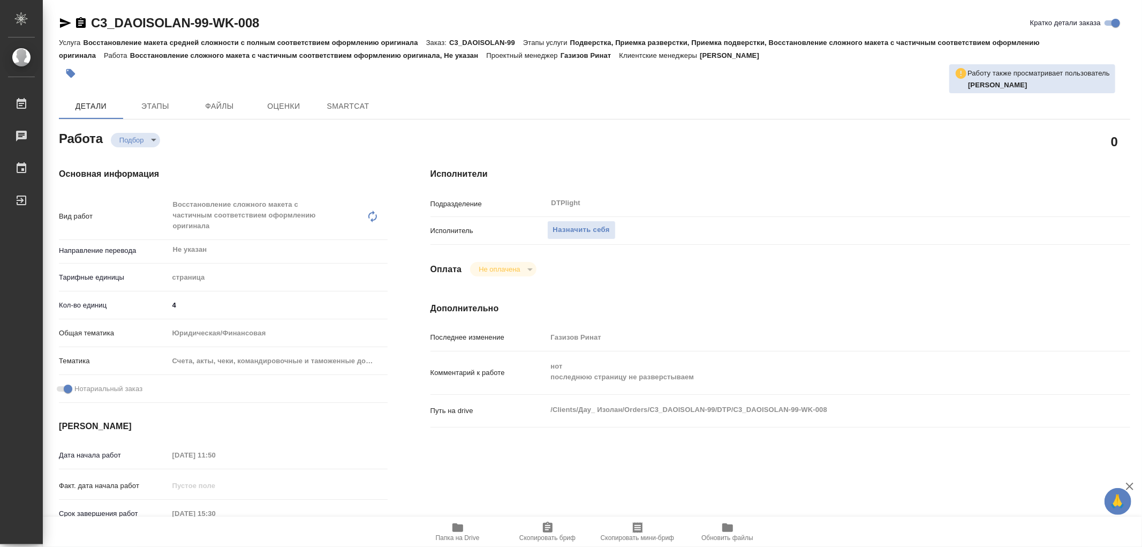
type textarea "x"
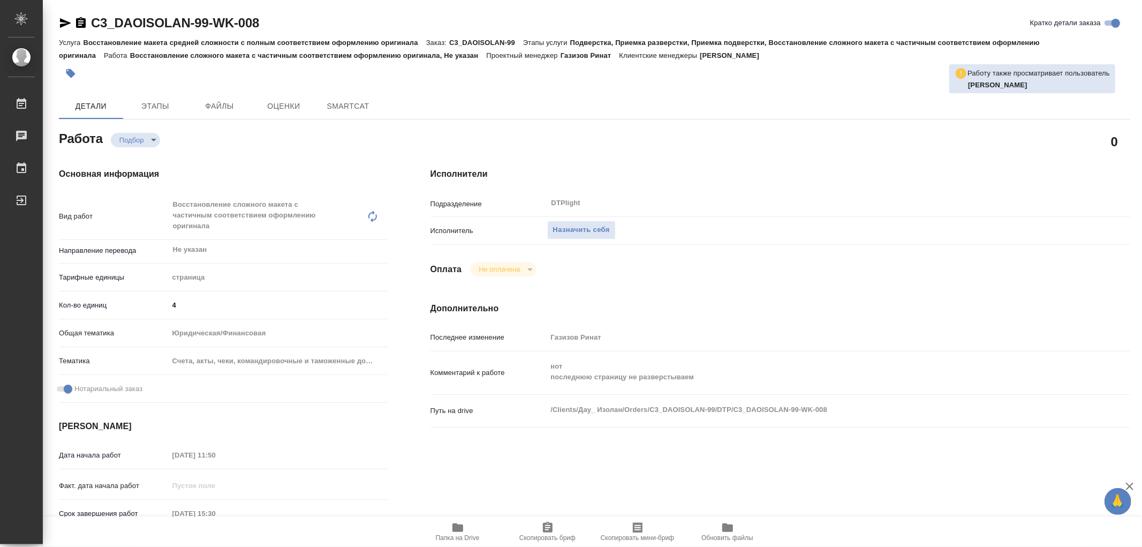
type textarea "x"
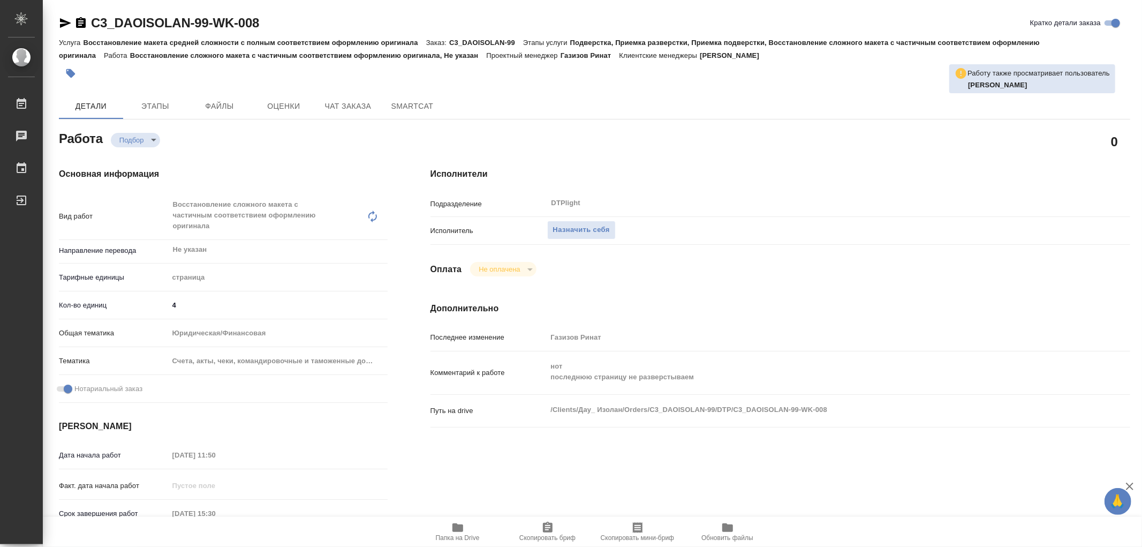
type textarea "x"
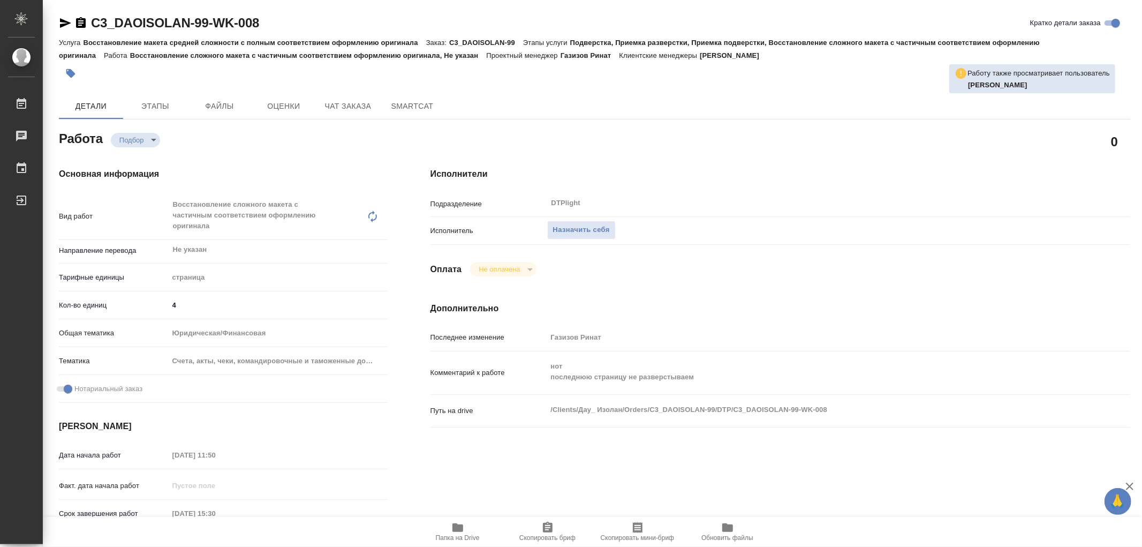
type textarea "x"
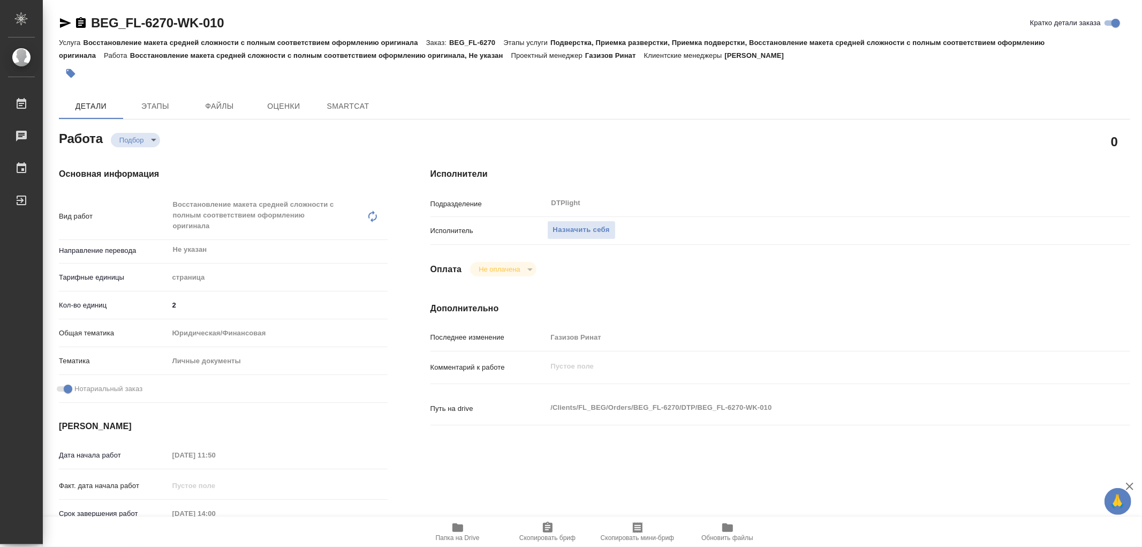
type textarea "x"
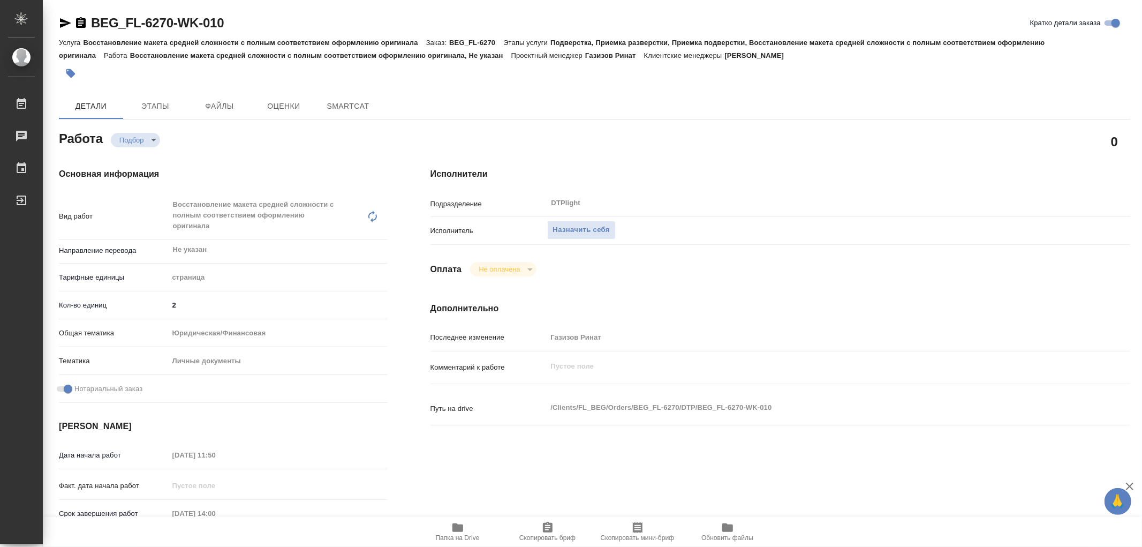
type textarea "x"
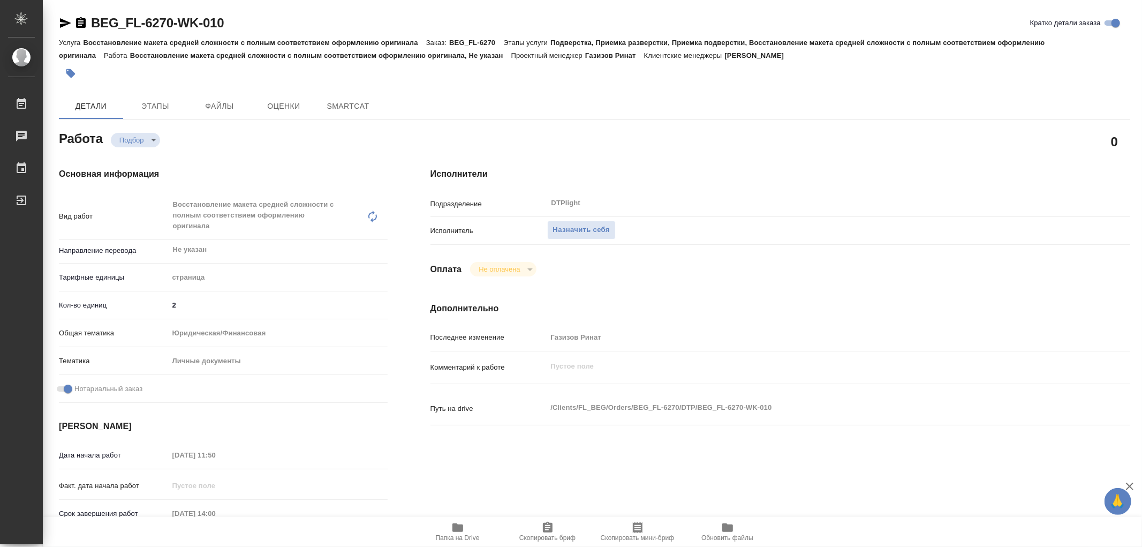
type textarea "x"
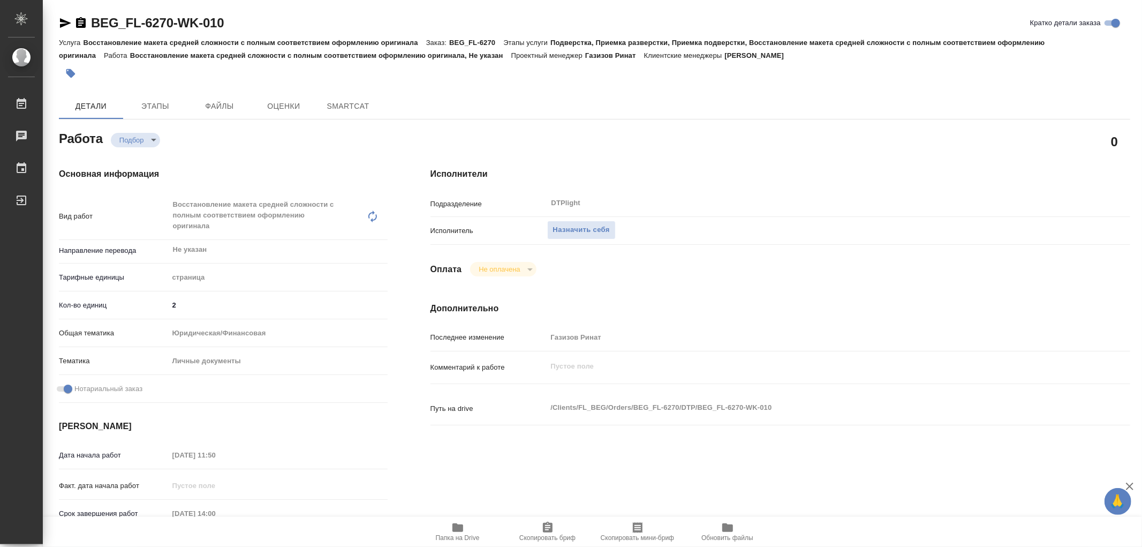
type textarea "x"
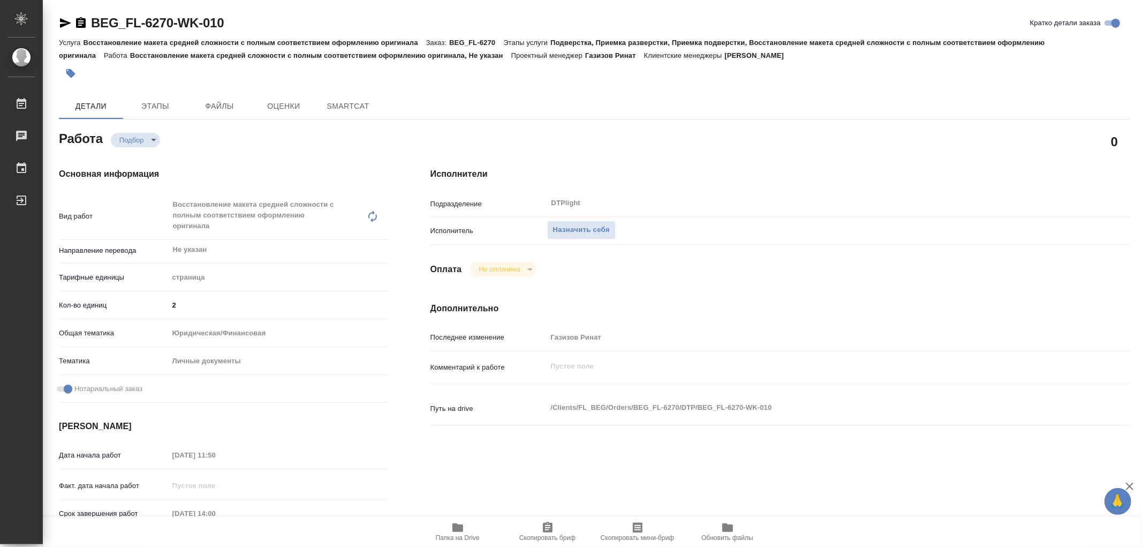
type textarea "x"
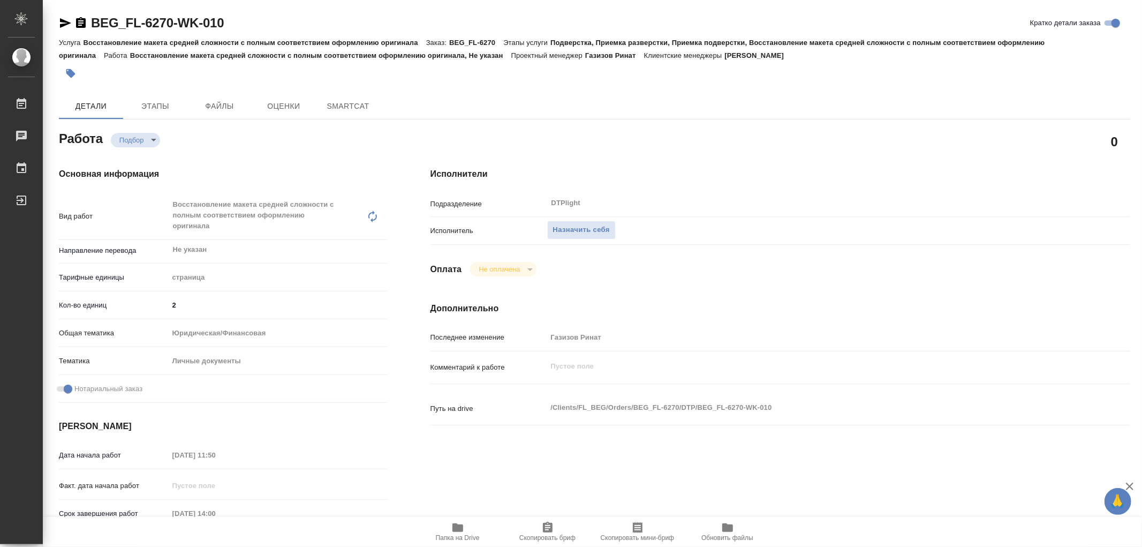
type textarea "x"
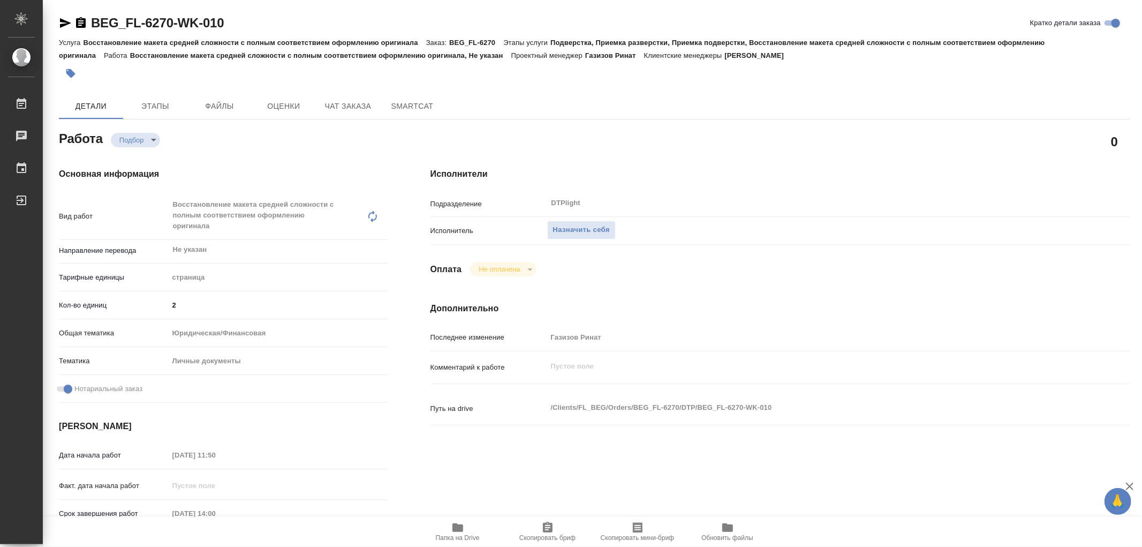
click at [459, 520] on button "Папка на Drive" at bounding box center [458, 532] width 90 height 30
click at [462, 527] on icon "button" at bounding box center [457, 527] width 11 height 9
type textarea "x"
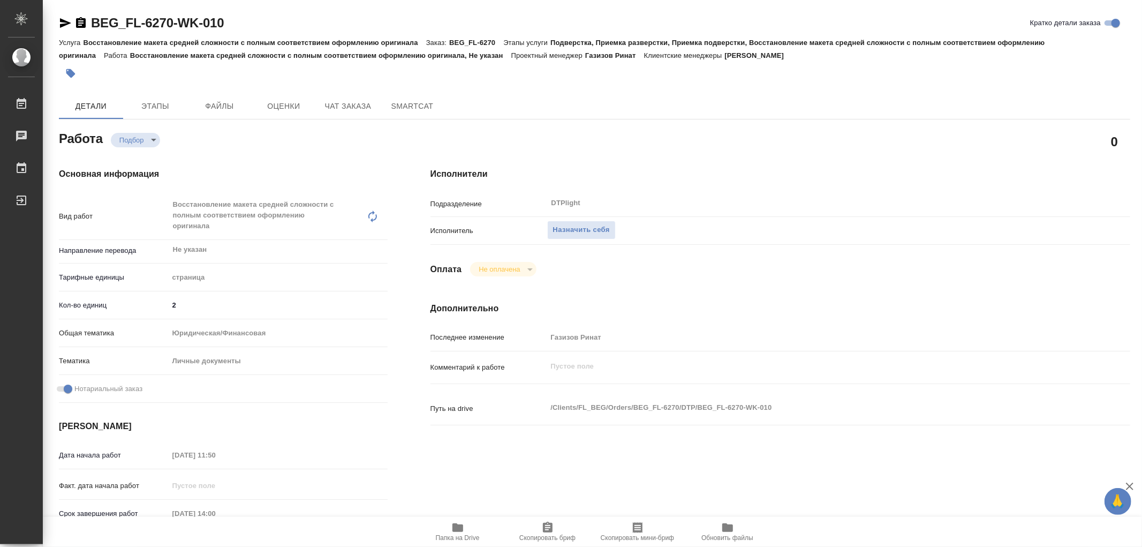
type textarea "x"
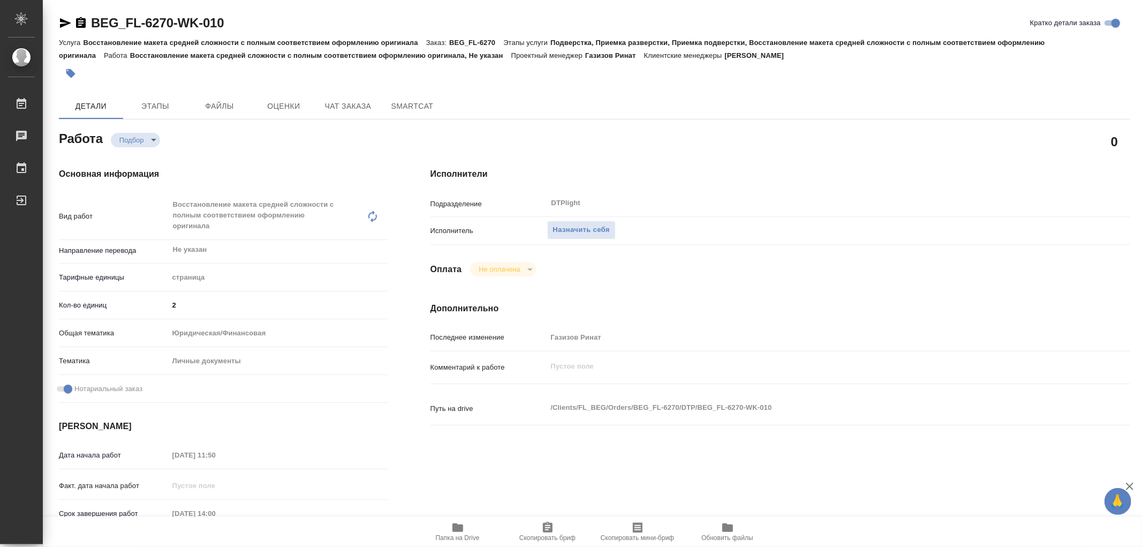
type textarea "x"
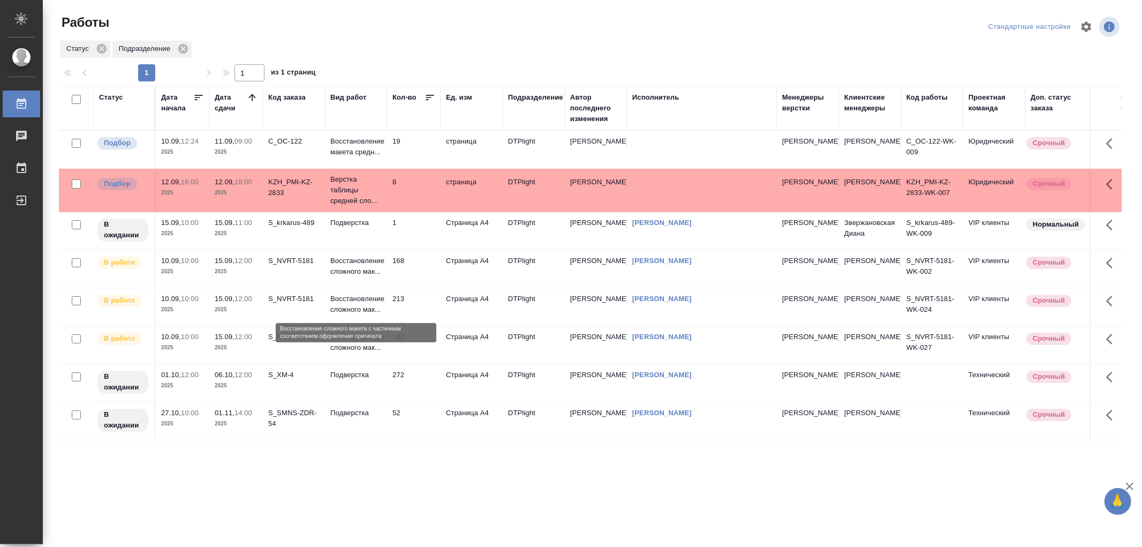
click at [357, 312] on p "Восстановление сложного мак..." at bounding box center [355, 303] width 51 height 21
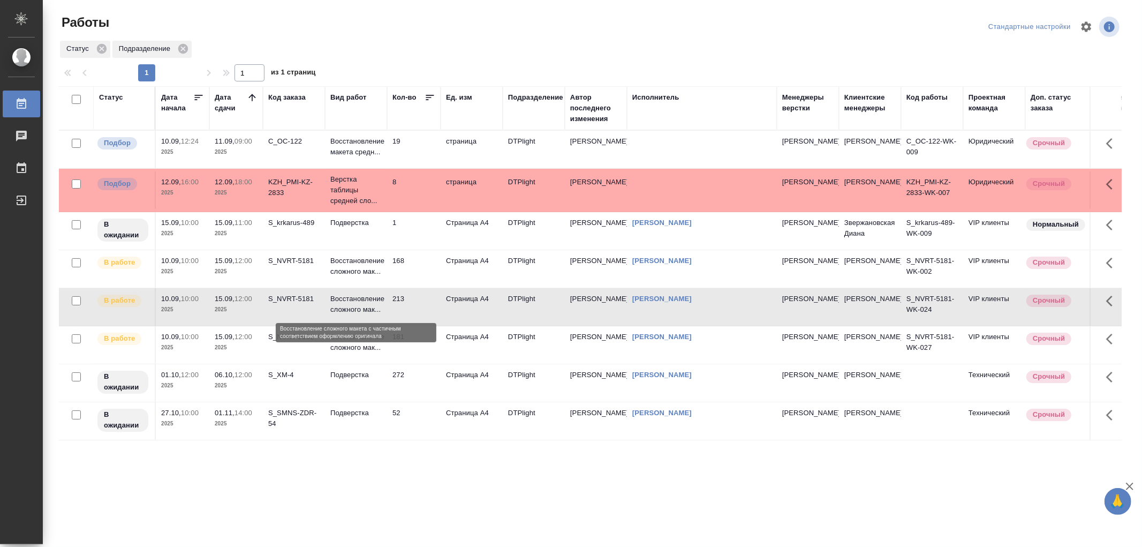
click at [357, 312] on p "Восстановление сложного мак..." at bounding box center [355, 303] width 51 height 21
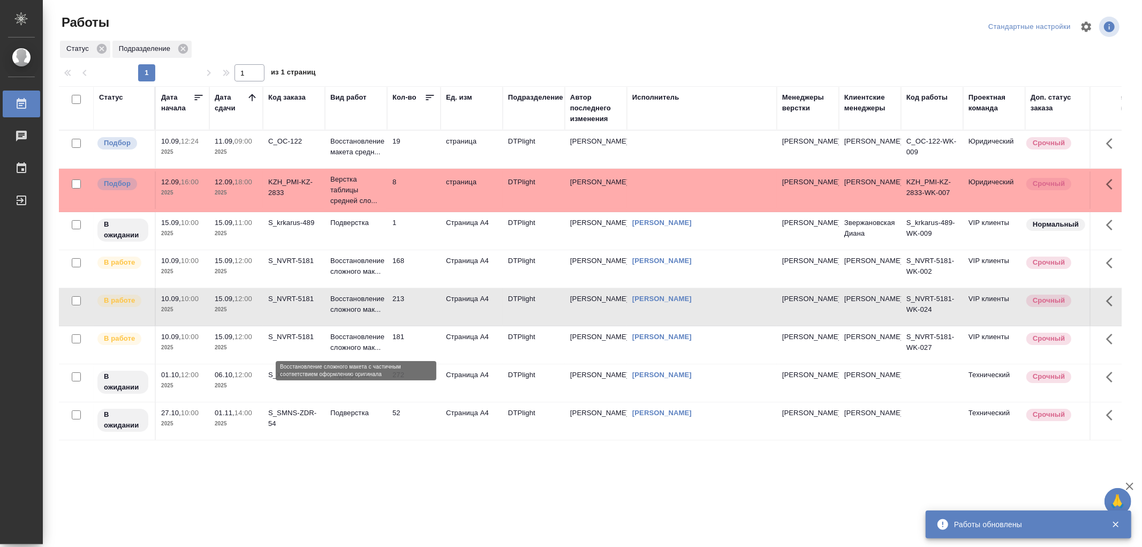
click at [373, 347] on p "Восстановление сложного мак..." at bounding box center [355, 341] width 51 height 21
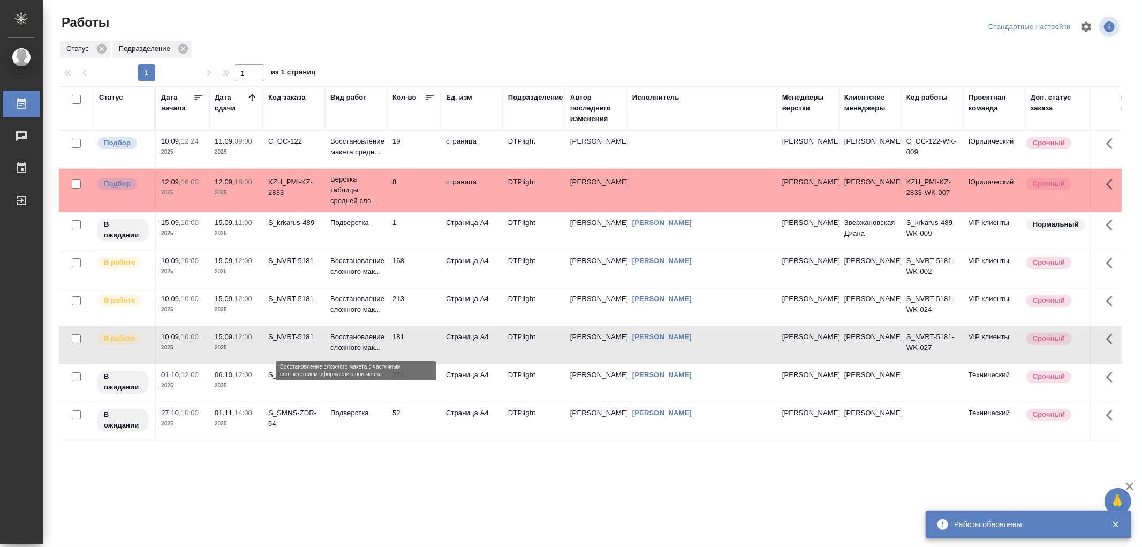
click at [373, 347] on p "Восстановление сложного мак..." at bounding box center [355, 341] width 51 height 21
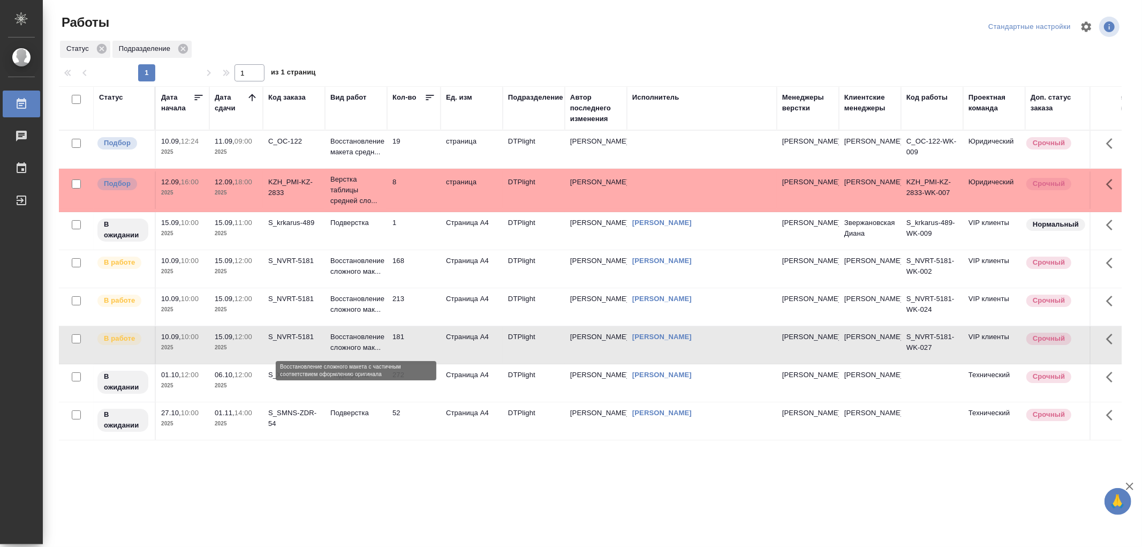
click at [372, 342] on p "Восстановление сложного мак..." at bounding box center [355, 341] width 51 height 21
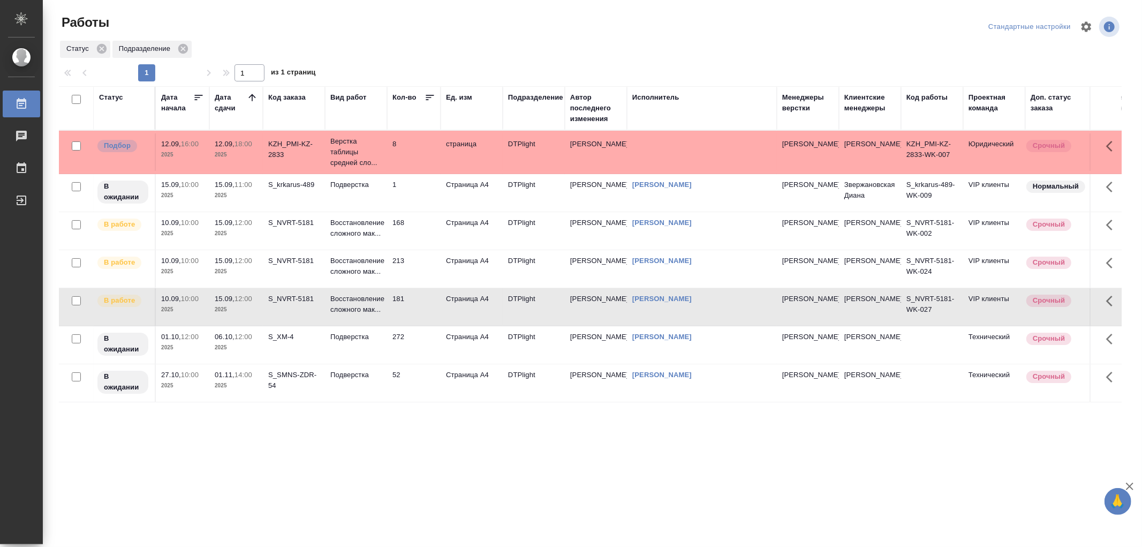
click at [370, 242] on td "Восстановление сложного мак..." at bounding box center [356, 230] width 62 height 37
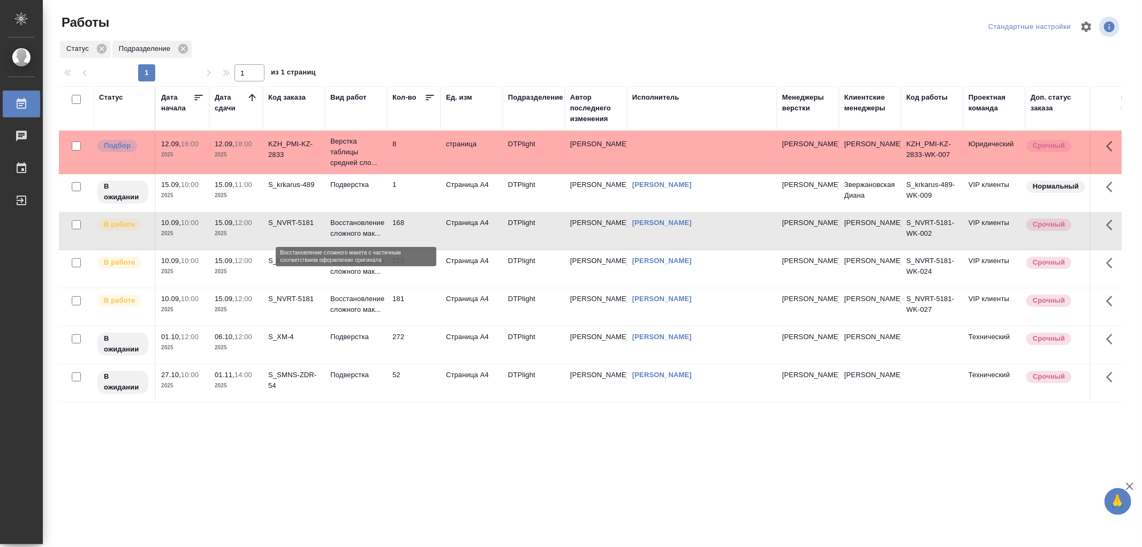
click at [365, 230] on p "Восстановление сложного мак..." at bounding box center [355, 227] width 51 height 21
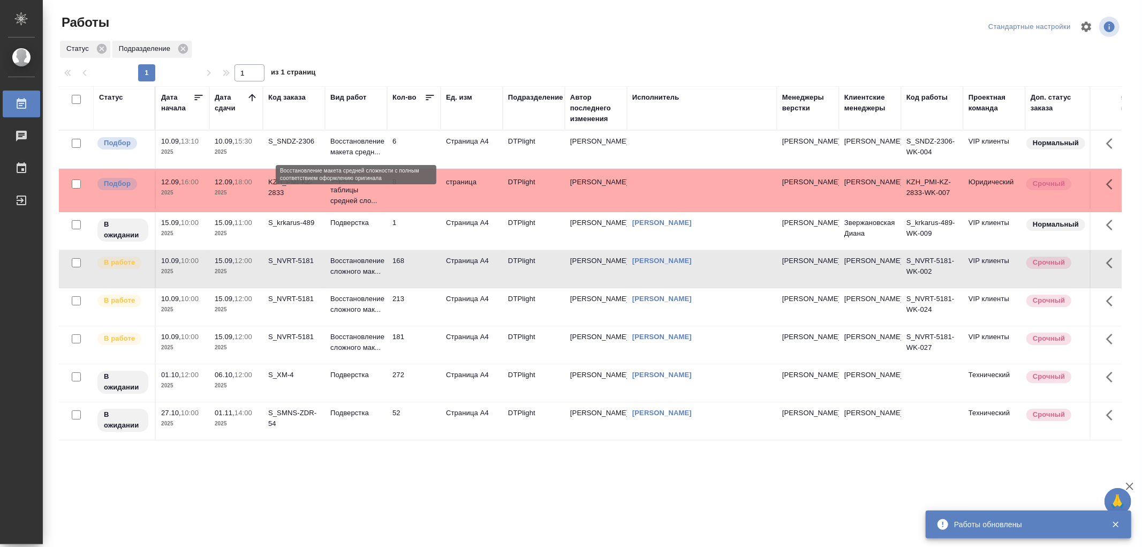
click at [368, 147] on p "Восстановление макета средн..." at bounding box center [355, 146] width 51 height 21
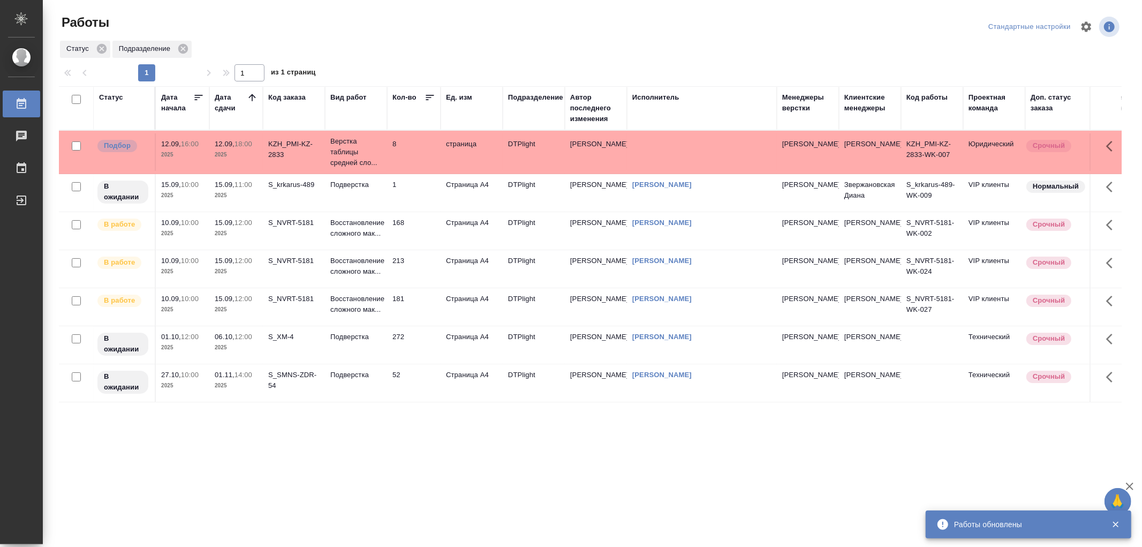
click at [668, 181] on link "[PERSON_NAME]" at bounding box center [661, 184] width 59 height 8
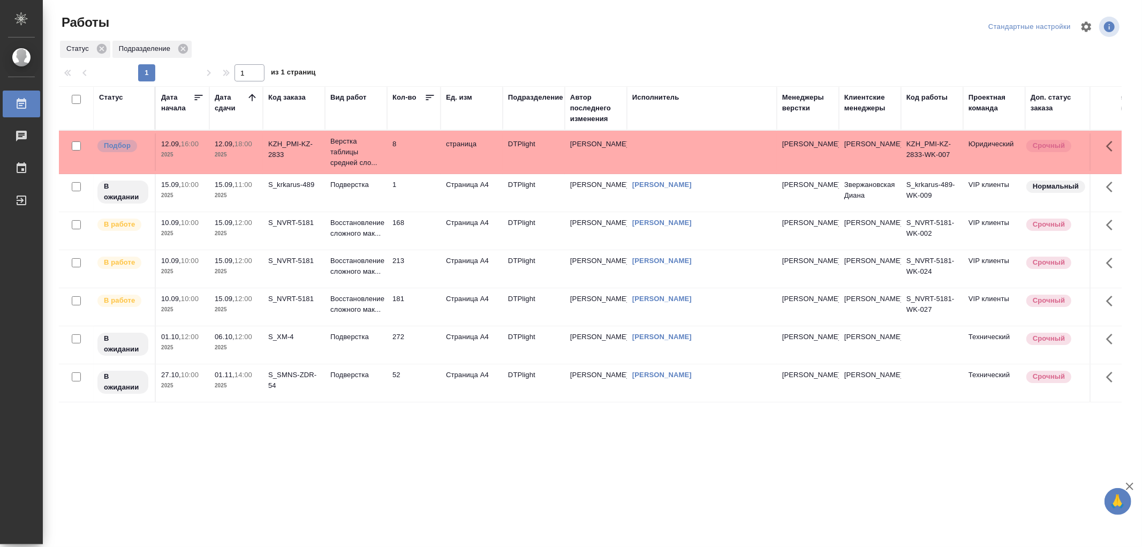
click at [365, 238] on p "Восстановление сложного мак..." at bounding box center [355, 227] width 51 height 21
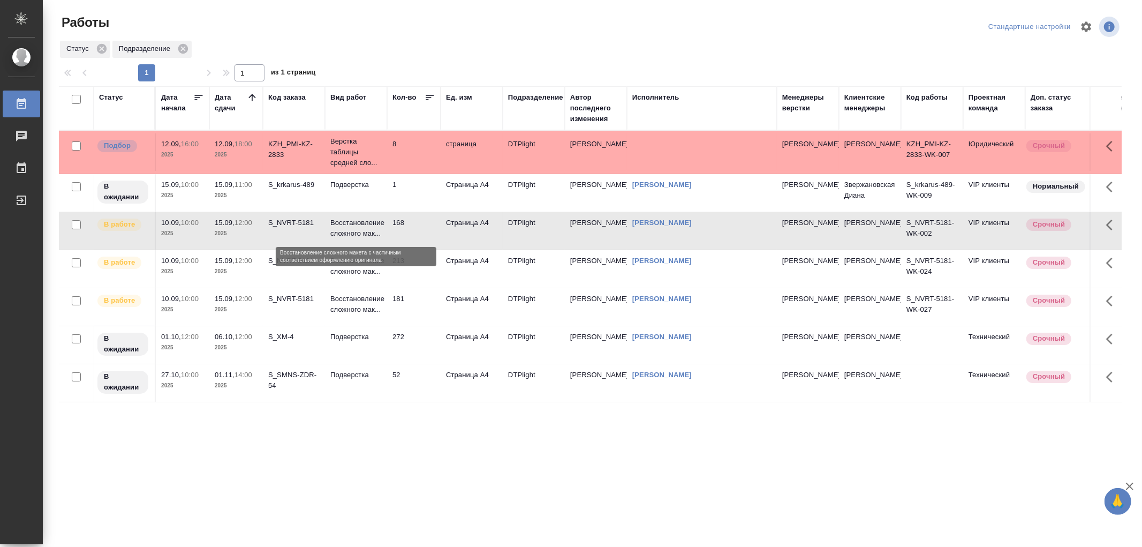
click at [365, 238] on p "Восстановление сложного мак..." at bounding box center [355, 227] width 51 height 21
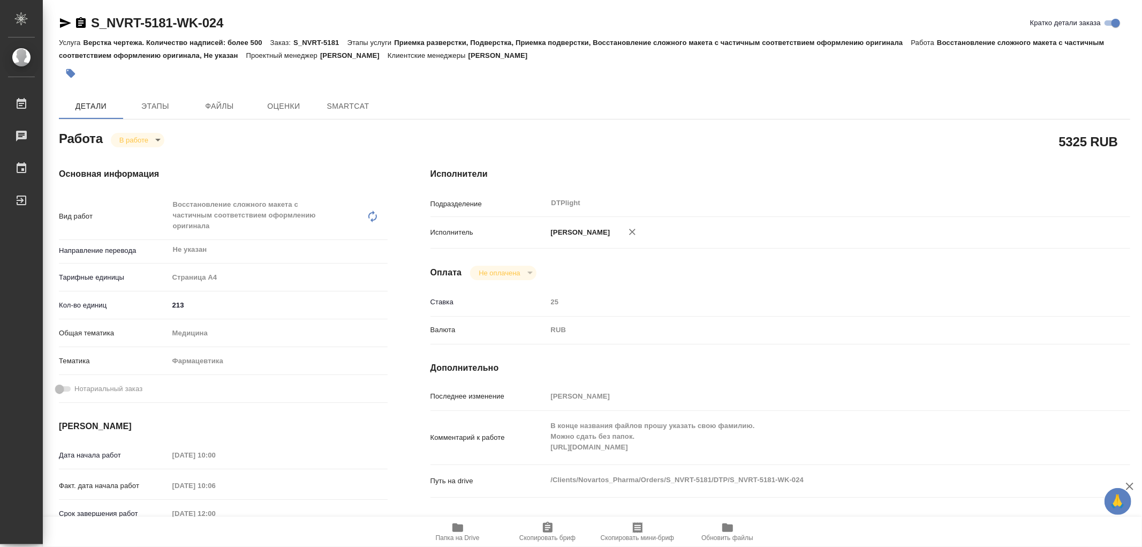
type textarea "x"
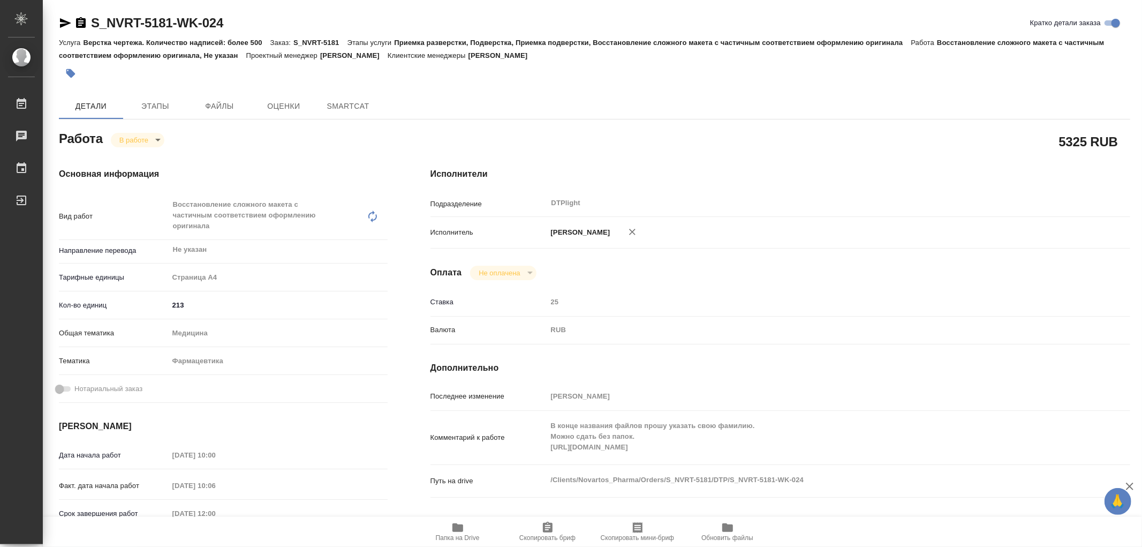
type textarea "x"
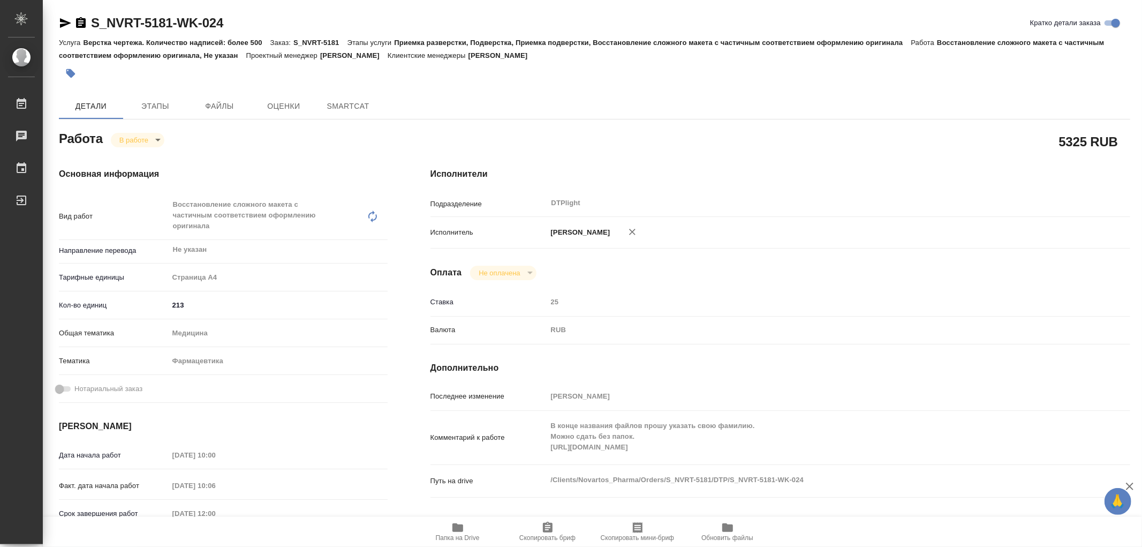
type textarea "x"
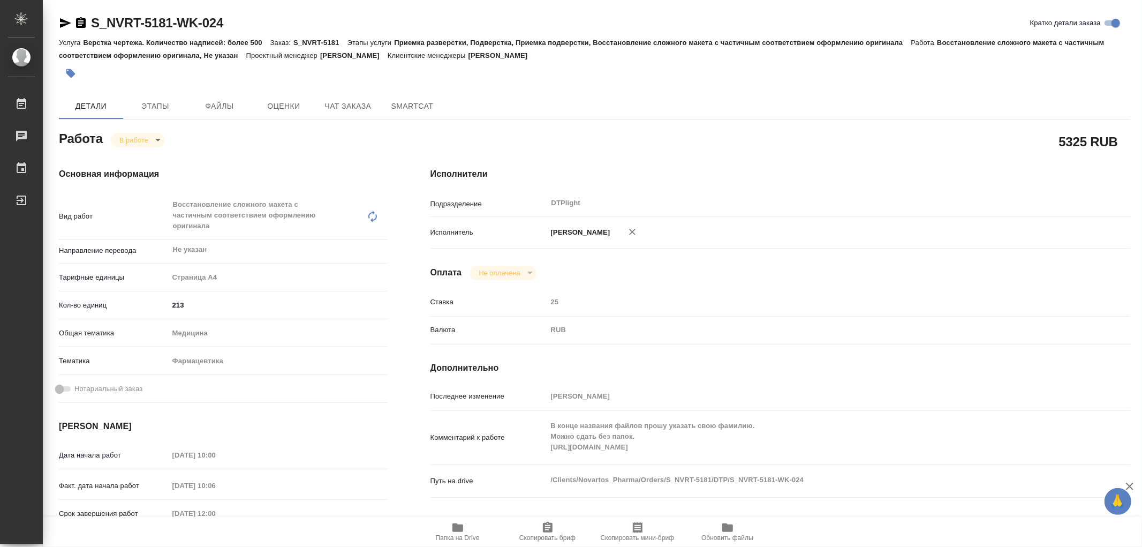
type textarea "x"
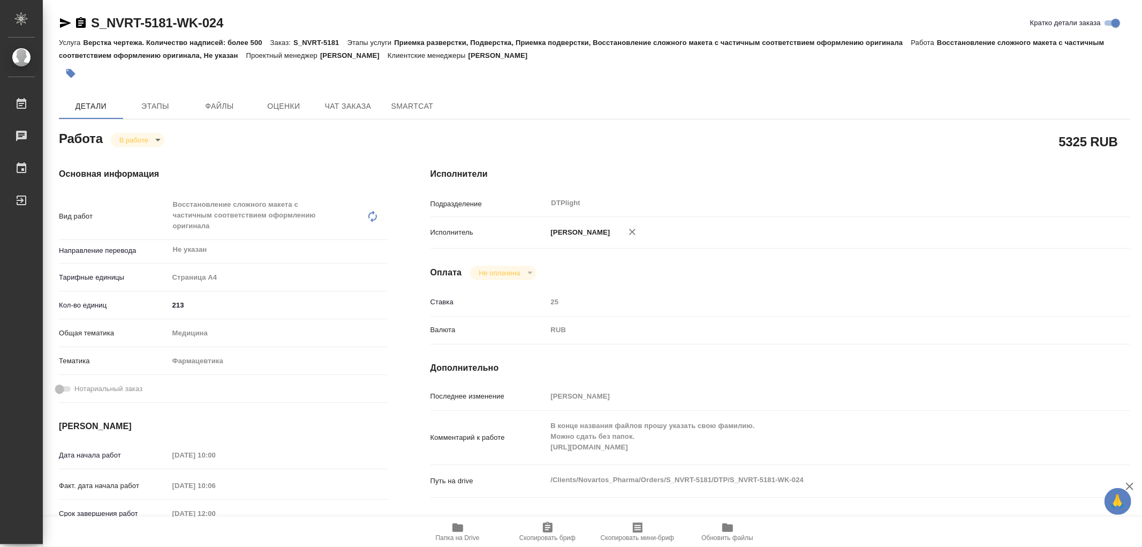
type textarea "x"
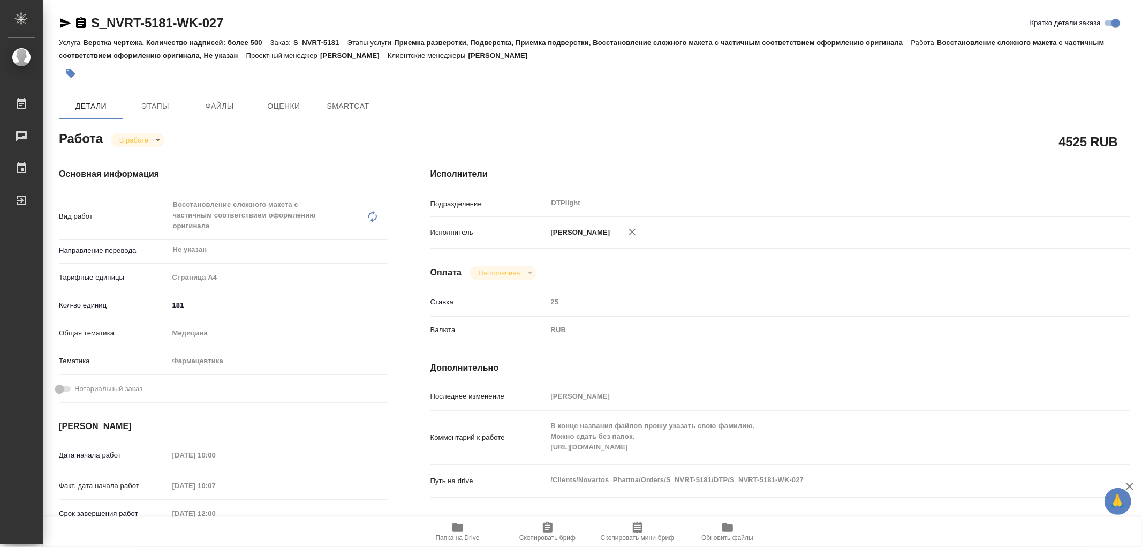
type textarea "x"
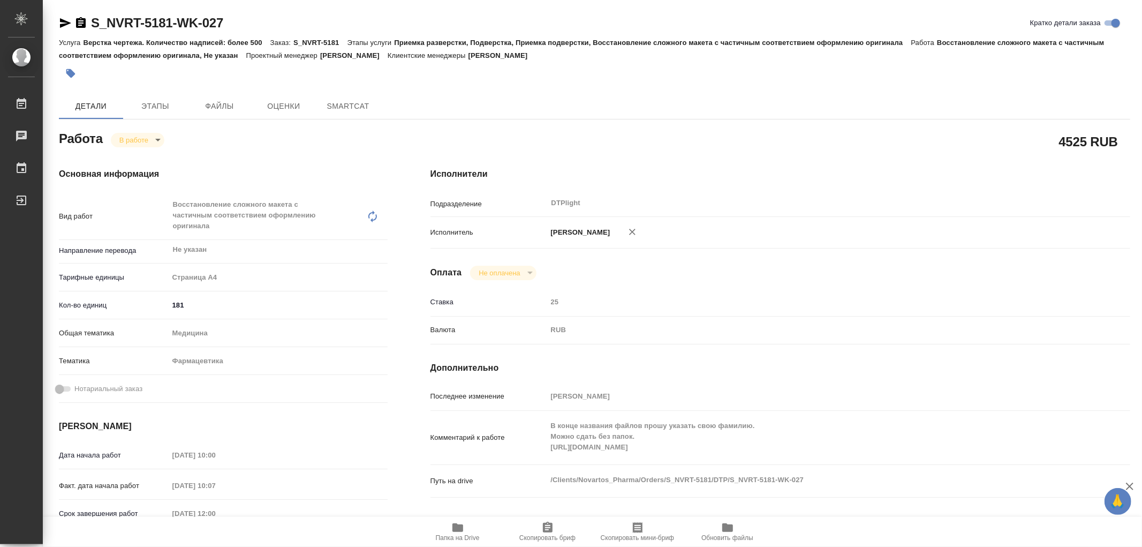
type textarea "x"
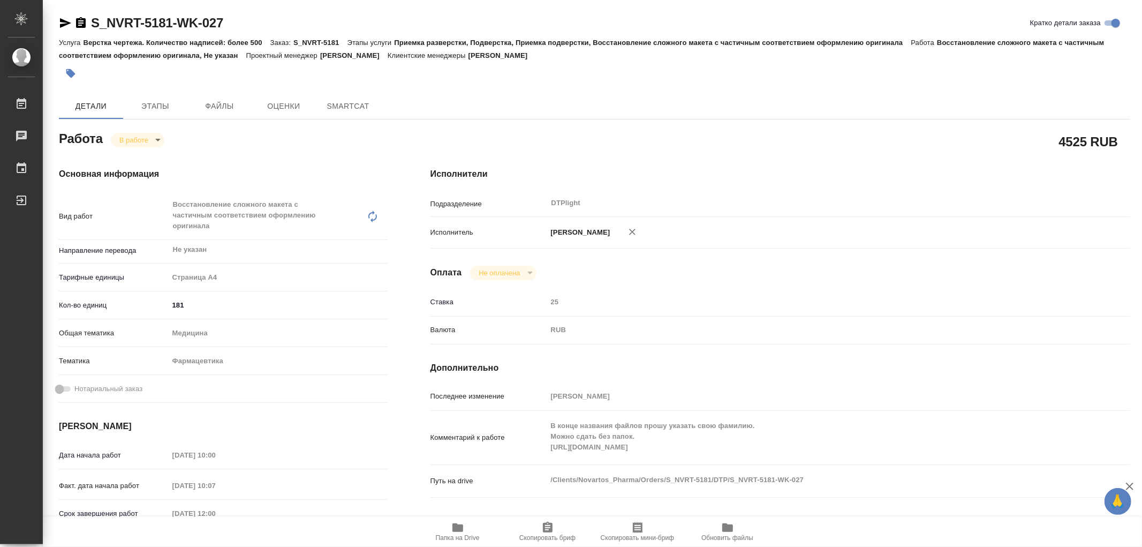
type textarea "x"
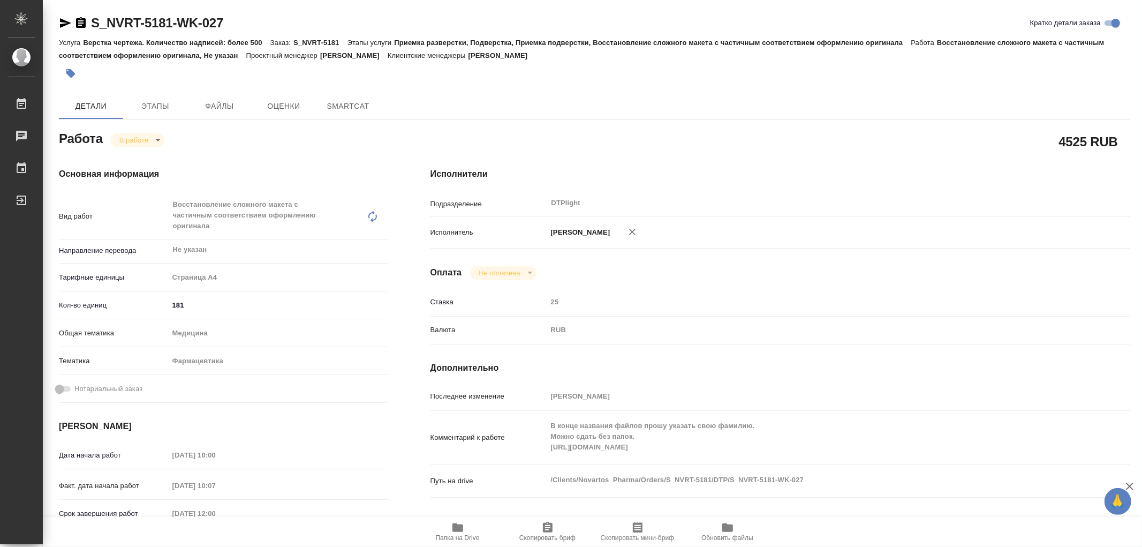
type textarea "x"
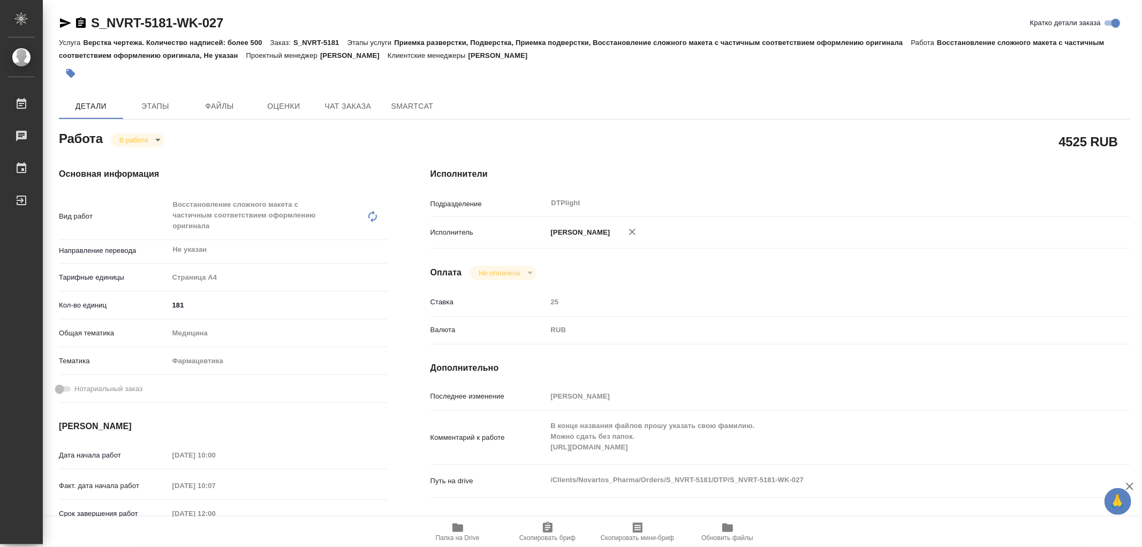
type textarea "x"
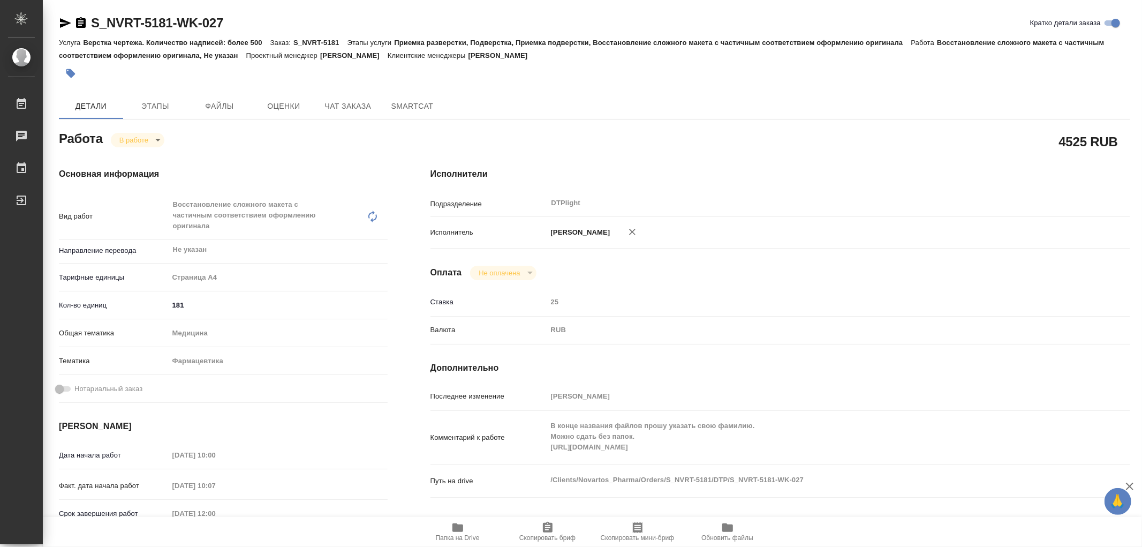
click at [696, 460] on div "Комментарий к работе В конце названия файлов прошу указать свою фамилию. Можно …" at bounding box center [780, 437] width 700 height 45
type textarea "x"
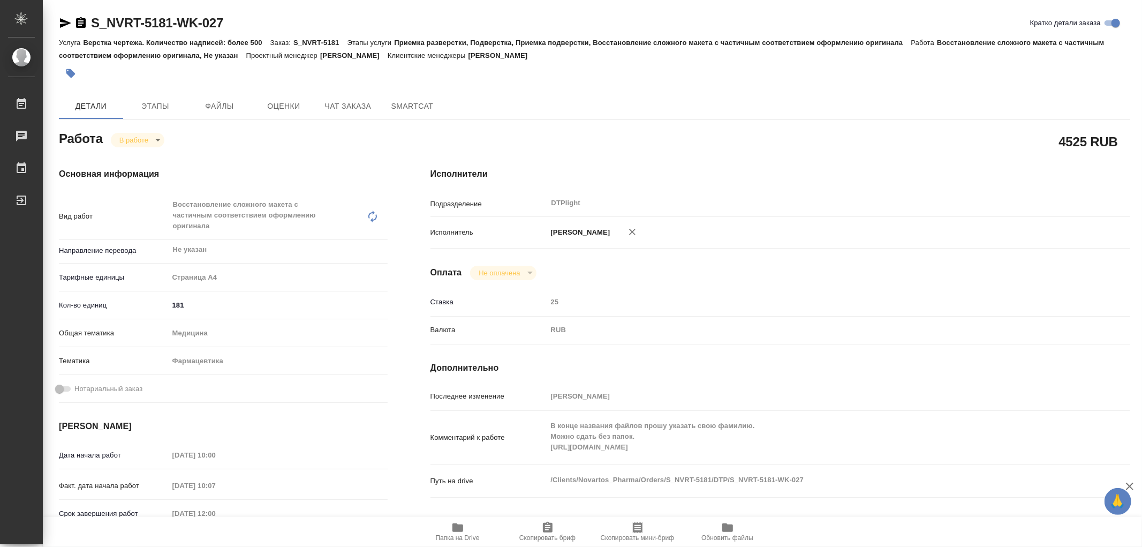
type textarea "x"
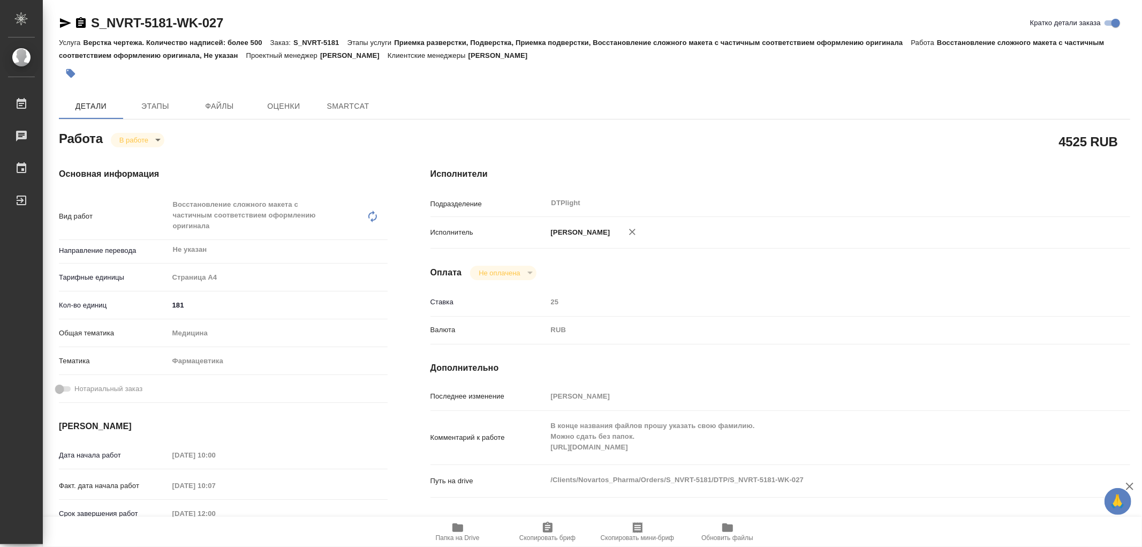
type textarea "x"
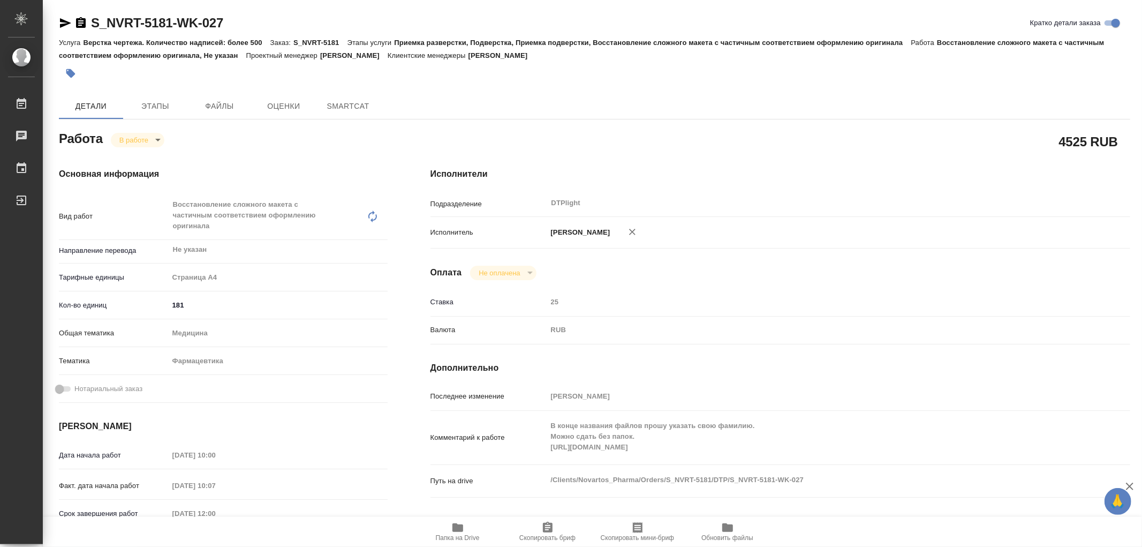
type textarea "x"
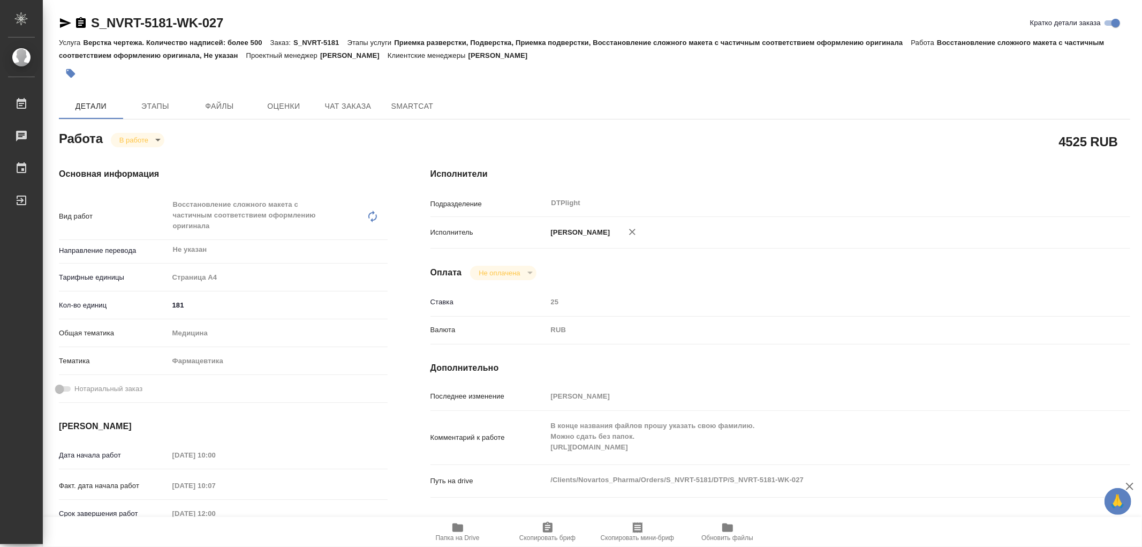
type textarea "x"
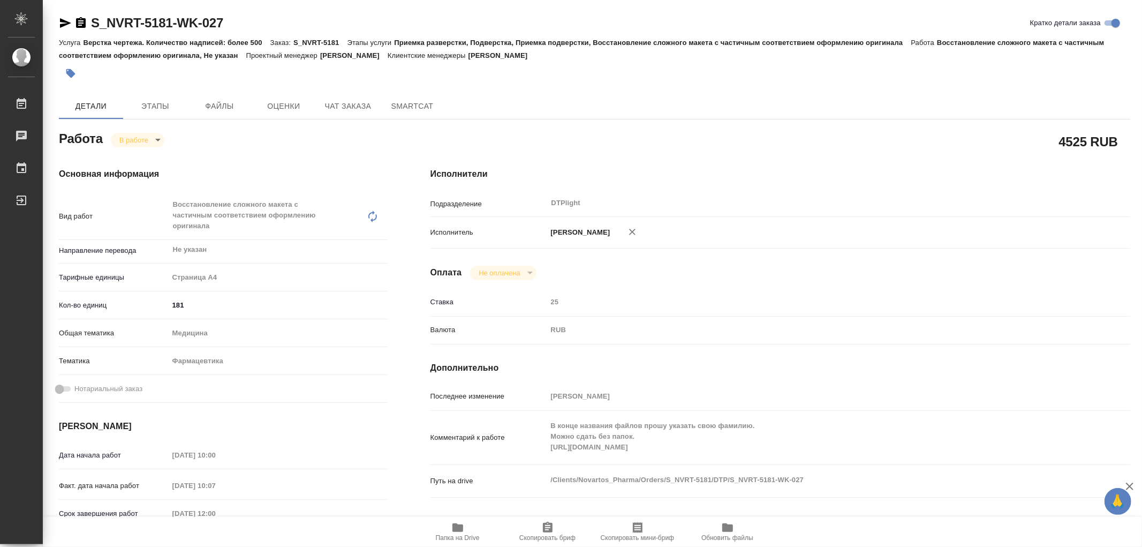
type textarea "x"
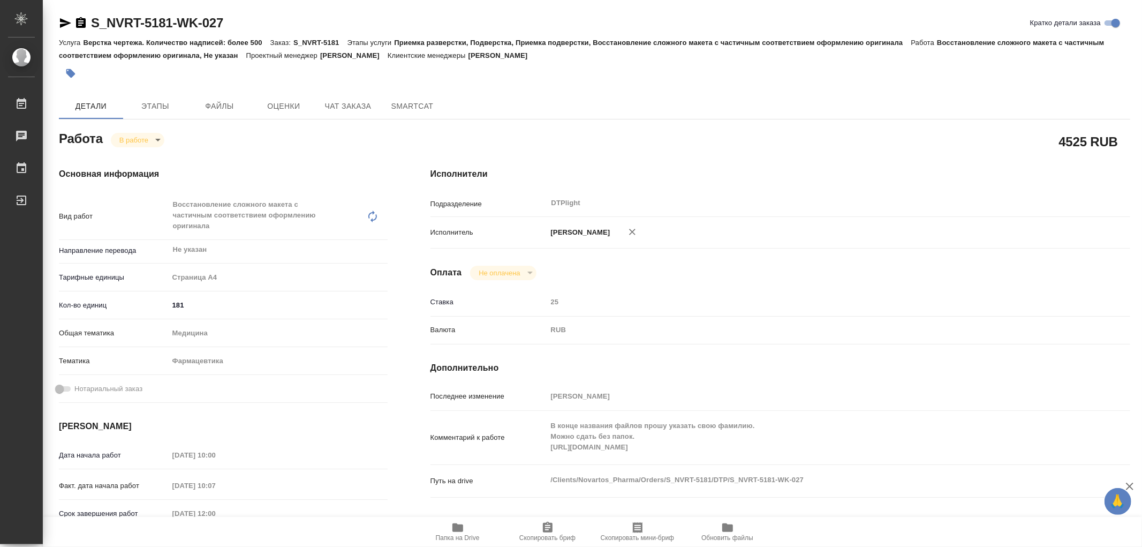
type textarea "x"
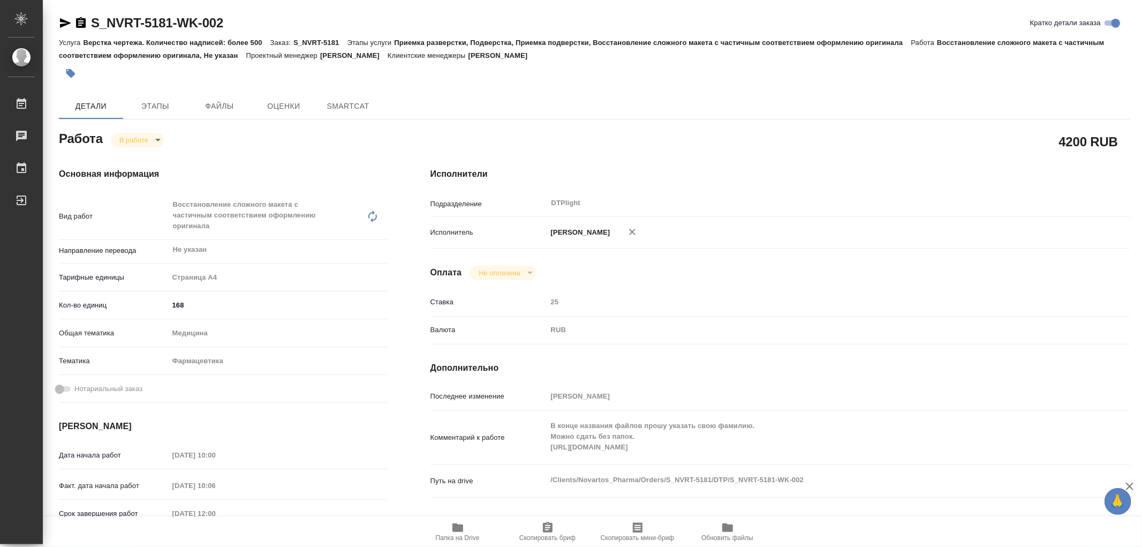
type textarea "x"
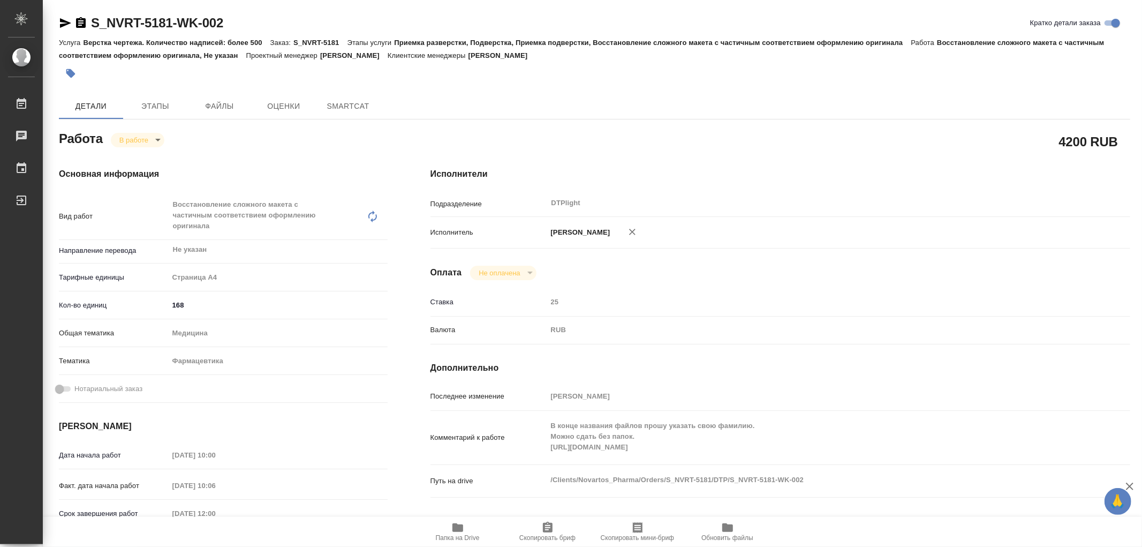
type textarea "x"
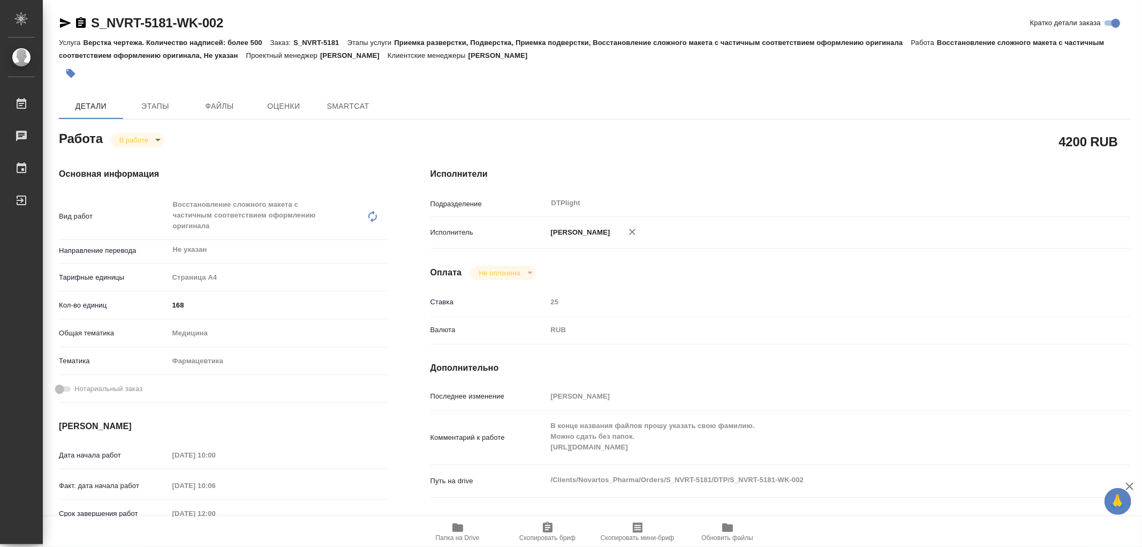
type textarea "x"
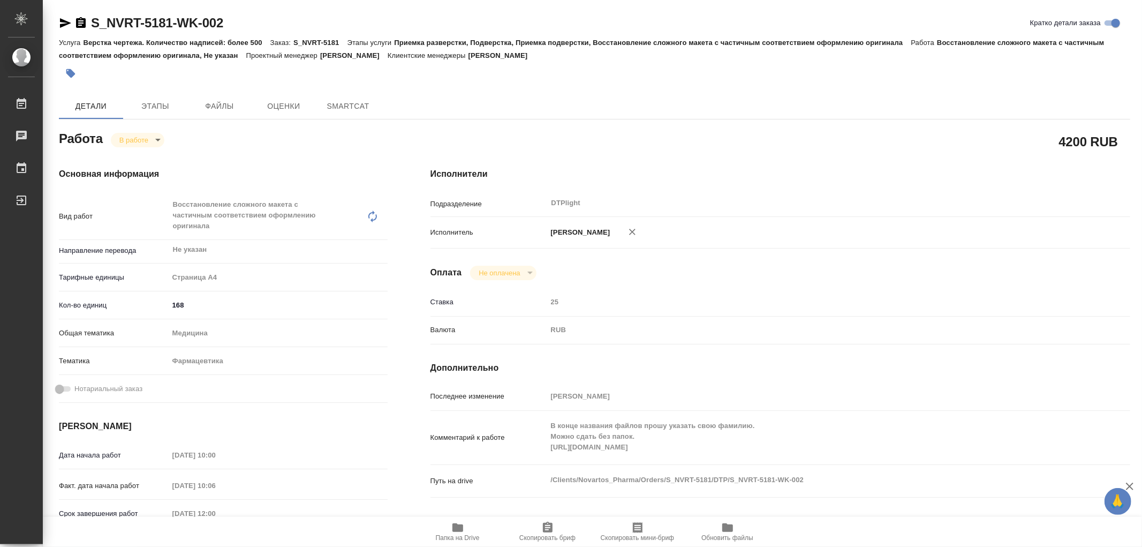
type textarea "x"
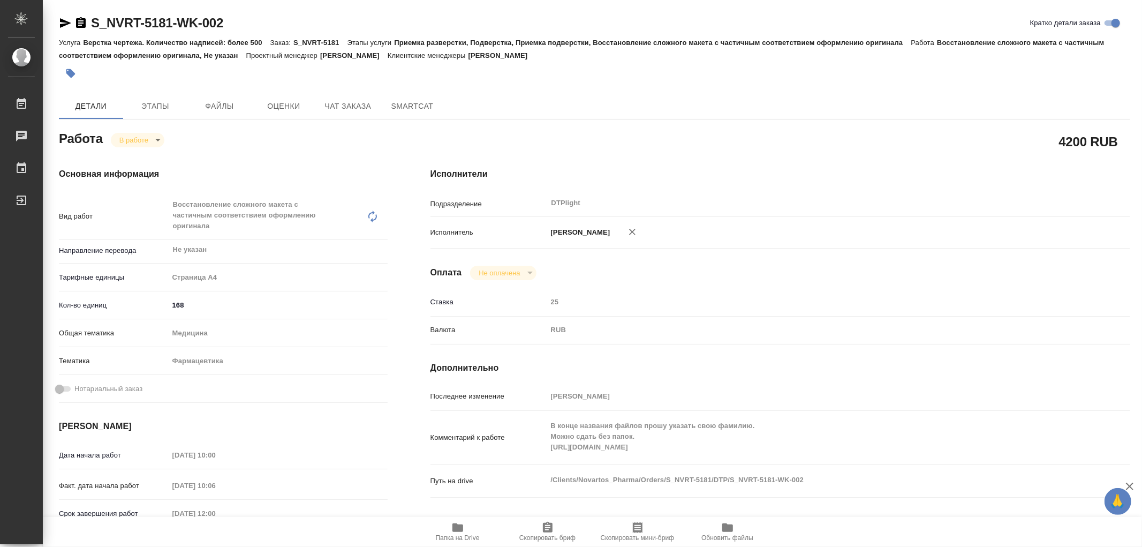
type textarea "x"
click at [334, 111] on span "Чат заказа" at bounding box center [347, 106] width 51 height 13
type textarea "x"
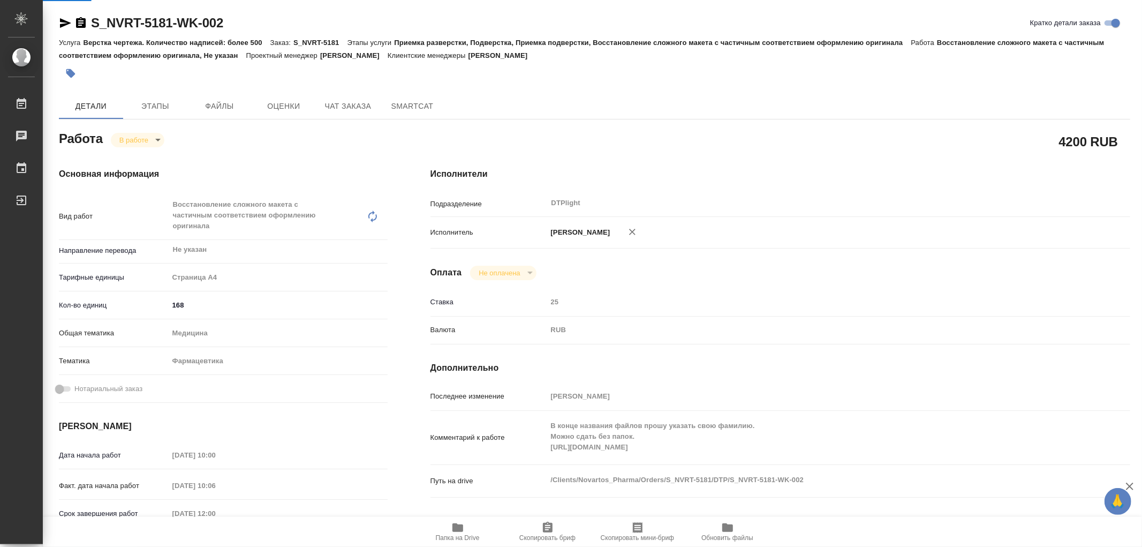
type textarea "x"
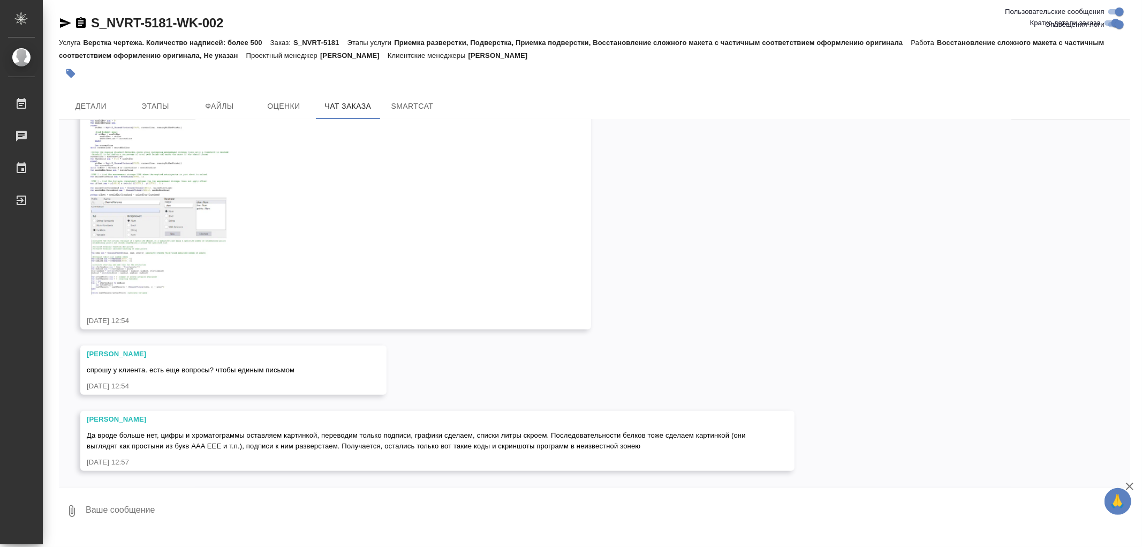
scroll to position [14899, 0]
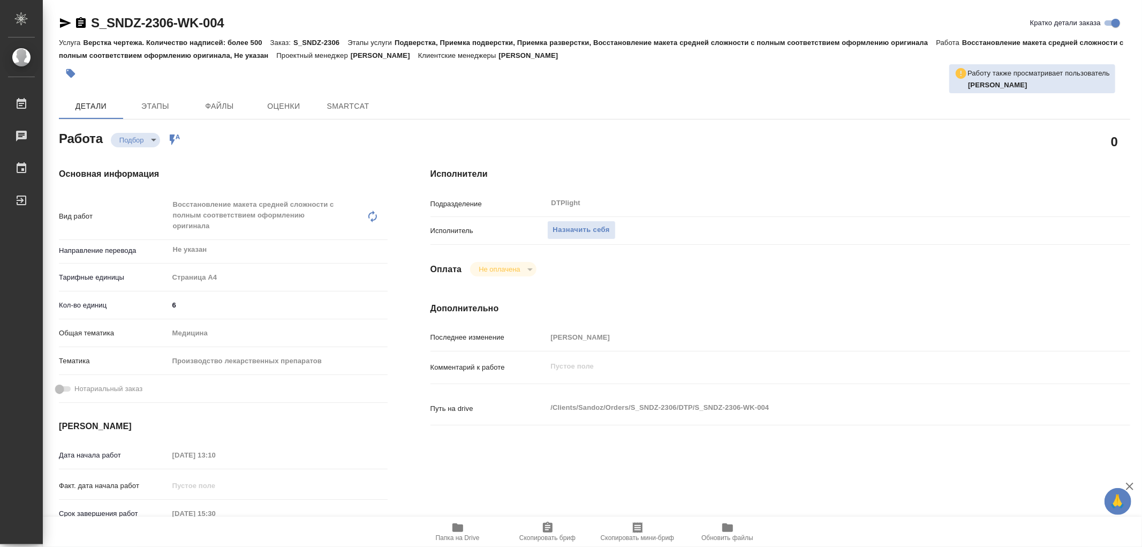
type textarea "x"
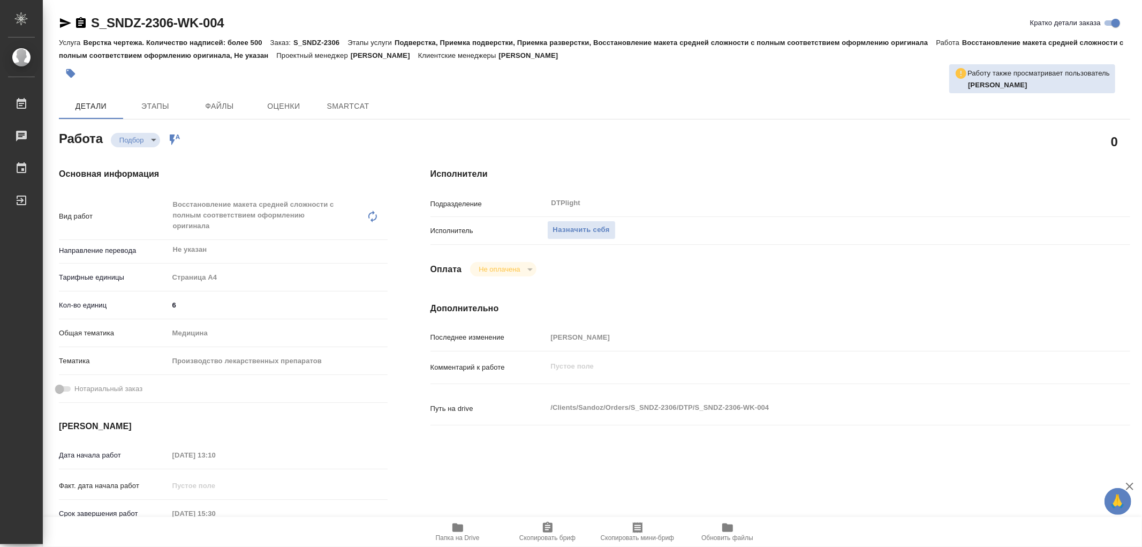
type textarea "x"
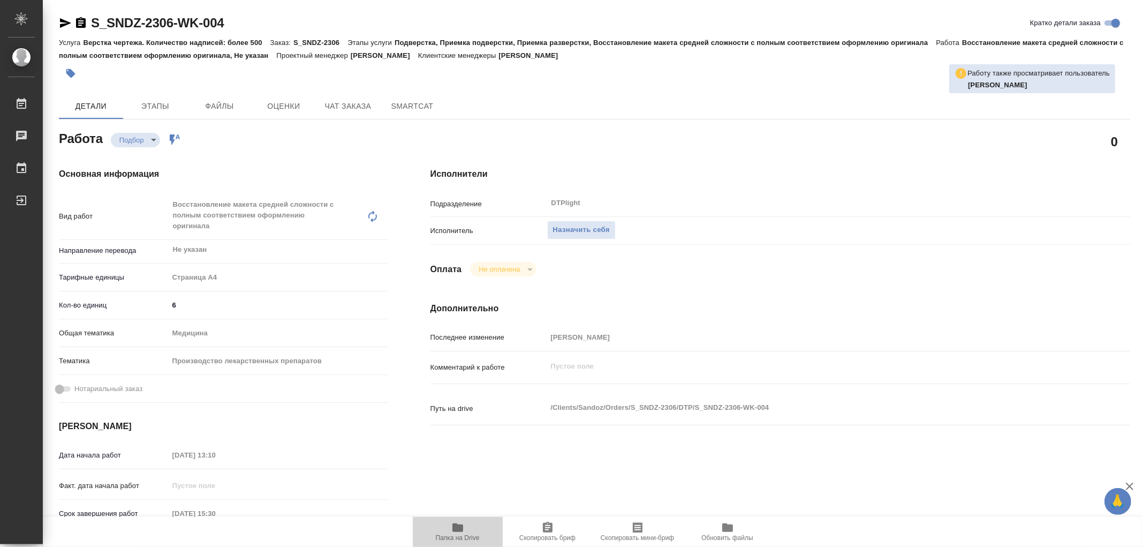
click at [458, 529] on icon "button" at bounding box center [457, 527] width 11 height 9
click at [459, 529] on icon "button" at bounding box center [457, 527] width 11 height 9
type textarea "x"
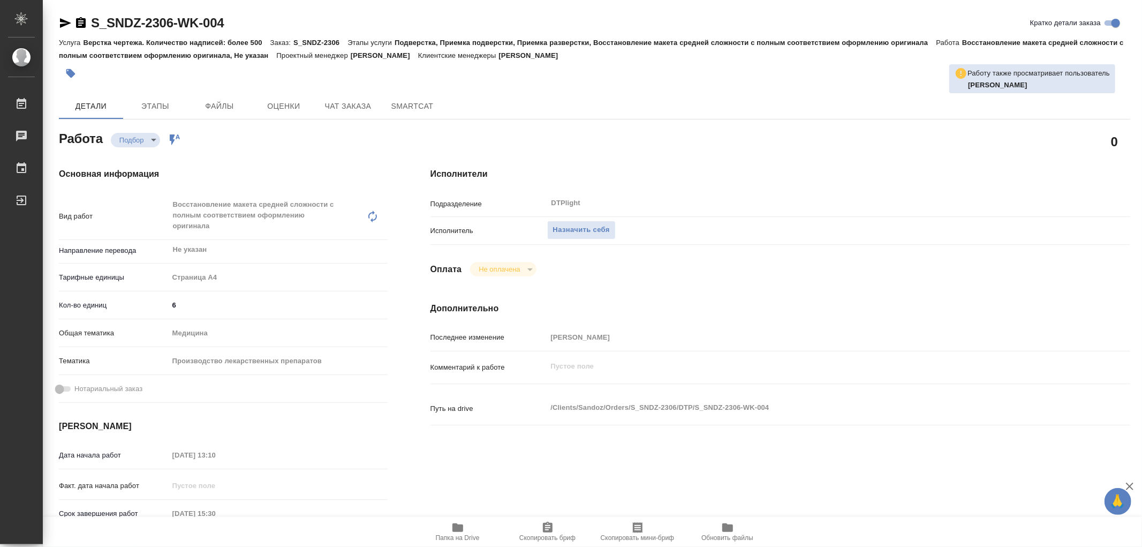
type textarea "x"
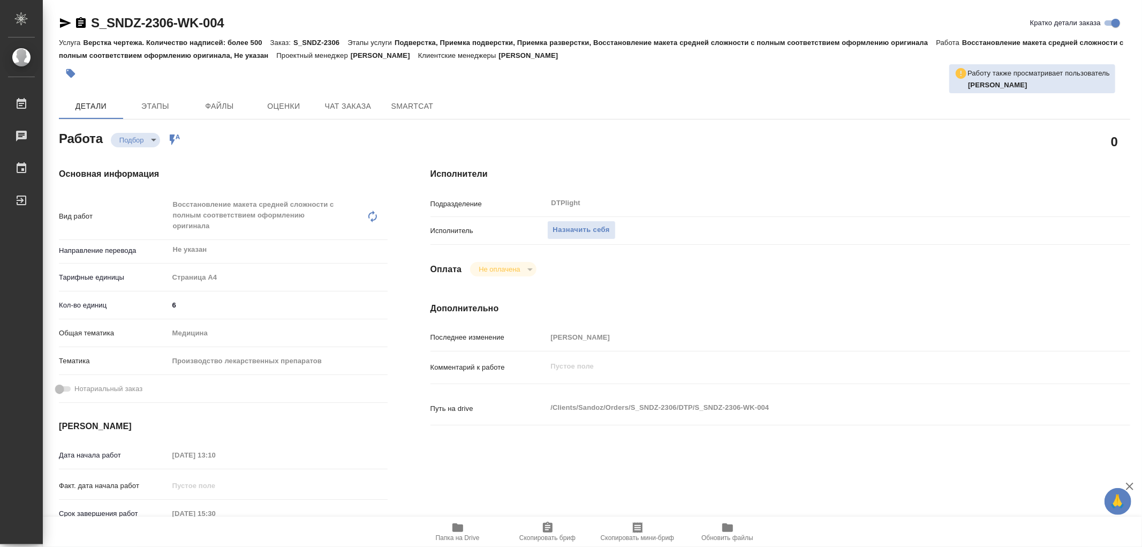
type textarea "x"
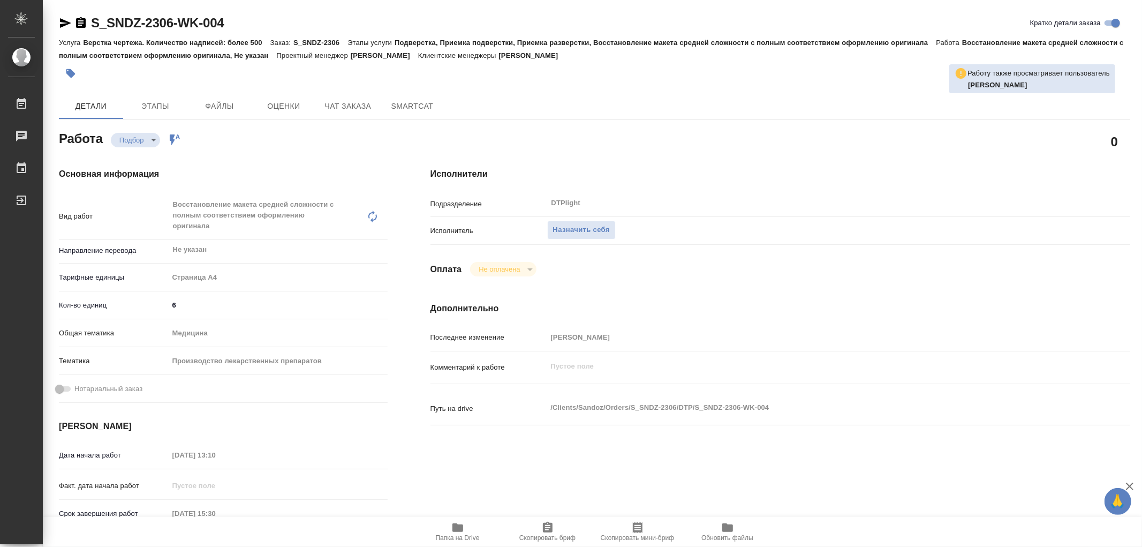
type textarea "x"
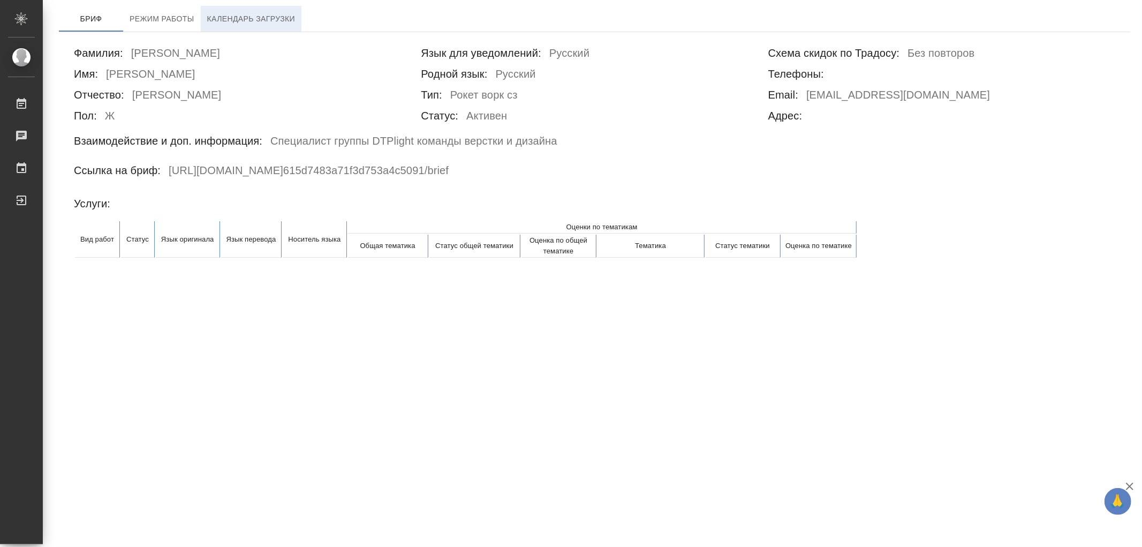
click at [252, 27] on button "Календарь загрузки" at bounding box center [251, 19] width 101 height 26
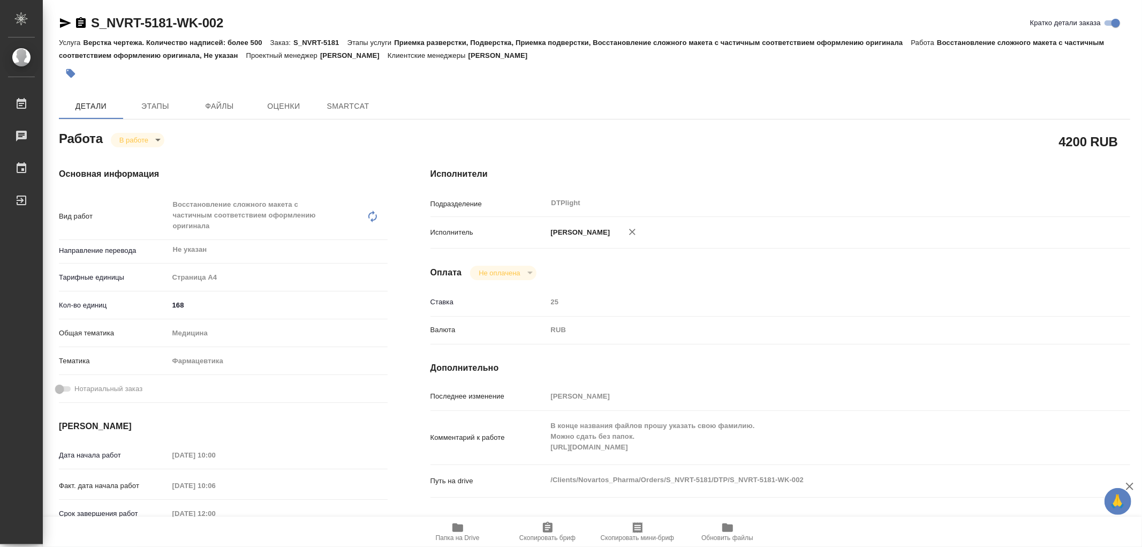
type textarea "x"
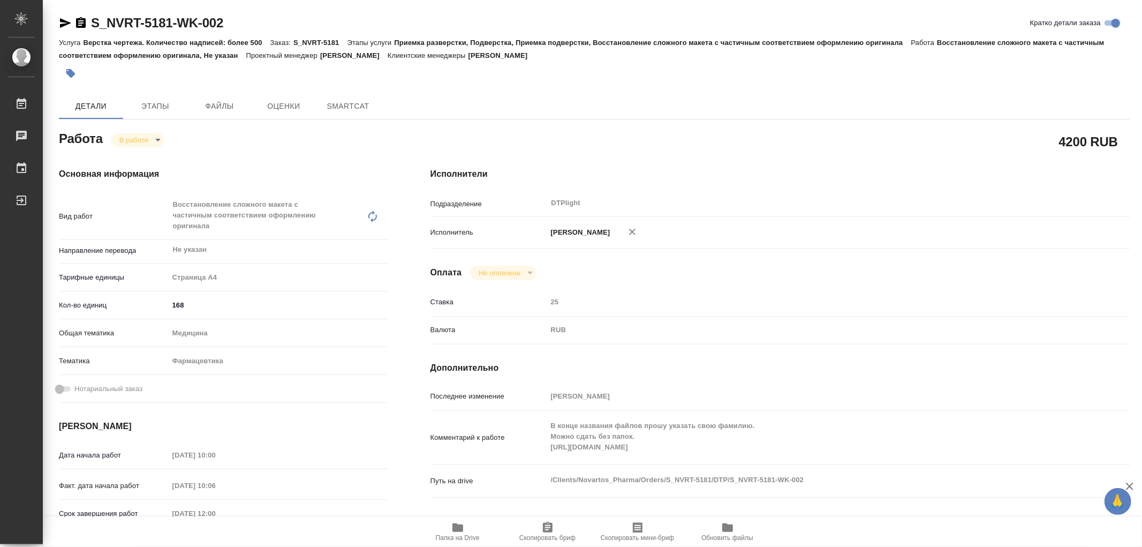
type textarea "x"
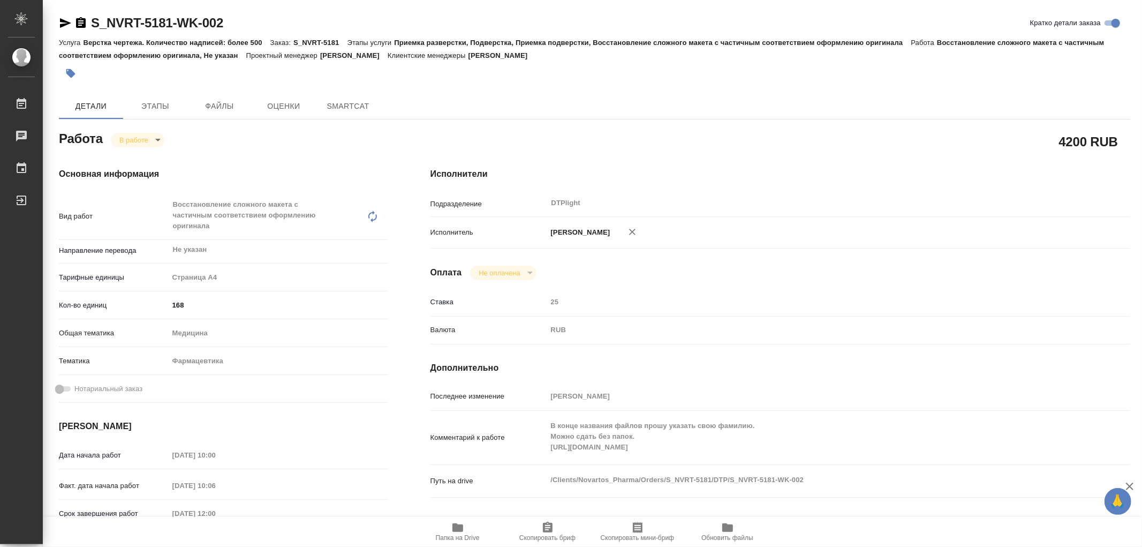
type textarea "x"
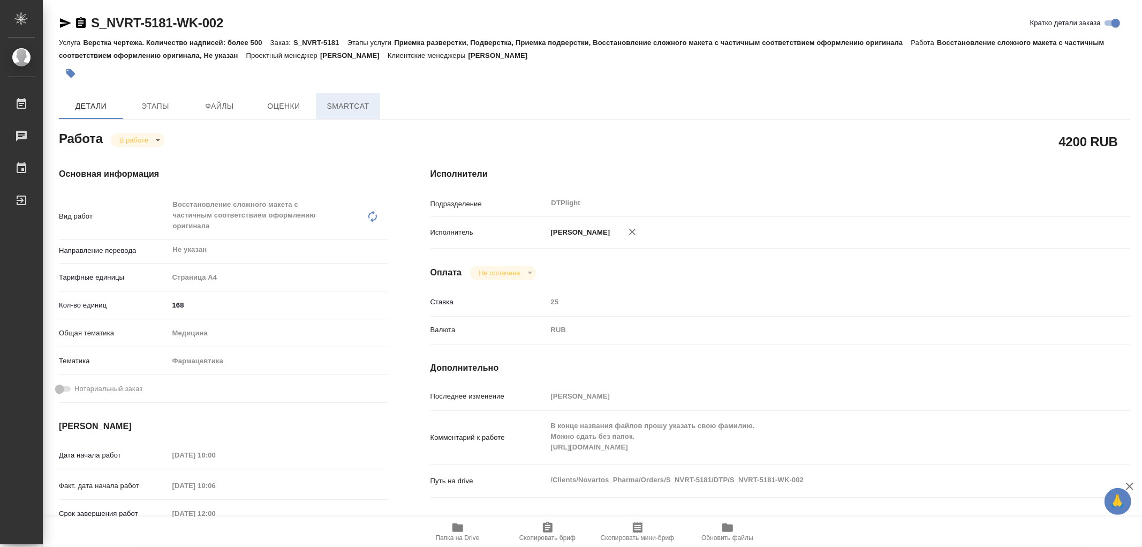
type textarea "x"
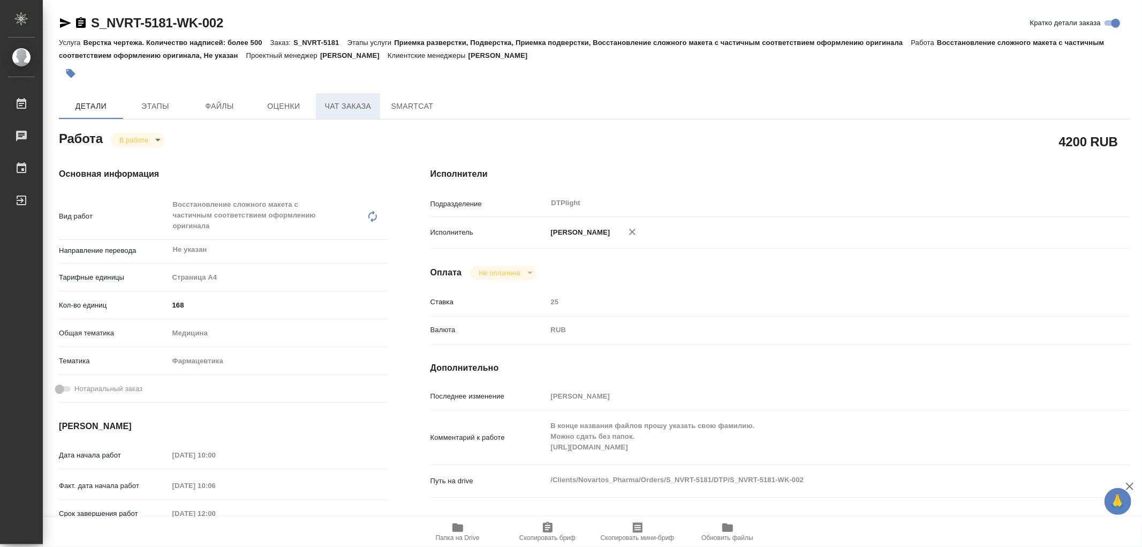
click at [351, 104] on span "Чат заказа" at bounding box center [347, 106] width 51 height 13
type textarea "x"
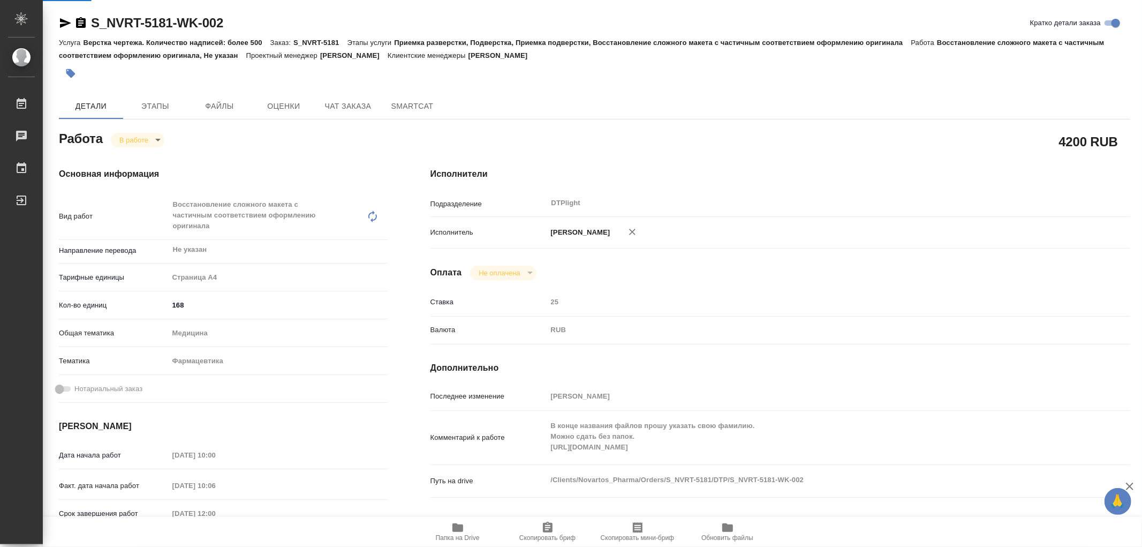
type textarea "x"
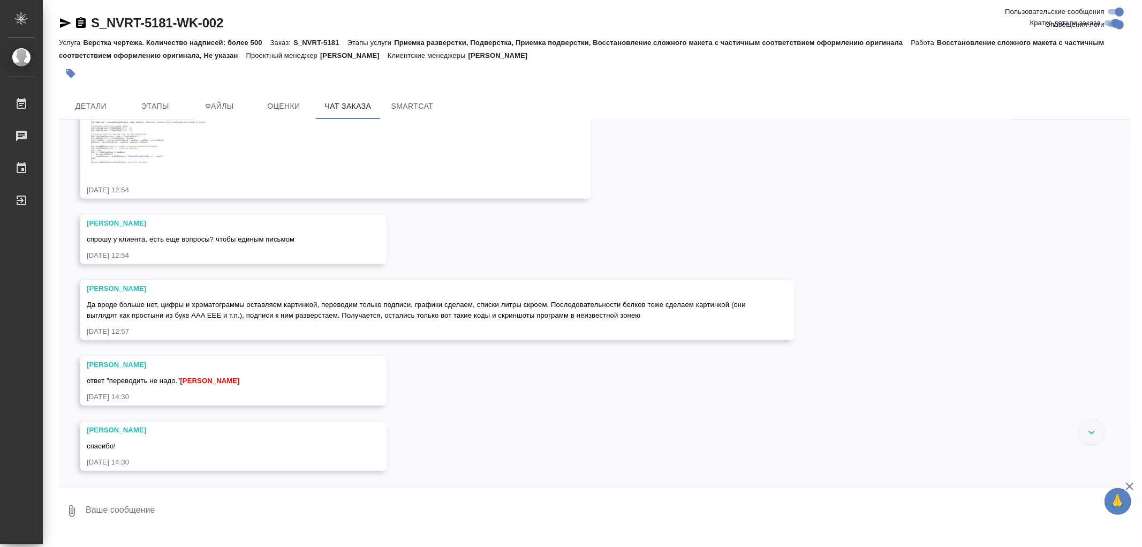
scroll to position [14970, 0]
